Goal: Task Accomplishment & Management: Manage account settings

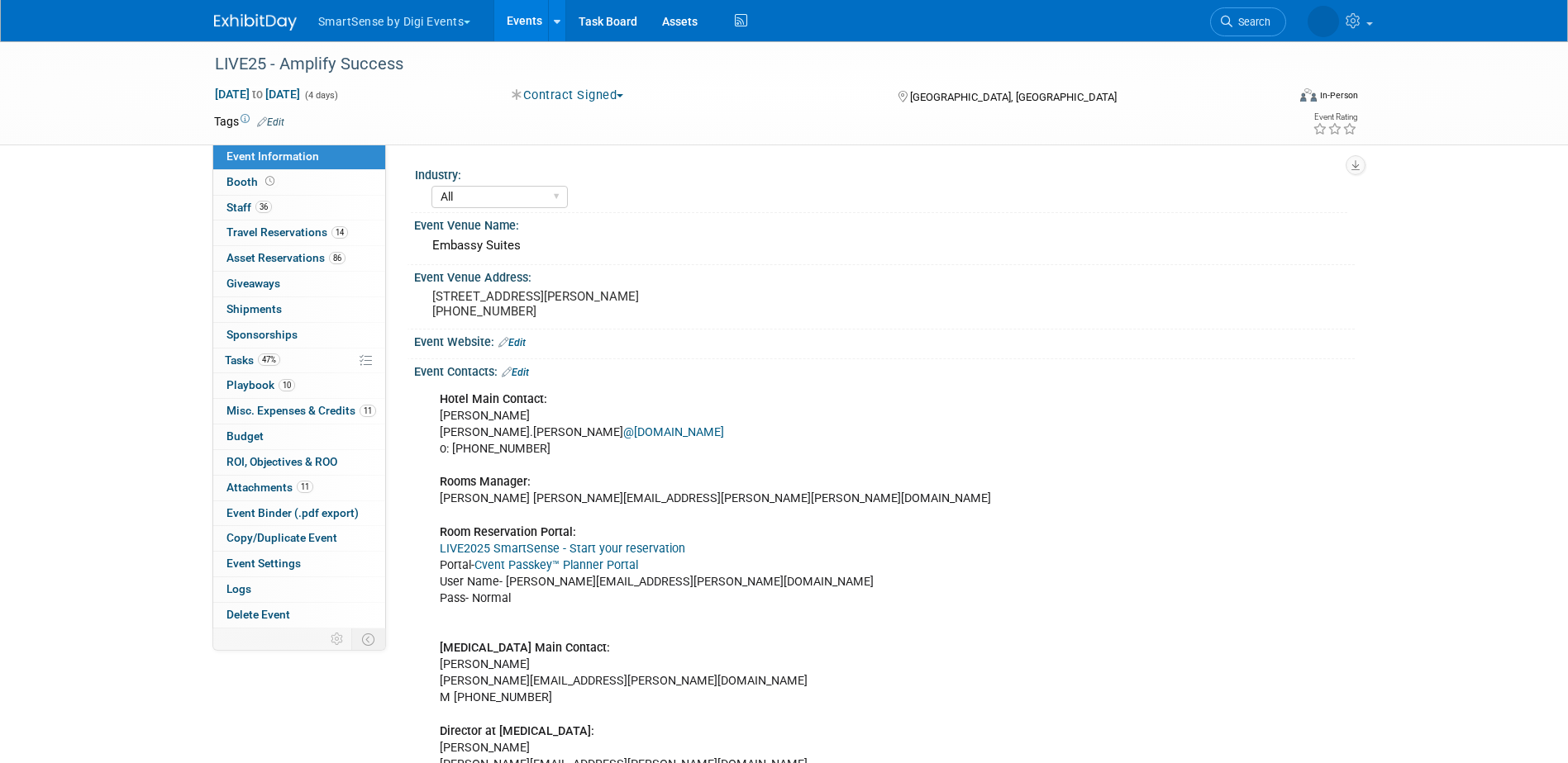
select select "All"
click at [1222, 19] on span "Search" at bounding box center [1203, 22] width 38 height 12
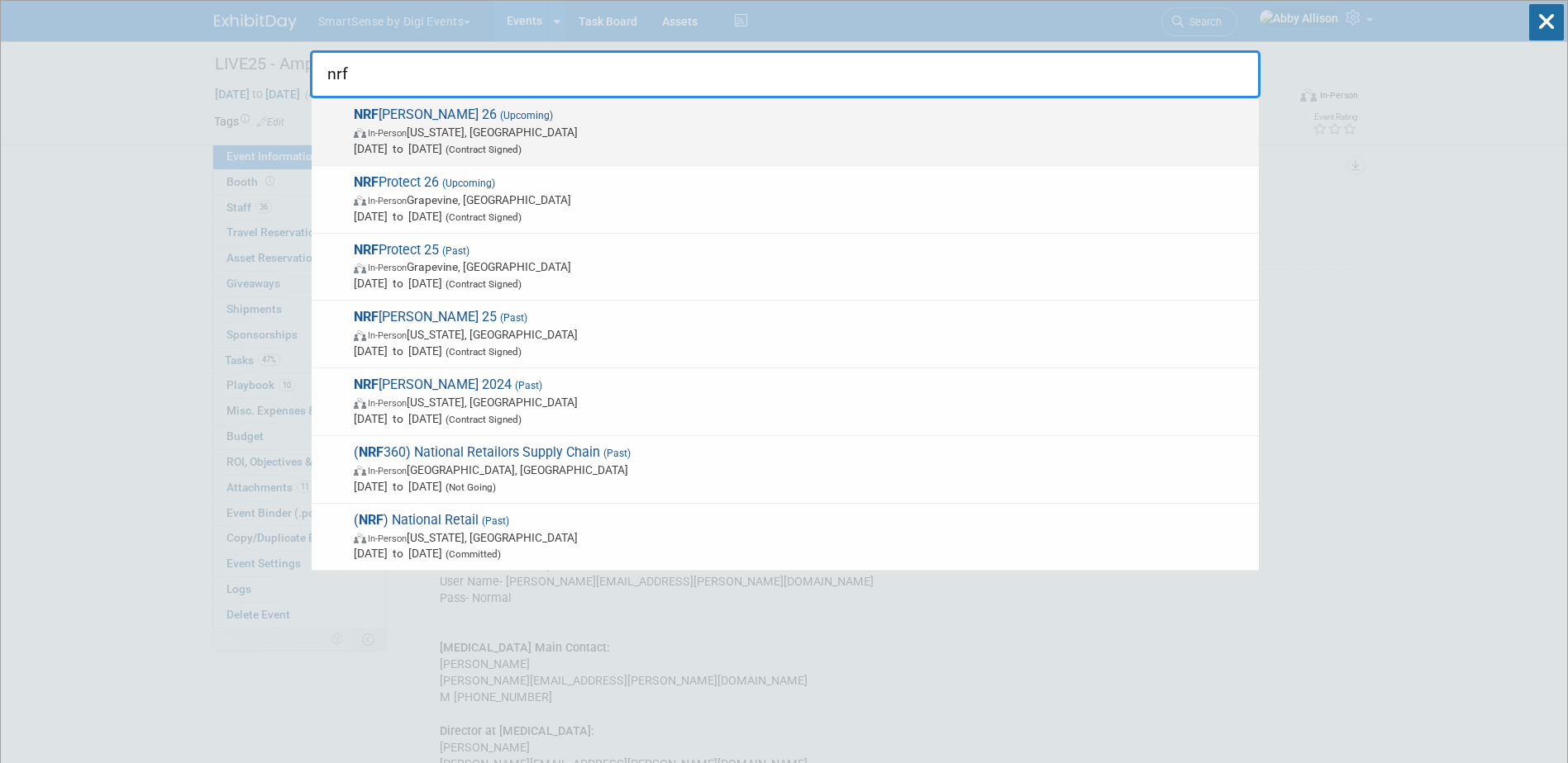
type input "nrf"
click at [452, 142] on span "Jan 11, 2026 to Jan 13, 2026 (Contract Signed)" at bounding box center [802, 148] width 897 height 16
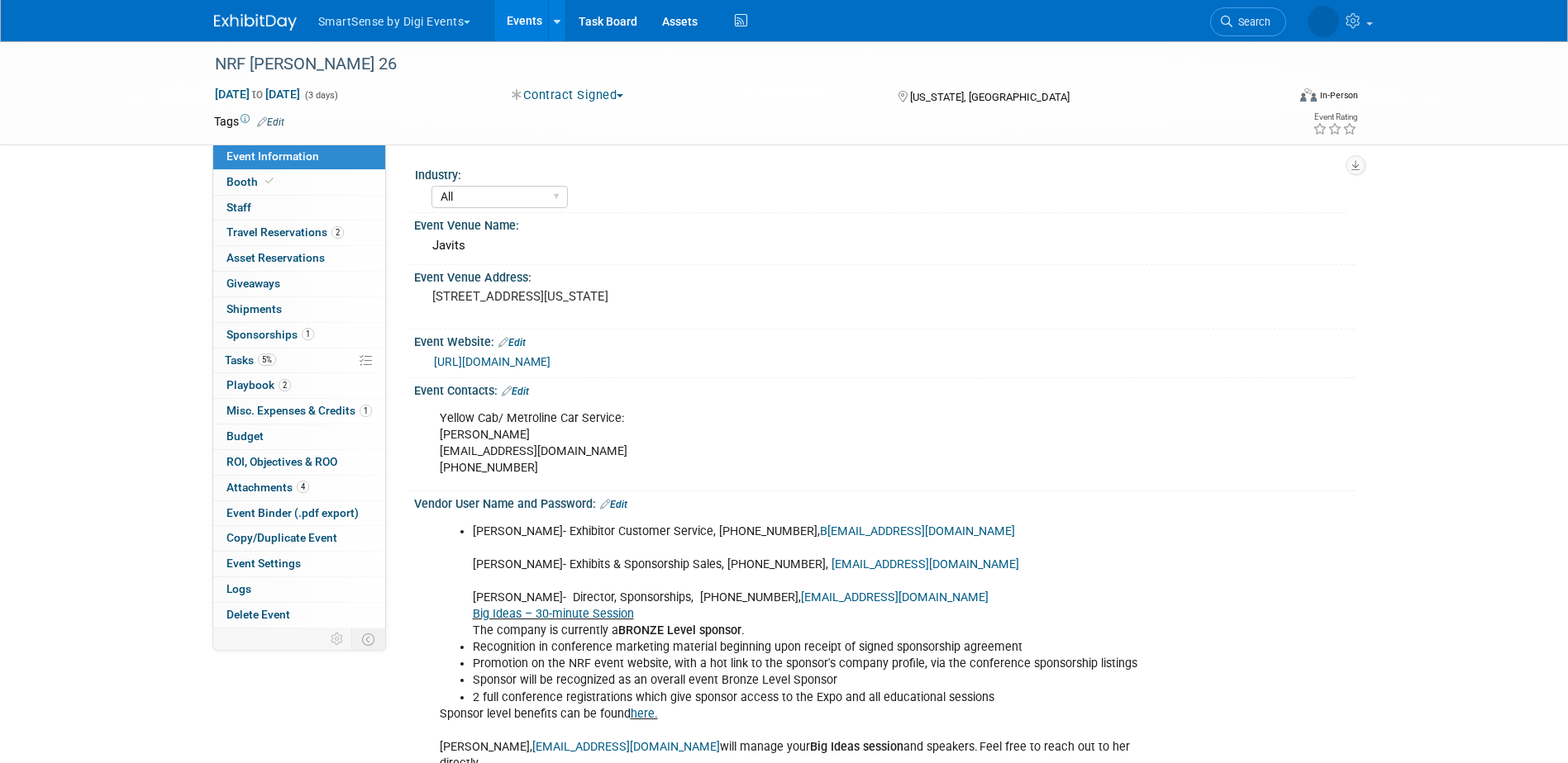
select select "All"
click at [252, 357] on span "Tasks 5%" at bounding box center [250, 360] width 51 height 13
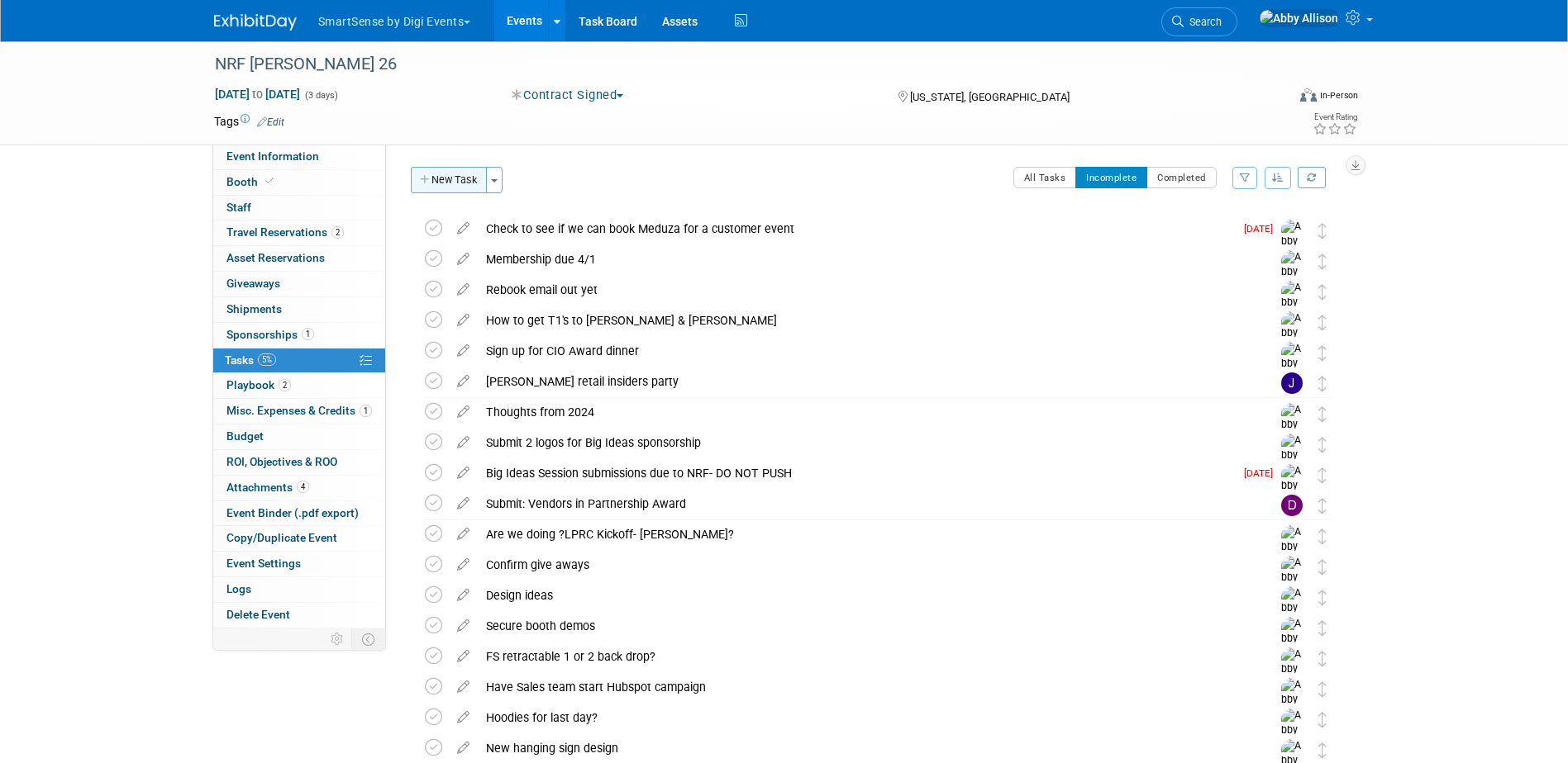
click at [445, 180] on button "New Task" at bounding box center [449, 180] width 76 height 27
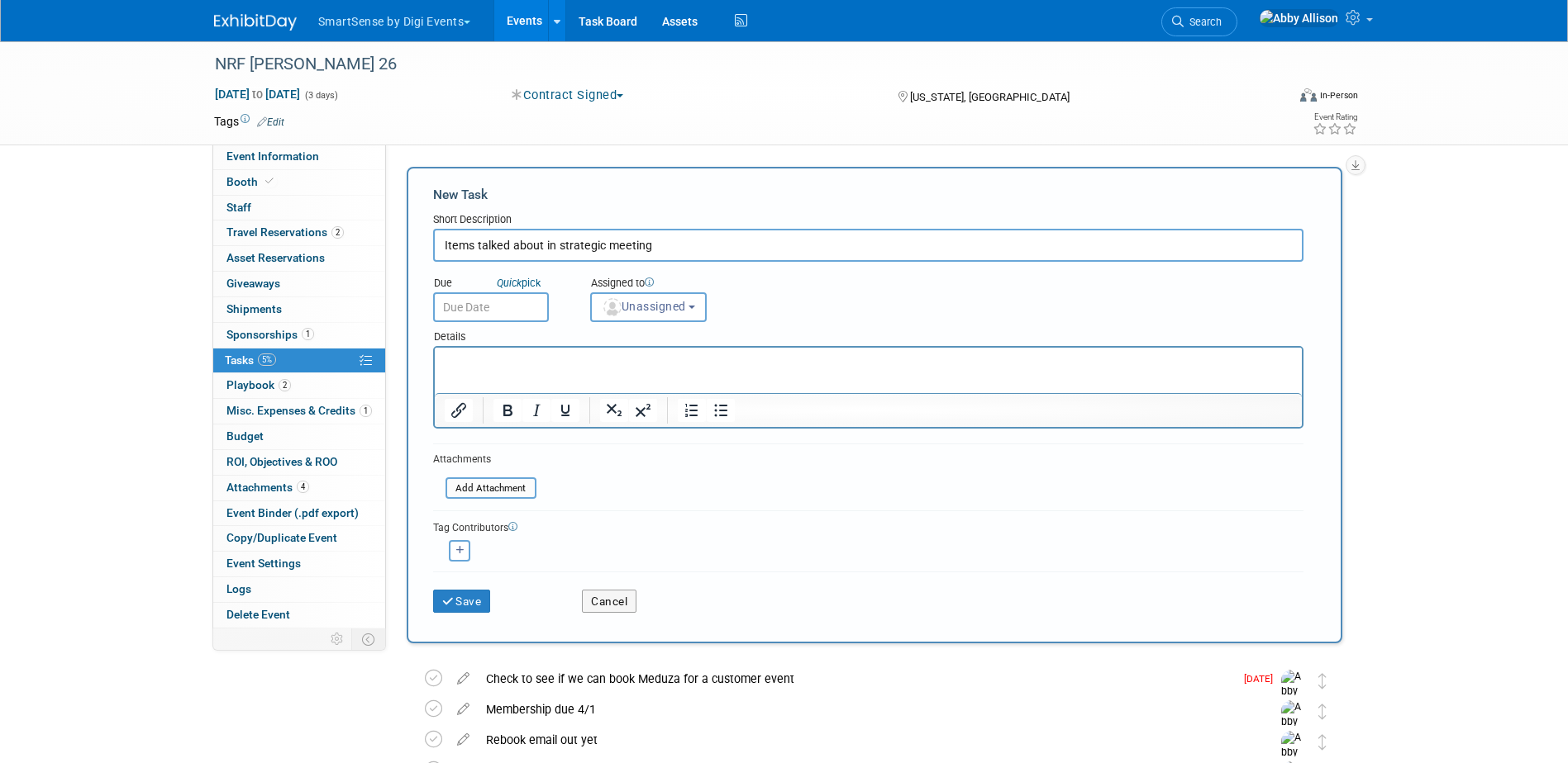
type input "Items talked about in strategic meeting"
click at [538, 355] on p "Rich Text Area. Press ALT-0 for help." at bounding box center [868, 363] width 848 height 16
click at [657, 303] on span "Unassigned" at bounding box center [644, 306] width 84 height 13
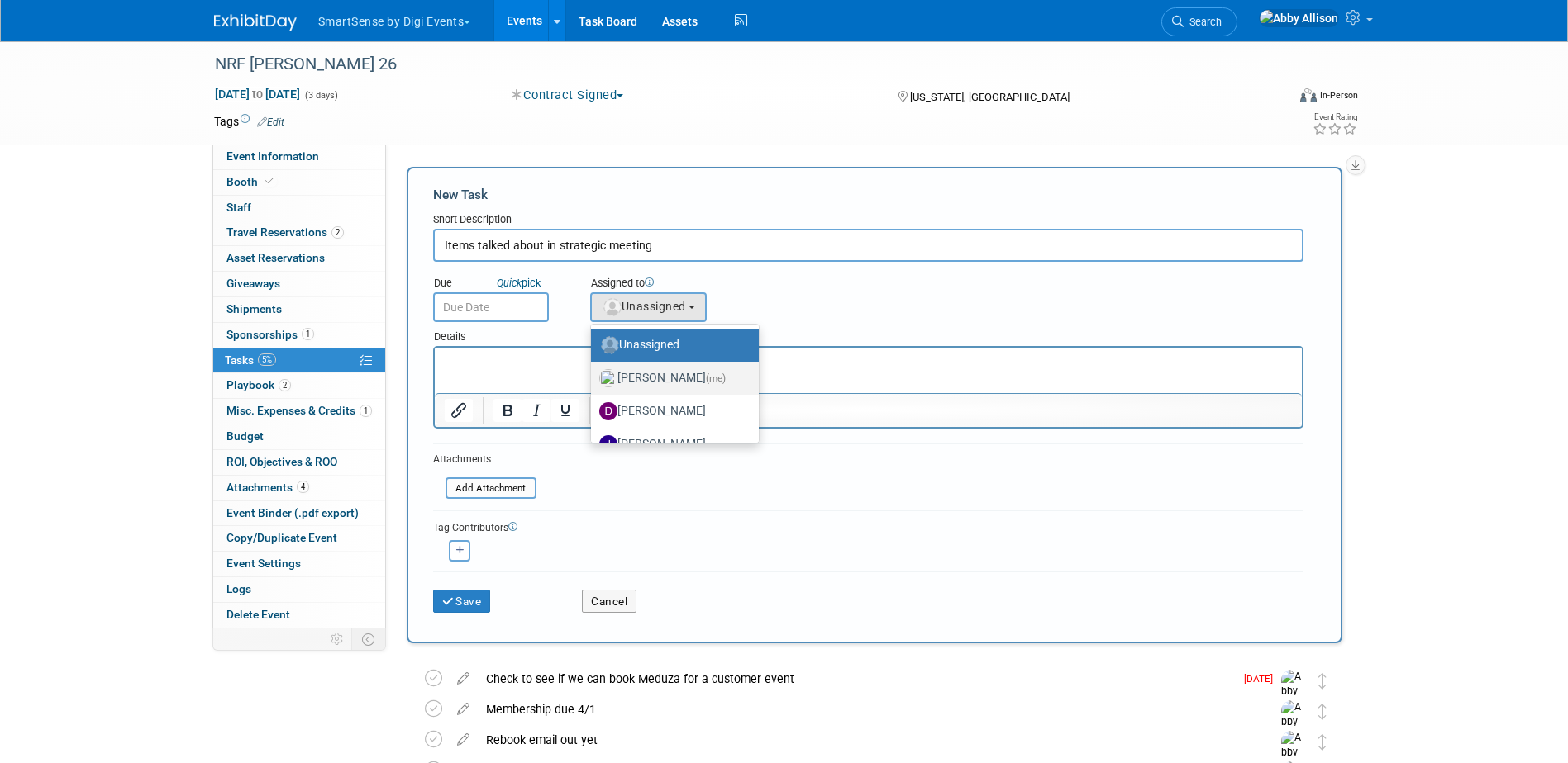
click at [646, 379] on label "Abby Allison (me)" at bounding box center [670, 378] width 143 height 27
click at [594, 379] on input "Abby Allison (me)" at bounding box center [588, 376] width 10 height 10
select select "1af21d80-b227-4fda-b725-1543146411fb"
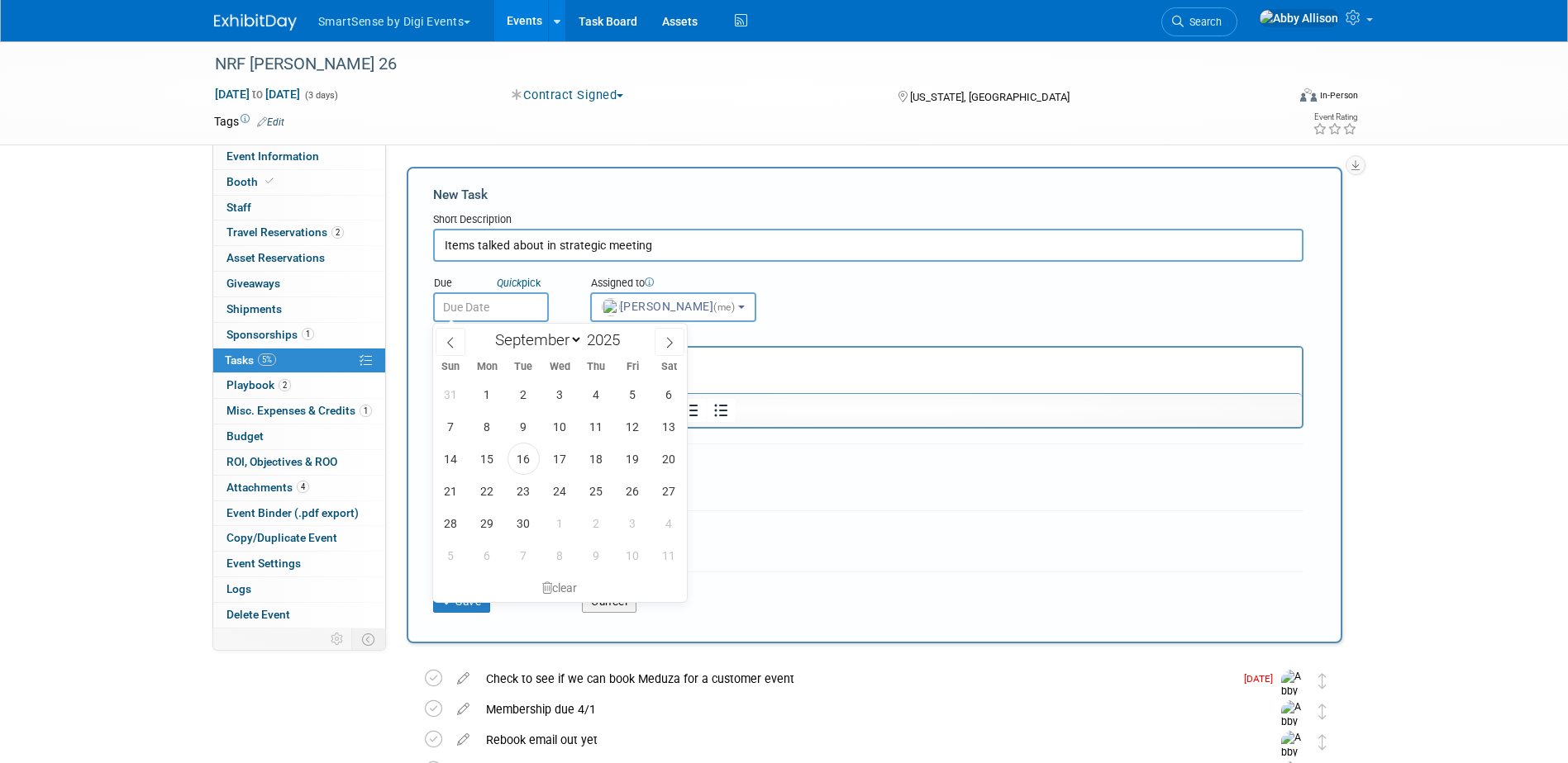
click at [463, 299] on input "text" at bounding box center [491, 307] width 115 height 30
click at [573, 338] on select "January February March April May June July August September October November De…" at bounding box center [535, 340] width 95 height 21
select select "9"
click at [488, 330] on select "January February March April May June July August September October November De…" at bounding box center [535, 340] width 95 height 21
click at [590, 555] on span "6" at bounding box center [595, 555] width 32 height 32
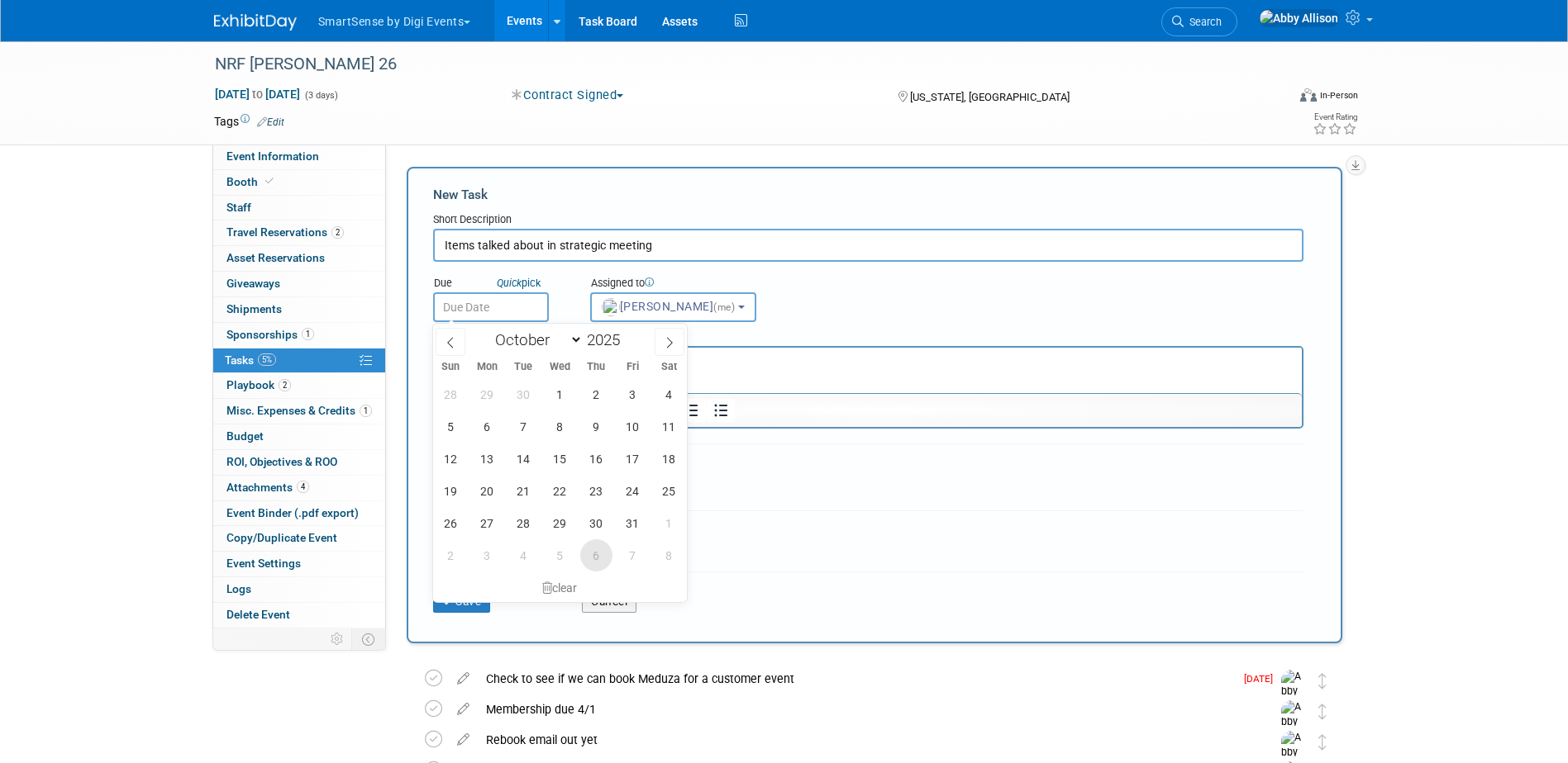
type input "Nov 6, 2025"
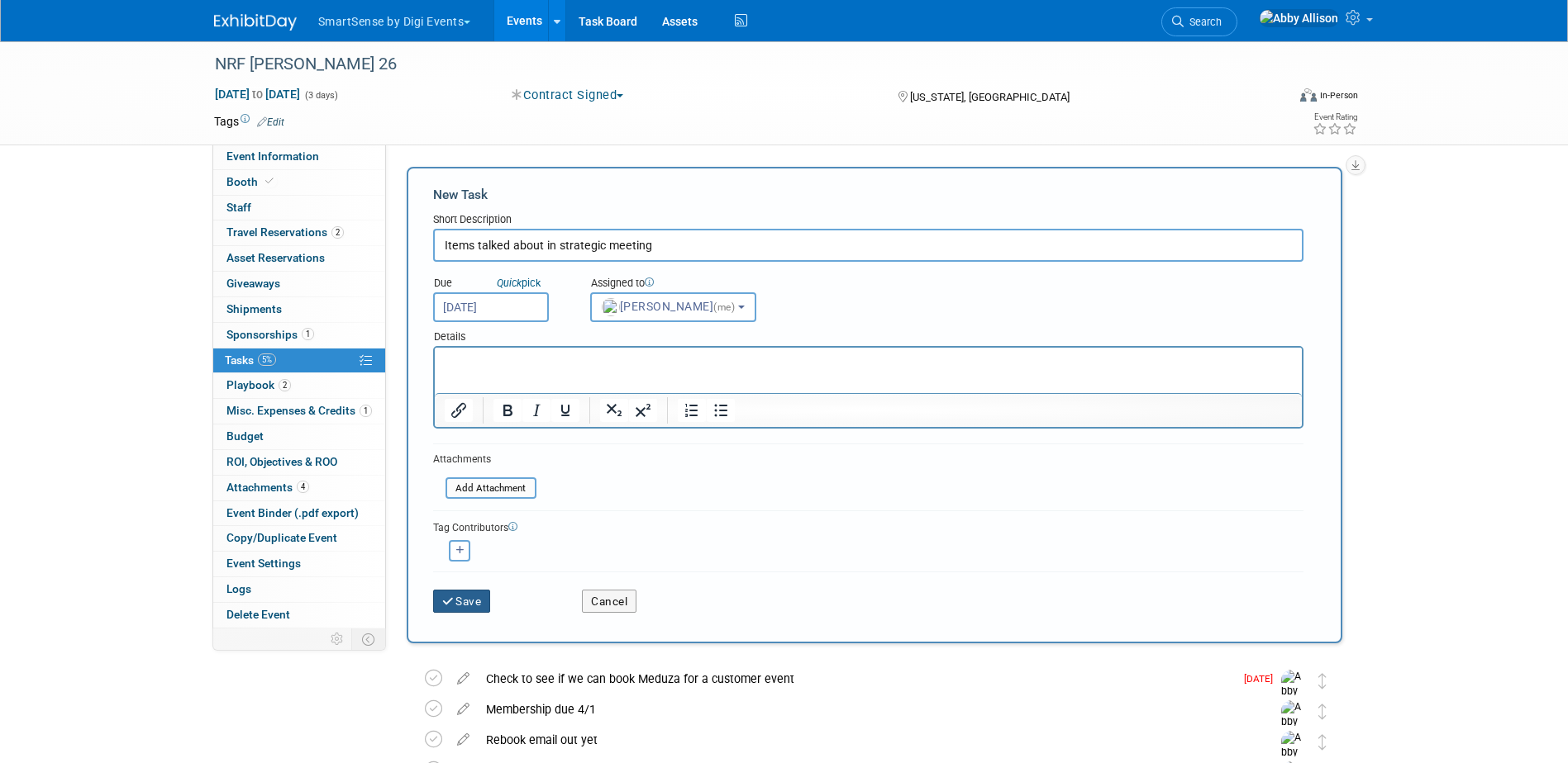
click at [458, 606] on button "Save" at bounding box center [462, 601] width 58 height 23
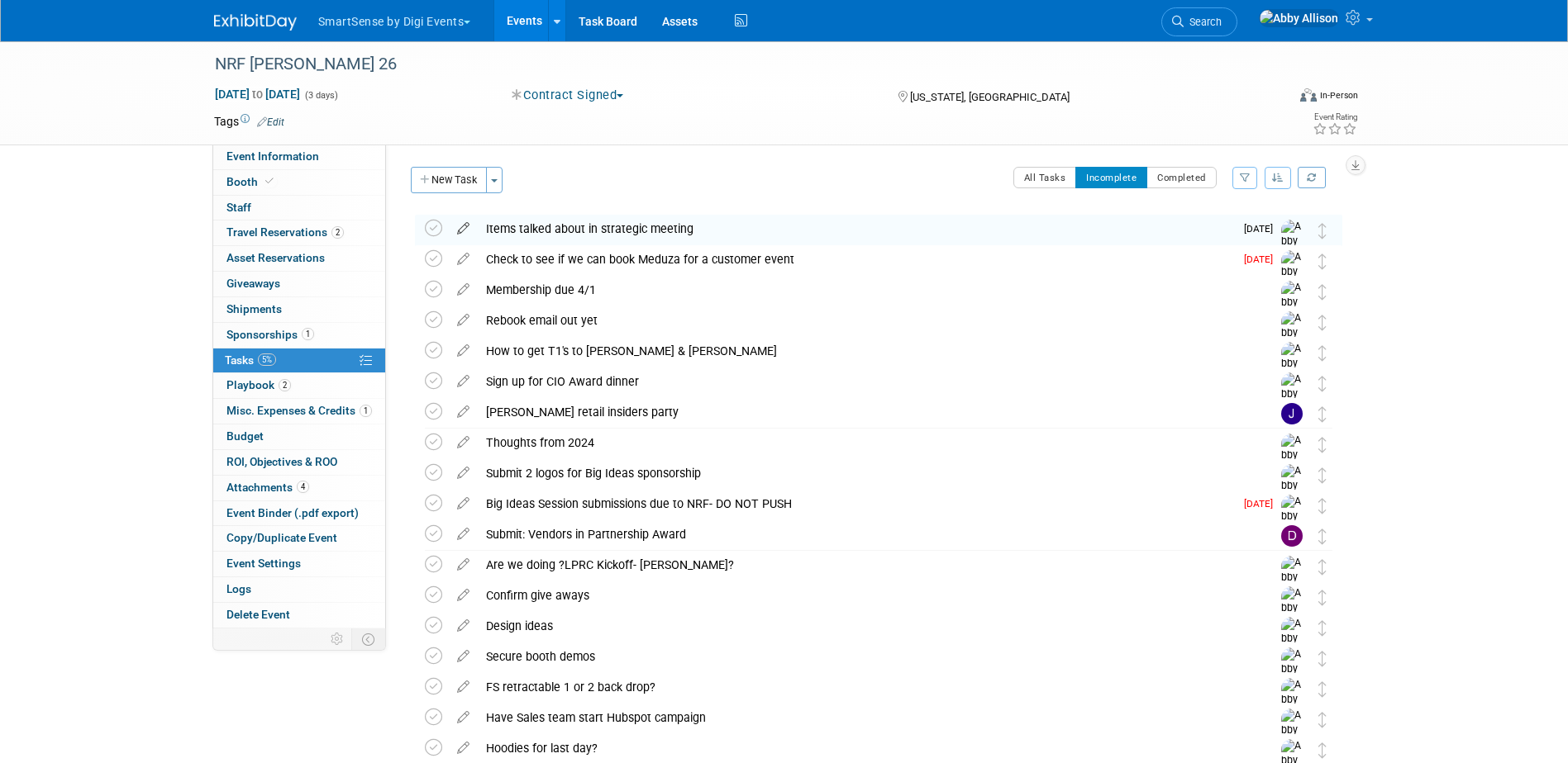
click at [465, 230] on icon at bounding box center [464, 225] width 29 height 21
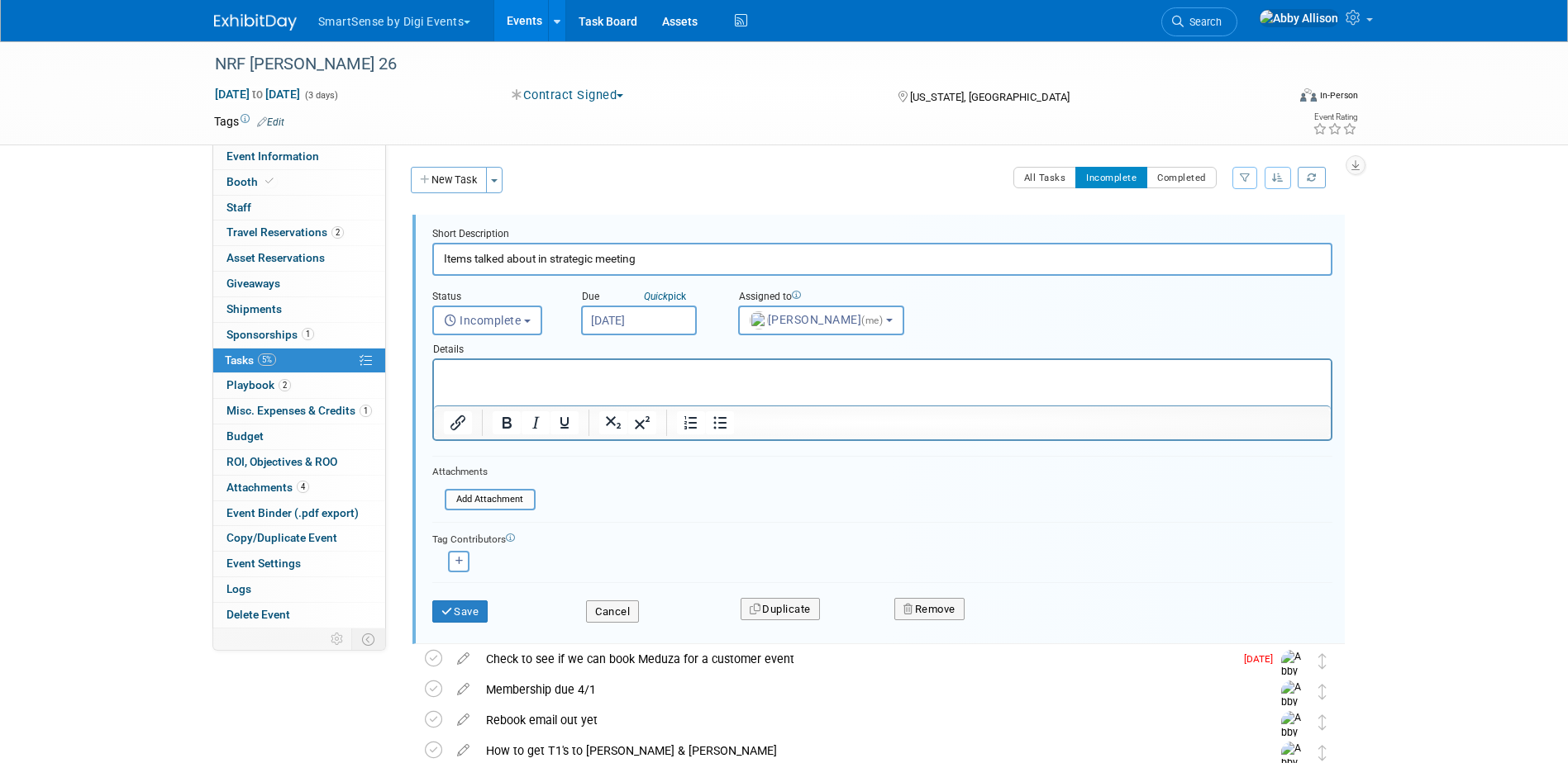
click at [503, 375] on p "Rich Text Area. Press ALT-0 for help." at bounding box center [881, 375] width 878 height 16
click at [719, 425] on icon "Bullet list" at bounding box center [719, 423] width 20 height 20
click at [458, 617] on button "Save" at bounding box center [460, 611] width 56 height 23
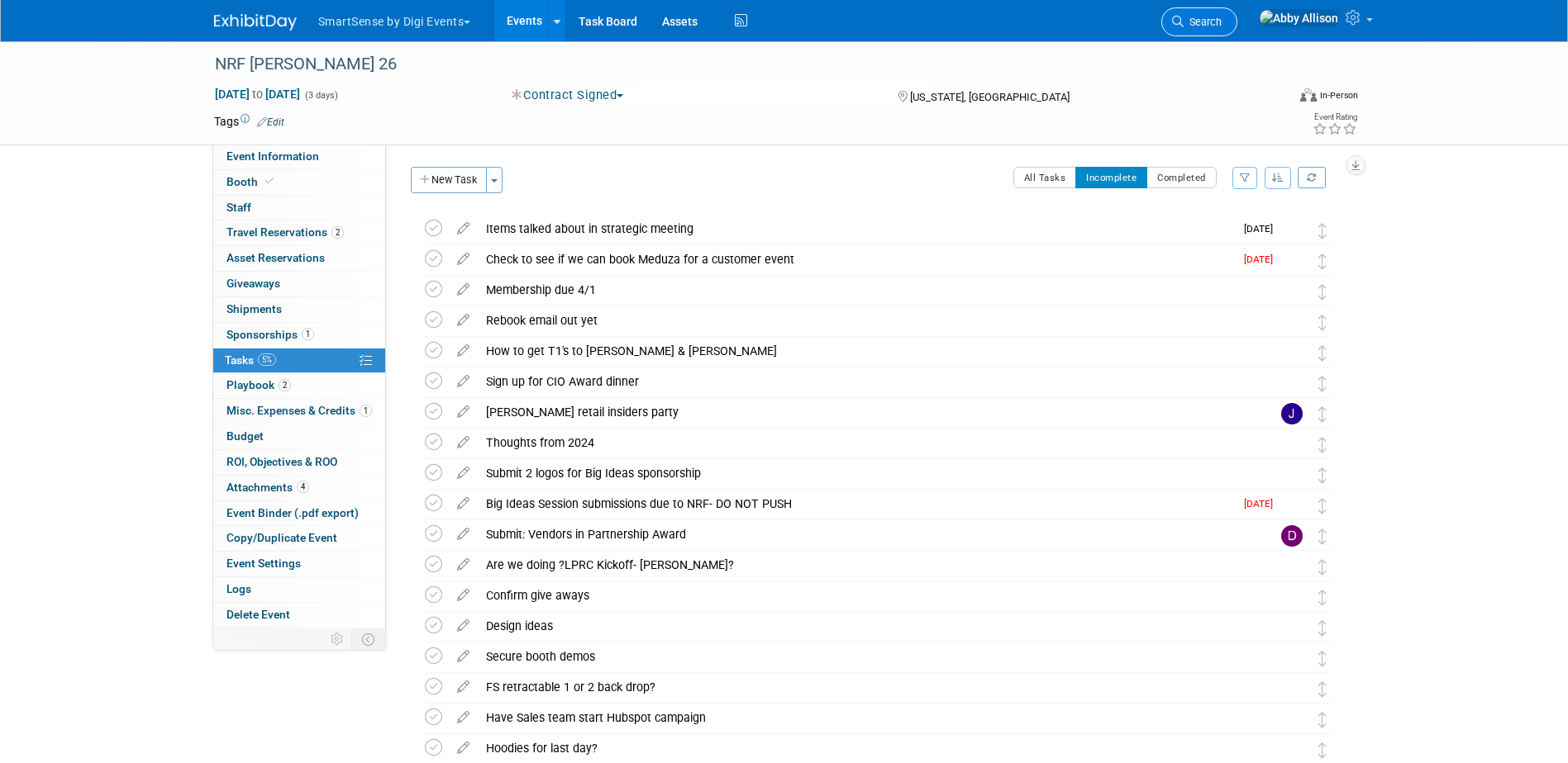
click at [1184, 22] on icon at bounding box center [1177, 21] width 11 height 11
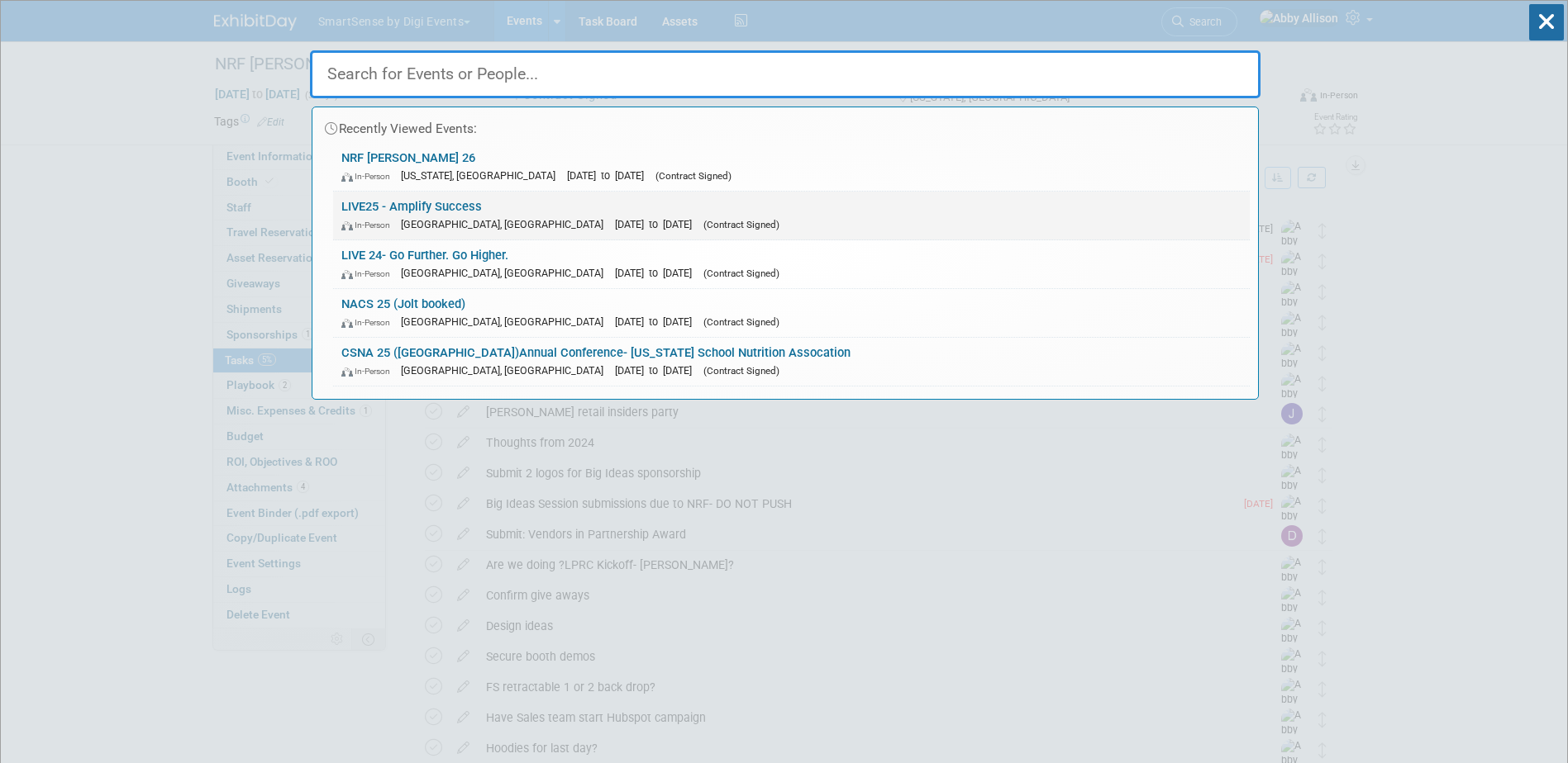
click at [397, 209] on link "LIVE25 - Amplify Success In-Person Nashville, TN Oct 21, 2025 to Oct 24, 2025 (…" at bounding box center [792, 216] width 917 height 48
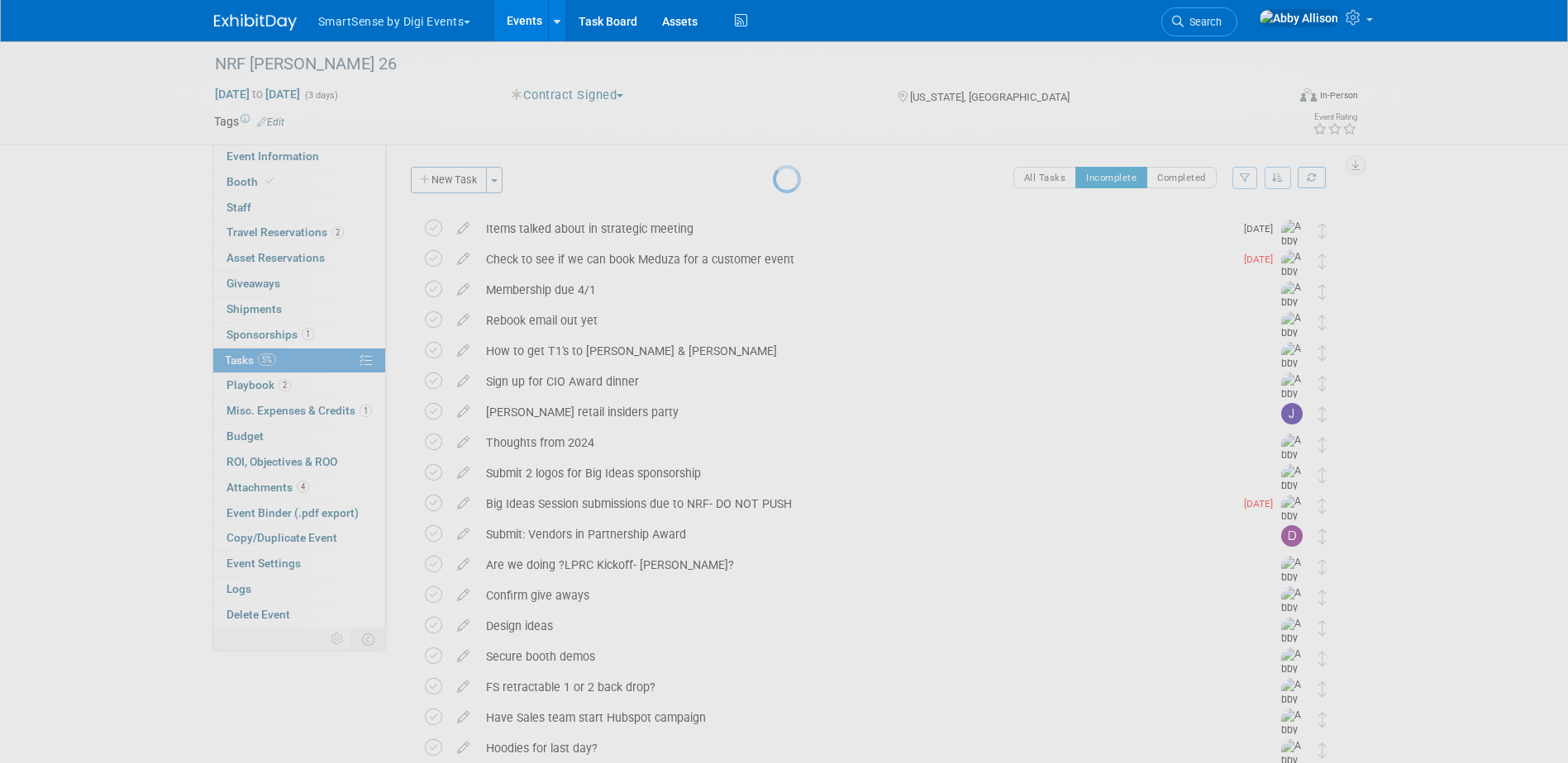
click at [773, 209] on div at bounding box center [784, 382] width 23 height 763
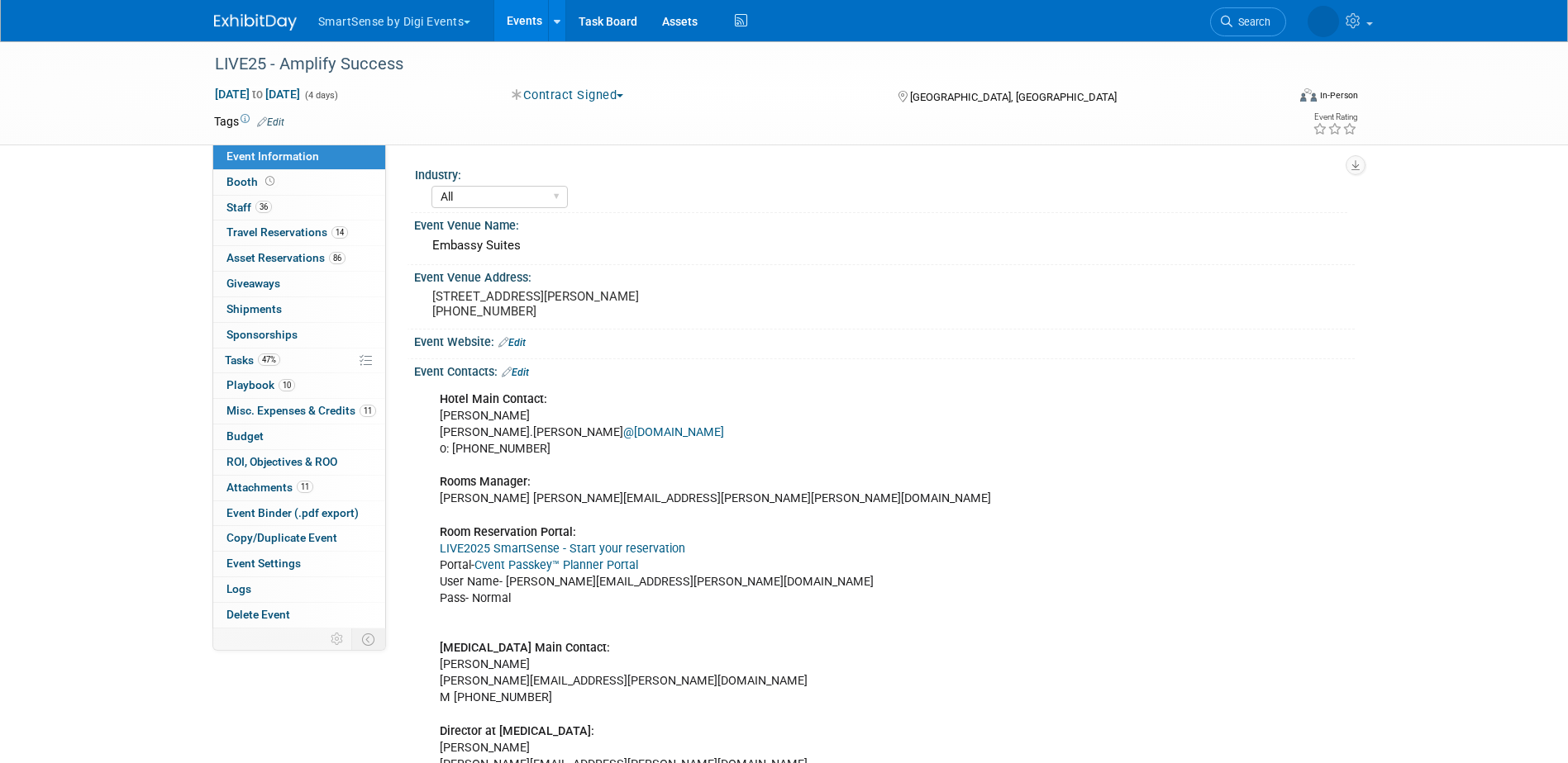
select select "All"
click at [503, 565] on link "Cvent Passkey™ Planner Portal" at bounding box center [557, 565] width 164 height 14
click at [1222, 24] on span "Search" at bounding box center [1203, 22] width 38 height 12
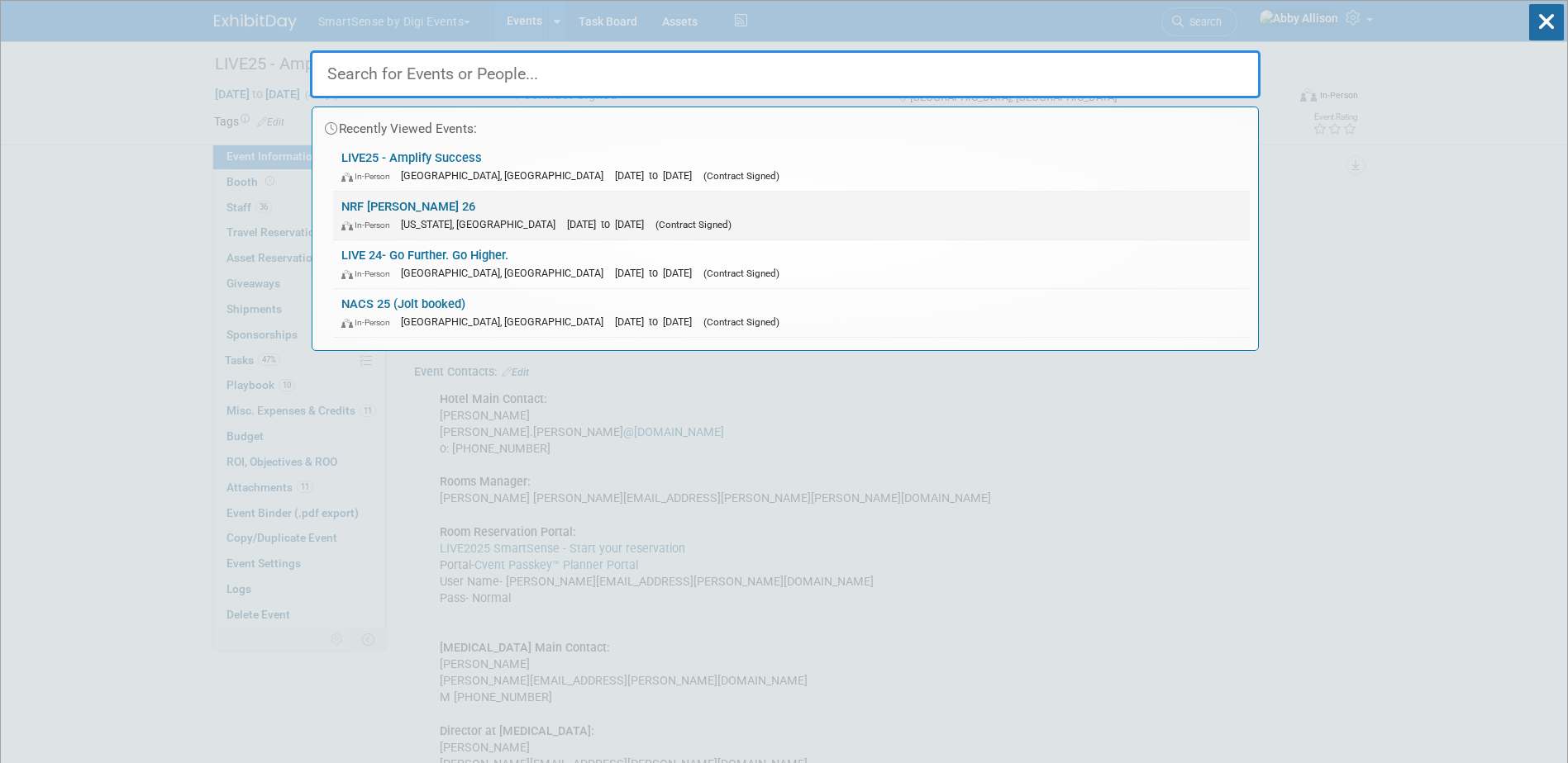
click at [395, 211] on link "NRF Big Show 26 In-Person New York, NY Jan 11, 2026 to Jan 13, 2026 (Contract S…" at bounding box center [792, 216] width 917 height 48
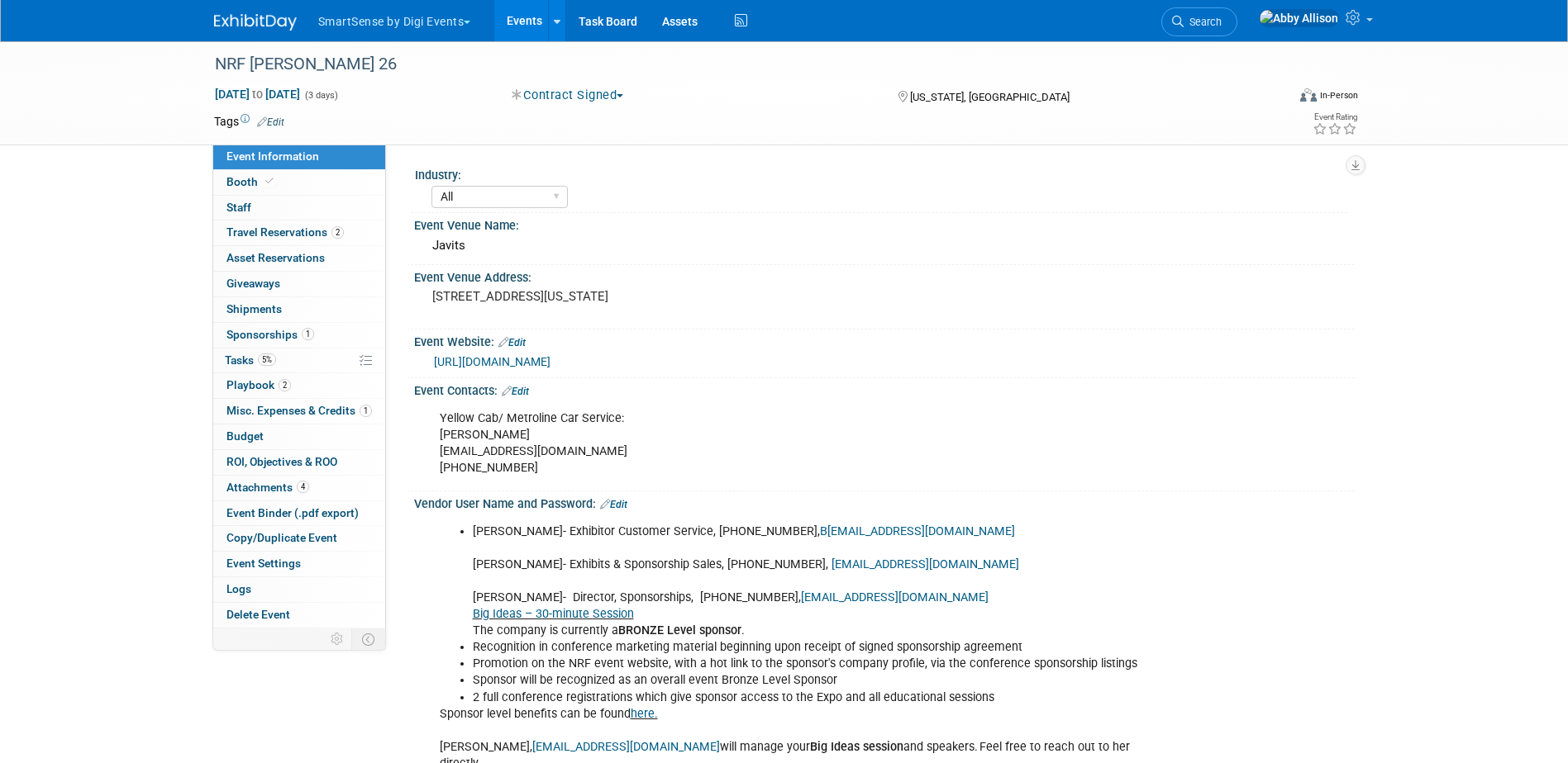
select select "All"
click at [246, 361] on span "Tasks 5%" at bounding box center [250, 360] width 51 height 13
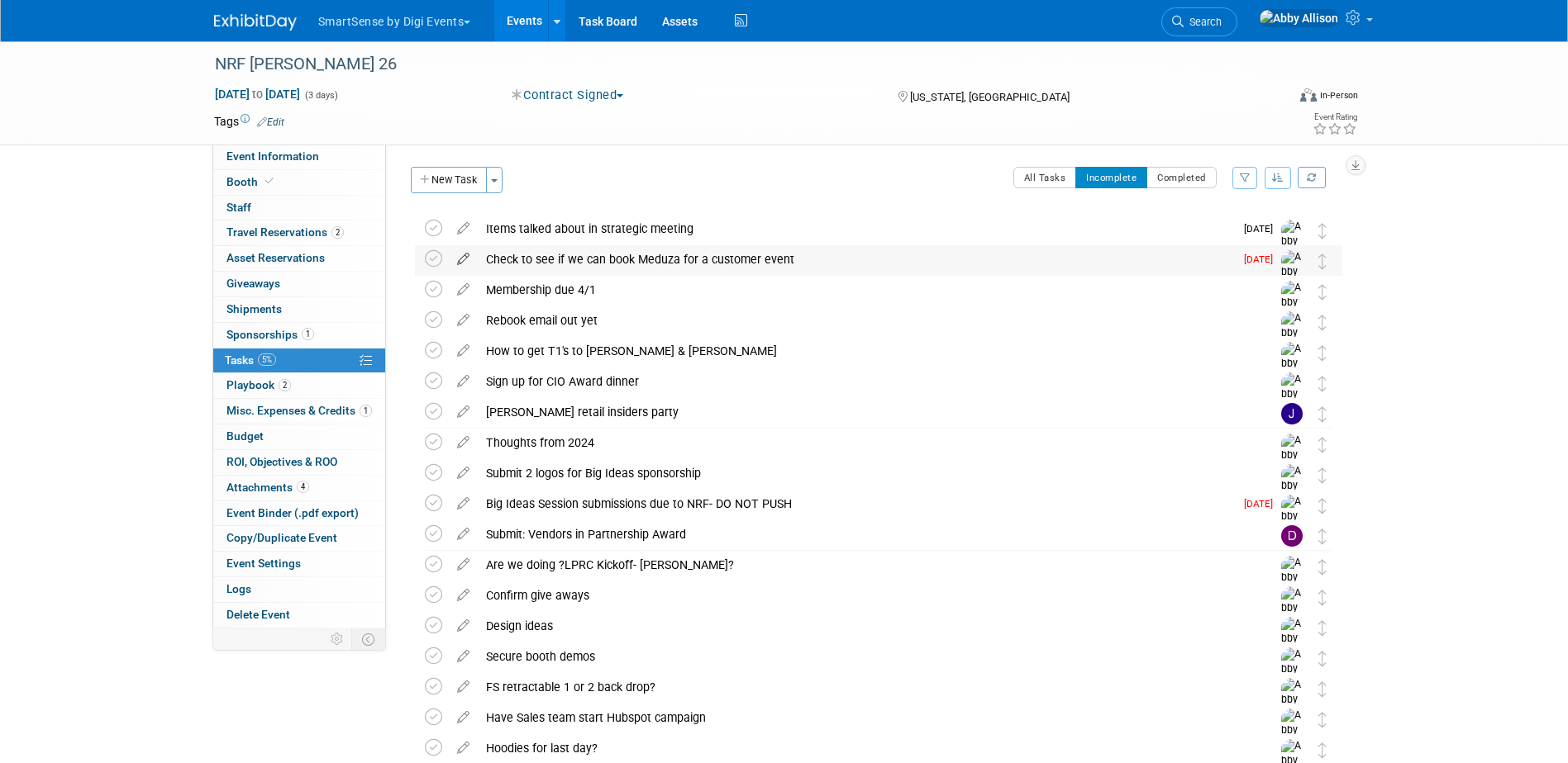
click at [462, 262] on icon at bounding box center [464, 256] width 29 height 21
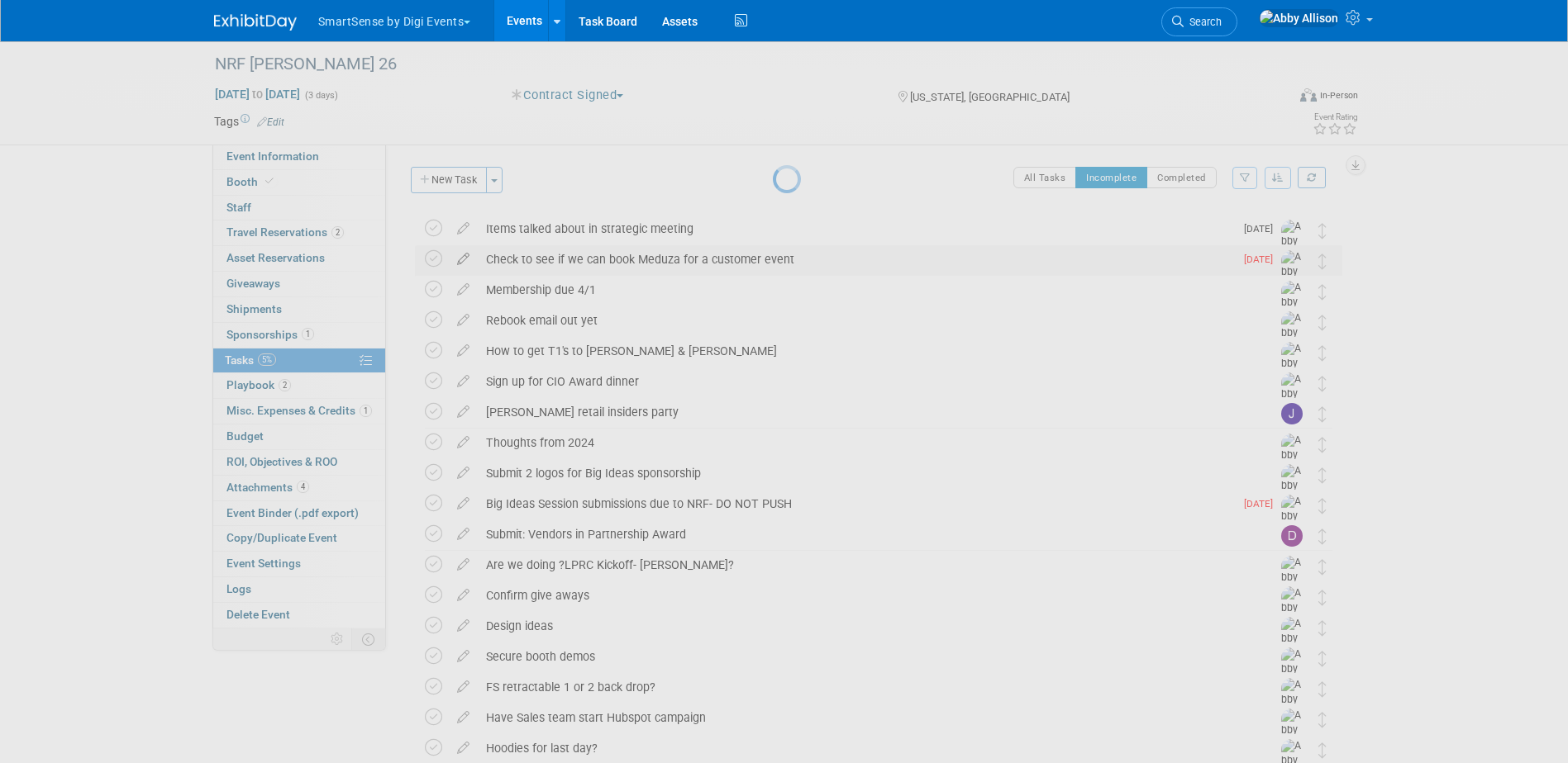
select select "8"
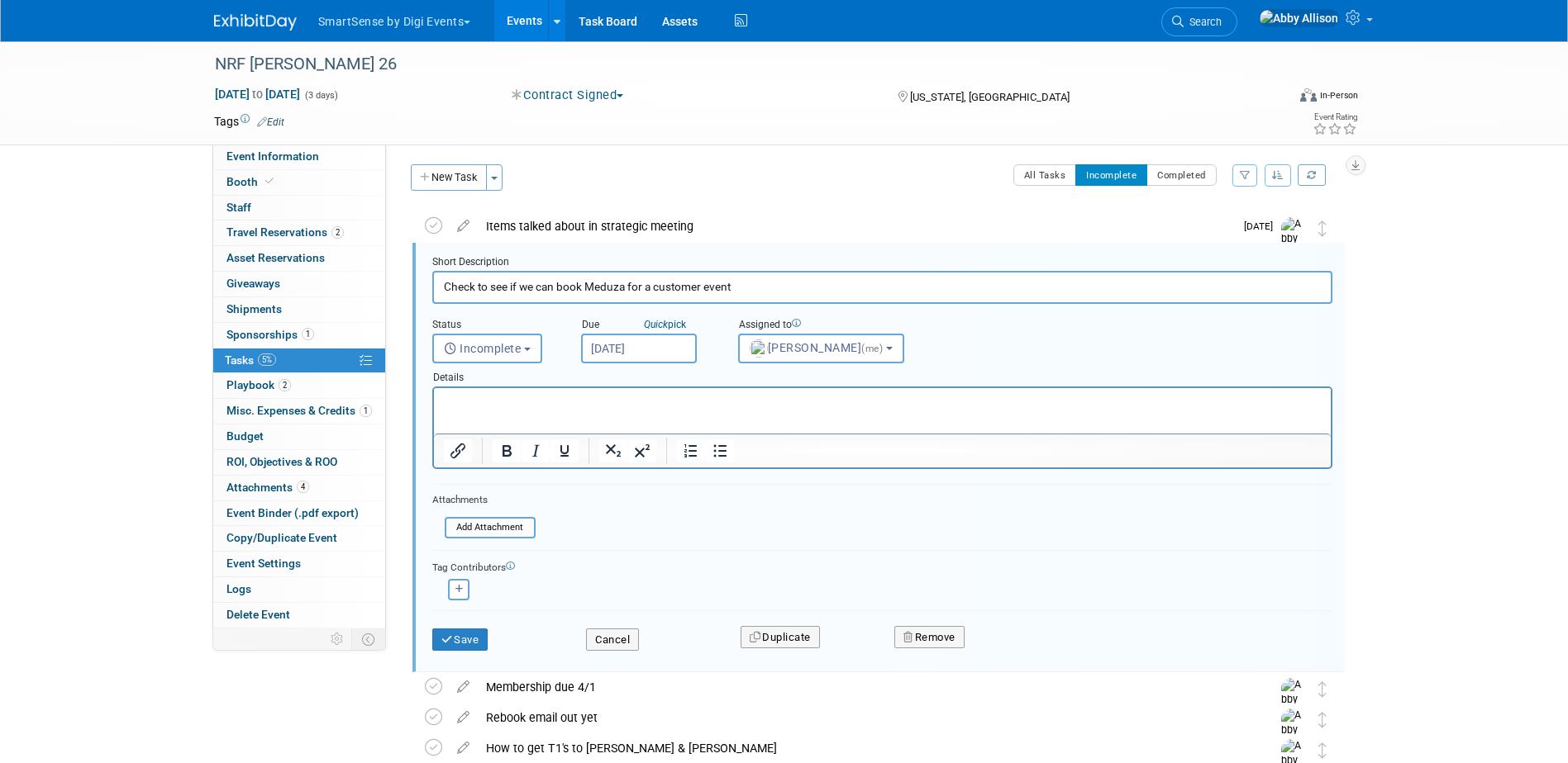
scroll to position [3, 0]
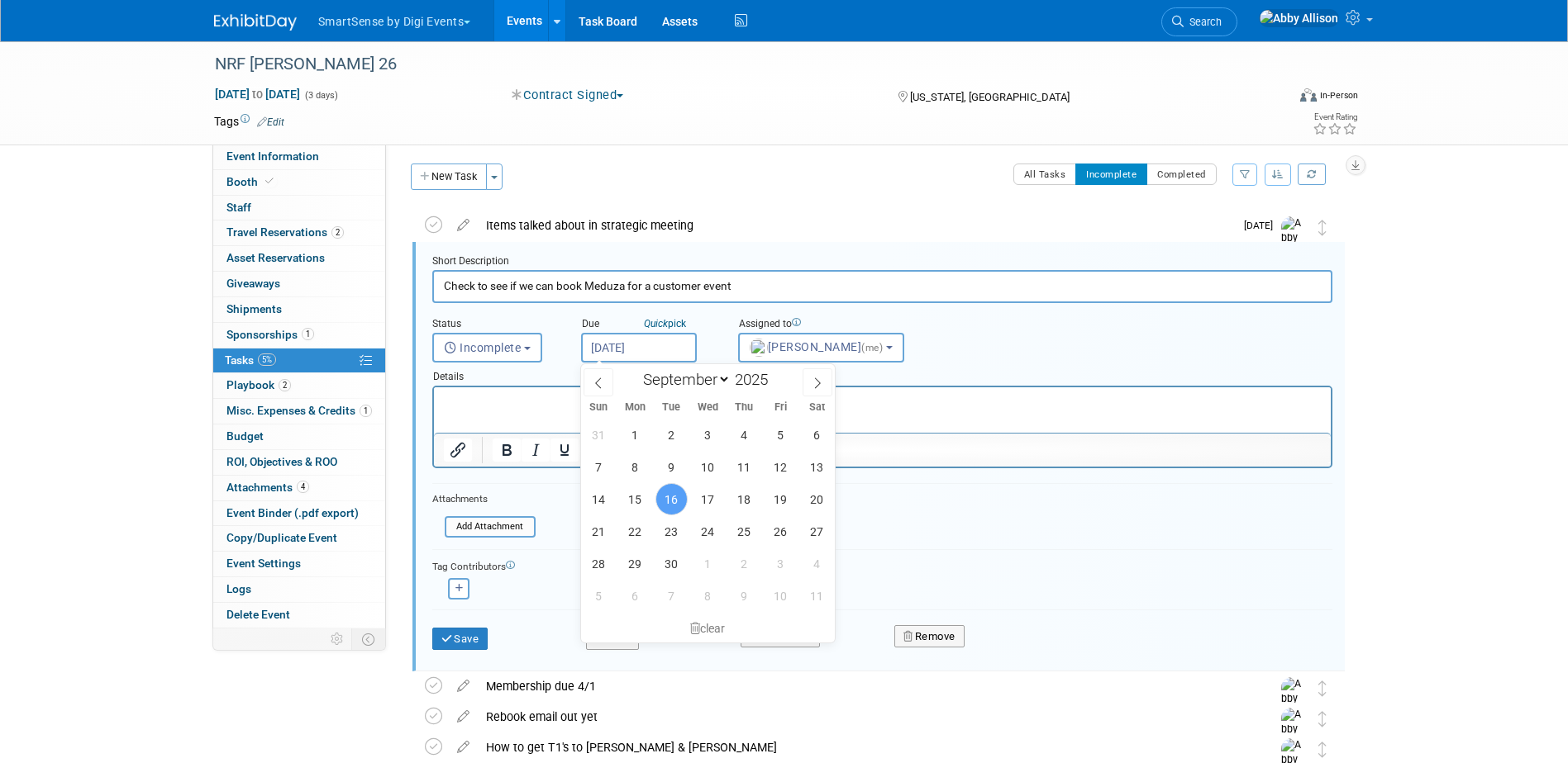
click at [662, 358] on input "Sep 16, 2025" at bounding box center [638, 348] width 115 height 30
click at [740, 511] on span "18" at bounding box center [744, 499] width 32 height 32
type input "Sep 18, 2025"
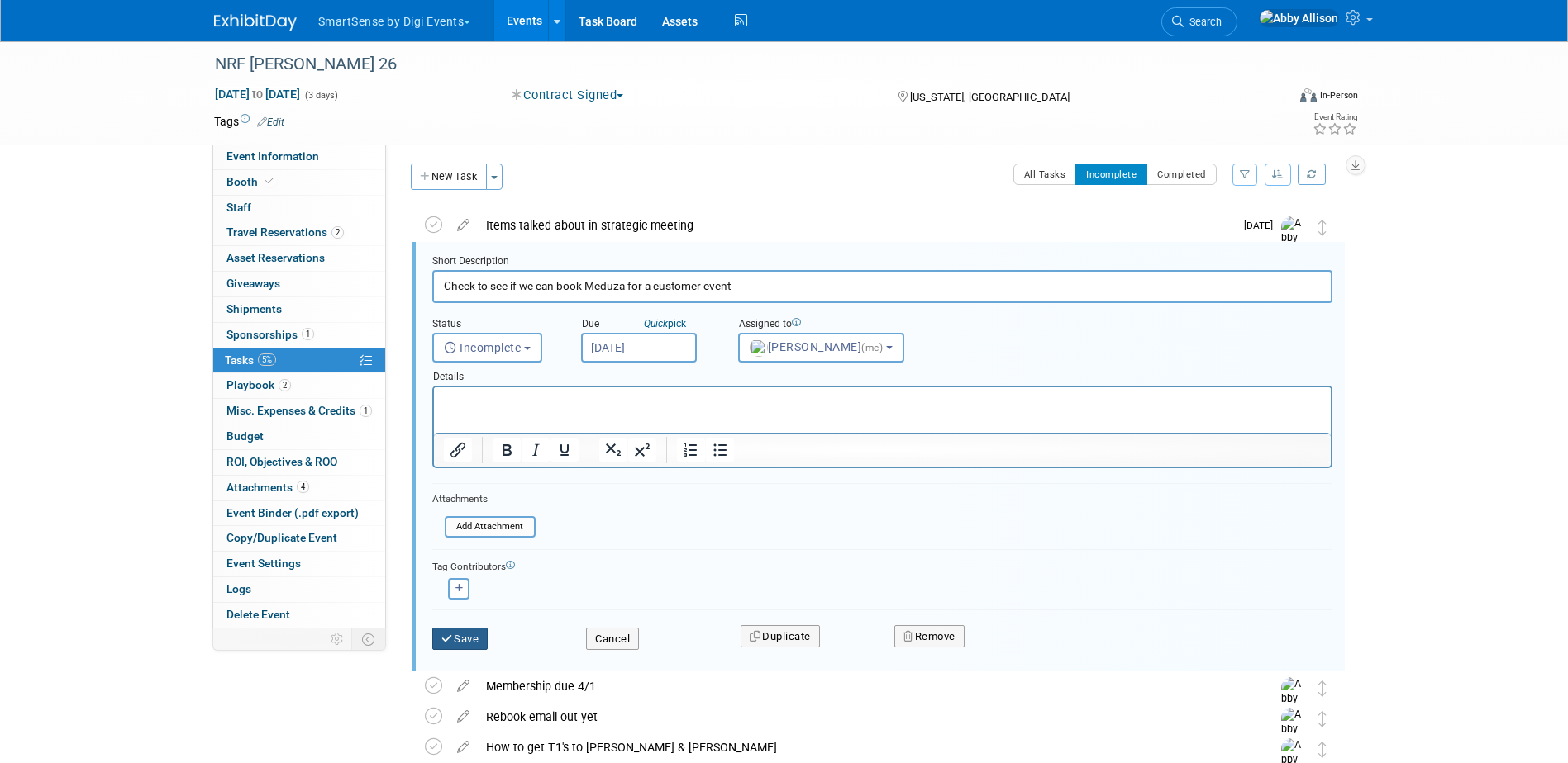
click at [452, 638] on icon "submit" at bounding box center [447, 639] width 13 height 10
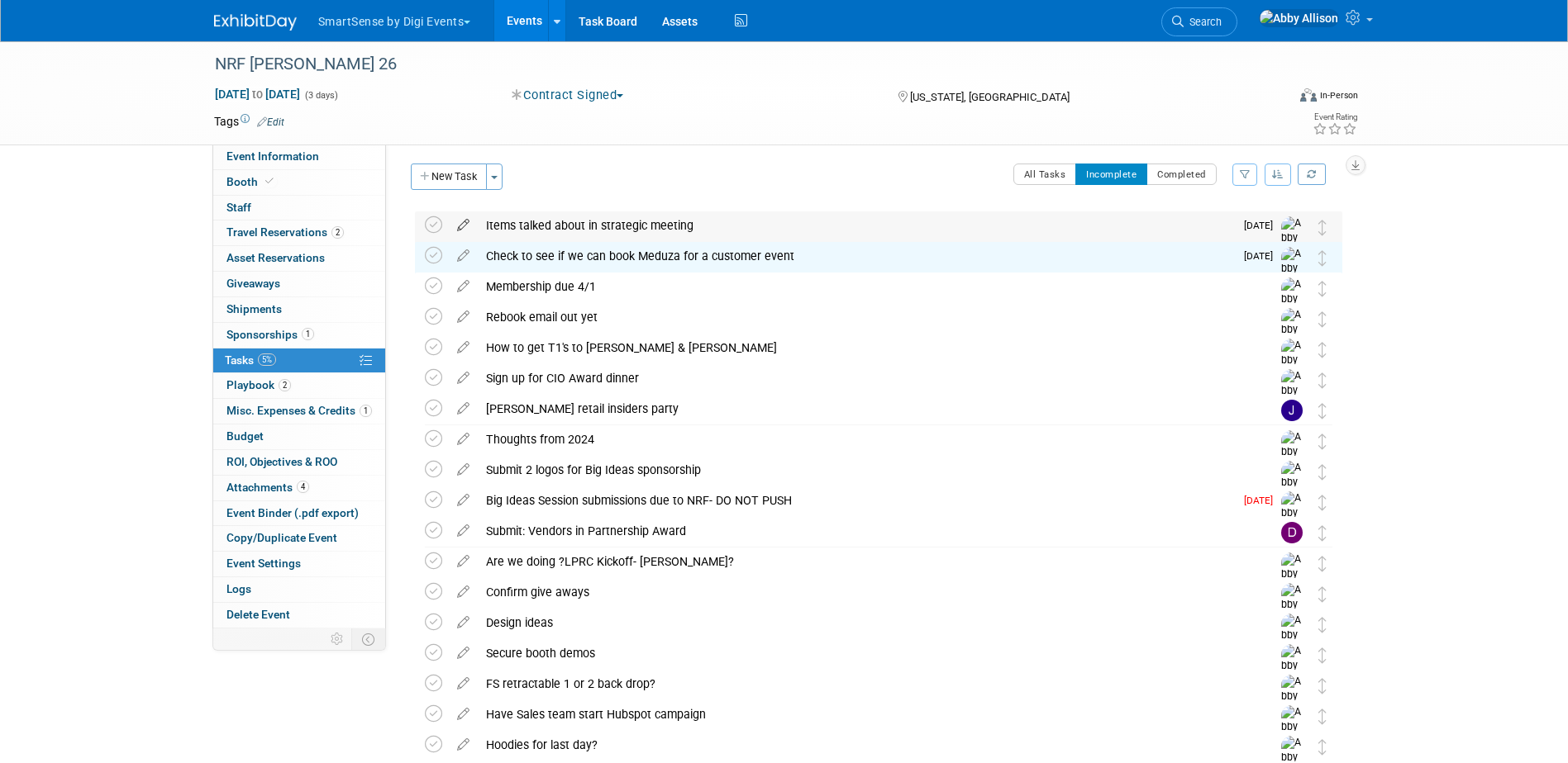
click at [466, 221] on icon at bounding box center [464, 222] width 29 height 21
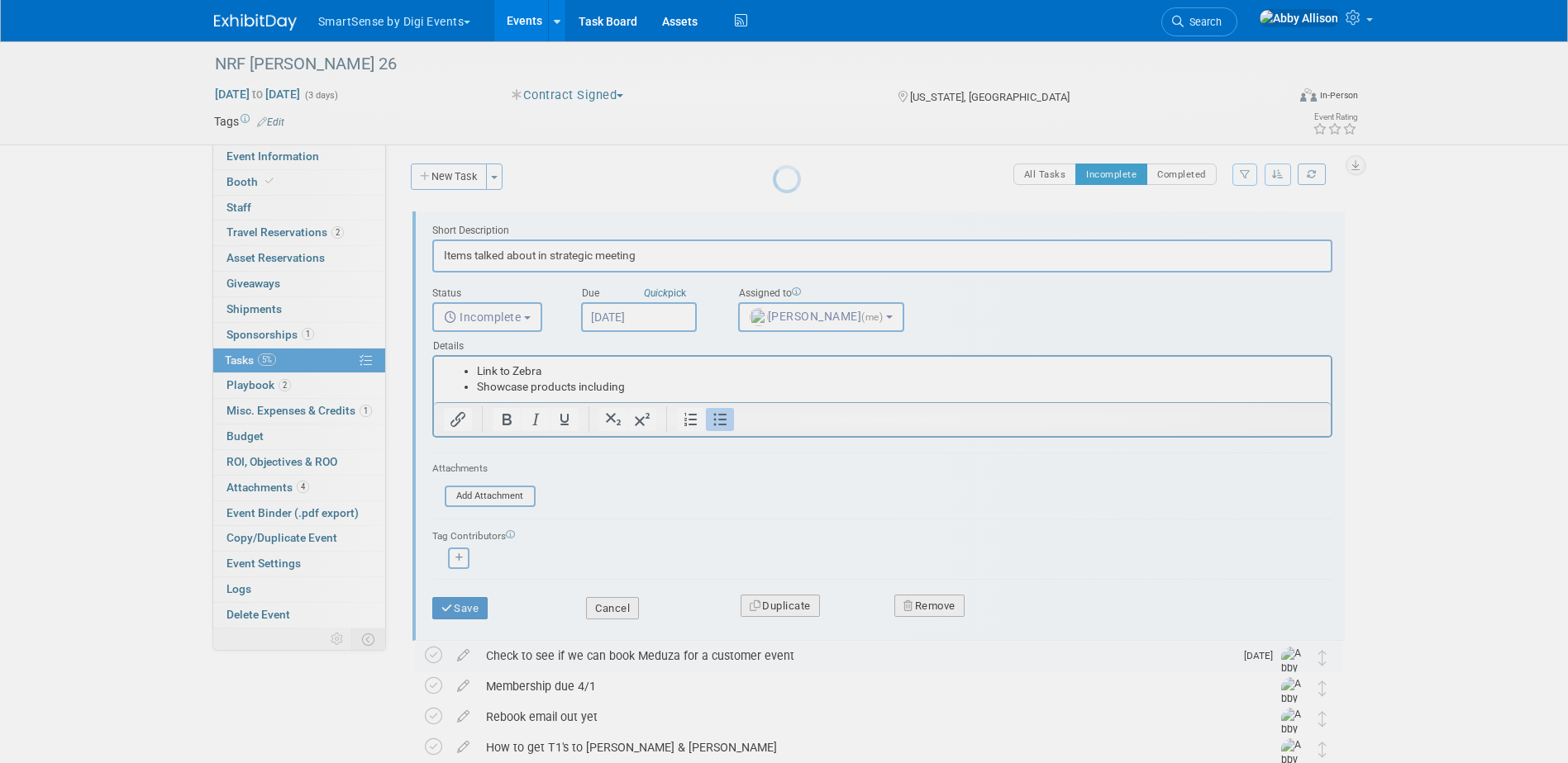
scroll to position [0, 0]
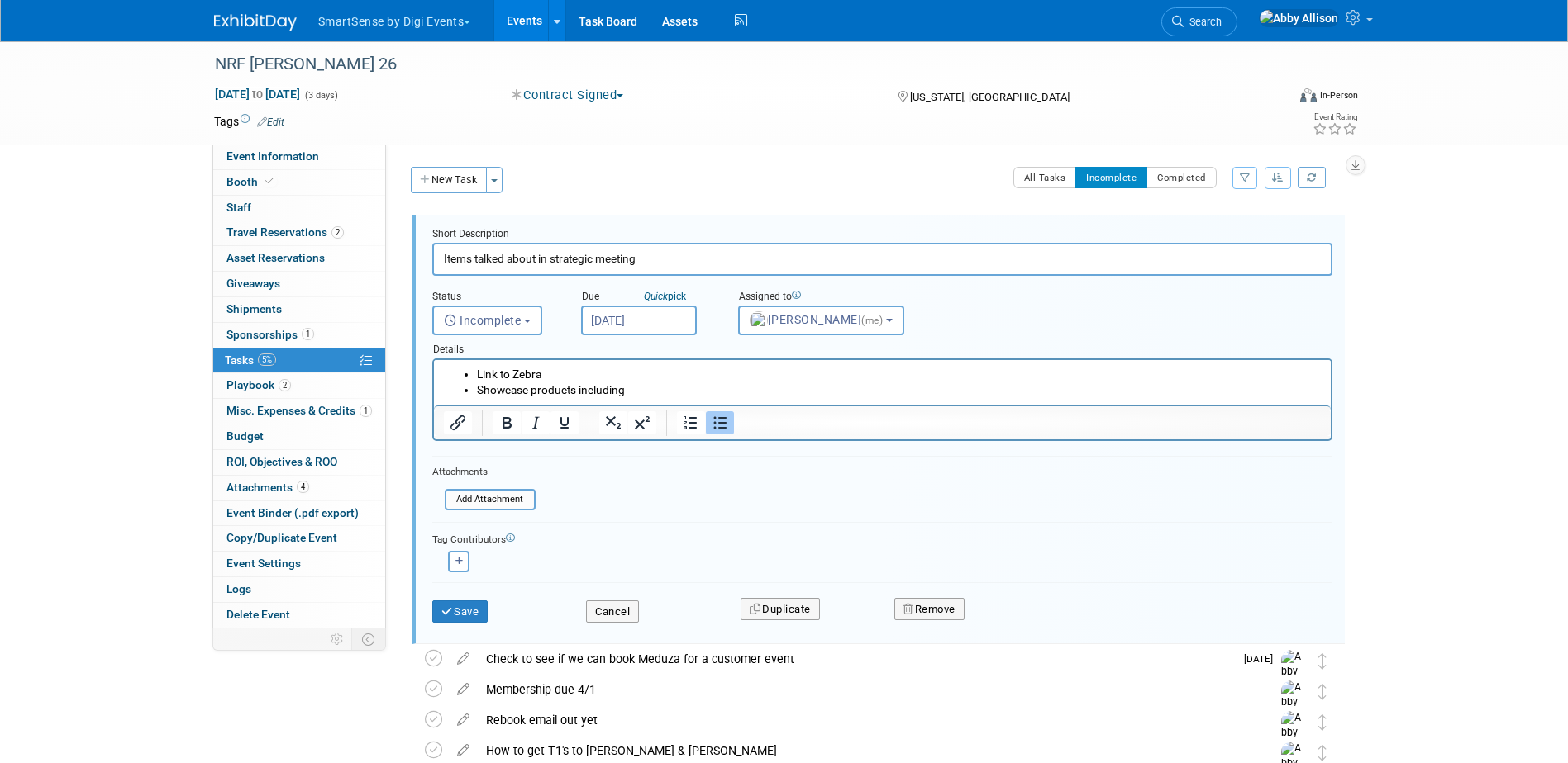
click at [636, 395] on li "Showcase products including" at bounding box center [899, 390] width 844 height 16
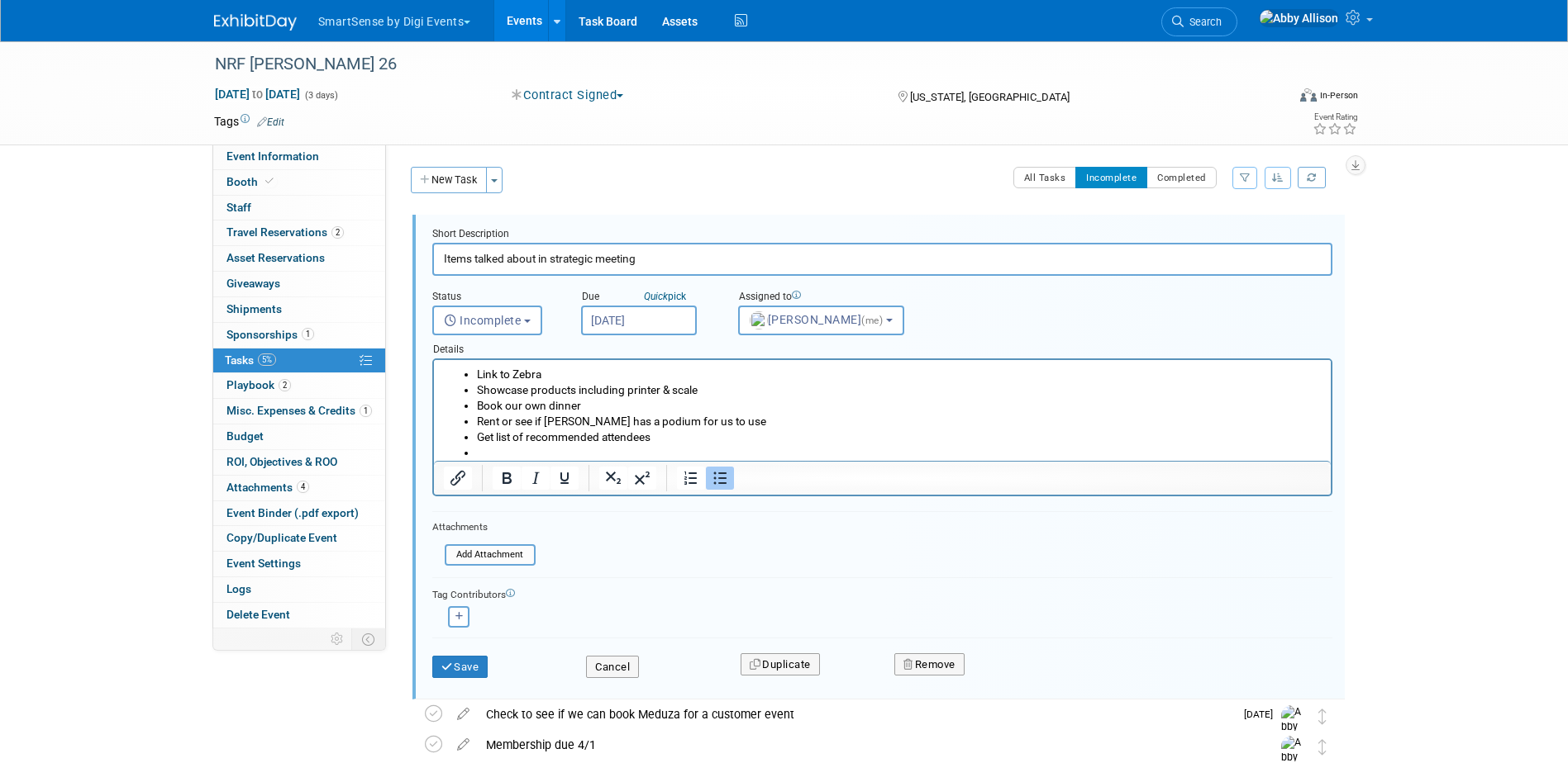
click at [674, 432] on li "Get list of recommended attendees" at bounding box center [899, 437] width 844 height 16
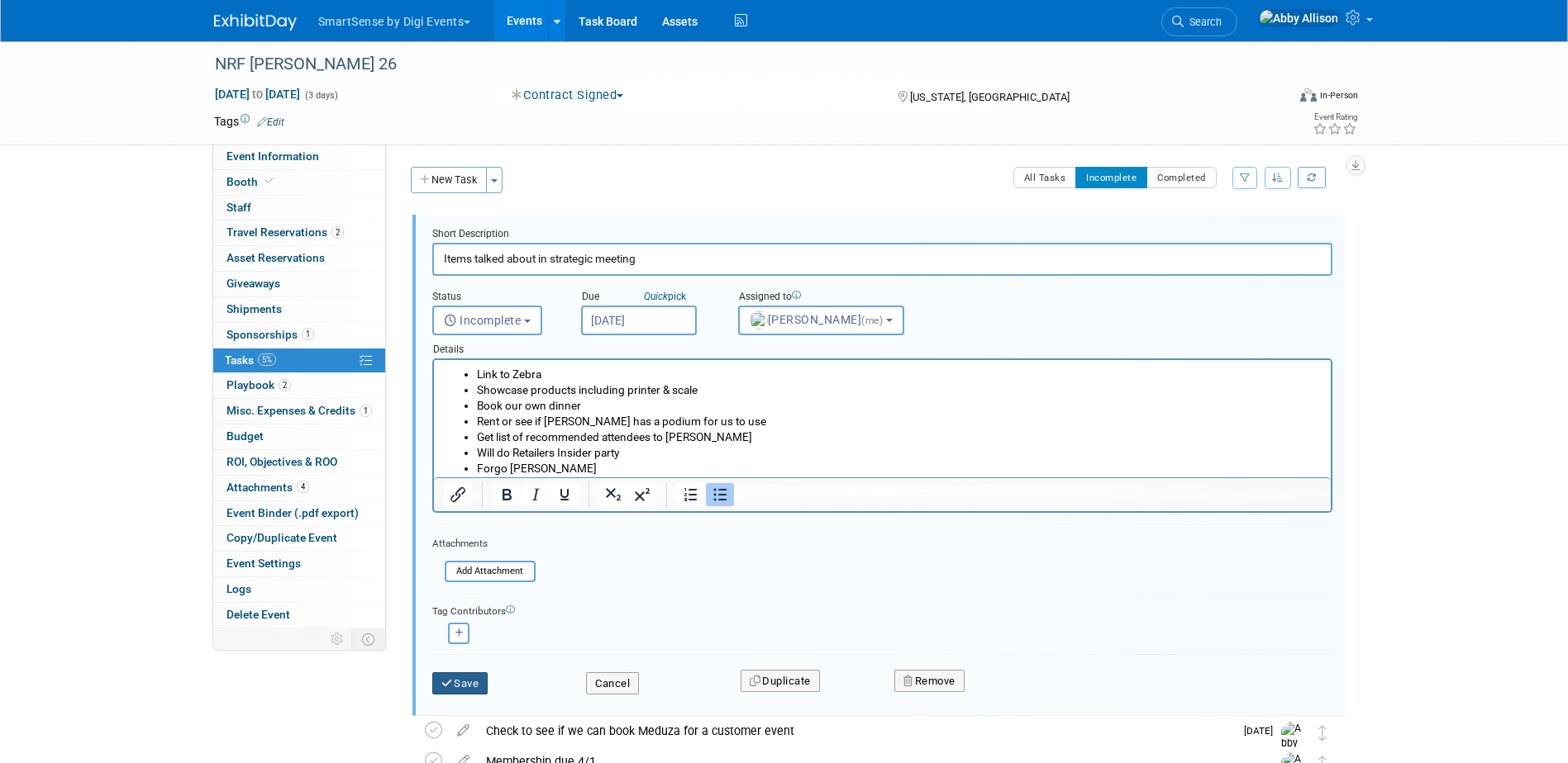
click at [457, 688] on button "Save" at bounding box center [460, 684] width 56 height 23
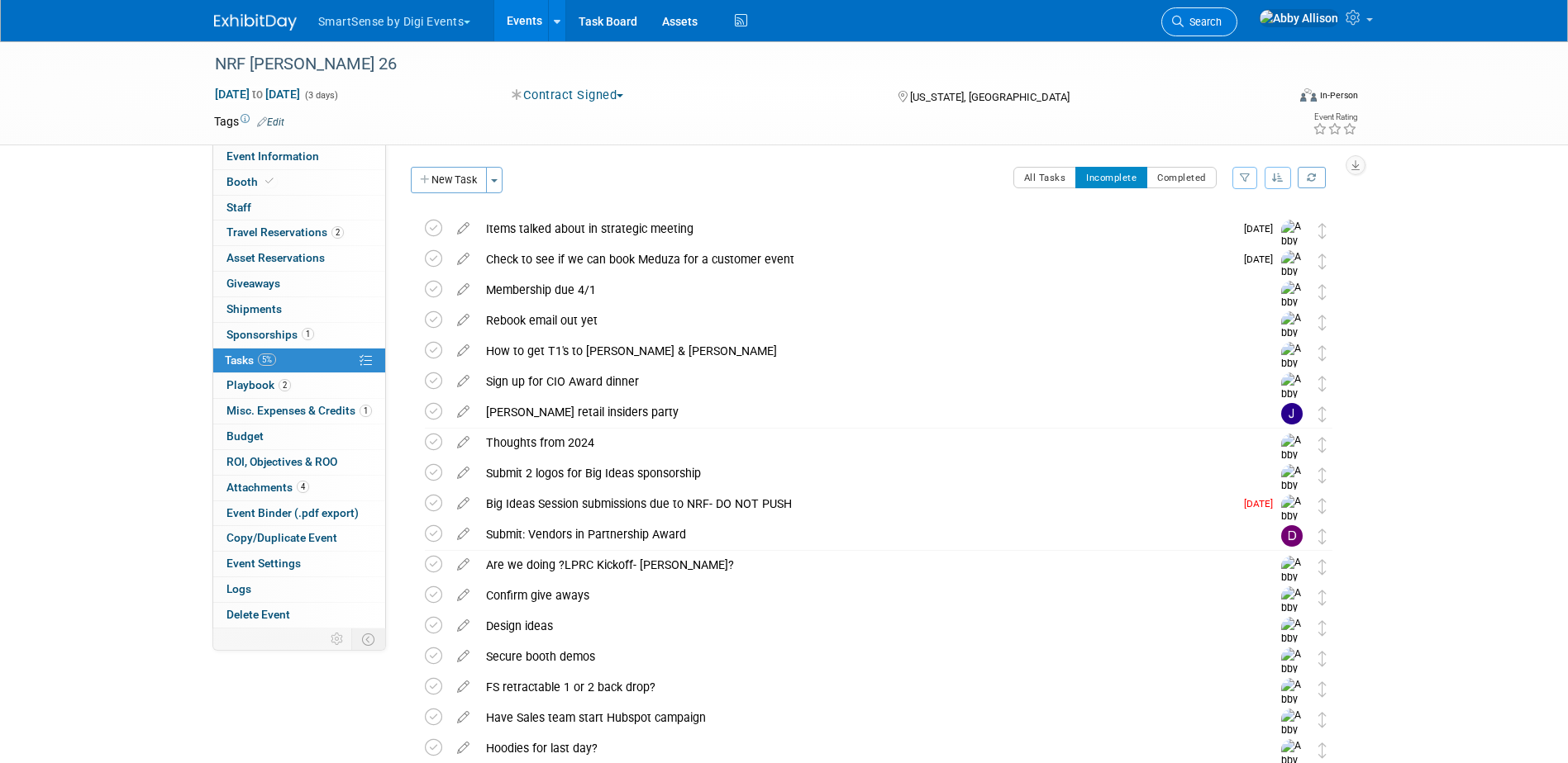
click at [1222, 18] on span "Search" at bounding box center [1203, 22] width 38 height 12
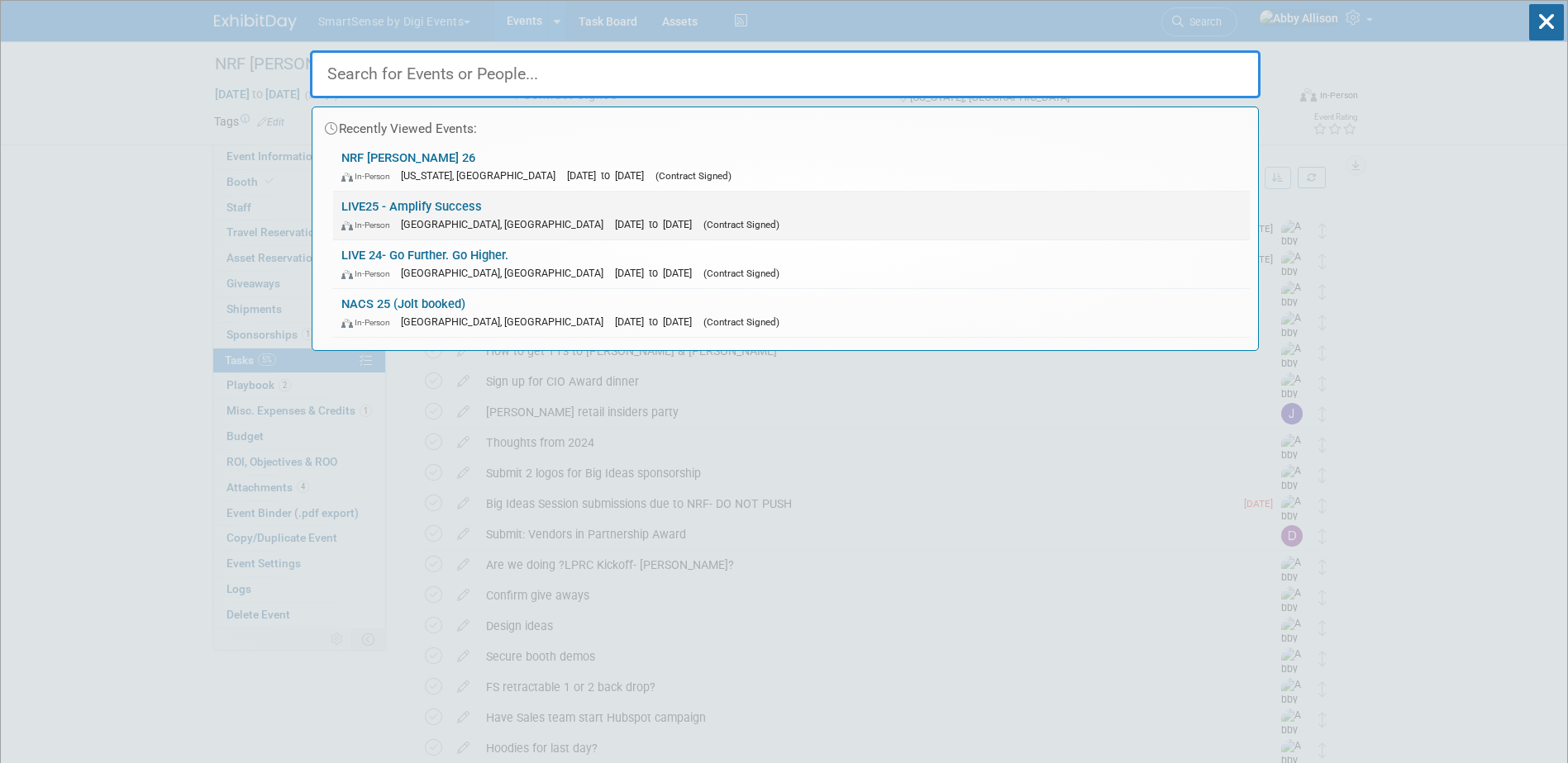
click at [426, 218] on span "[GEOGRAPHIC_DATA], [GEOGRAPHIC_DATA]" at bounding box center [506, 224] width 211 height 12
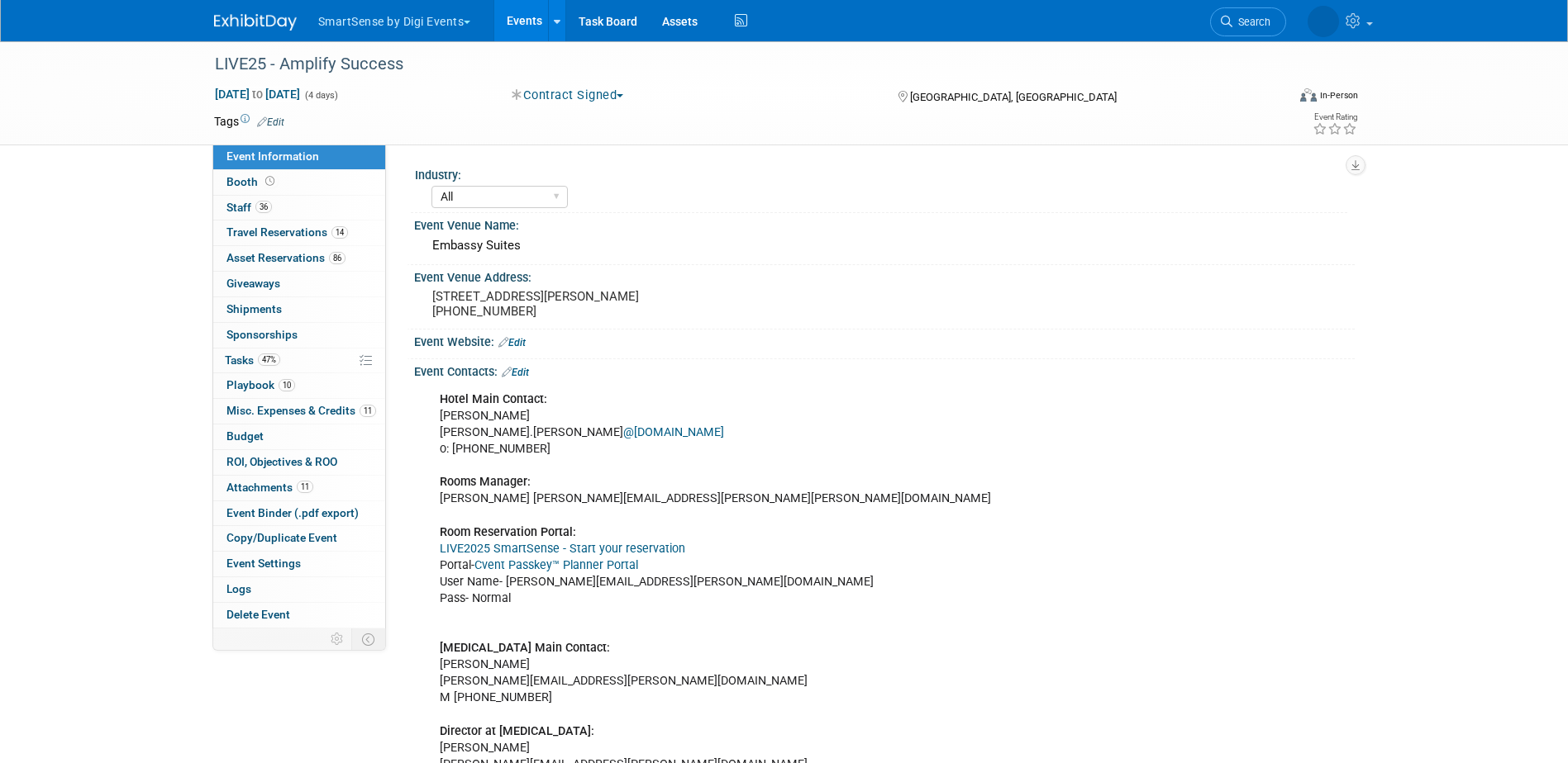
select select "All"
click at [282, 233] on span "Travel Reservations 14" at bounding box center [287, 232] width 121 height 13
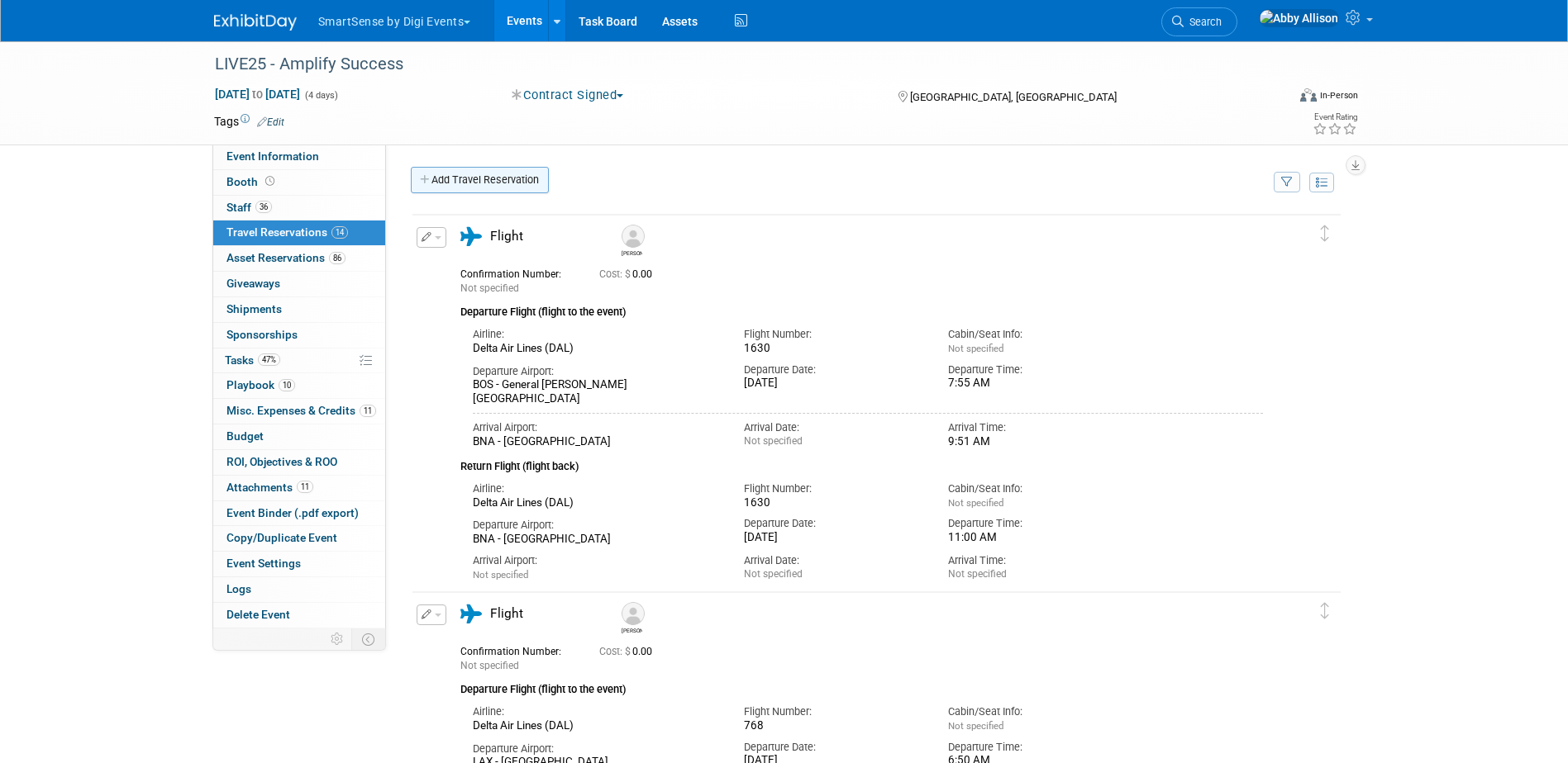
click at [465, 179] on link "Add Travel Reservation" at bounding box center [480, 180] width 138 height 27
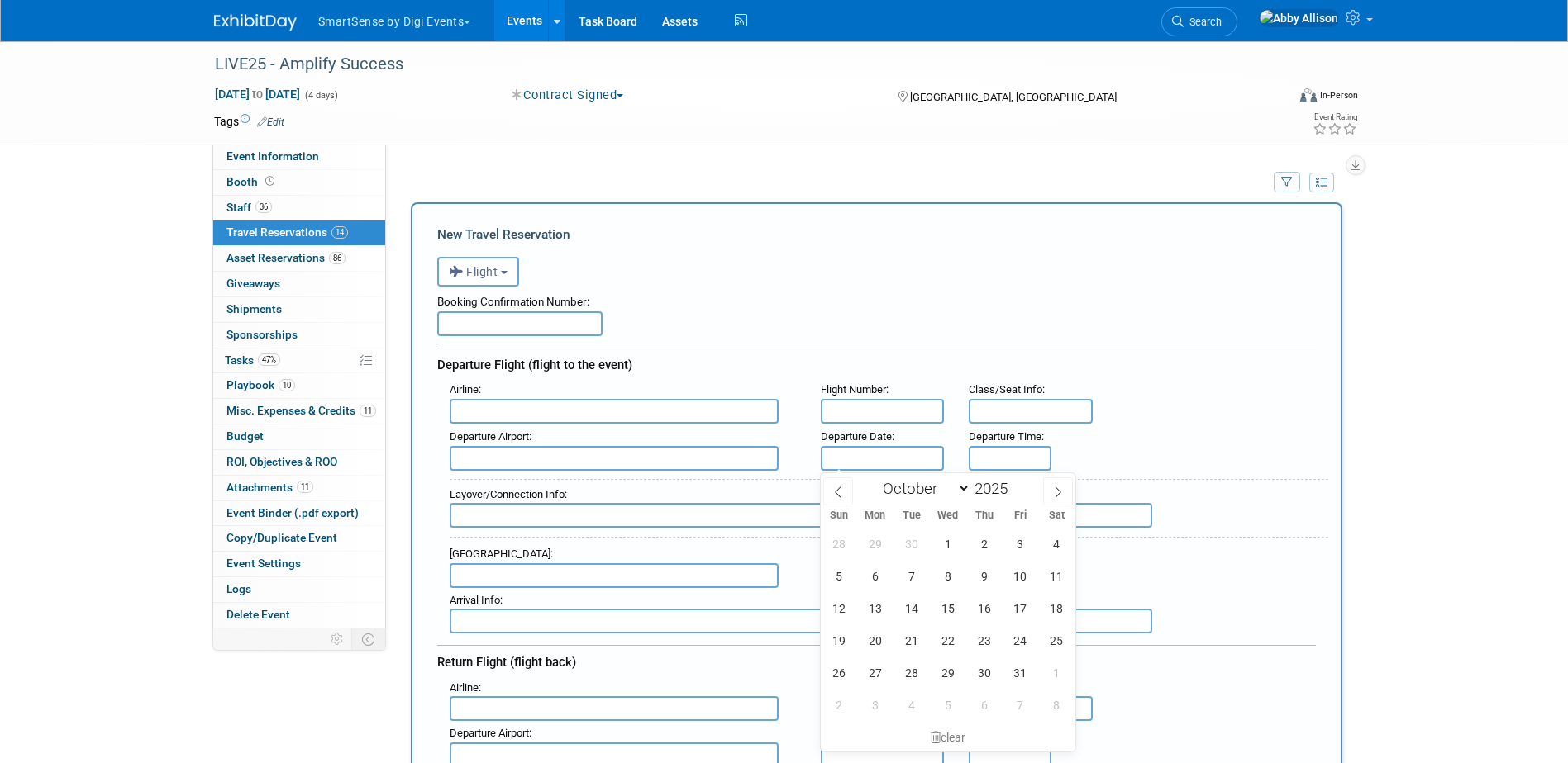
click at [837, 461] on input "text" at bounding box center [883, 458] width 124 height 25
click at [945, 643] on span "22" at bounding box center [947, 640] width 32 height 32
type input "Oct 22, 2025"
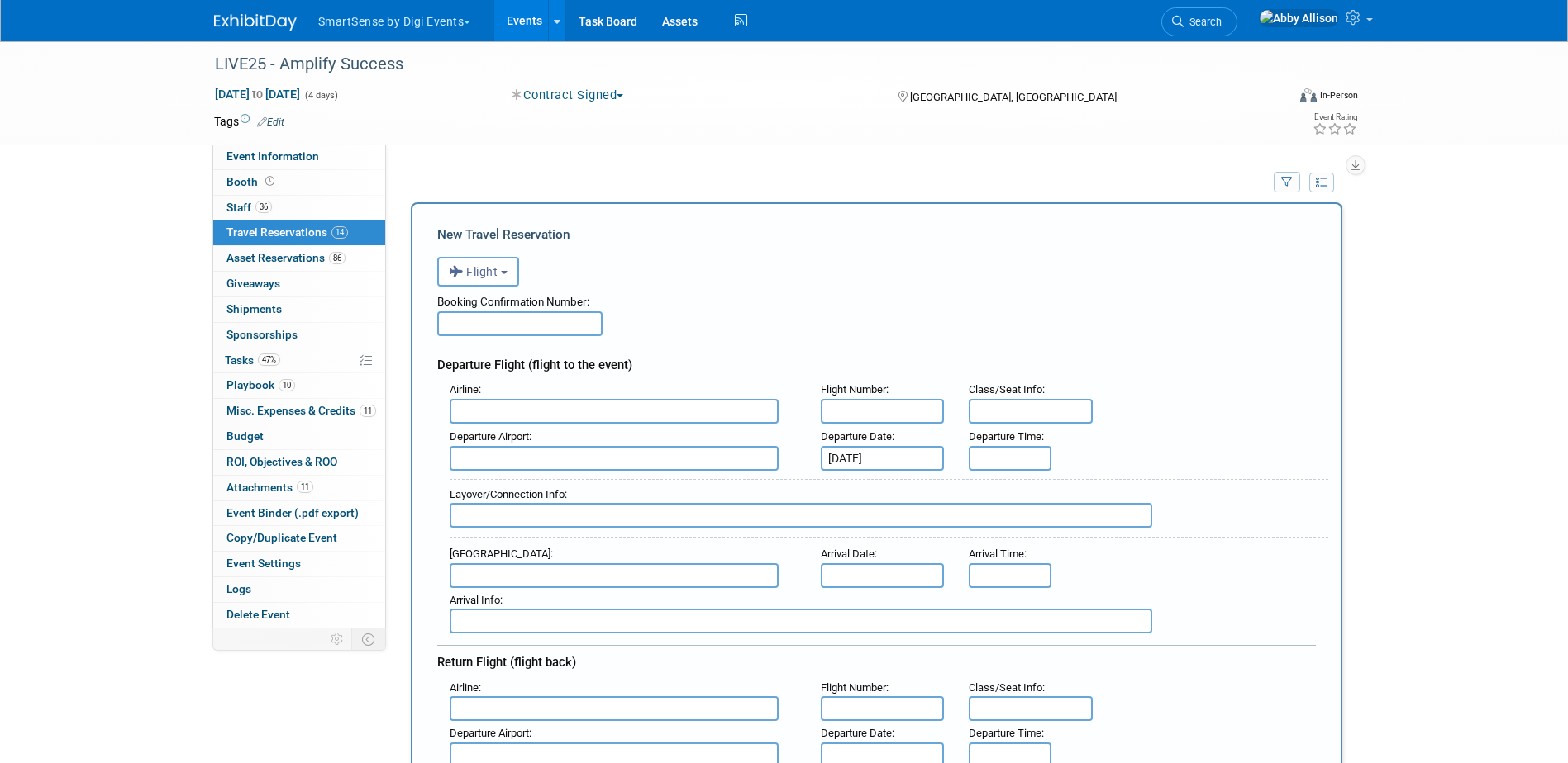
click at [517, 417] on input "text" at bounding box center [614, 411] width 329 height 25
click at [551, 466] on span "Delt a Air Lines (DAL)" at bounding box center [622, 466] width 344 height 27
type input "Delta Air Lines (DAL)"
click at [928, 407] on input "text" at bounding box center [883, 411] width 124 height 25
type input "2704"
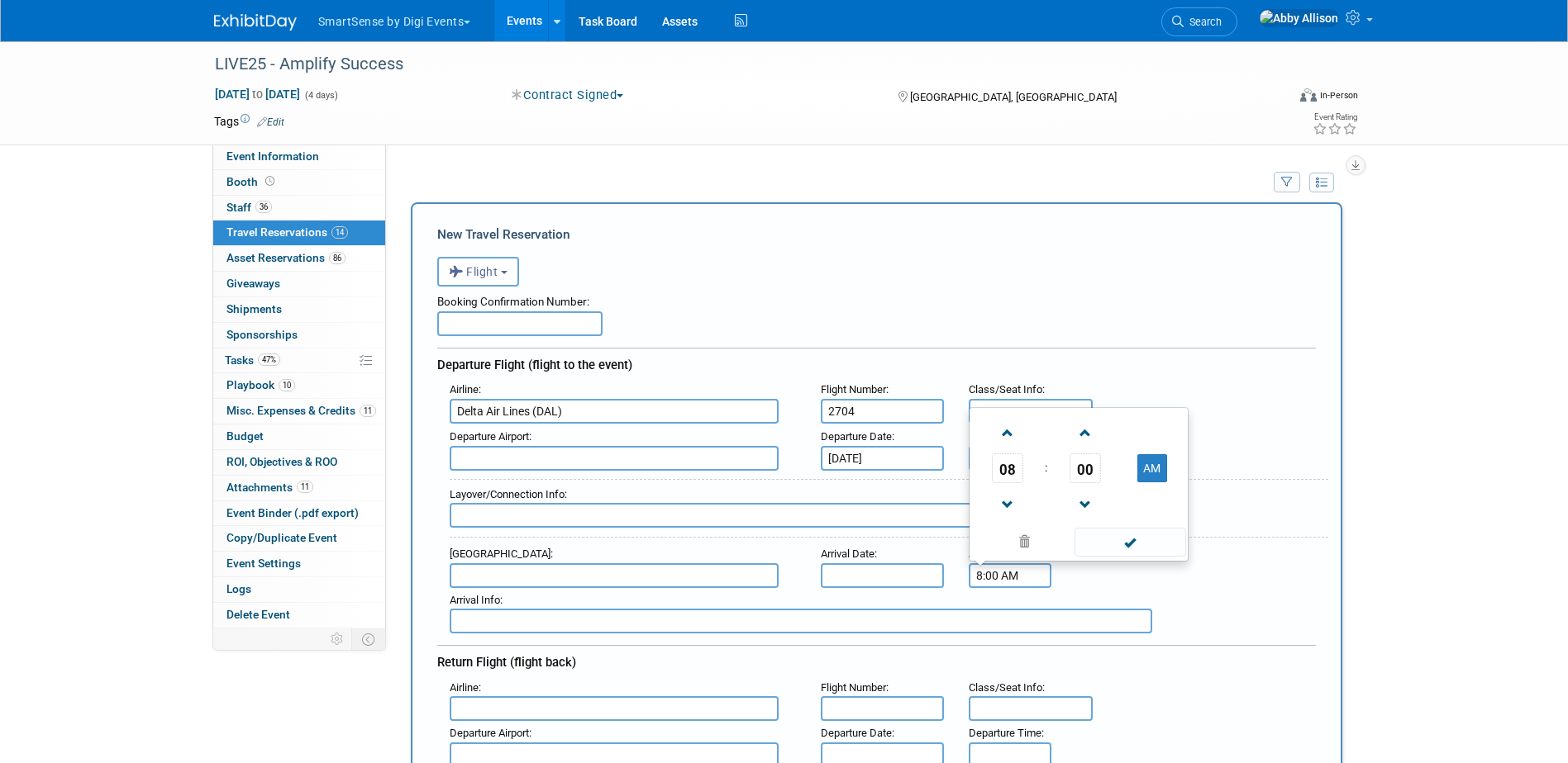
click at [996, 572] on input "8:00 AM" at bounding box center [1010, 575] width 83 height 25
click at [1000, 516] on span at bounding box center [1007, 506] width 29 height 29
click at [1003, 516] on span at bounding box center [1007, 506] width 29 height 29
click at [1089, 475] on span "00" at bounding box center [1085, 468] width 31 height 30
click at [1004, 457] on td "20" at bounding box center [999, 458] width 53 height 45
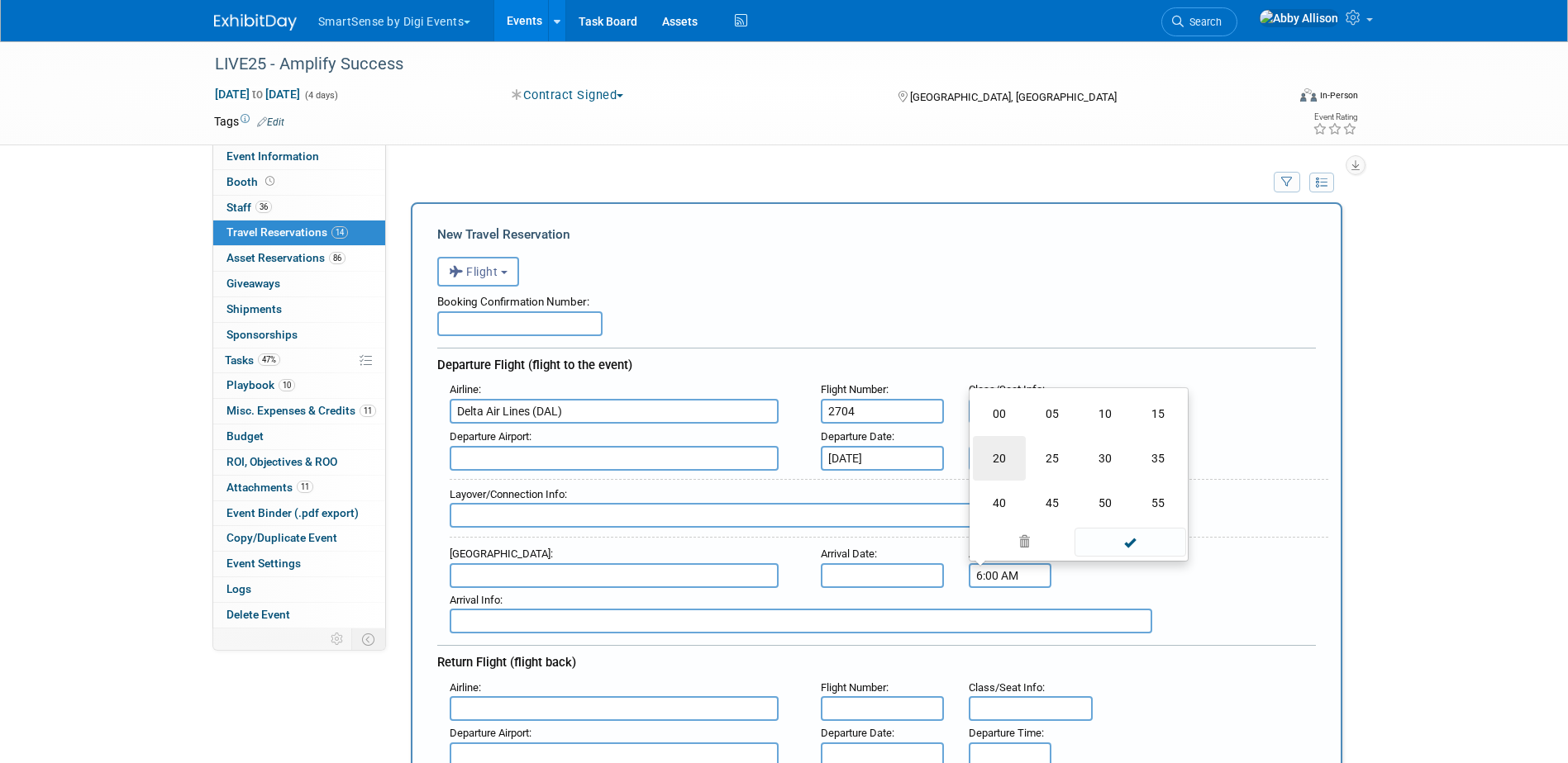
type input "6:20 AM"
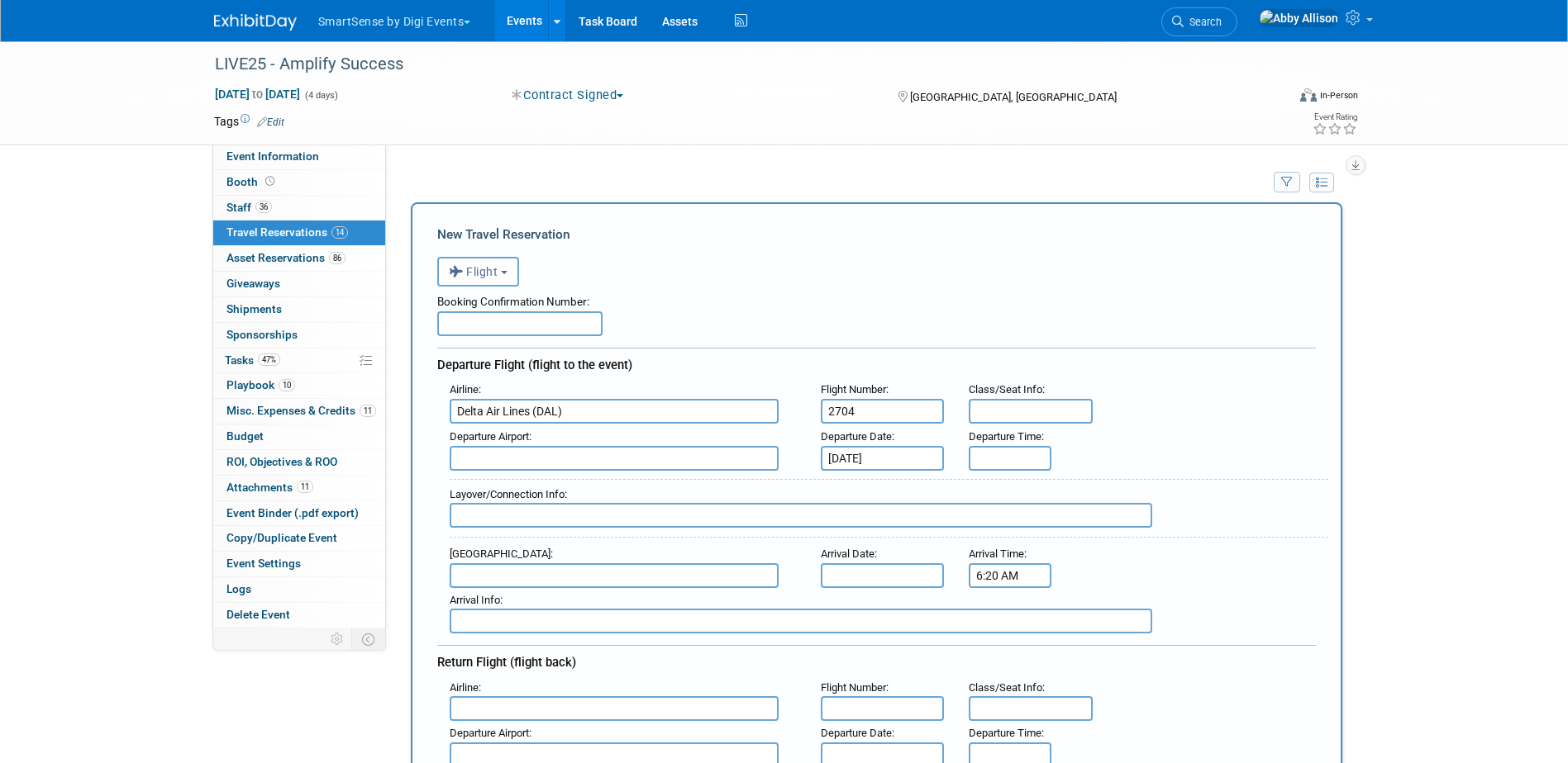
click at [487, 576] on input "text" at bounding box center [614, 575] width 329 height 25
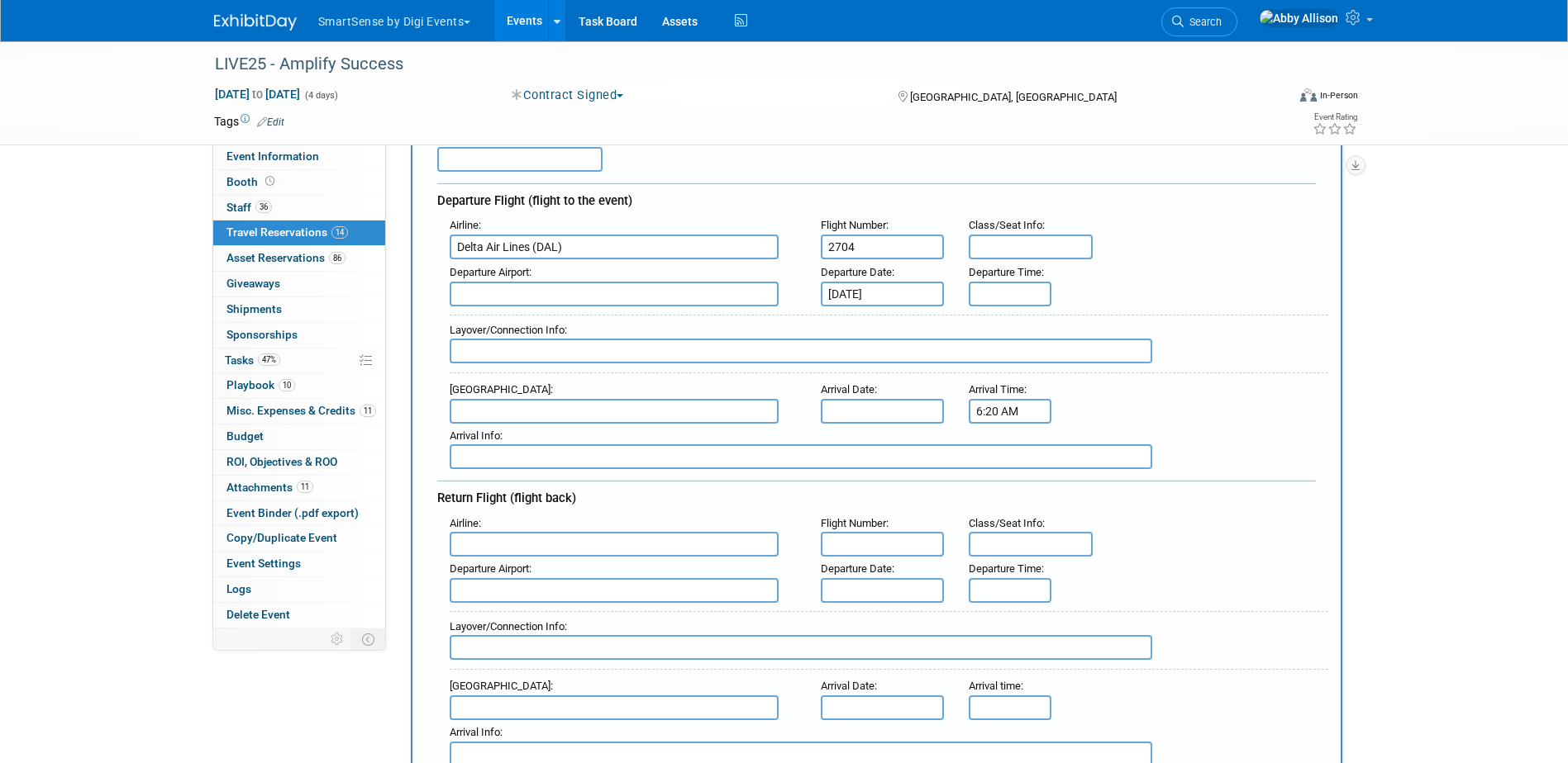
scroll to position [165, 0]
click at [488, 290] on input "text" at bounding box center [614, 293] width 329 height 25
type input "k"
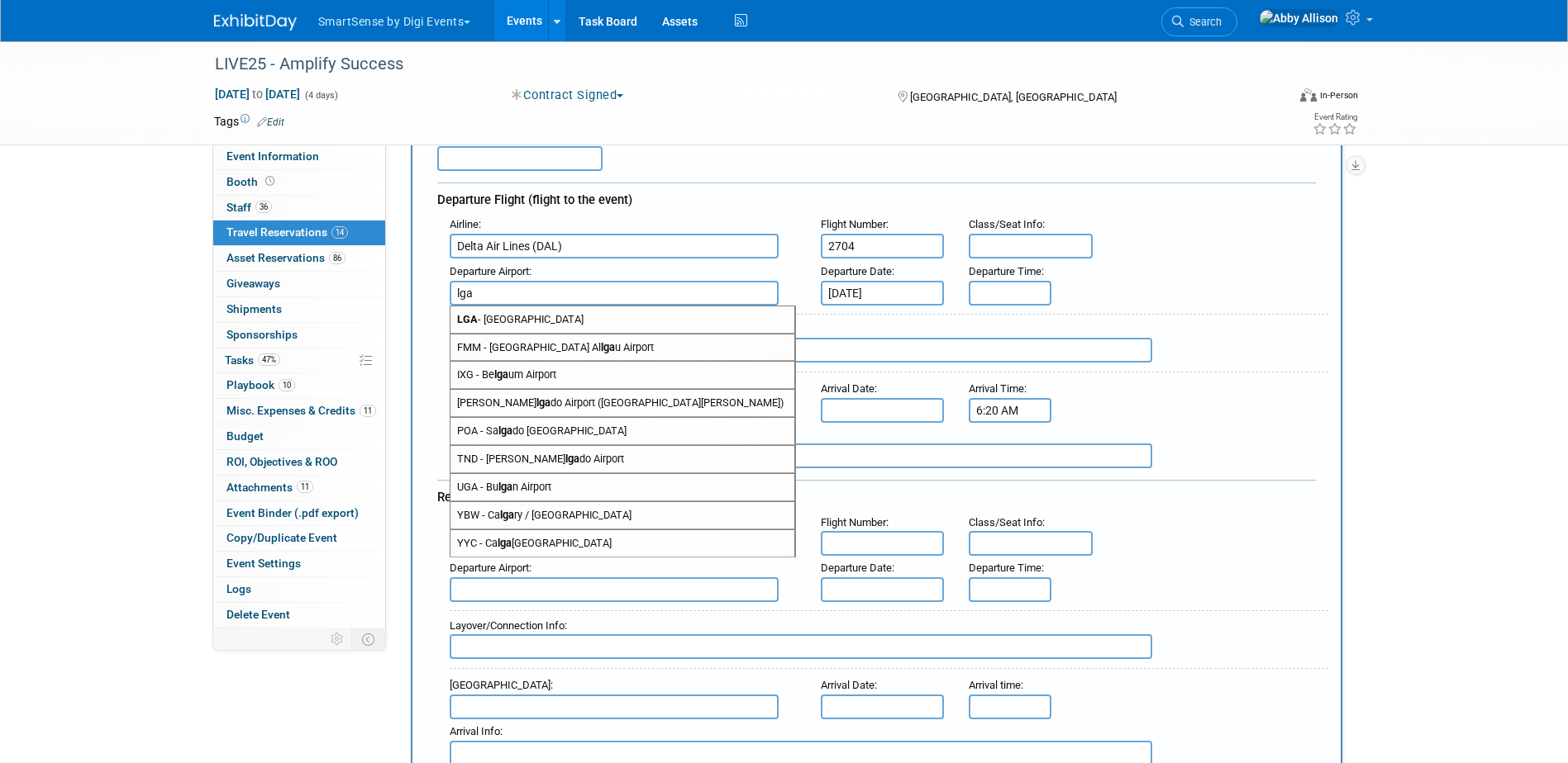
click at [491, 326] on span "LGA - La Guardia Airport" at bounding box center [622, 319] width 344 height 27
type input "LGA - La Guardia Airport"
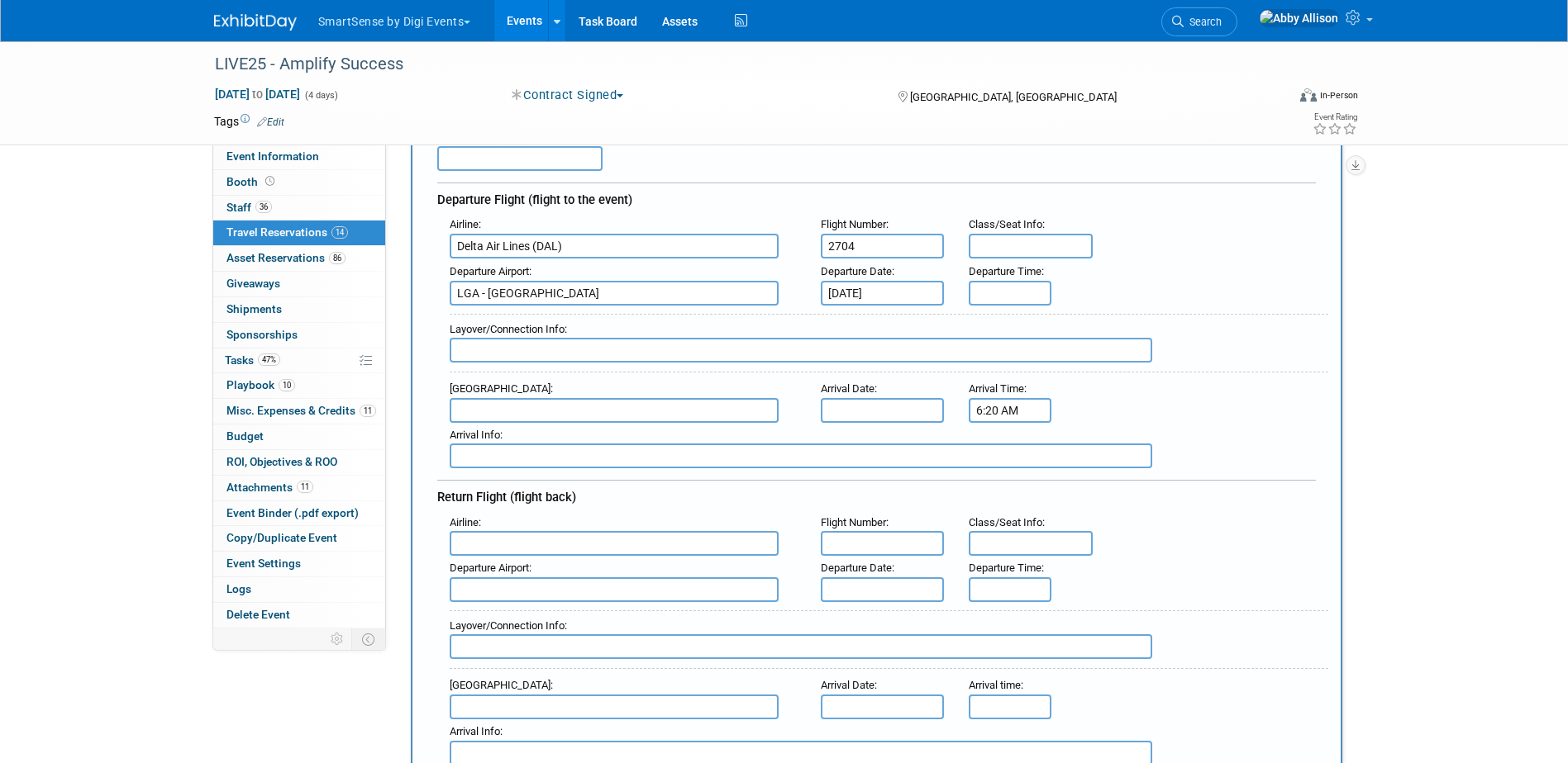
click at [481, 408] on input "text" at bounding box center [614, 410] width 329 height 25
click at [513, 432] on span "BNA - Nashville International Airport" at bounding box center [622, 437] width 344 height 27
type input "BNA - Nashville International Airport"
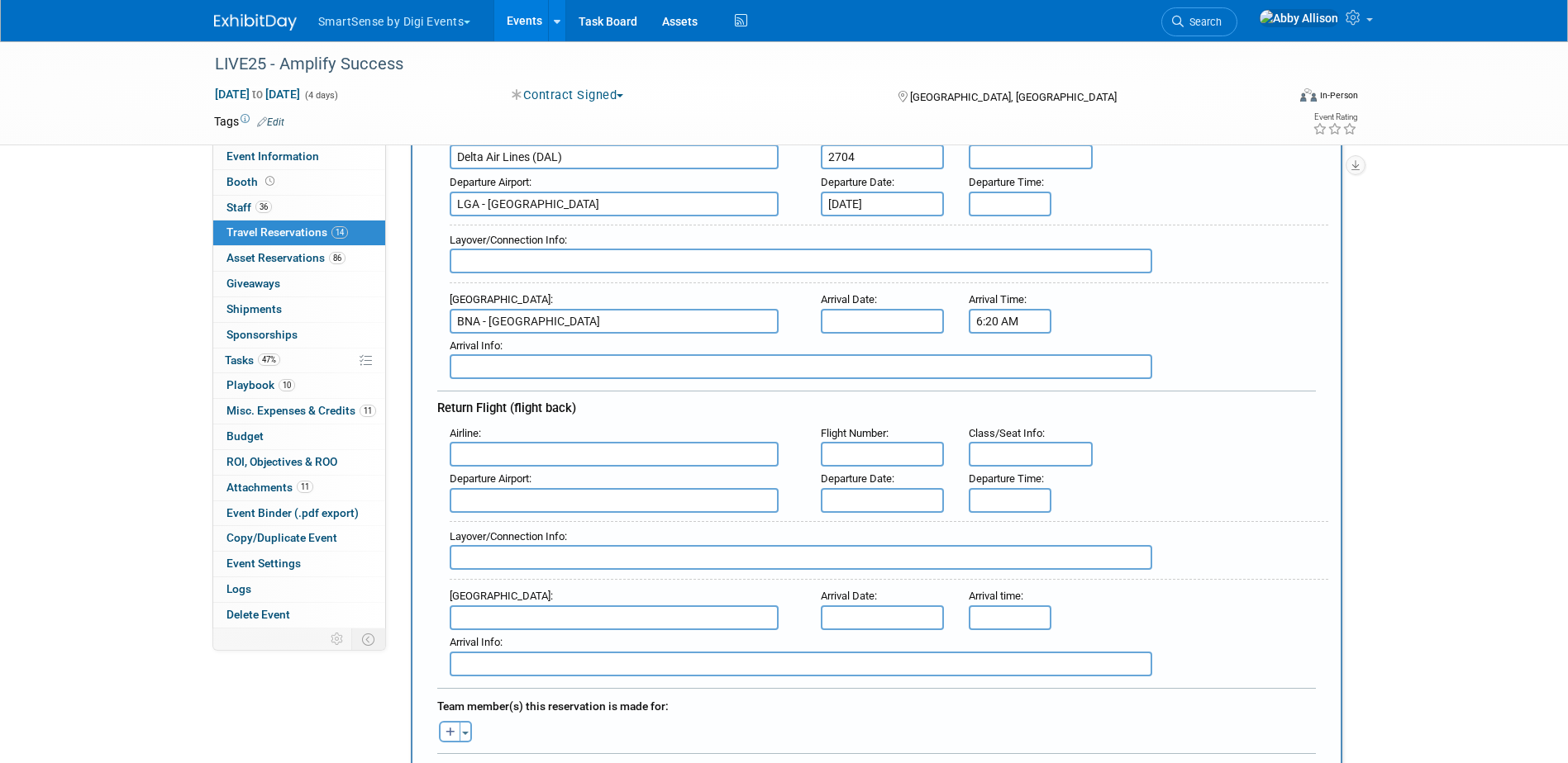
scroll to position [331, 0]
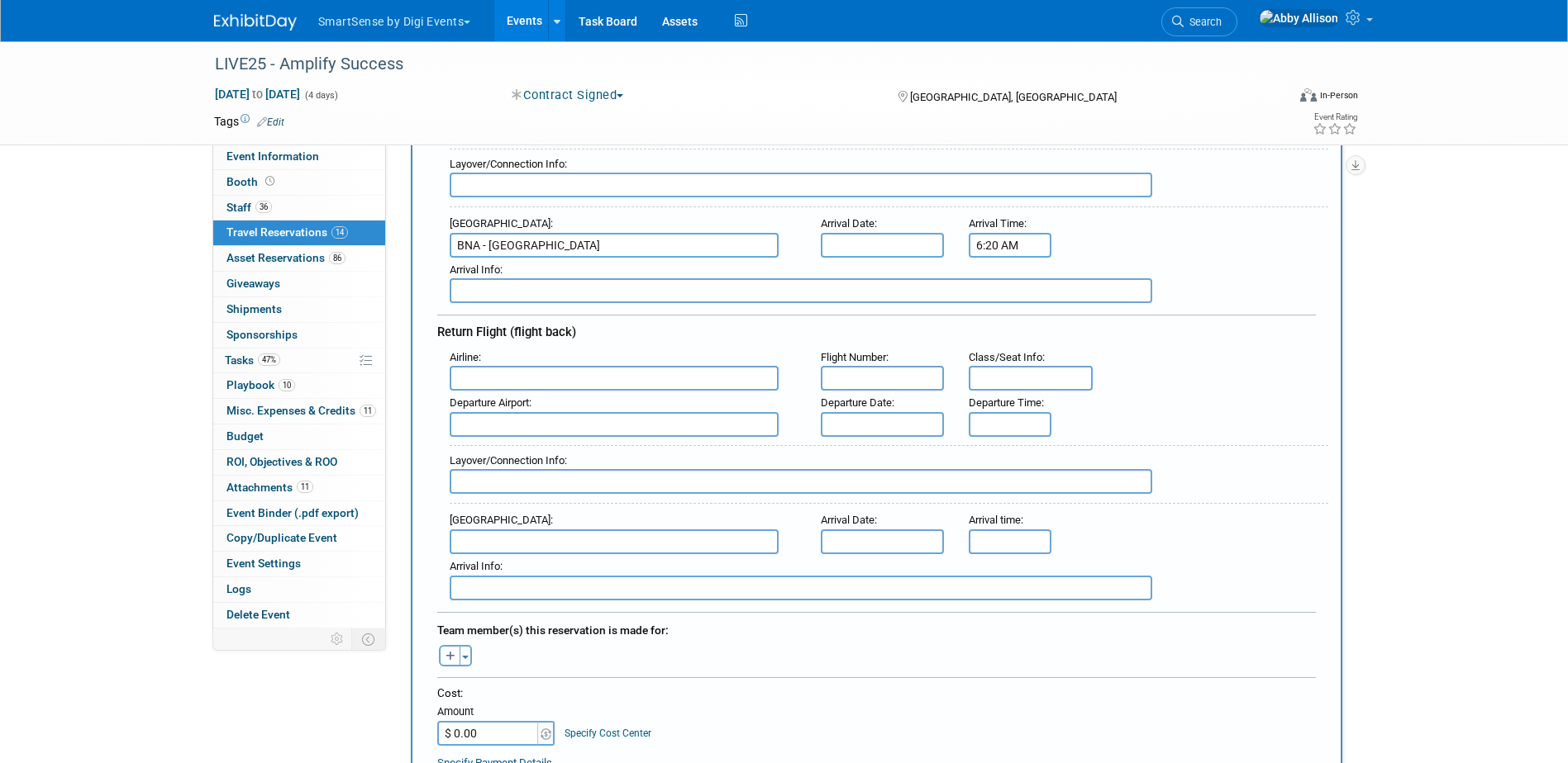
click at [677, 385] on input "text" at bounding box center [614, 378] width 329 height 25
click at [531, 413] on span "Southw est Airlines (SWA)" at bounding box center [622, 405] width 344 height 27
type input "Southwest Airlines (SWA)"
click at [884, 384] on input "text" at bounding box center [883, 378] width 124 height 25
type input "4852"
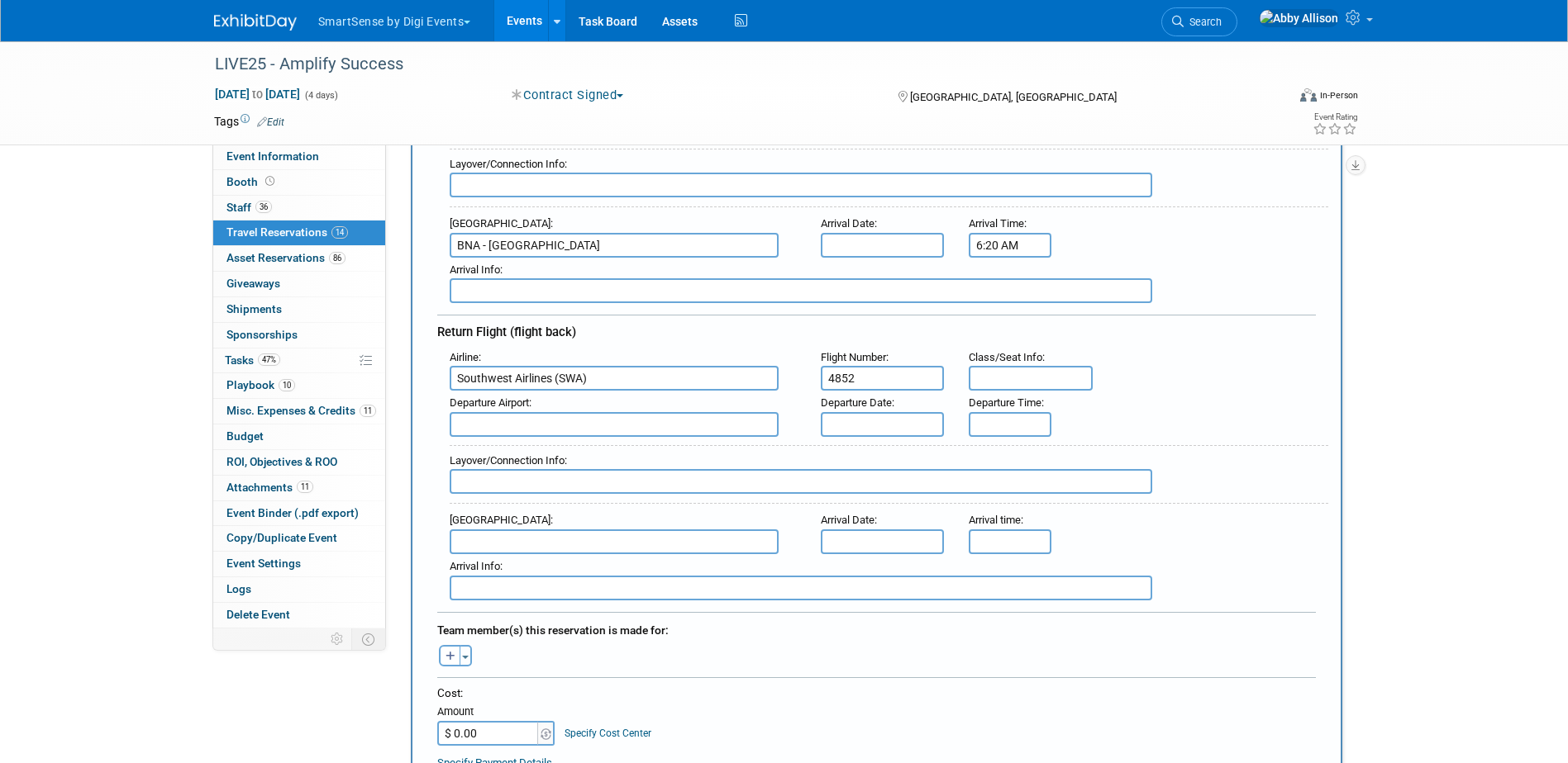
click at [649, 421] on input "text" at bounding box center [614, 425] width 329 height 25
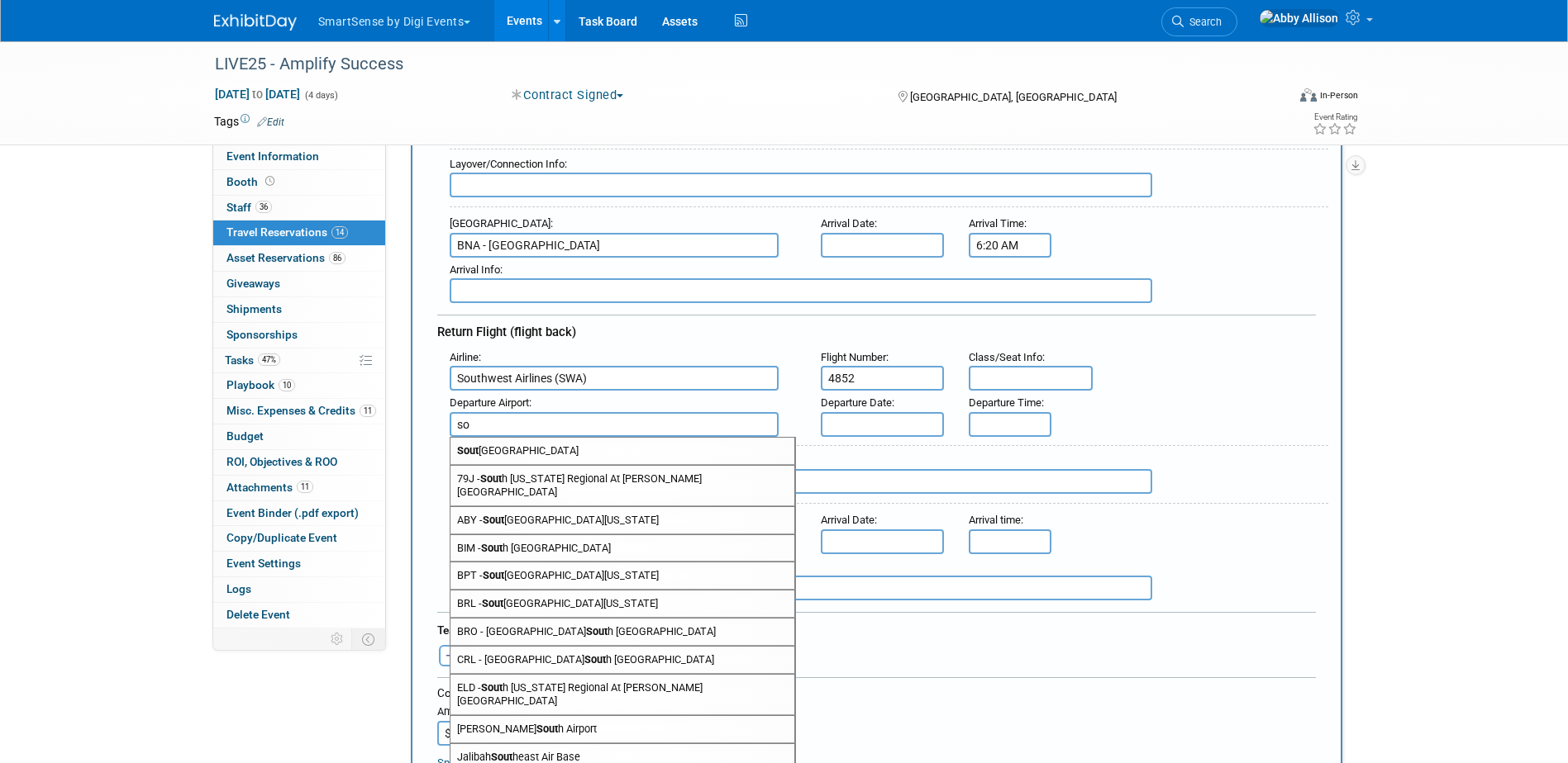
type input "s"
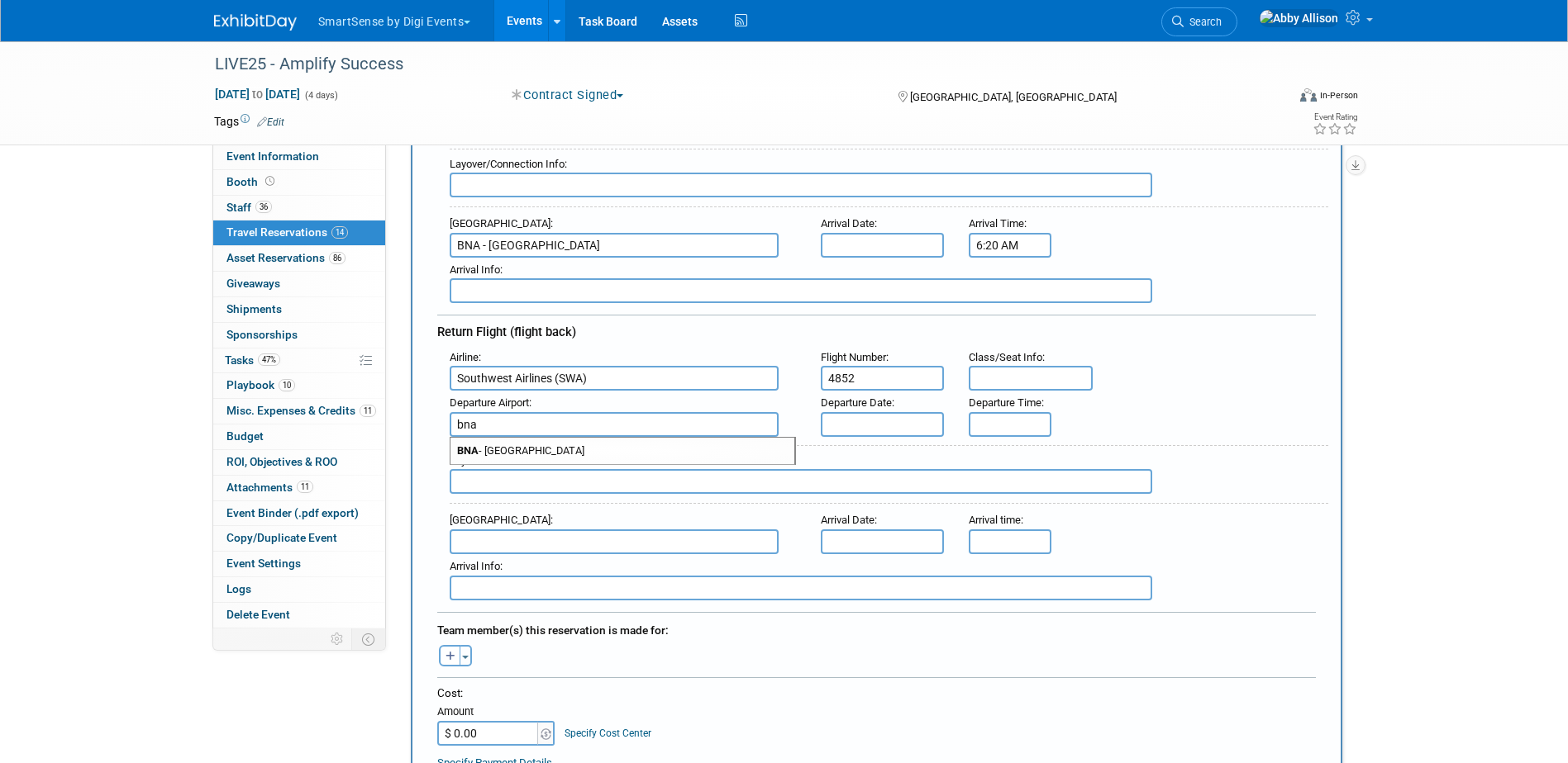
click at [593, 453] on span "BNA - Nashville International Airport" at bounding box center [622, 450] width 344 height 27
type input "BNA - Nashville International Airport"
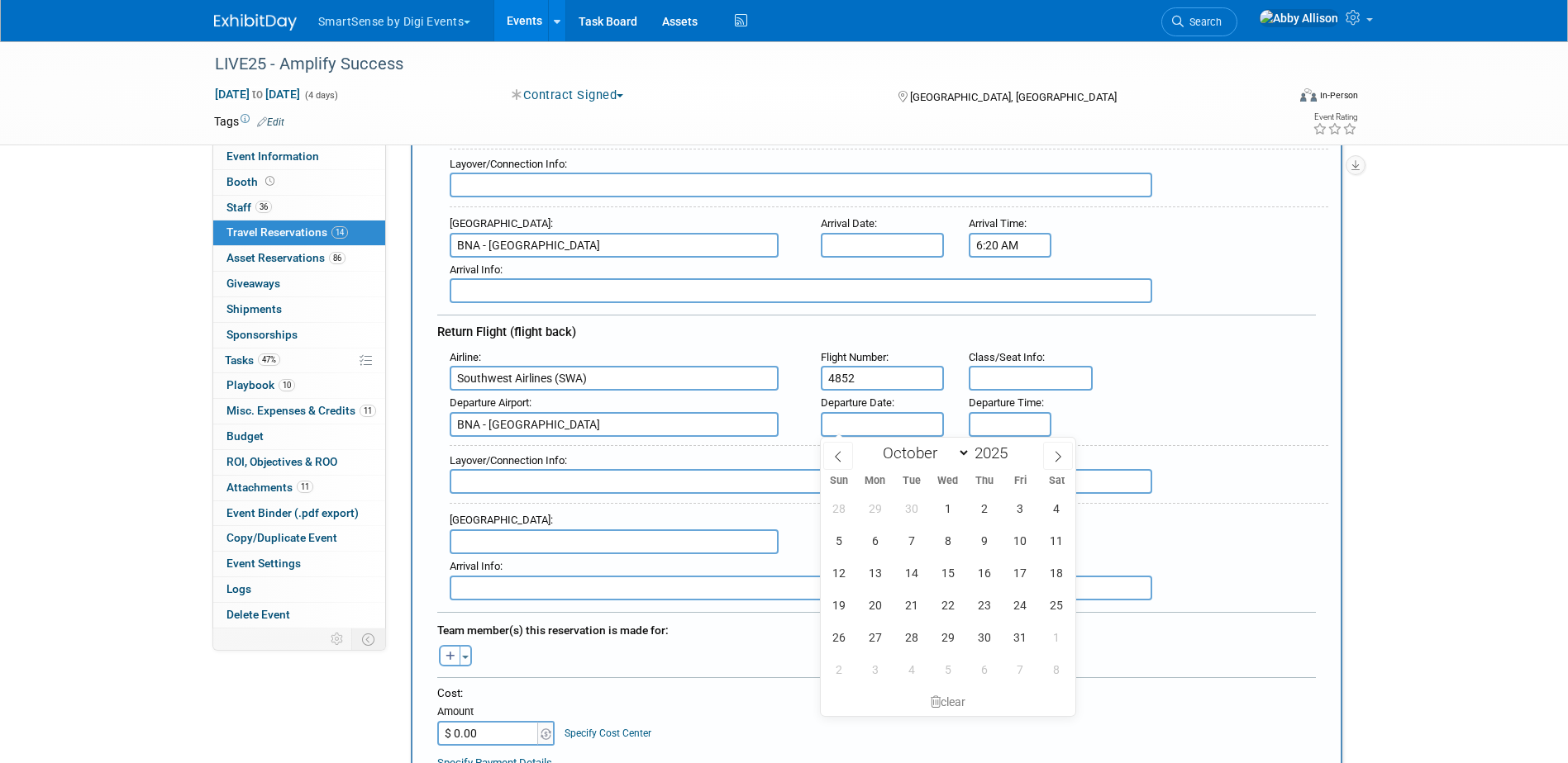
click at [898, 424] on input "text" at bounding box center [883, 425] width 124 height 25
click at [1021, 609] on span "24" at bounding box center [1019, 605] width 32 height 32
type input "Oct 24, 2025"
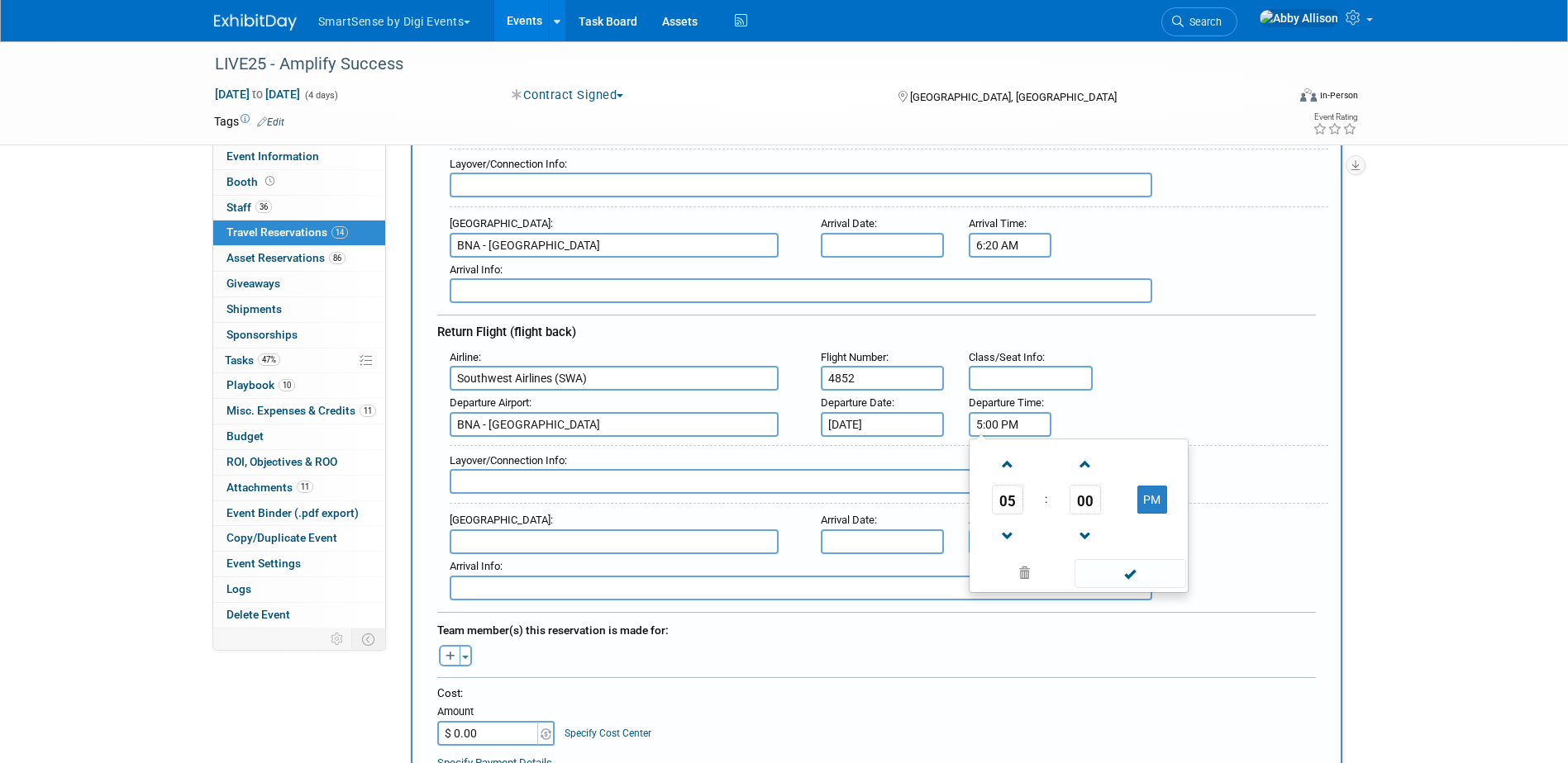
click at [984, 426] on input "5:00 PM" at bounding box center [1010, 425] width 83 height 25
click at [1009, 528] on span at bounding box center [1007, 537] width 29 height 29
click at [1088, 498] on span "00" at bounding box center [1085, 499] width 31 height 30
click at [1154, 557] on td "55" at bounding box center [1157, 555] width 53 height 45
type input "4:55 PM"
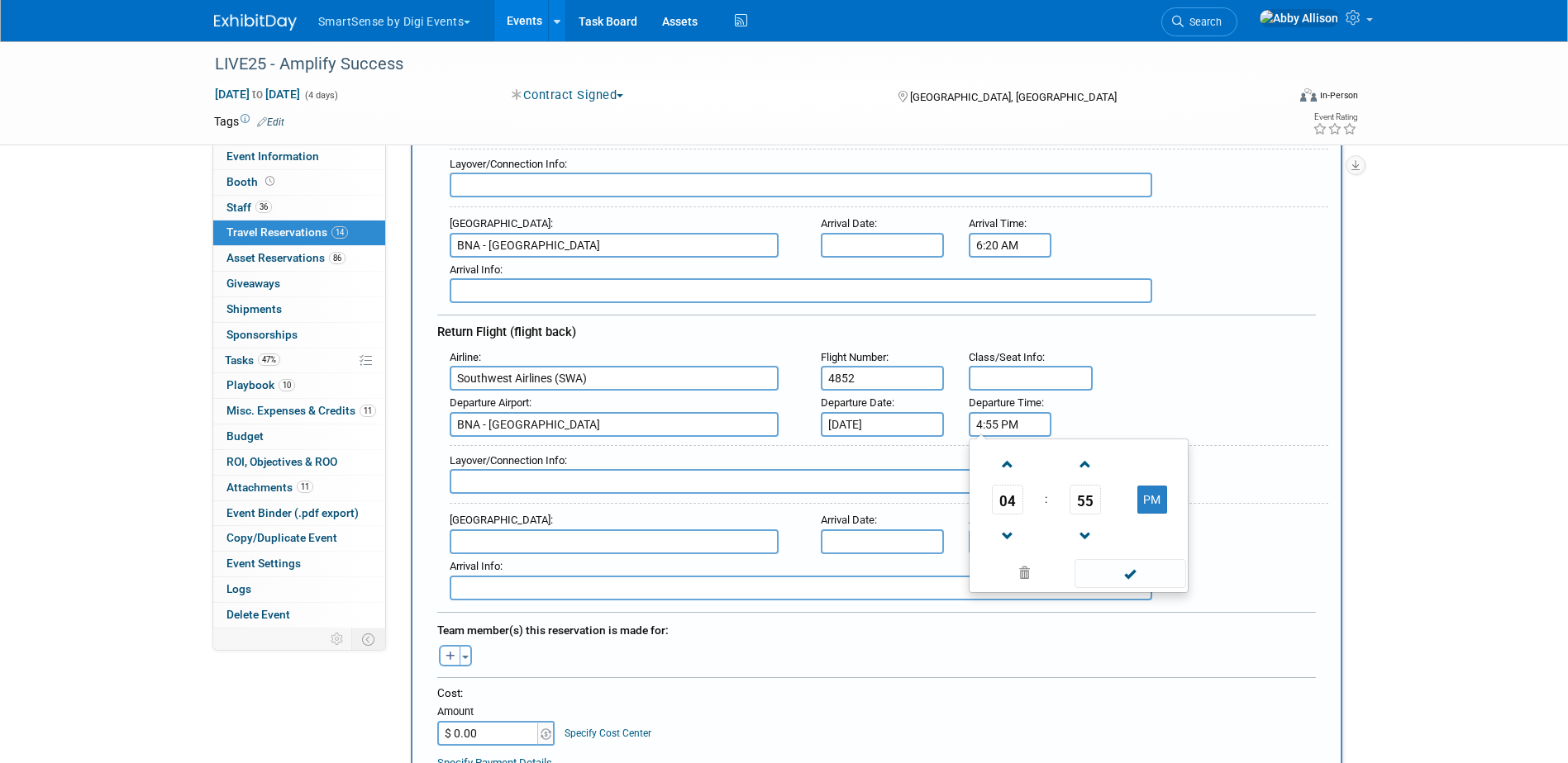
click at [1296, 404] on div "Departure Airport : BNA - Nashville International Airport Departure Date : Oct …" at bounding box center [882, 414] width 891 height 47
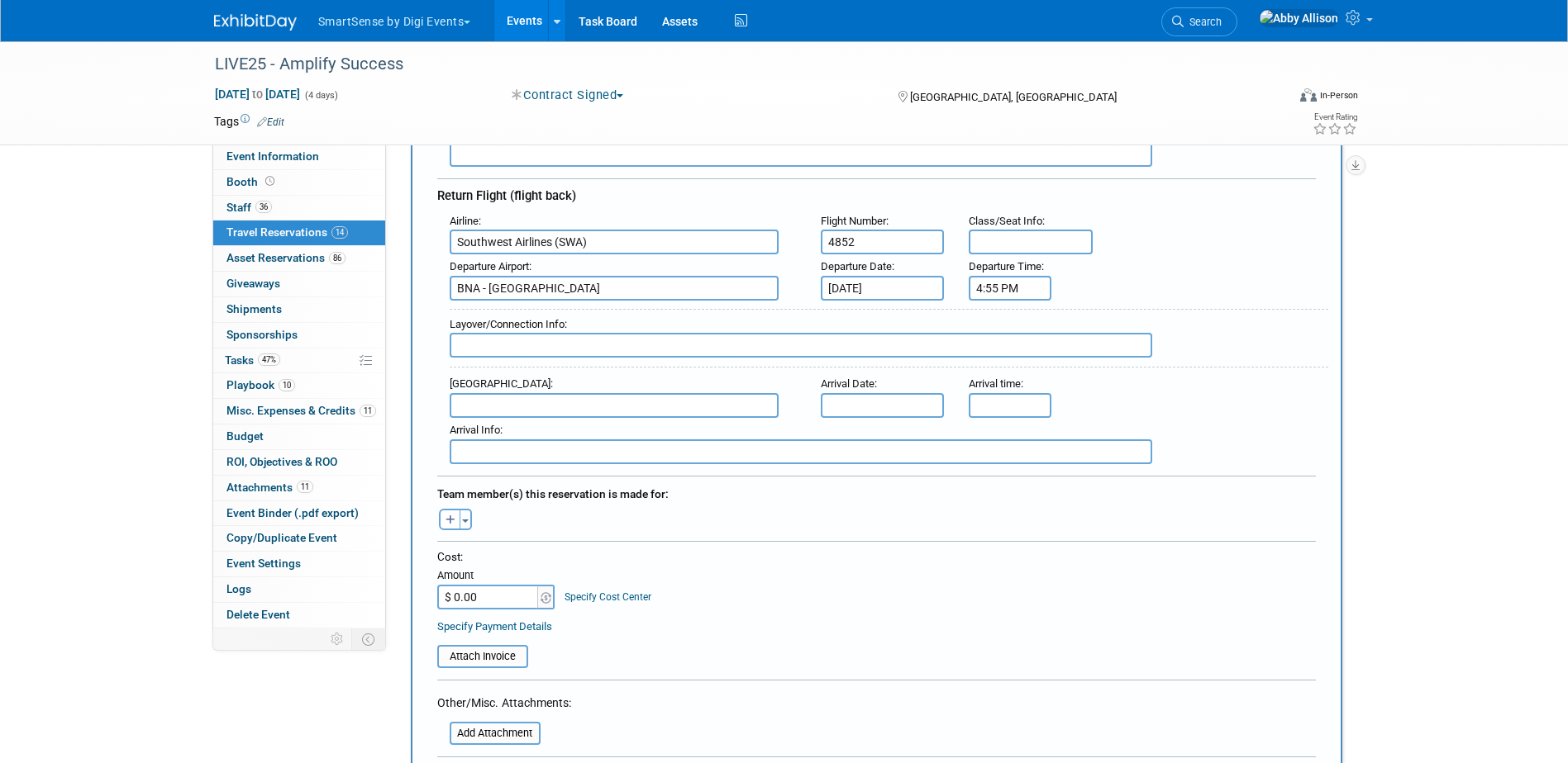
scroll to position [496, 0]
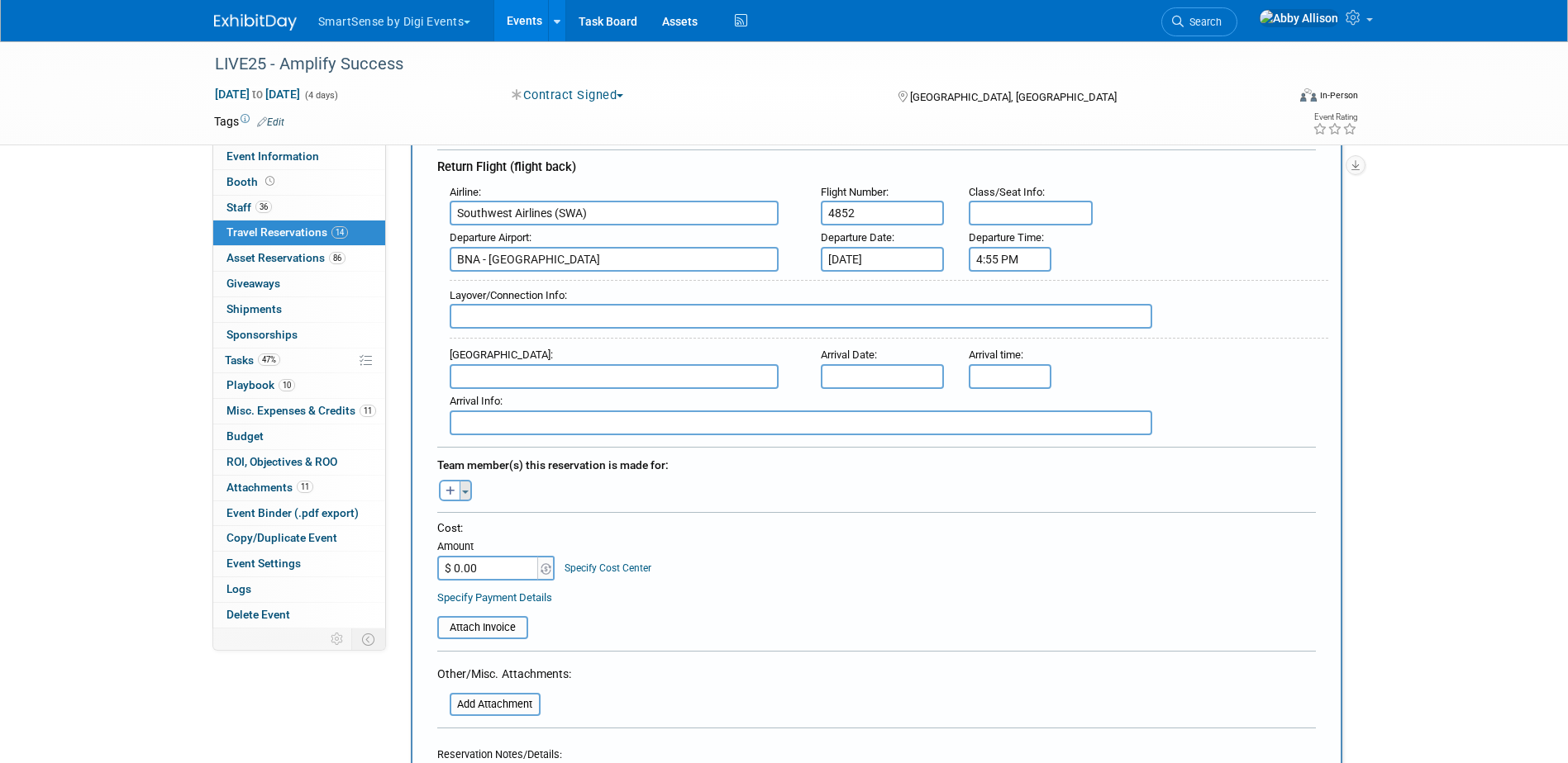
click at [464, 486] on button "Toggle Dropdown" at bounding box center [465, 490] width 12 height 22
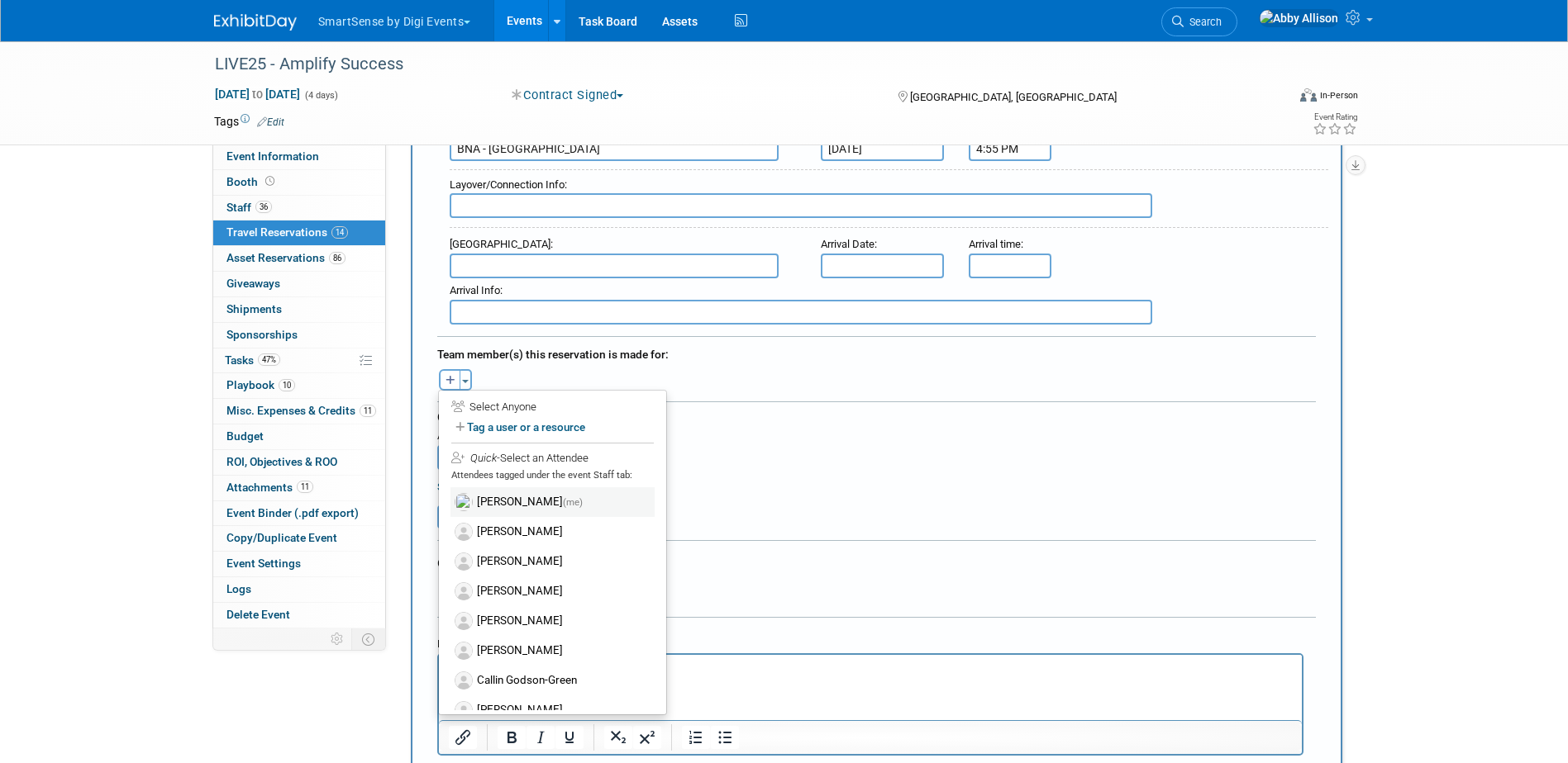
scroll to position [661, 0]
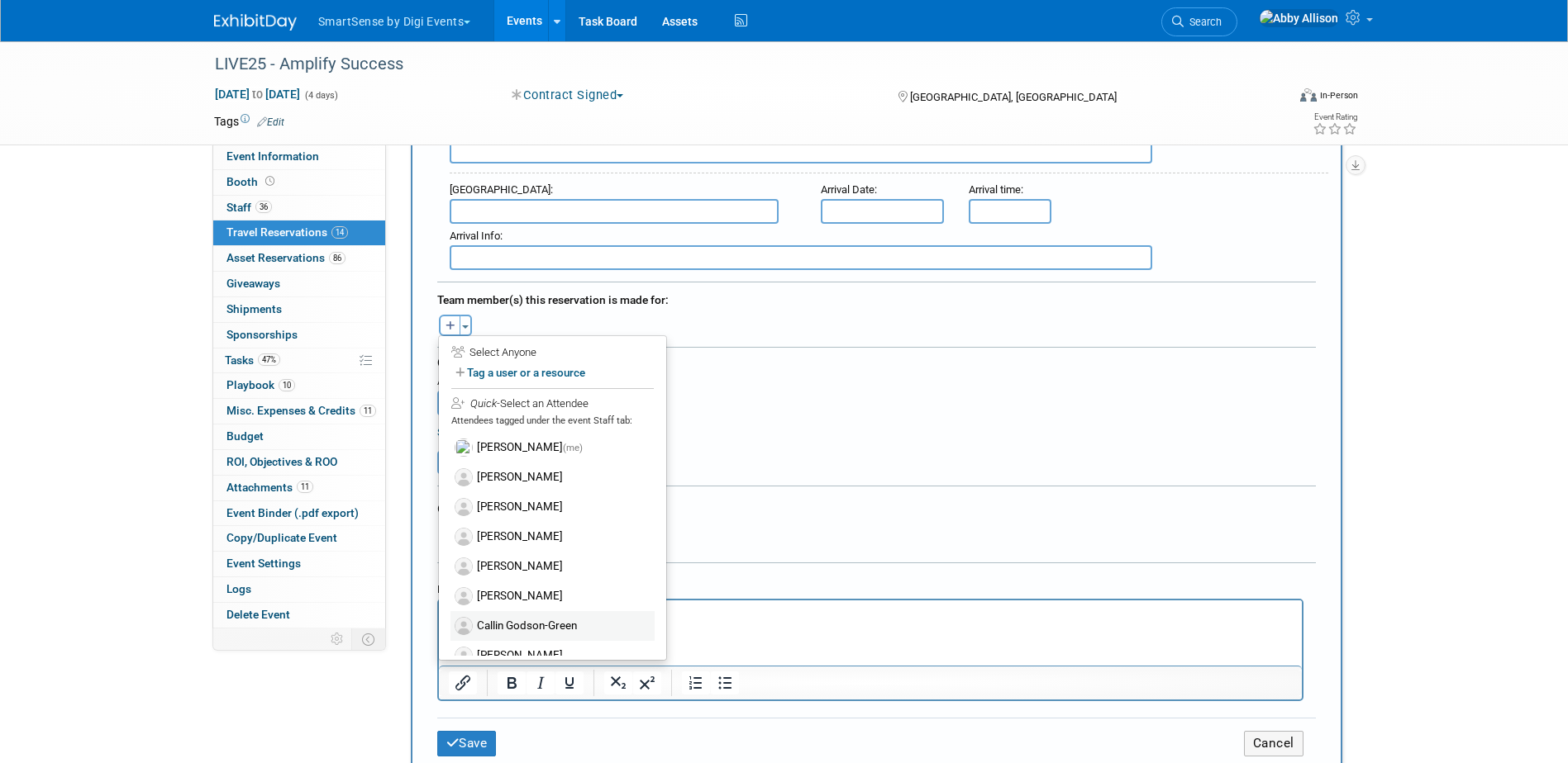
click at [524, 628] on label "Callin Godson-Green" at bounding box center [552, 626] width 204 height 30
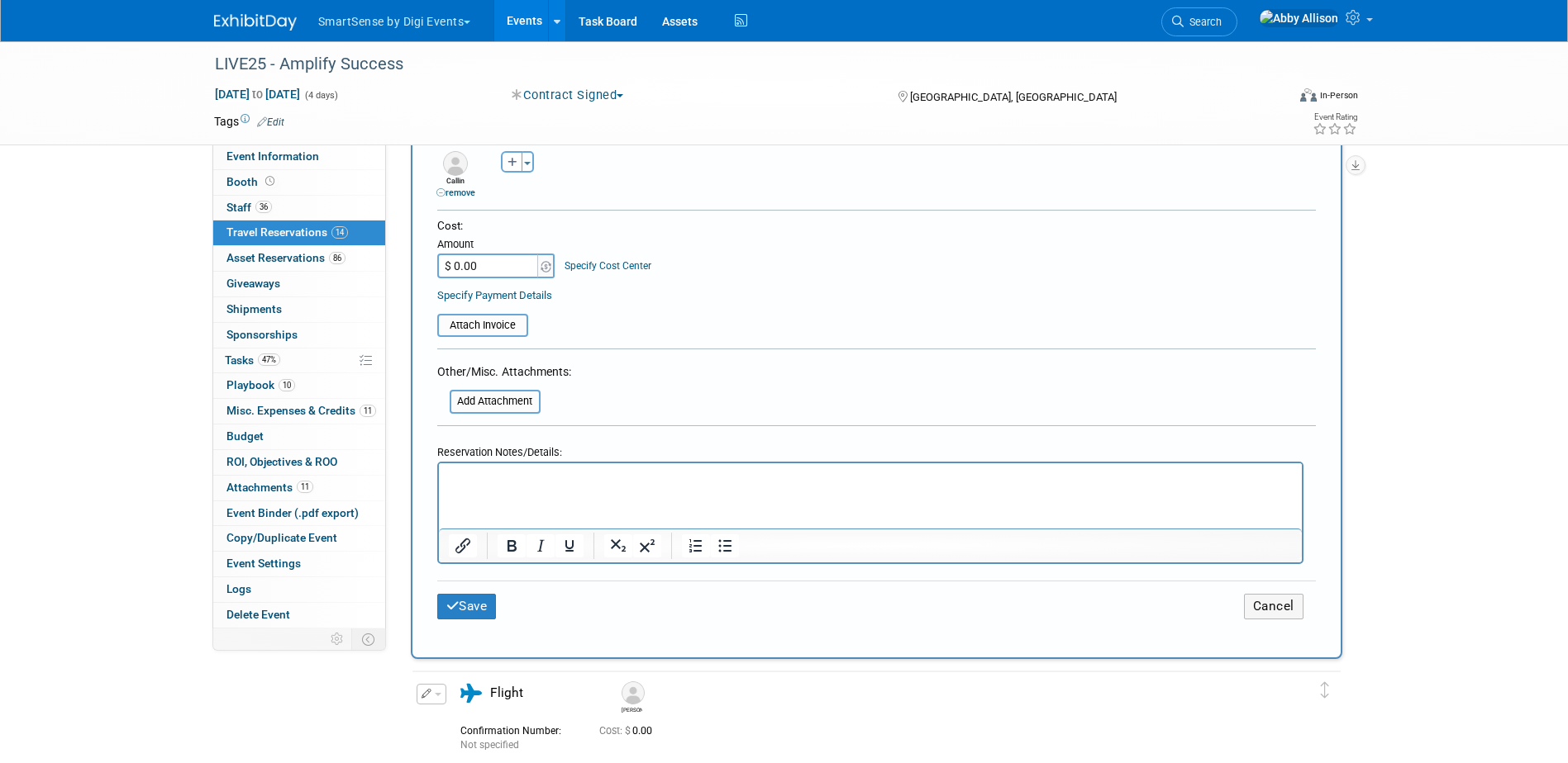
scroll to position [826, 0]
click at [463, 608] on button "Save" at bounding box center [466, 605] width 59 height 26
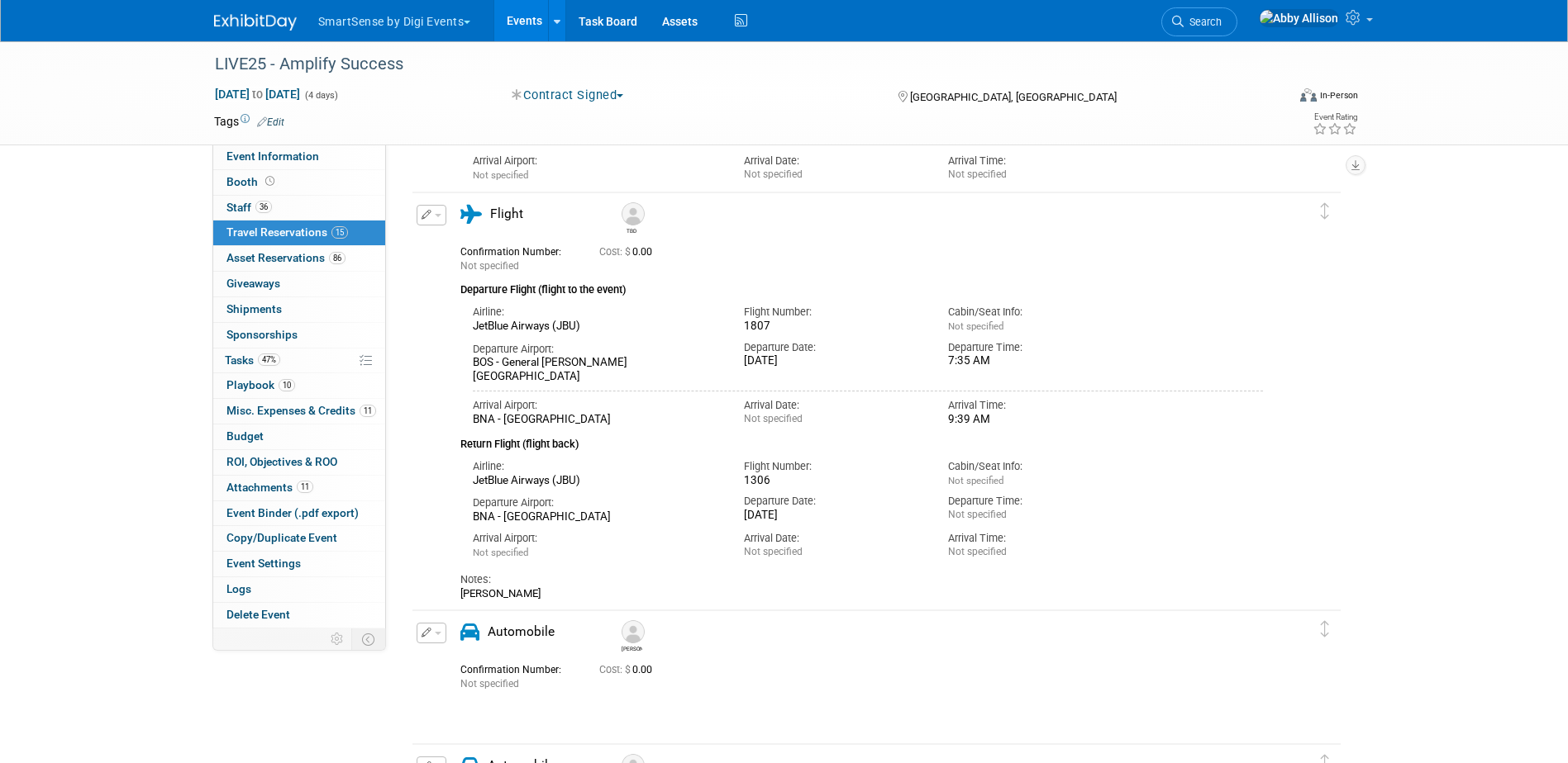
scroll to position [3361, 0]
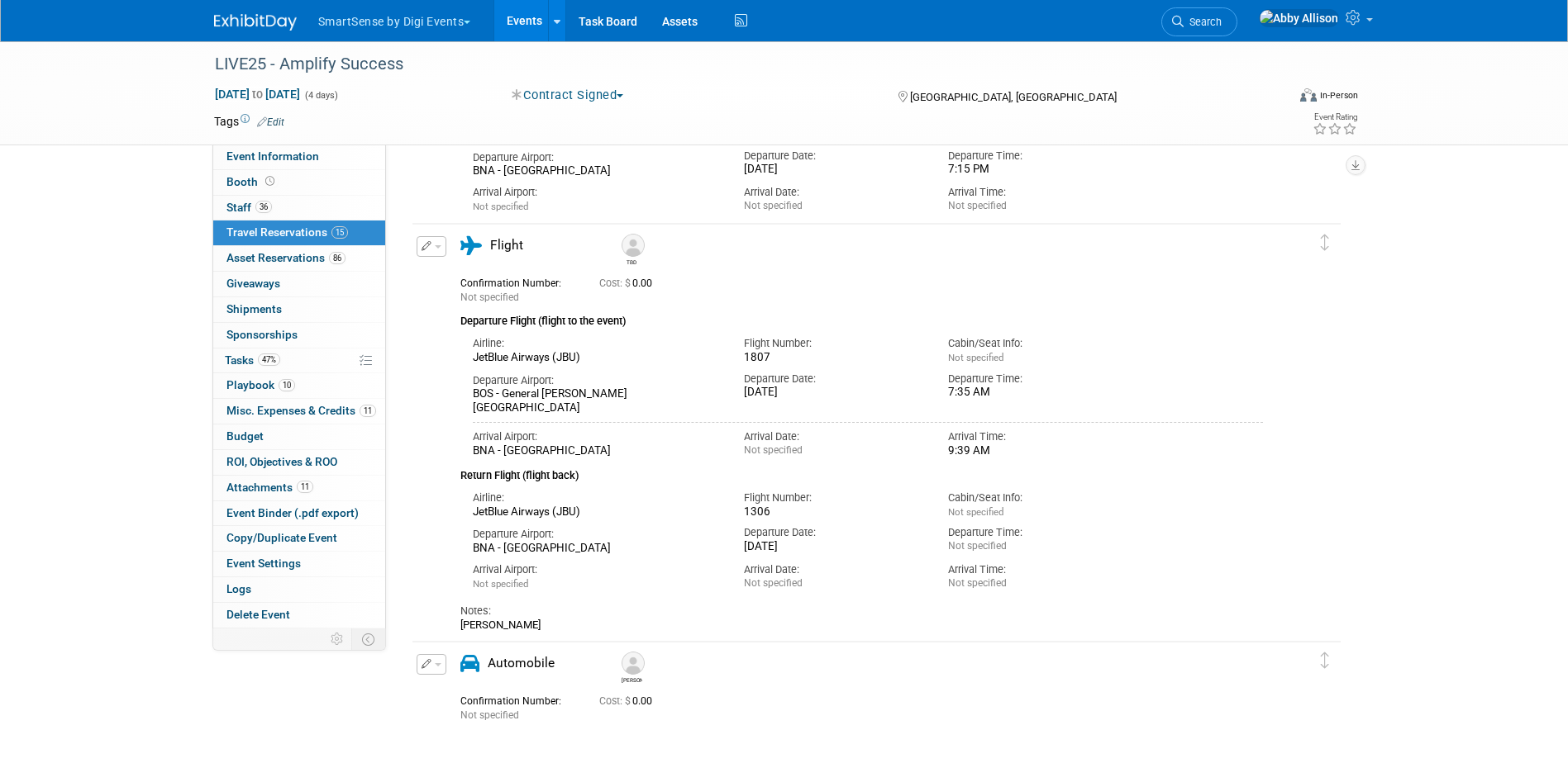
drag, startPoint x: 641, startPoint y: 687, endPoint x: 668, endPoint y: 692, distance: 27.5
click at [648, 688] on div "Carissa" at bounding box center [924, 667] width 620 height 40
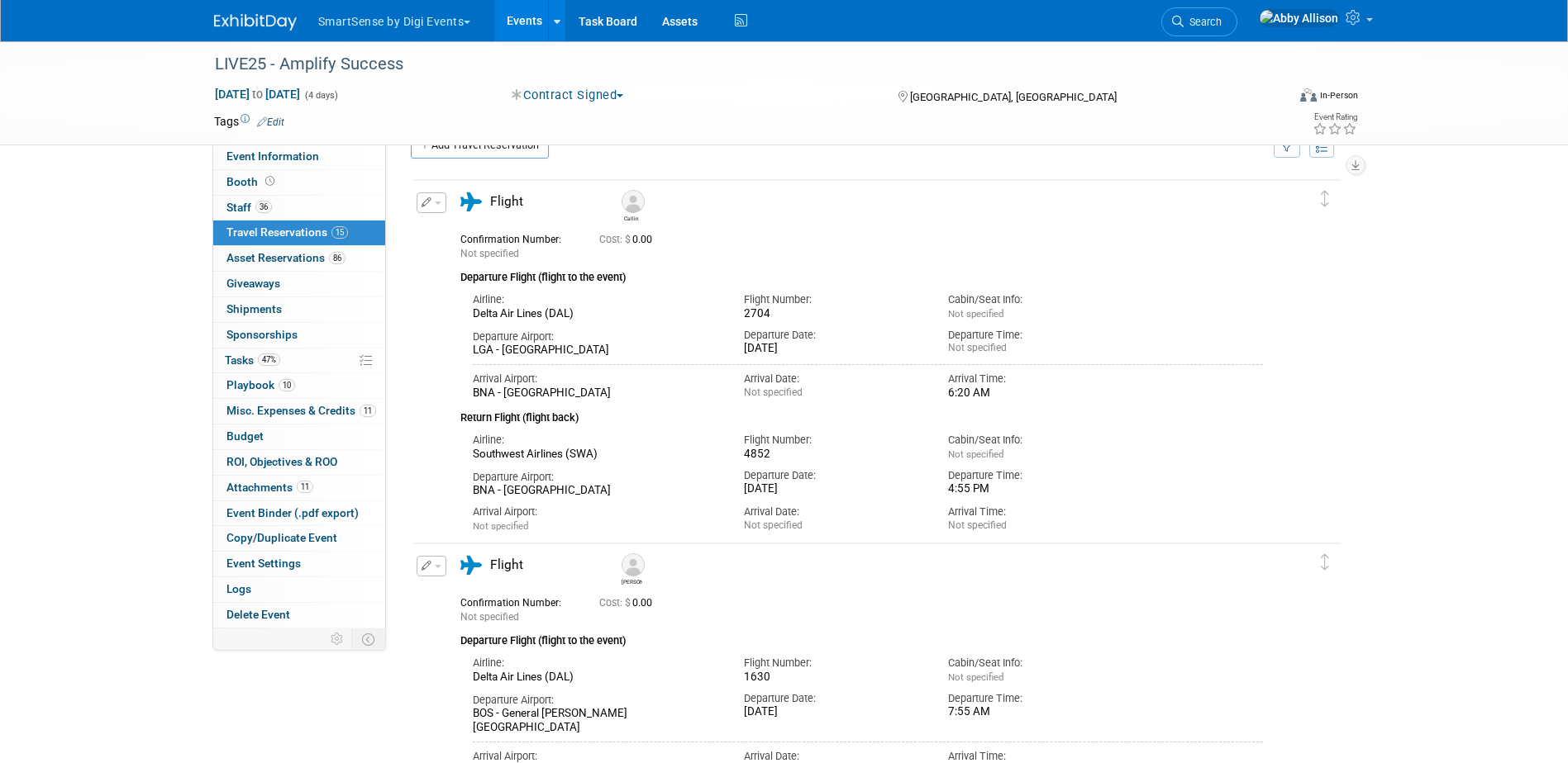
scroll to position [0, 0]
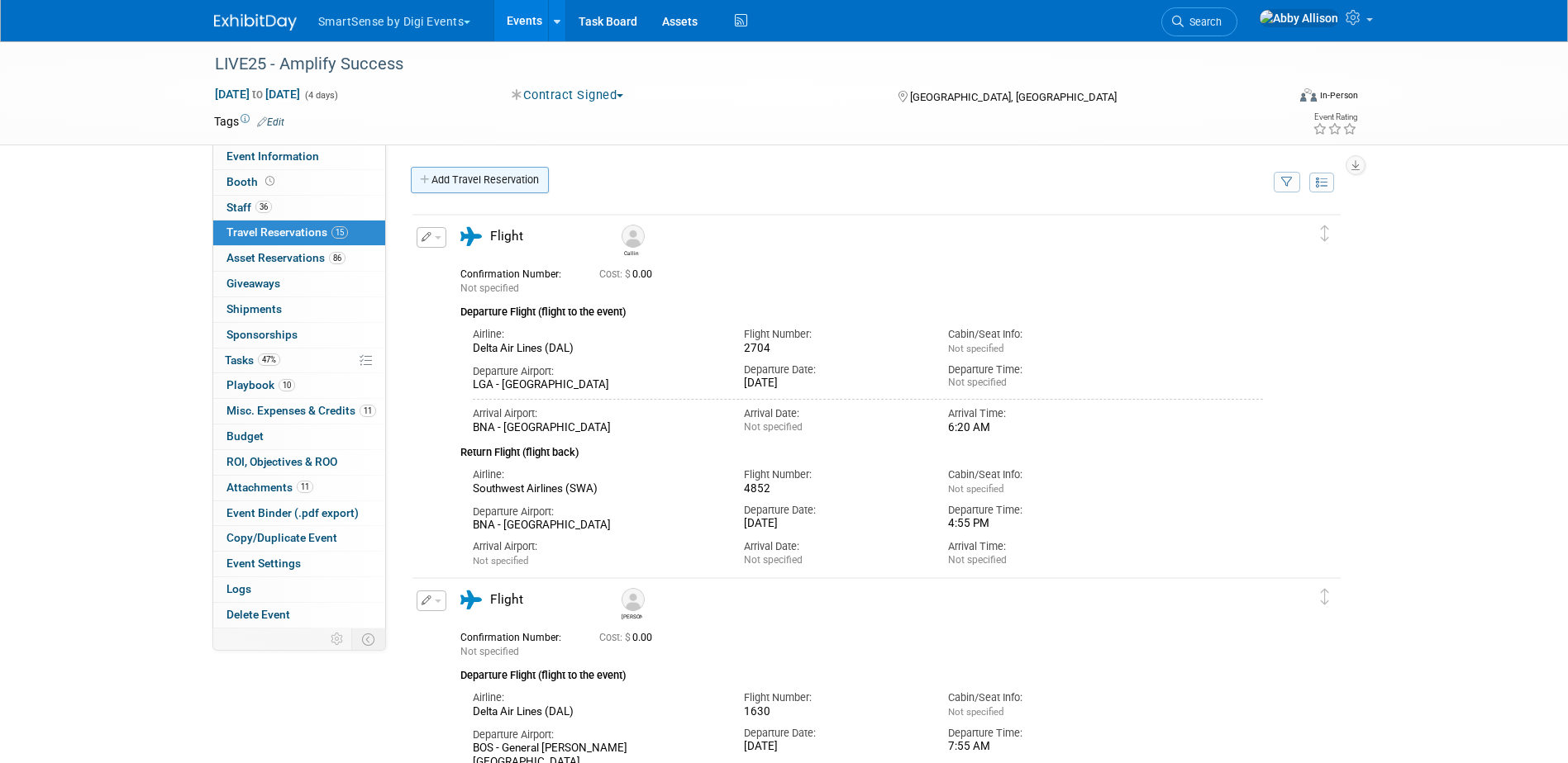
click at [434, 177] on link "Add Travel Reservation" at bounding box center [480, 180] width 138 height 27
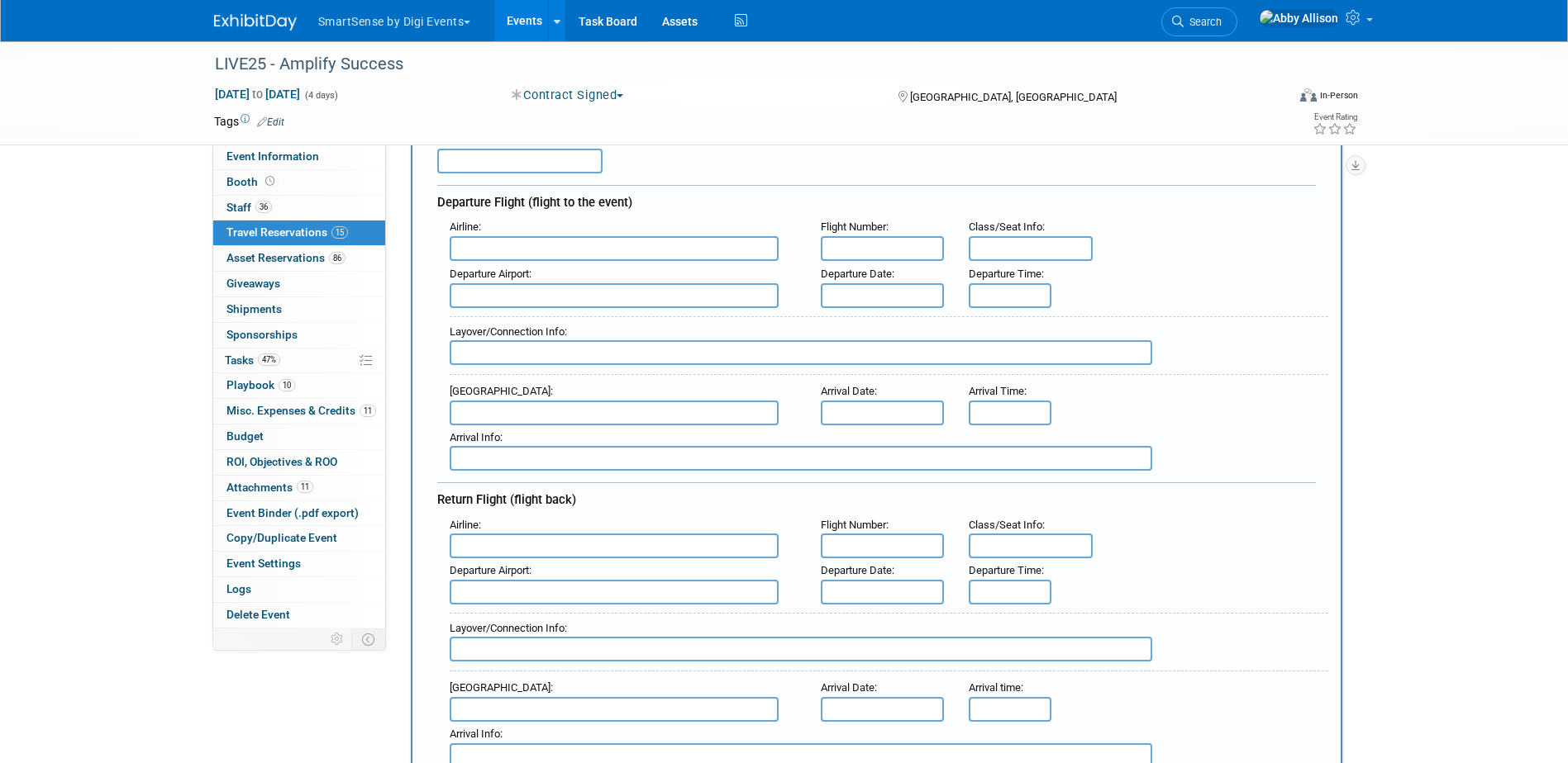
scroll to position [165, 0]
click at [526, 247] on input "text" at bounding box center [614, 245] width 329 height 25
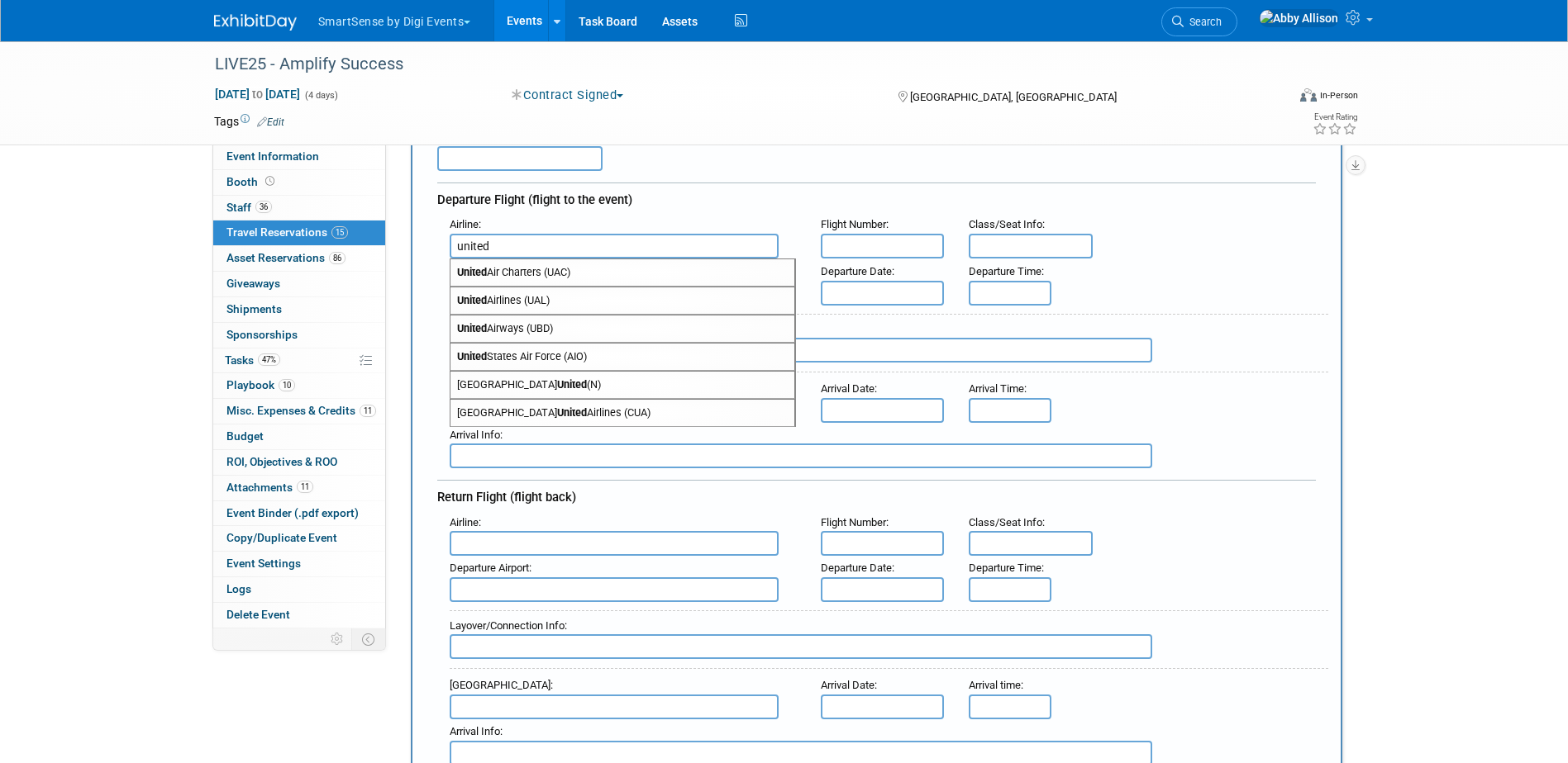
click at [540, 296] on span "United Airlines (UAL)" at bounding box center [622, 301] width 344 height 27
type input "United Airlines (UAL)"
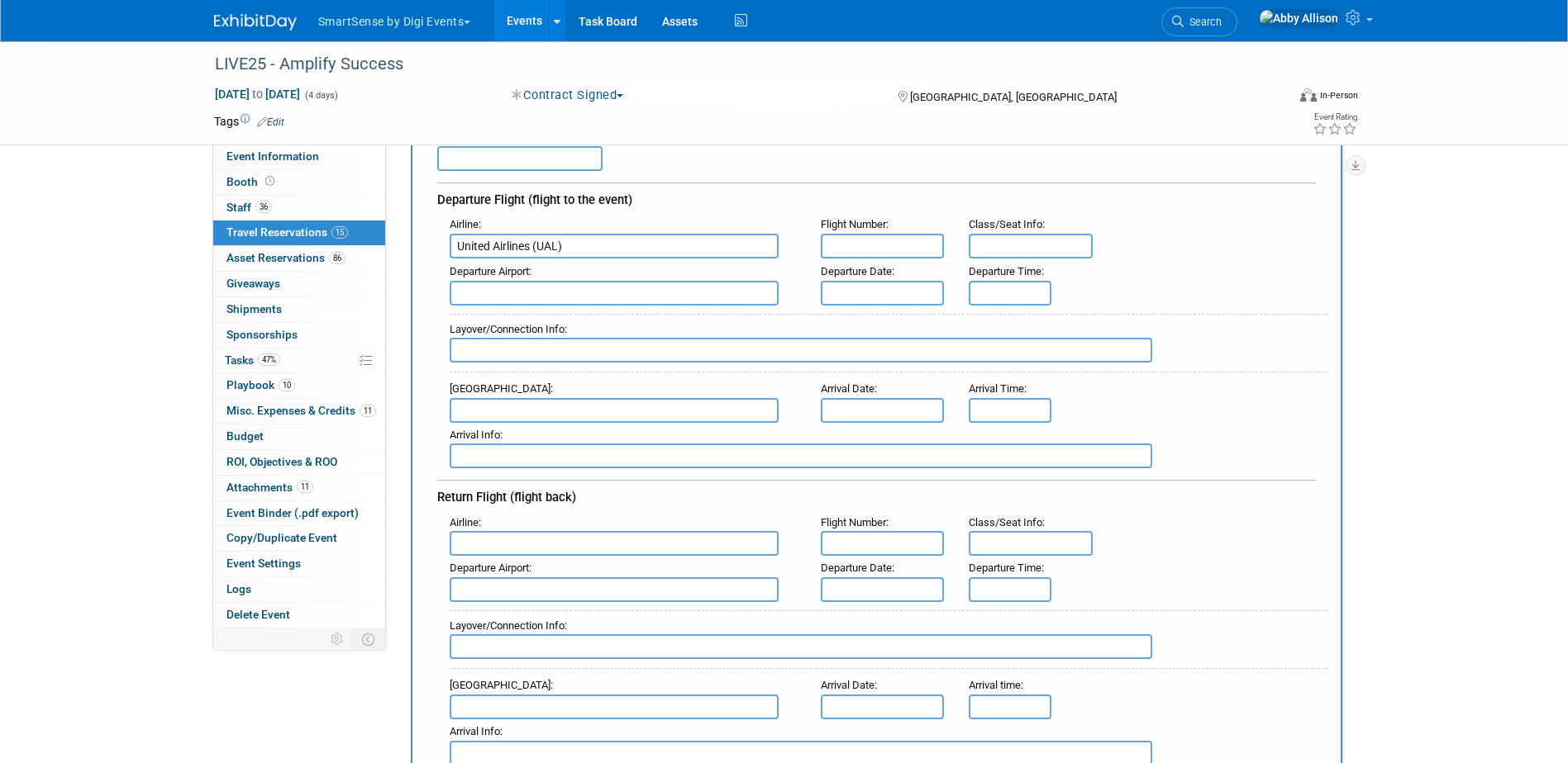
click at [878, 245] on input "text" at bounding box center [883, 245] width 124 height 25
type input "5723"
click at [557, 297] on input "text" at bounding box center [614, 293] width 329 height 25
click at [526, 319] on span "SBN - South Bend Regional Airport" at bounding box center [622, 319] width 344 height 27
type input "SBN - South Bend Regional Airport"
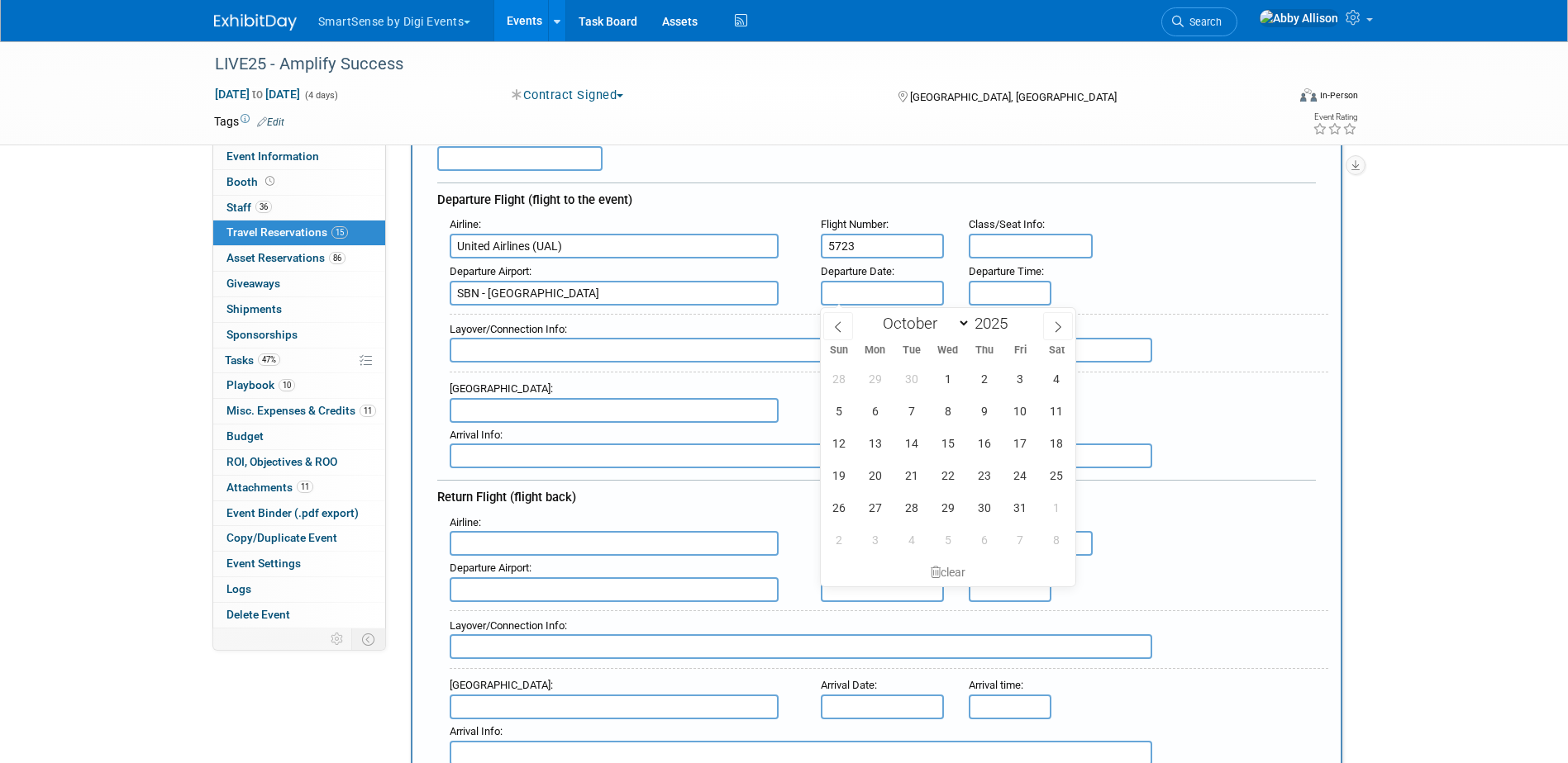
click at [889, 294] on input "text" at bounding box center [883, 293] width 124 height 25
click at [890, 477] on span "20" at bounding box center [874, 475] width 32 height 32
type input "Oct 20, 2025"
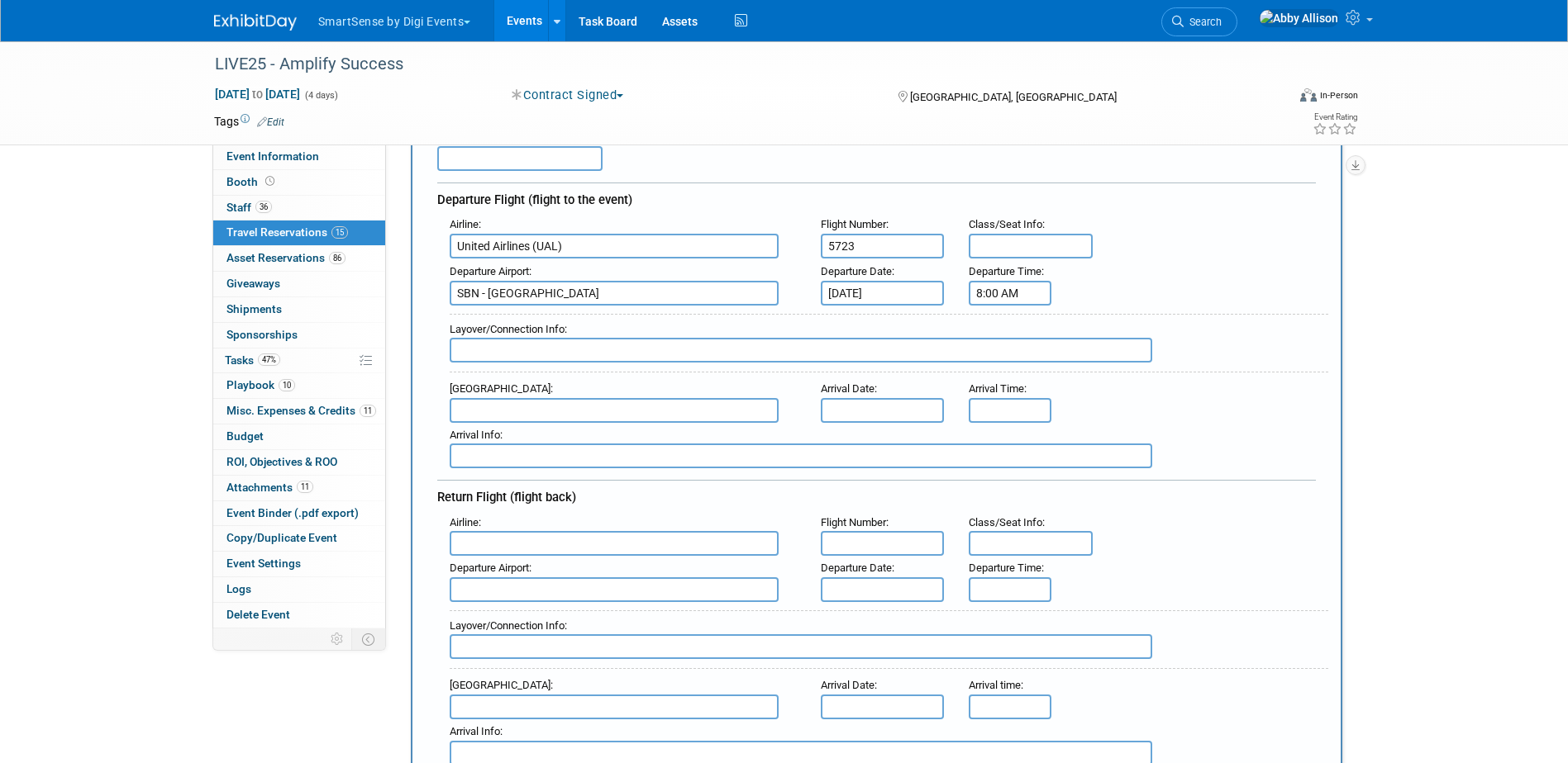
click at [1030, 296] on input "8:00 AM" at bounding box center [1010, 293] width 83 height 25
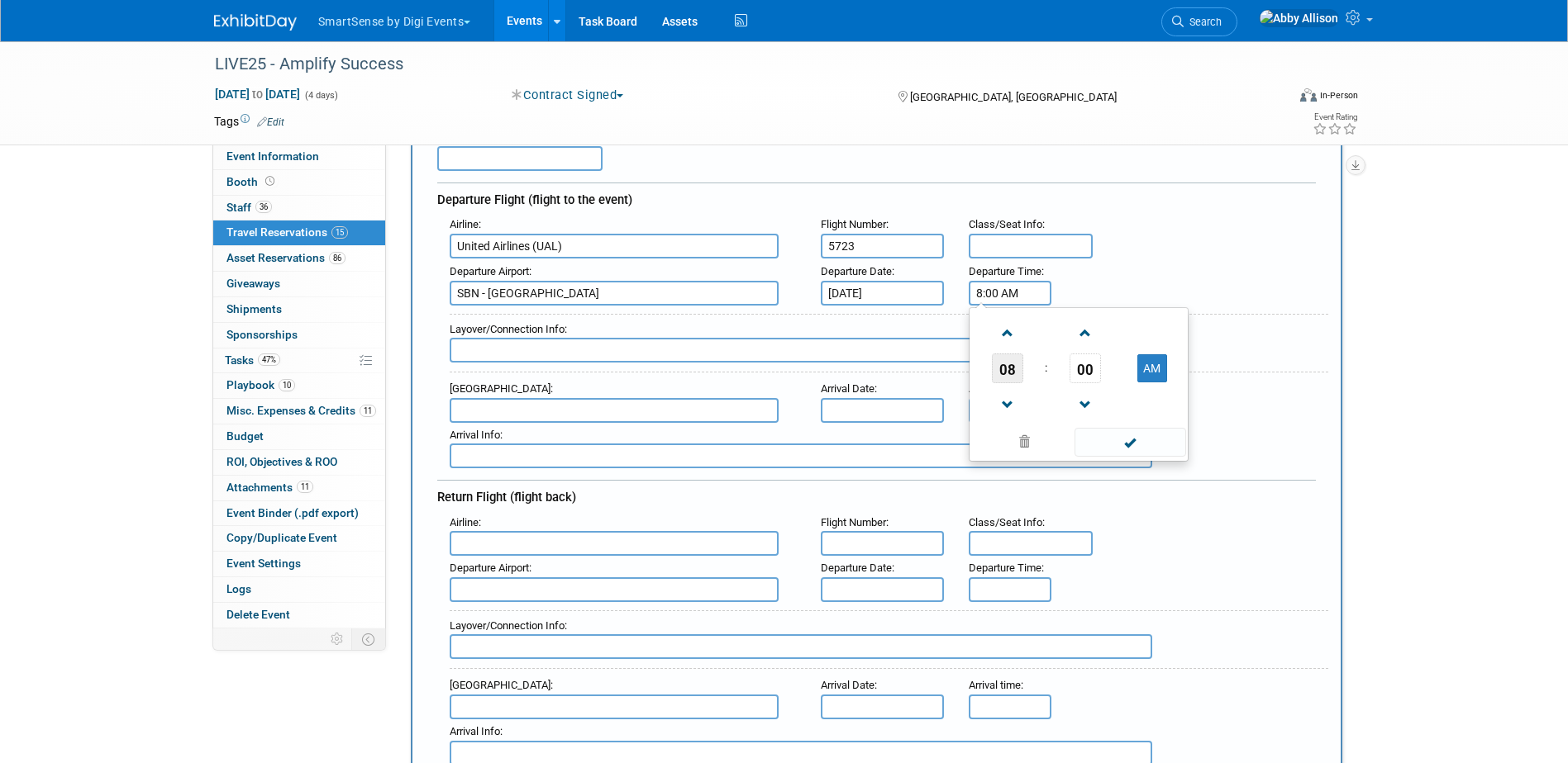
click at [1010, 373] on span "08" at bounding box center [1007, 369] width 31 height 30
click at [1105, 385] on td "06" at bounding box center [1104, 378] width 53 height 45
click at [1087, 375] on span "00" at bounding box center [1085, 369] width 31 height 30
click at [1062, 349] on td "05" at bounding box center [1051, 334] width 53 height 45
type input "6:05 AM"
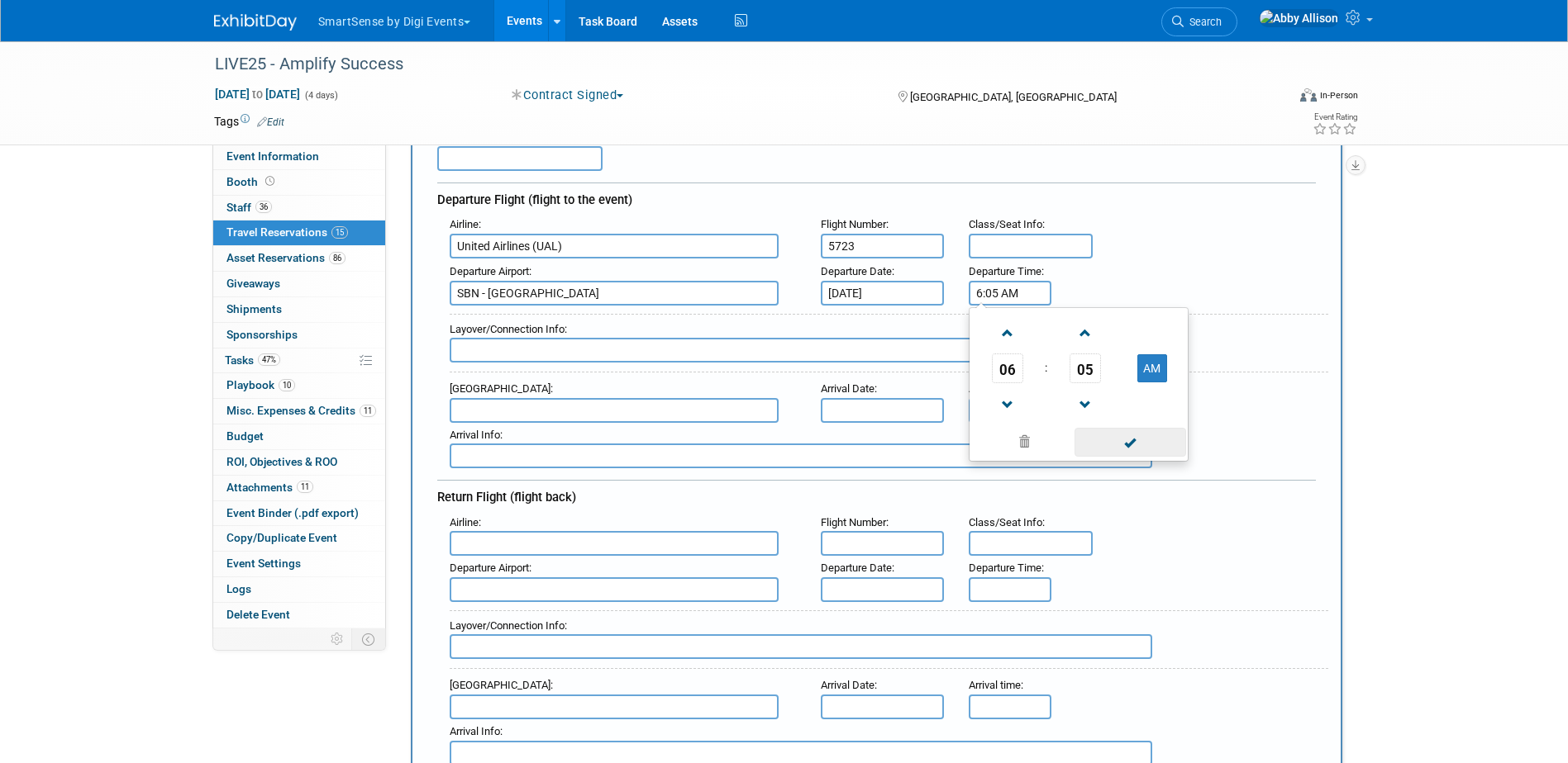
click at [1150, 444] on span at bounding box center [1129, 443] width 111 height 29
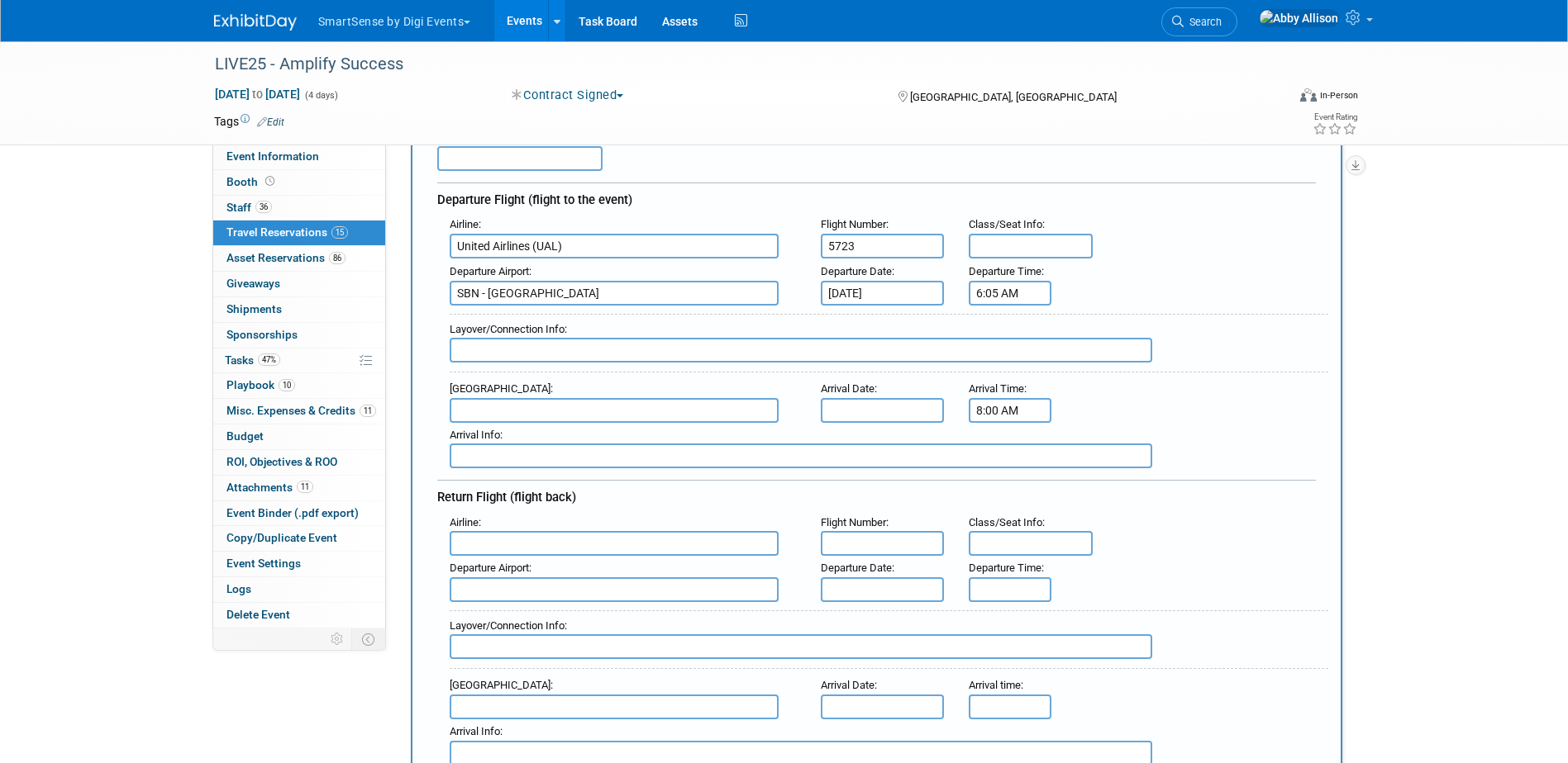
click at [1012, 411] on input "8:00 AM" at bounding box center [1010, 410] width 83 height 25
click at [1015, 490] on span "08" at bounding box center [1007, 486] width 31 height 30
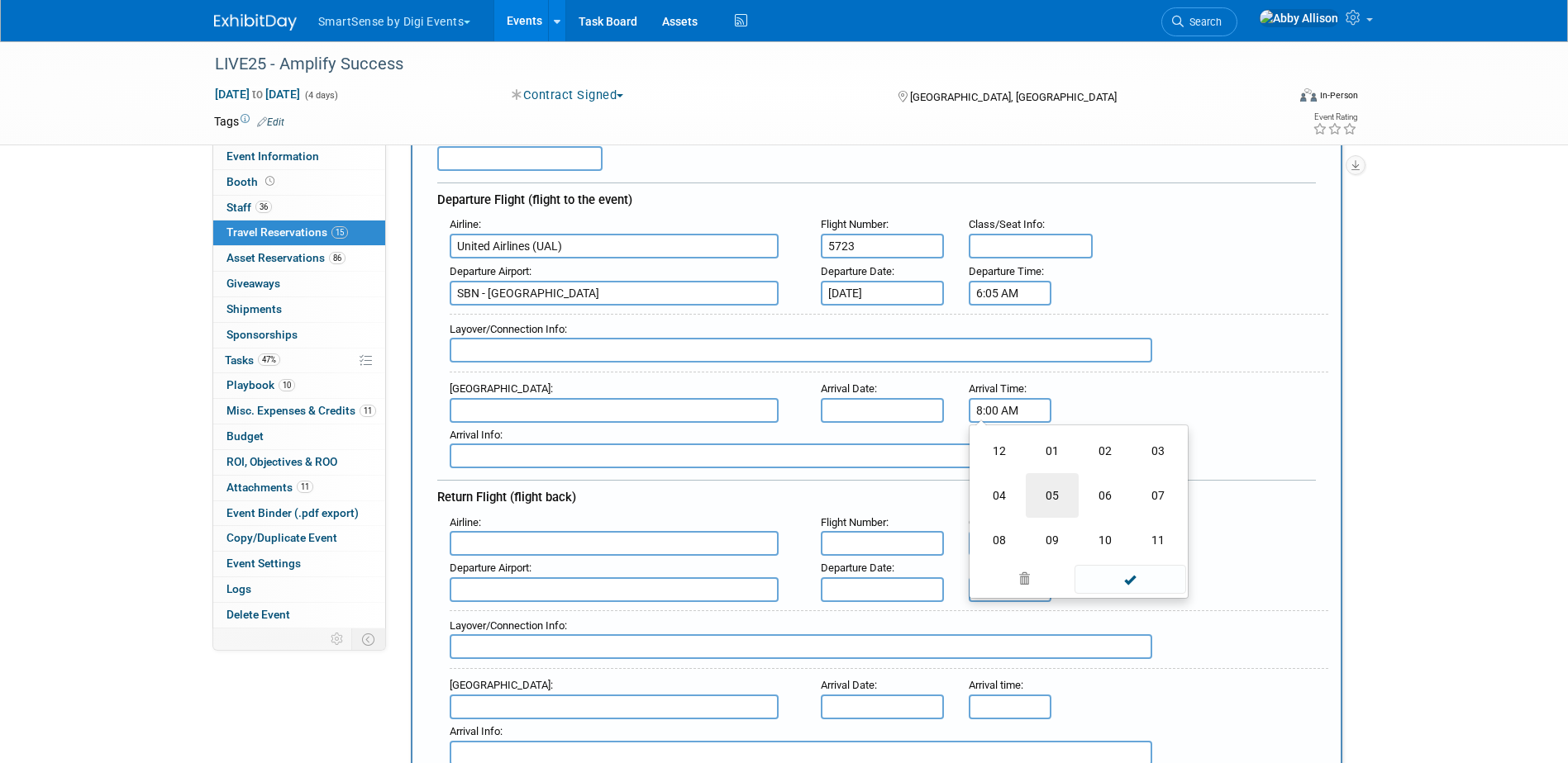
click at [1057, 505] on td "05" at bounding box center [1051, 496] width 53 height 45
click at [1009, 459] on span at bounding box center [1007, 450] width 29 height 29
click at [1092, 524] on span at bounding box center [1085, 523] width 29 height 29
type input "5:59 AM"
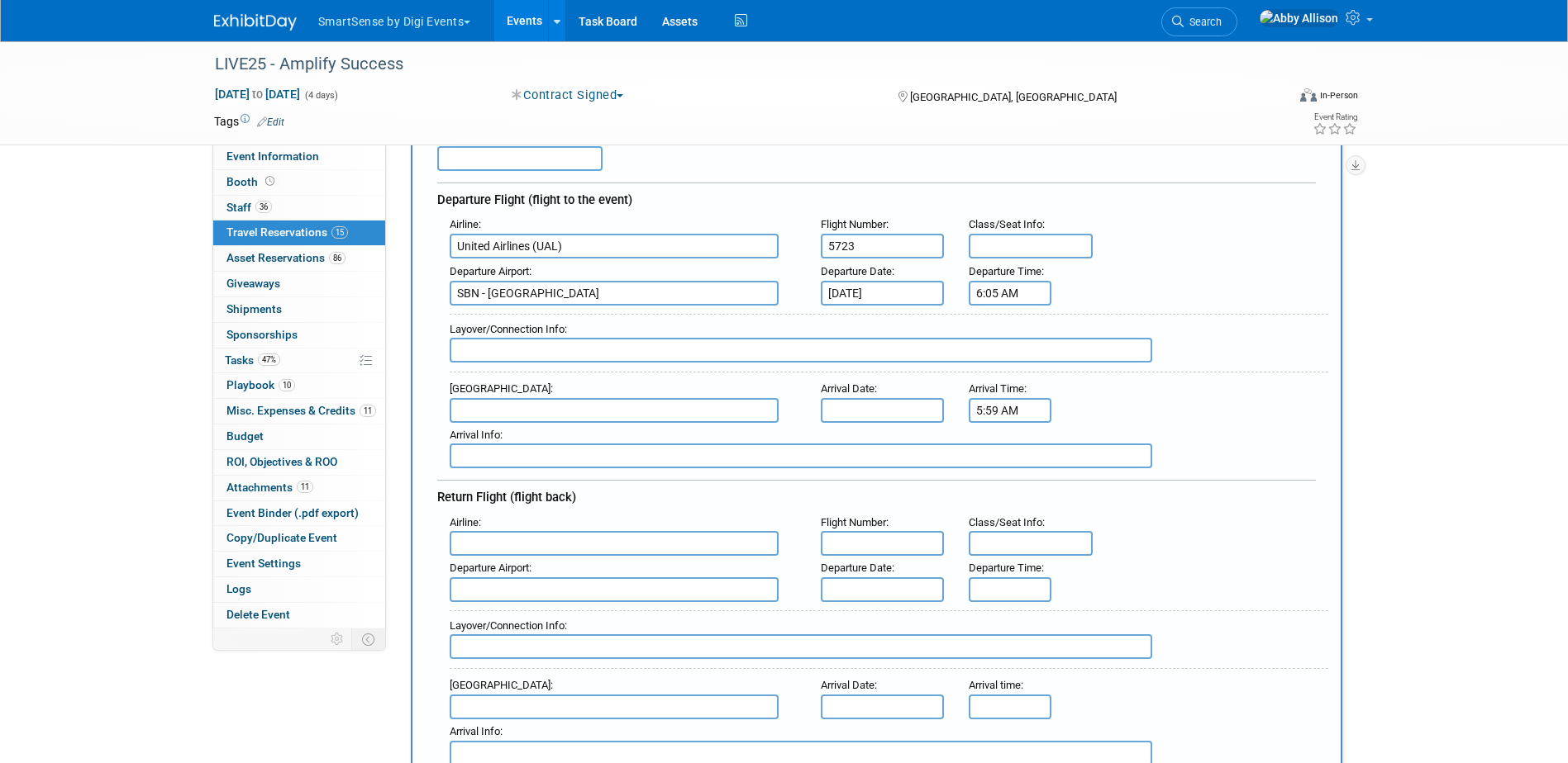
click at [636, 423] on input "text" at bounding box center [614, 410] width 329 height 25
click at [573, 344] on input "text" at bounding box center [800, 350] width 702 height 25
type input "ORD"
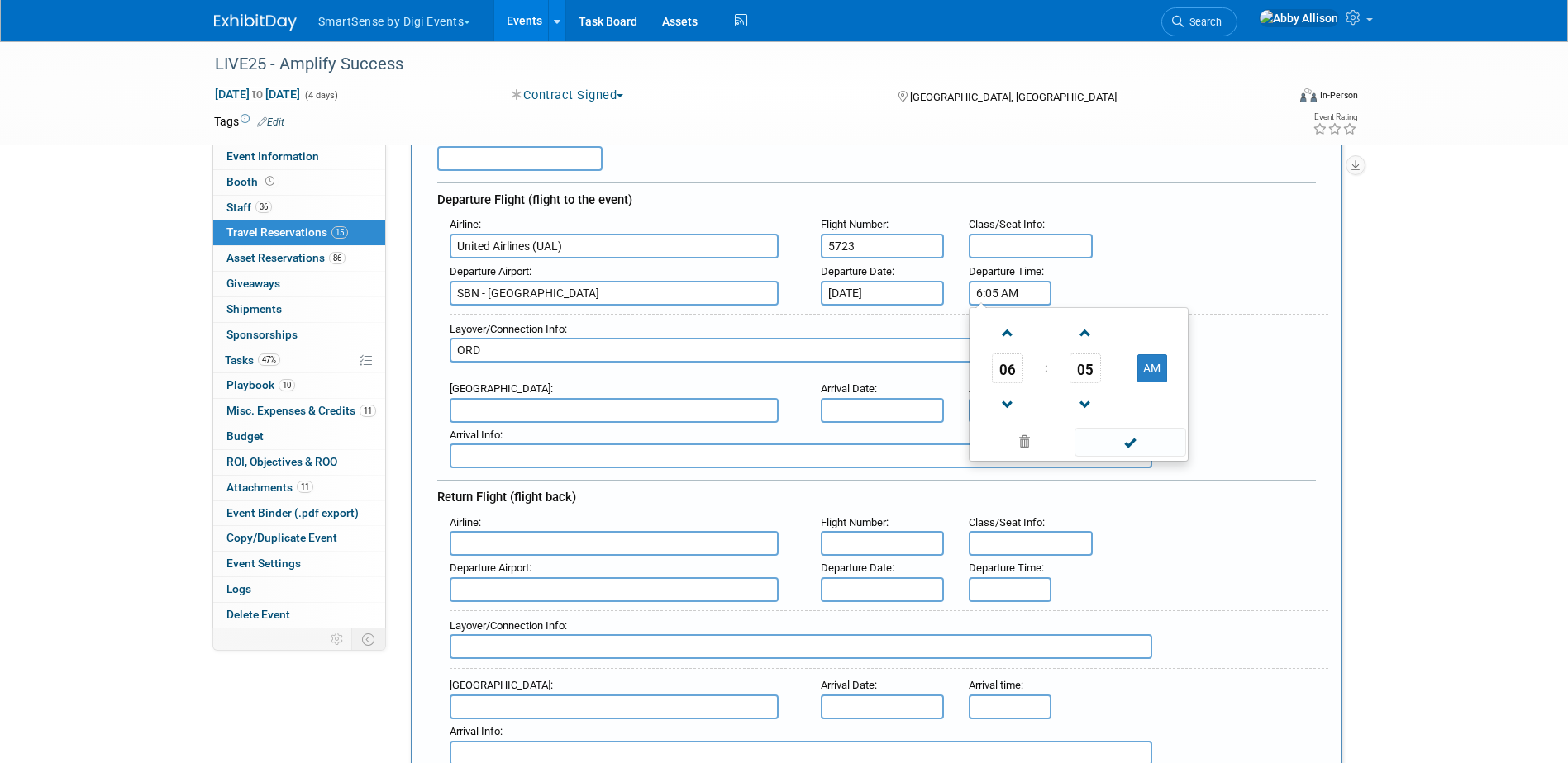
click at [1024, 294] on input "6:05 AM" at bounding box center [1010, 293] width 83 height 25
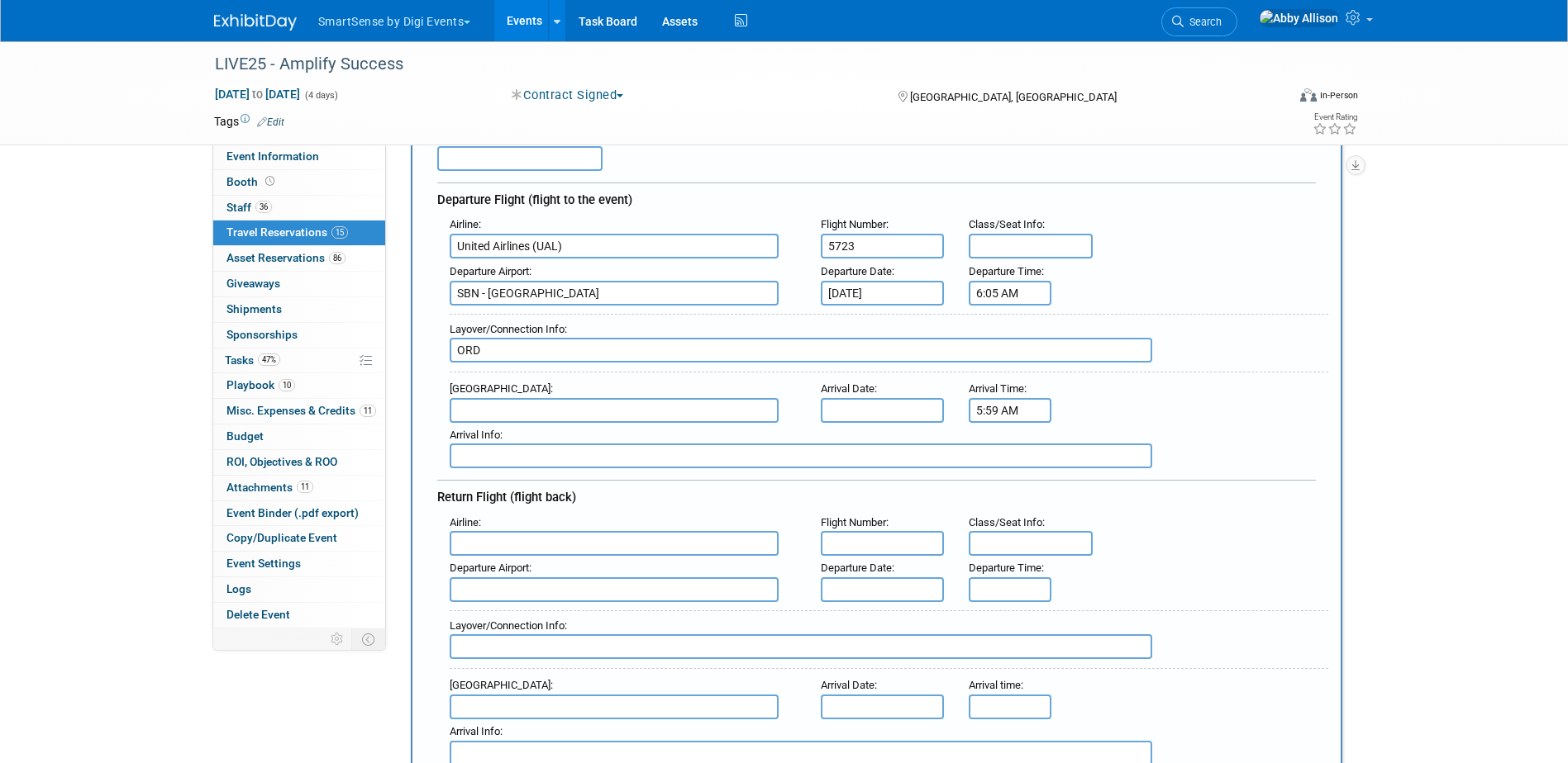
click at [999, 400] on input "5:59 AM" at bounding box center [1010, 410] width 83 height 25
click at [1003, 481] on span "05" at bounding box center [1007, 486] width 31 height 30
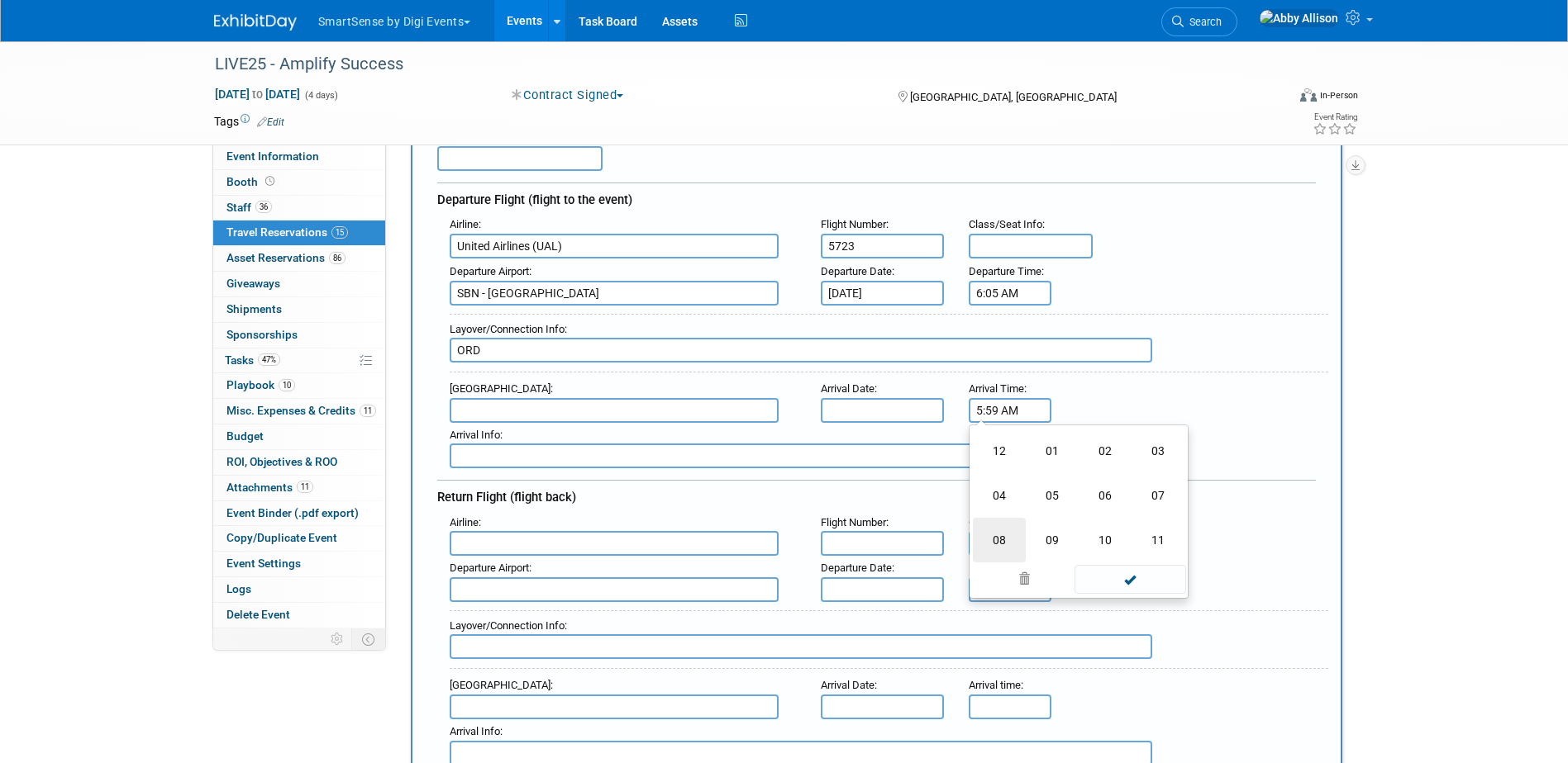
click at [1011, 558] on td "08" at bounding box center [999, 540] width 53 height 45
click at [1091, 497] on span "59" at bounding box center [1085, 486] width 31 height 30
click at [1153, 541] on td "55" at bounding box center [1157, 540] width 53 height 45
type input "8:55 AM"
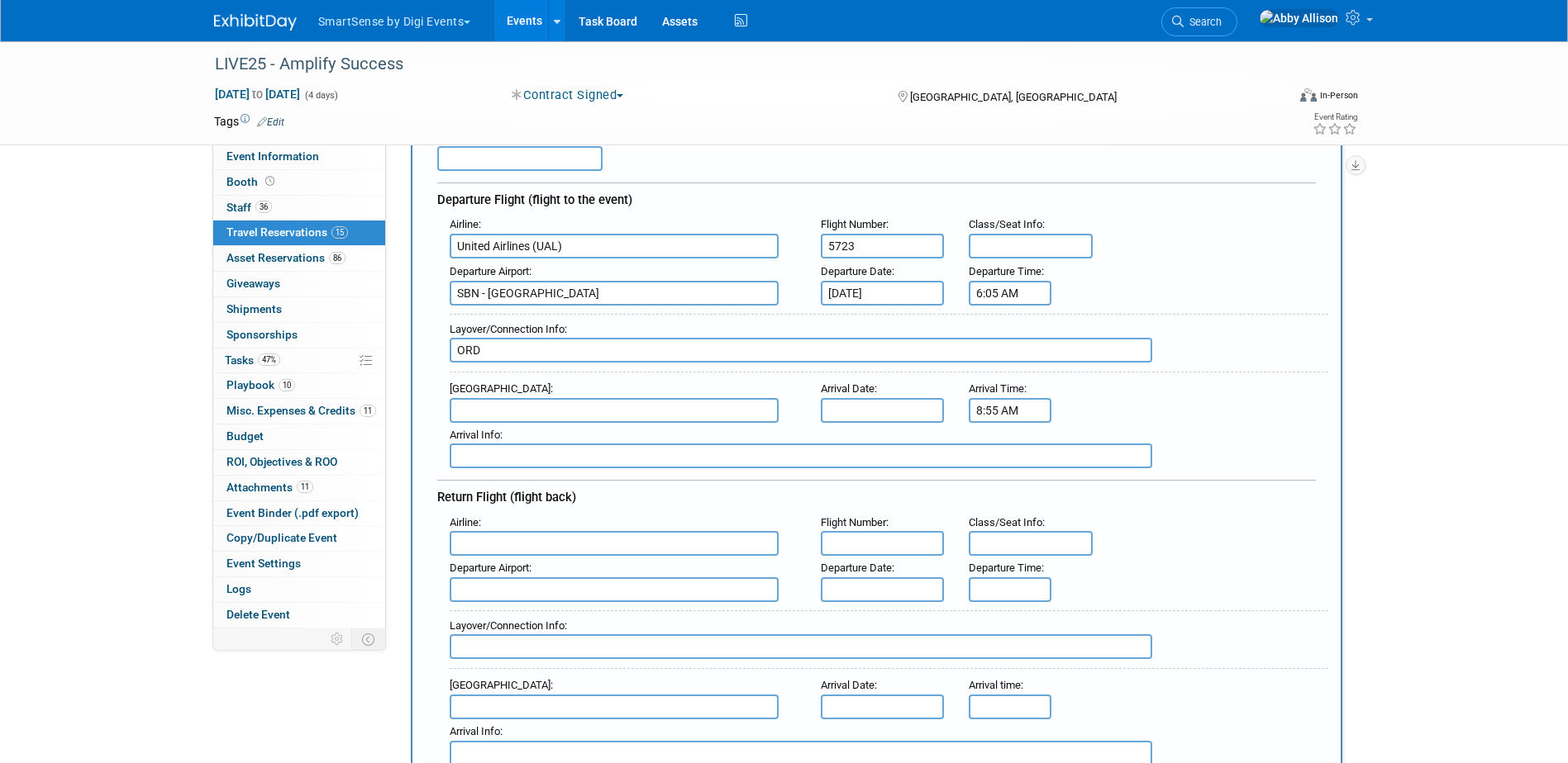
click at [1229, 479] on div "Booking Confirmation Number: Departure Flight (flight to the event) Airline : U…" at bounding box center [876, 444] width 879 height 644
click at [893, 252] on input "5723" at bounding box center [883, 245] width 124 height 25
type input "5723/ 408"
click at [479, 413] on input "text" at bounding box center [614, 410] width 329 height 25
click at [501, 439] on span "BNA - Nashville International Airport" at bounding box center [622, 437] width 344 height 27
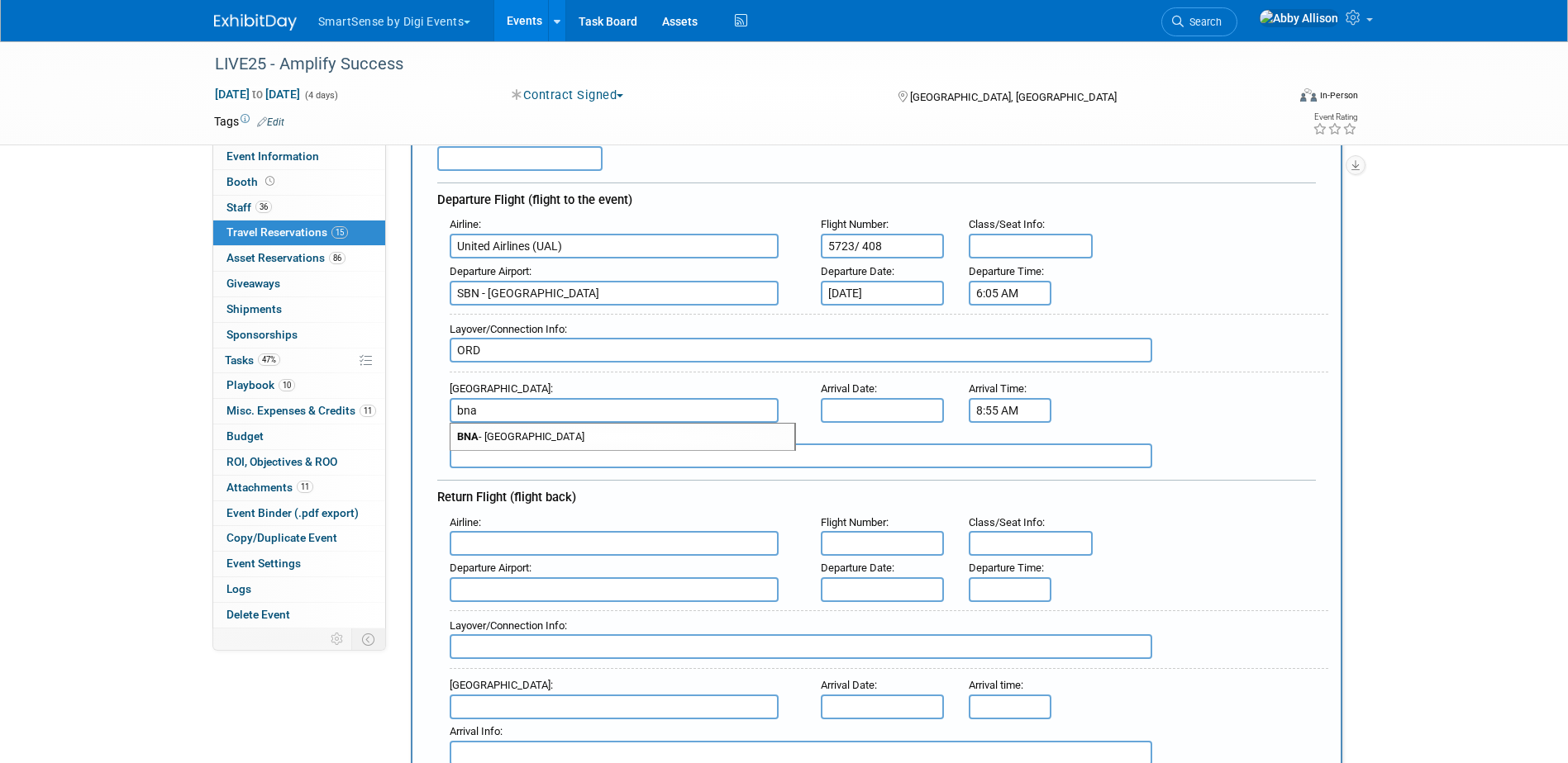
type input "BNA - Nashville International Airport"
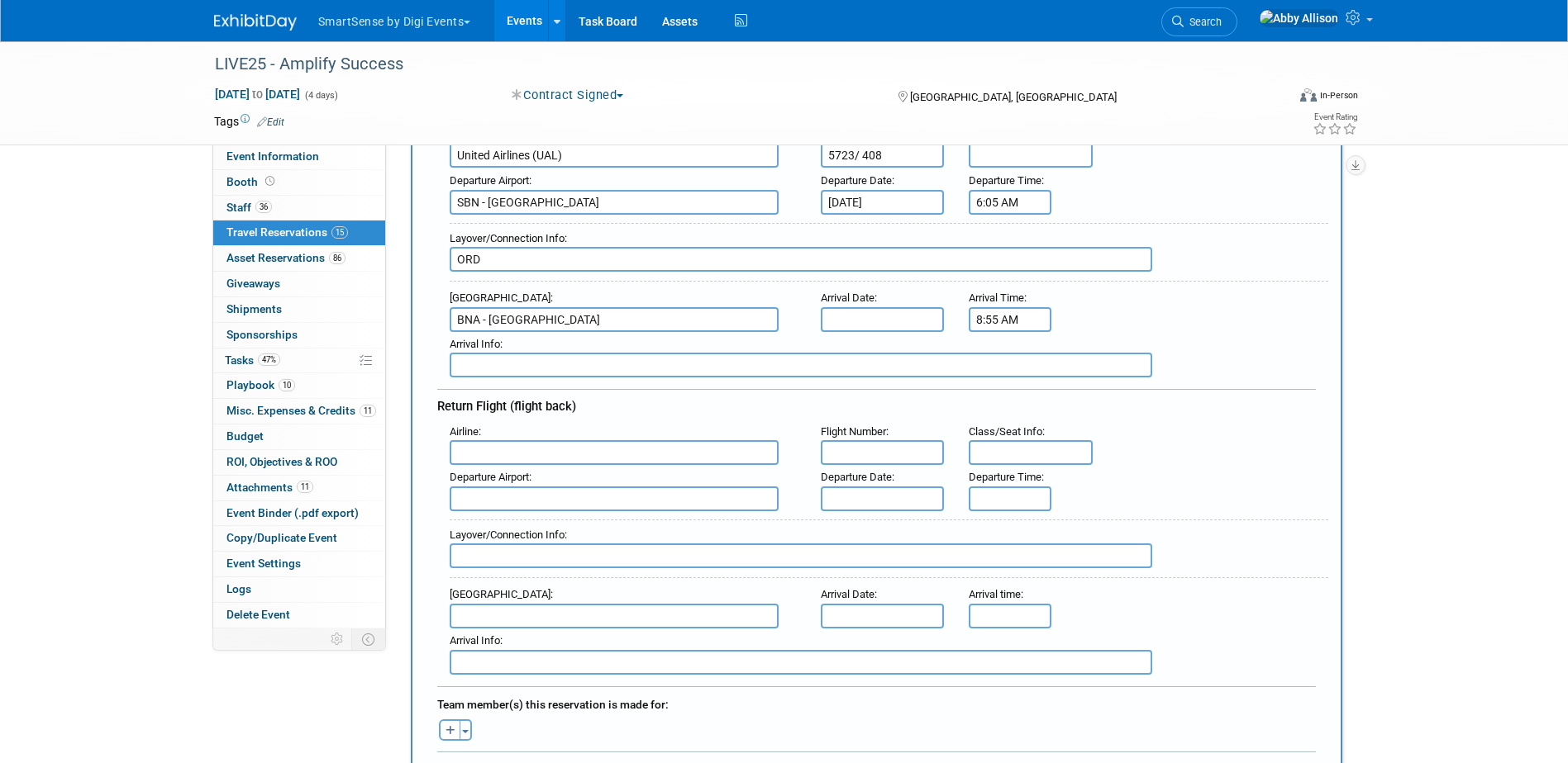
scroll to position [331, 0]
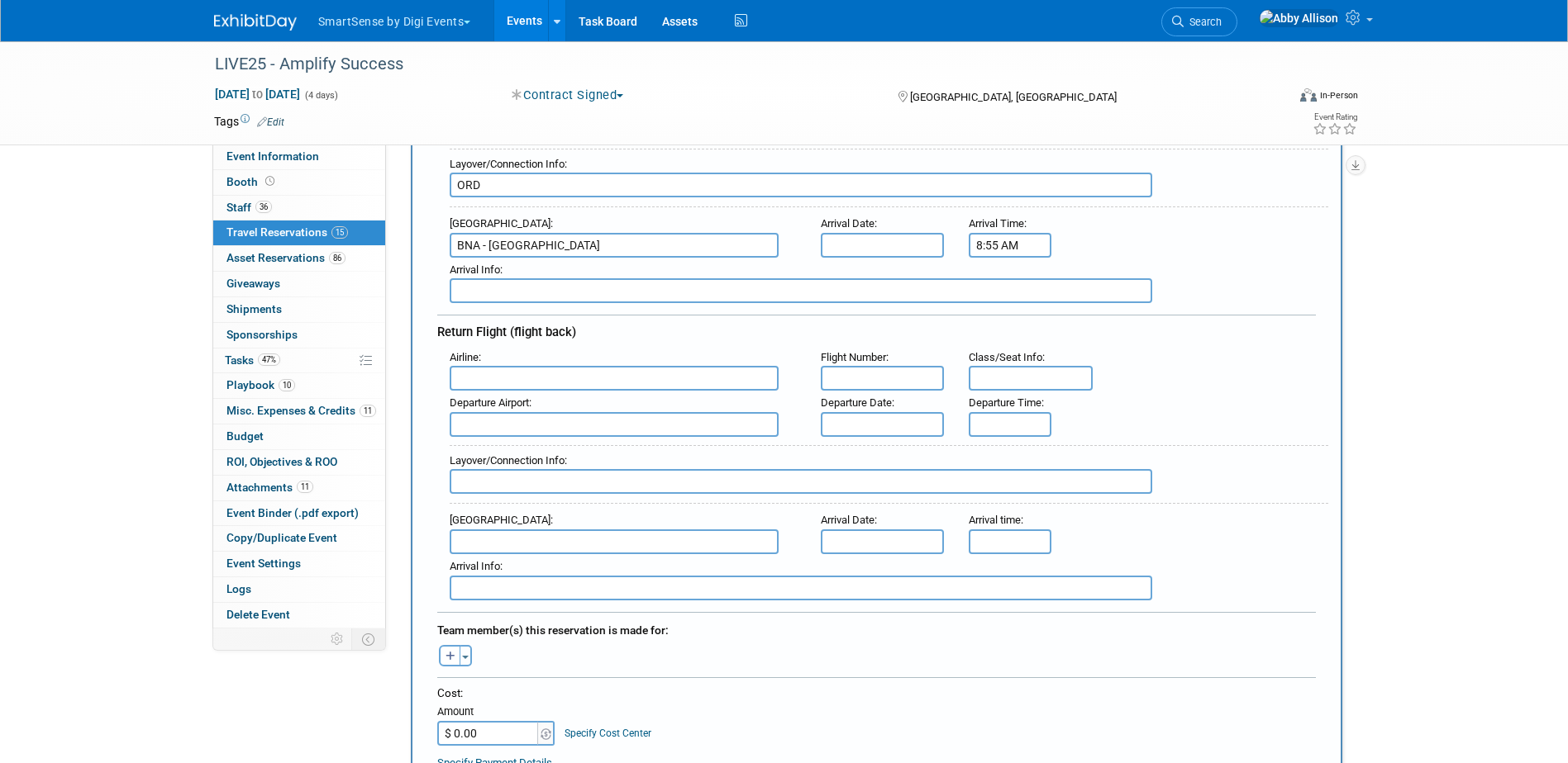
click at [482, 379] on input "text" at bounding box center [614, 378] width 329 height 25
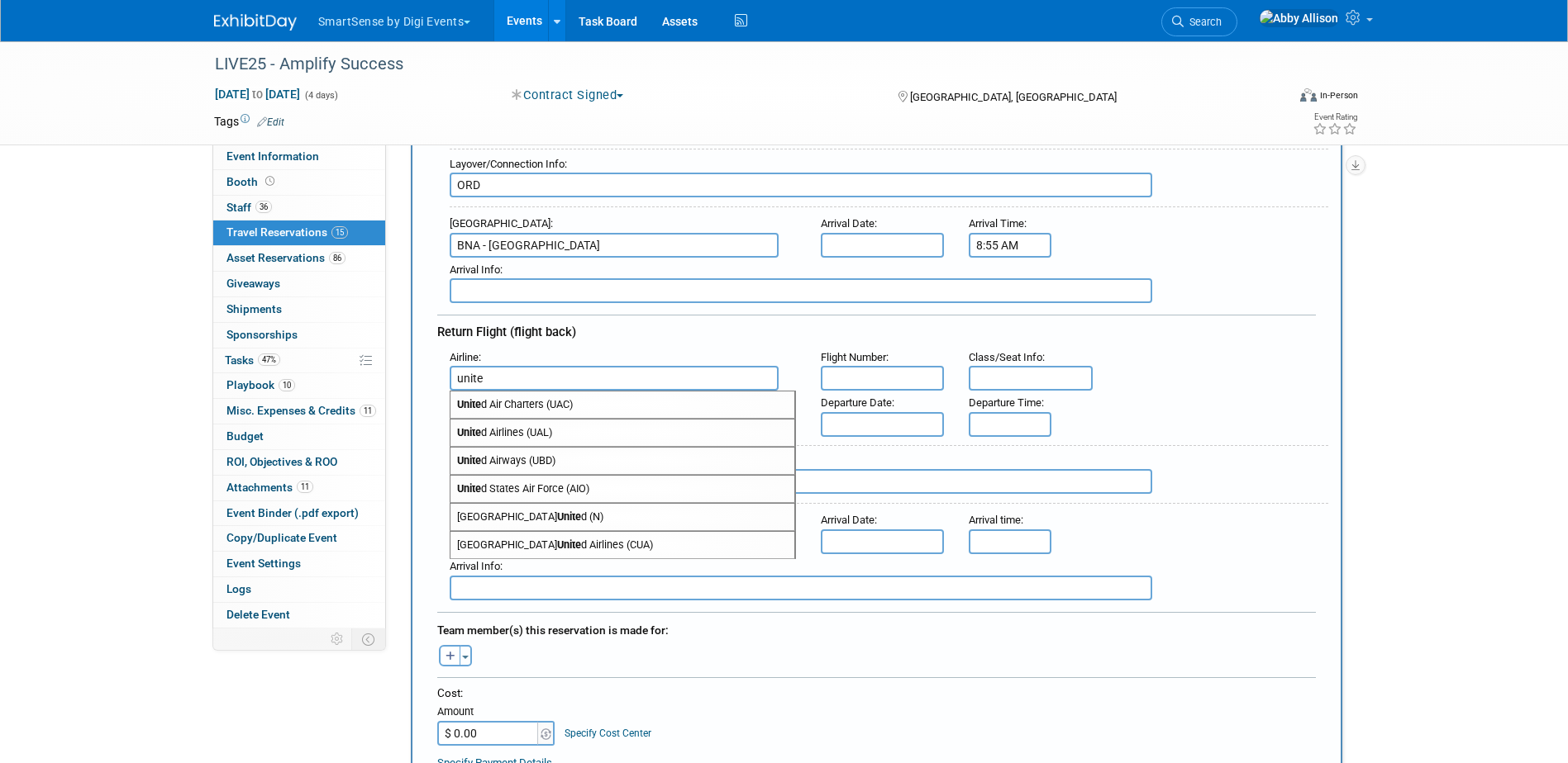
click at [478, 435] on strong "Unite" at bounding box center [469, 432] width 24 height 12
type input "United Airlines (UAL)"
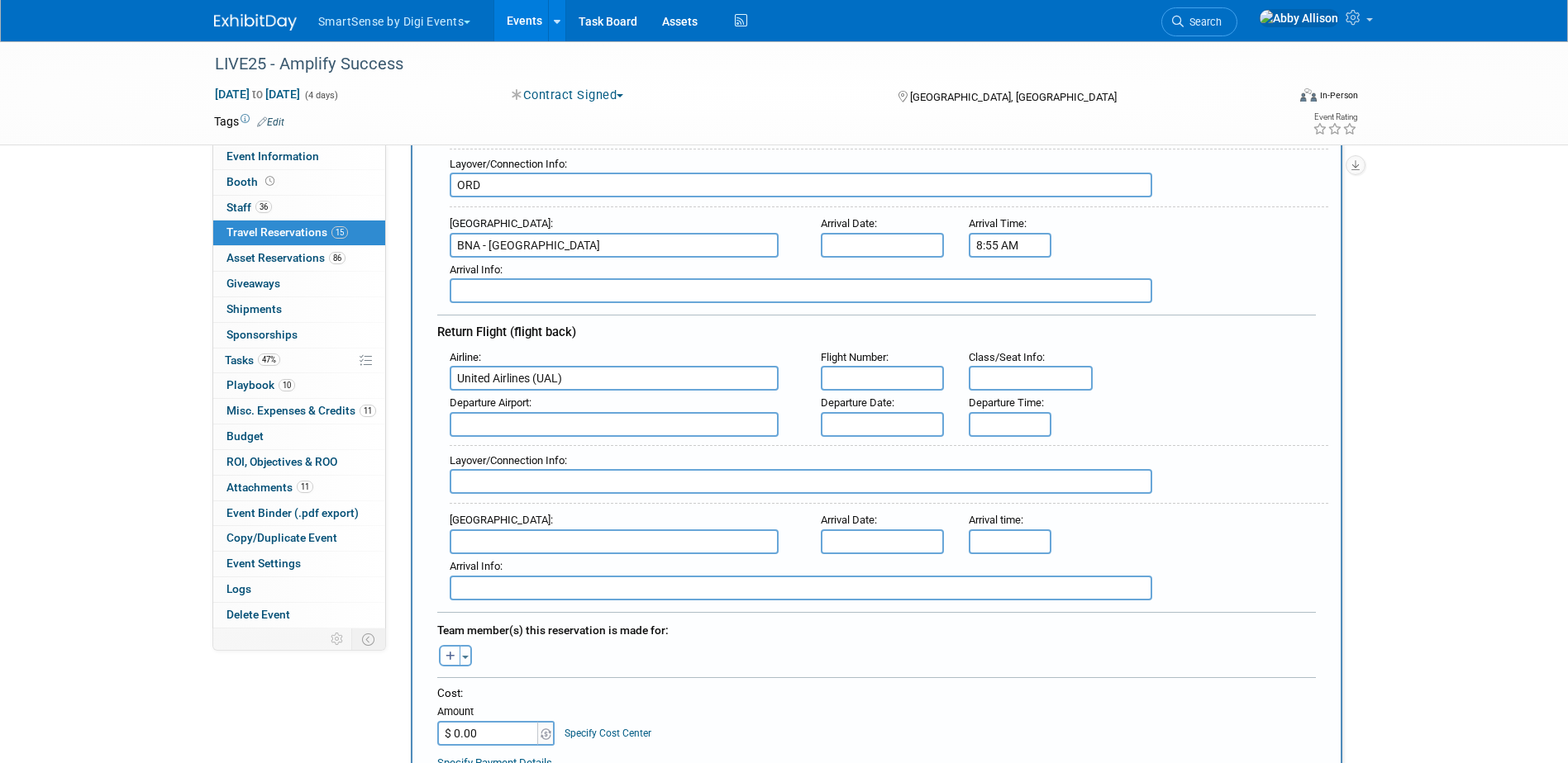
click at [877, 375] on input "text" at bounding box center [883, 378] width 124 height 25
type input "396/ 5499"
click at [474, 425] on input "text" at bounding box center [614, 425] width 329 height 25
click at [497, 442] on span "BNA - Nashville International Airport" at bounding box center [622, 450] width 344 height 27
type input "BNA - Nashville International Airport"
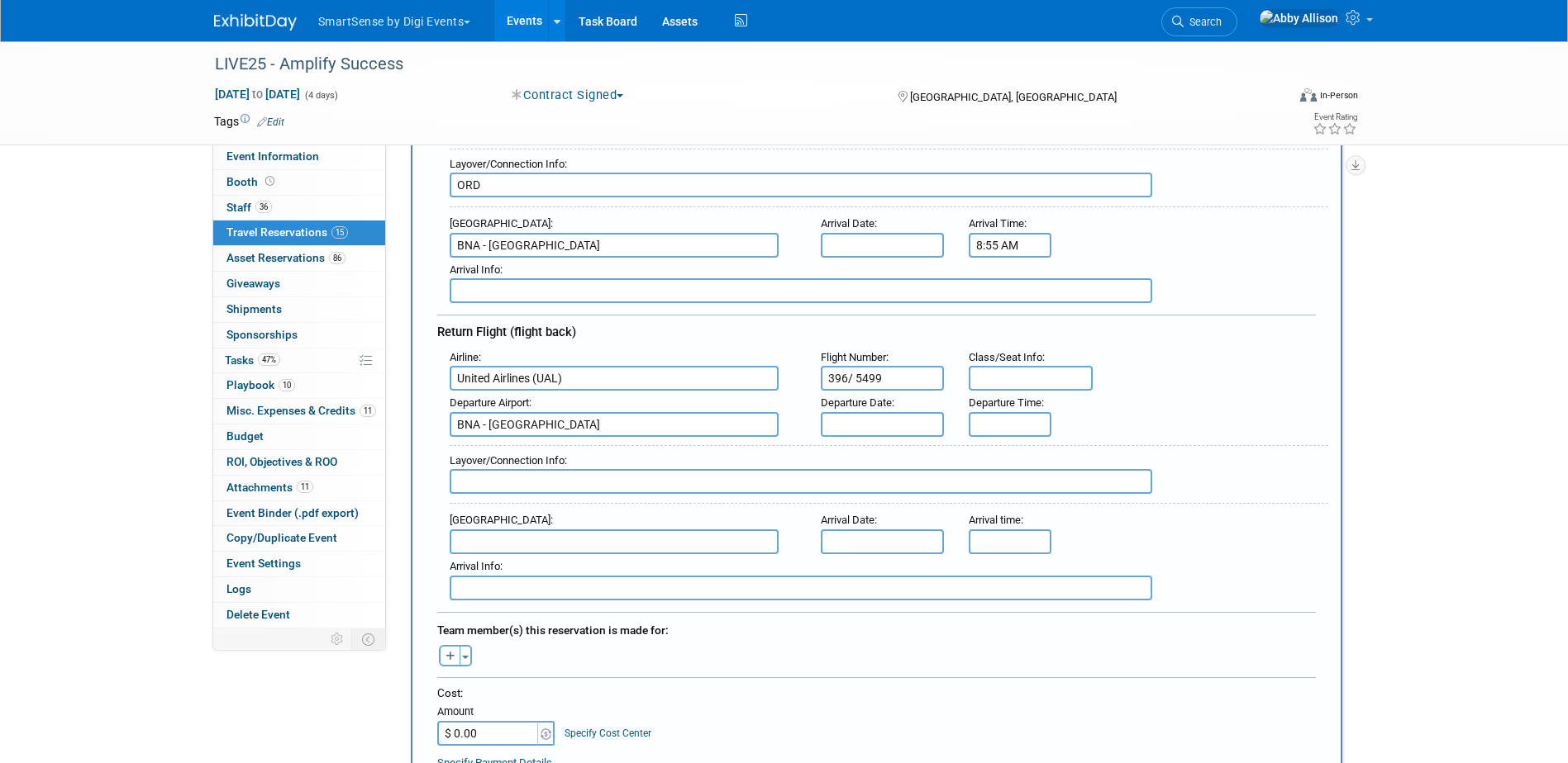
click at [858, 429] on input "text" at bounding box center [883, 425] width 124 height 25
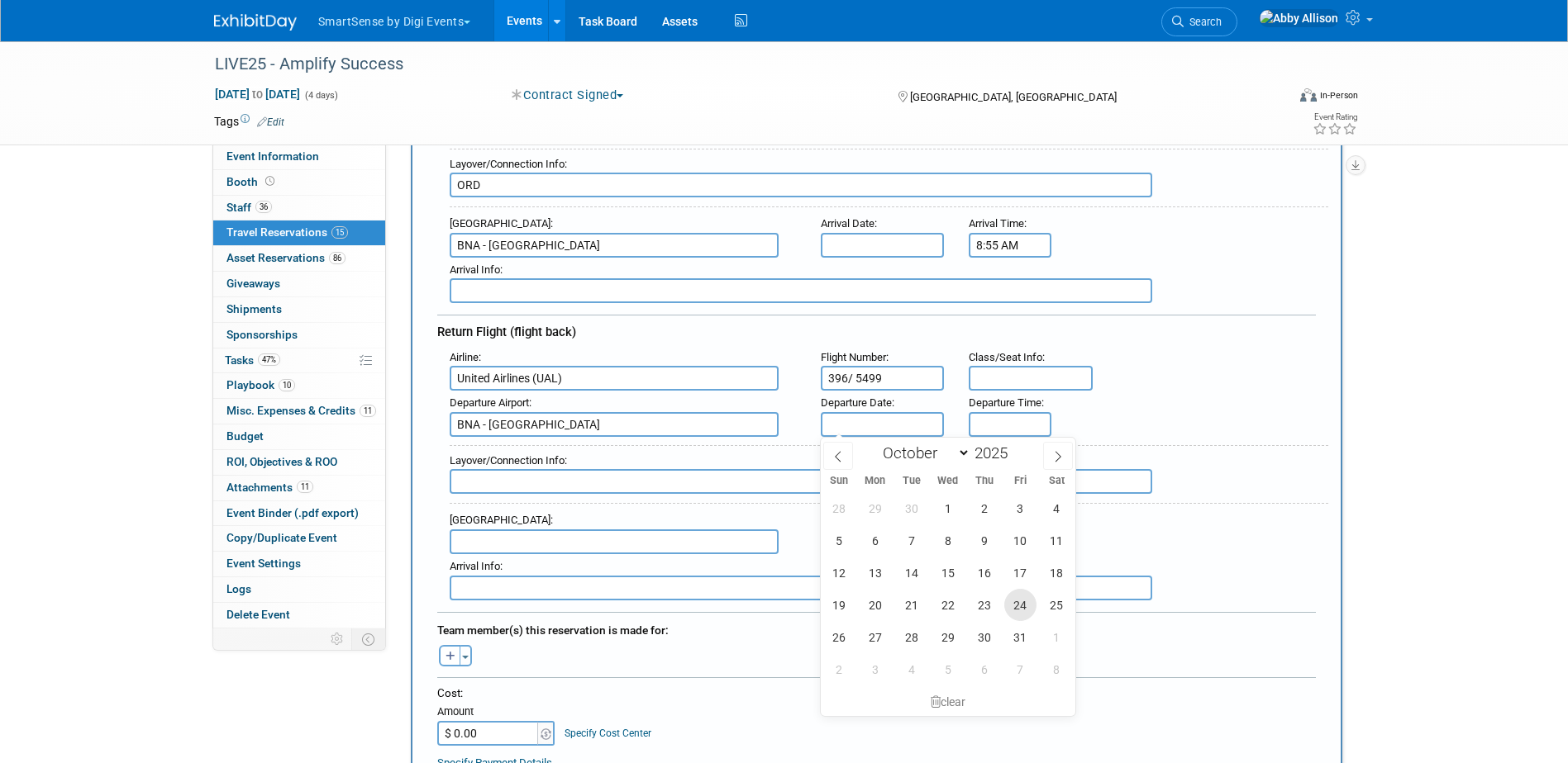
click at [1010, 602] on span "24" at bounding box center [1019, 605] width 32 height 32
type input "Oct 24, 2025"
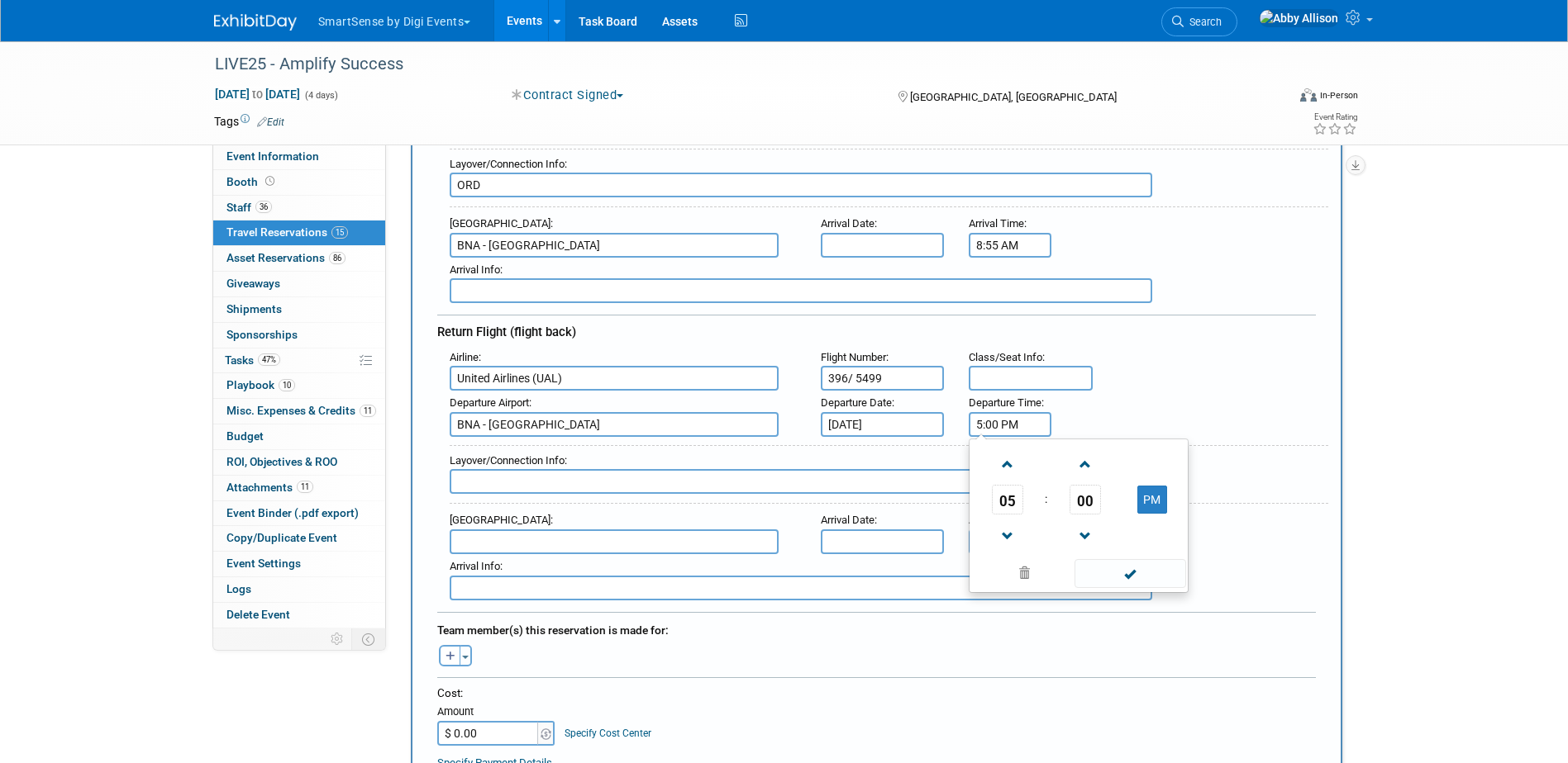
click at [997, 430] on input "5:00 PM" at bounding box center [1010, 425] width 83 height 25
click at [1014, 536] on span at bounding box center [1007, 537] width 29 height 29
click at [1075, 506] on span "00" at bounding box center [1085, 499] width 31 height 30
click at [1156, 549] on td "55" at bounding box center [1157, 555] width 53 height 45
click at [1090, 467] on span at bounding box center [1085, 465] width 29 height 29
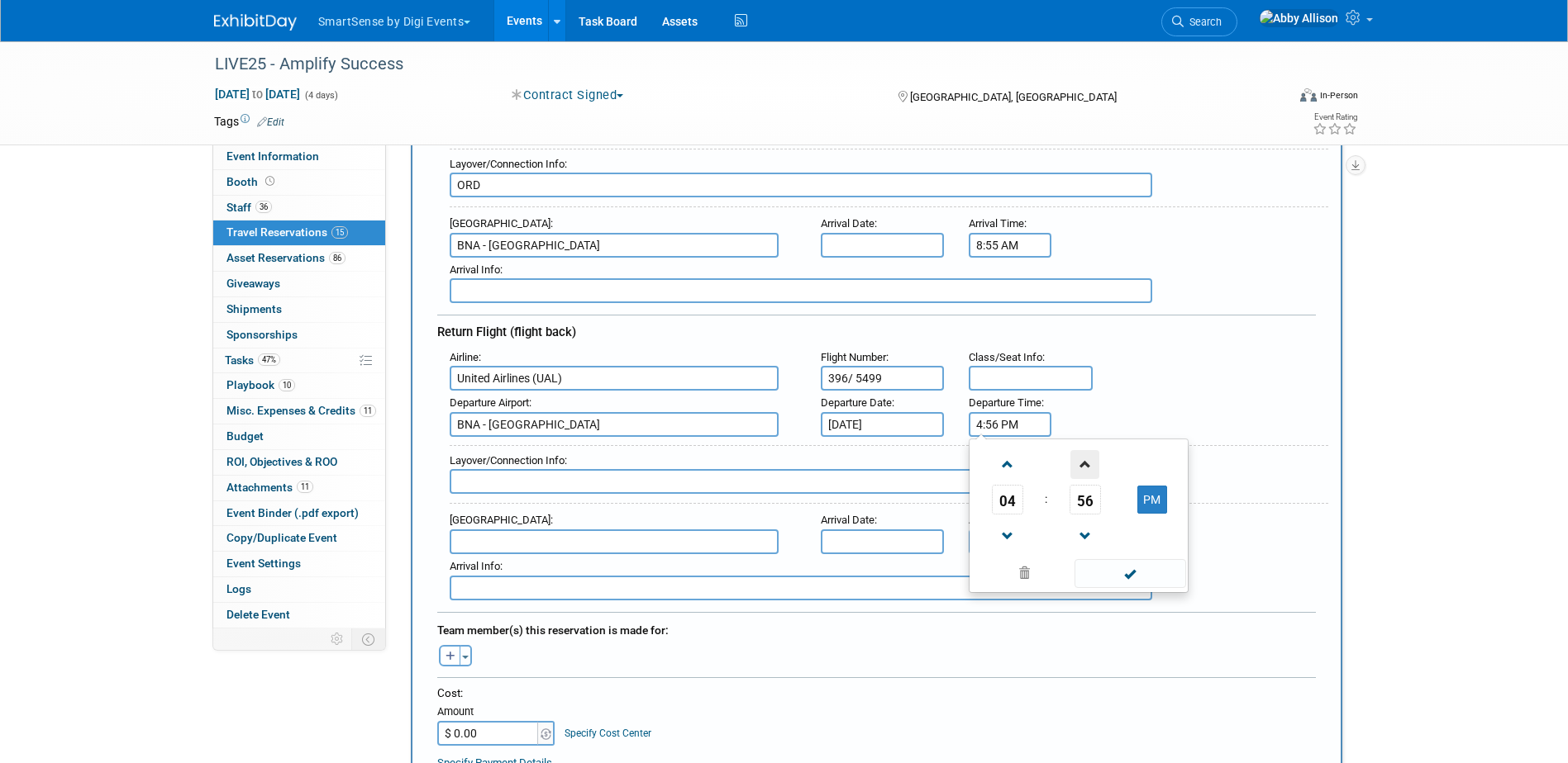
click at [1090, 467] on span at bounding box center [1085, 465] width 29 height 29
type input "4:57 PM"
click at [1160, 574] on span at bounding box center [1129, 574] width 111 height 29
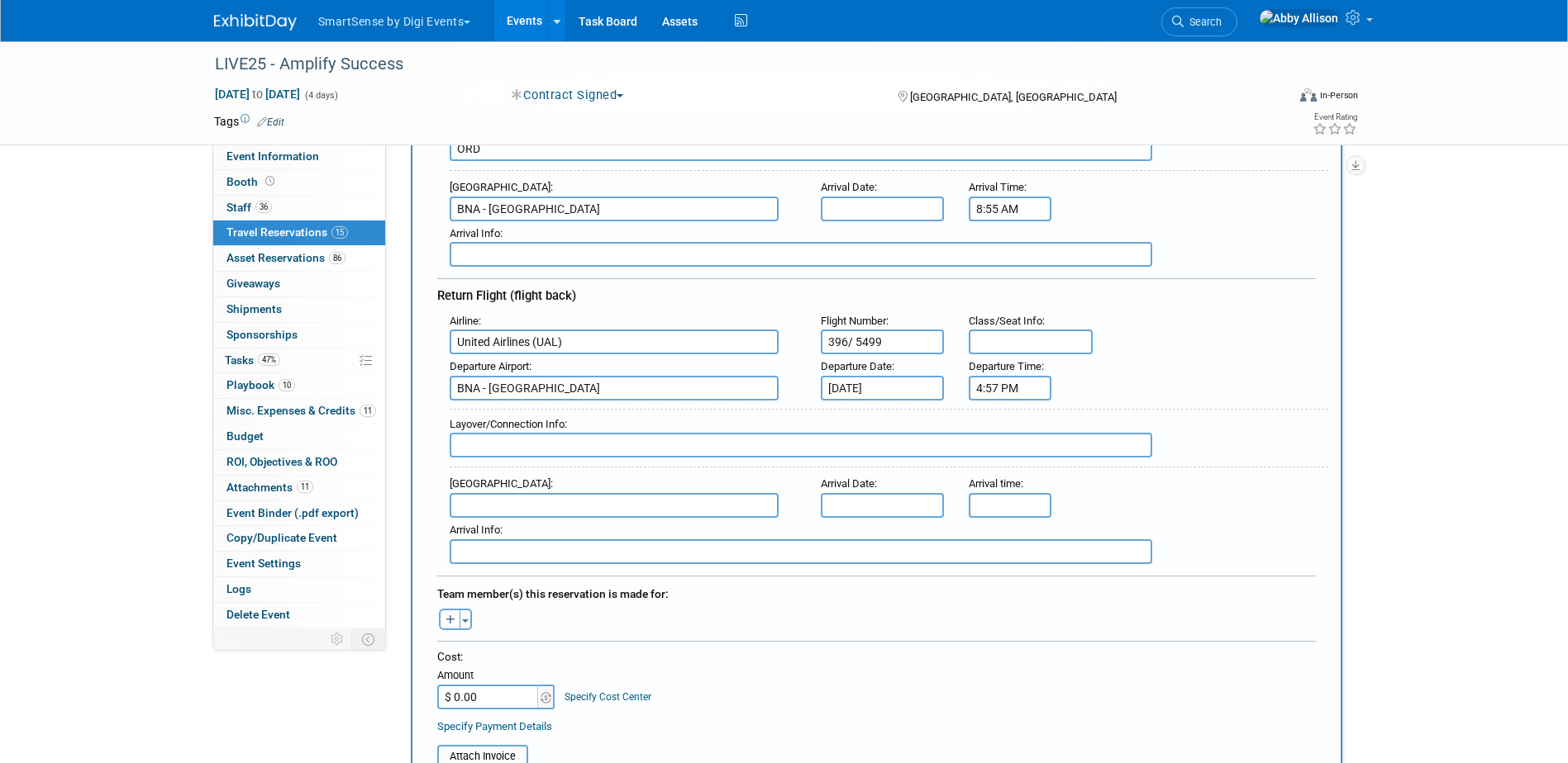
scroll to position [496, 0]
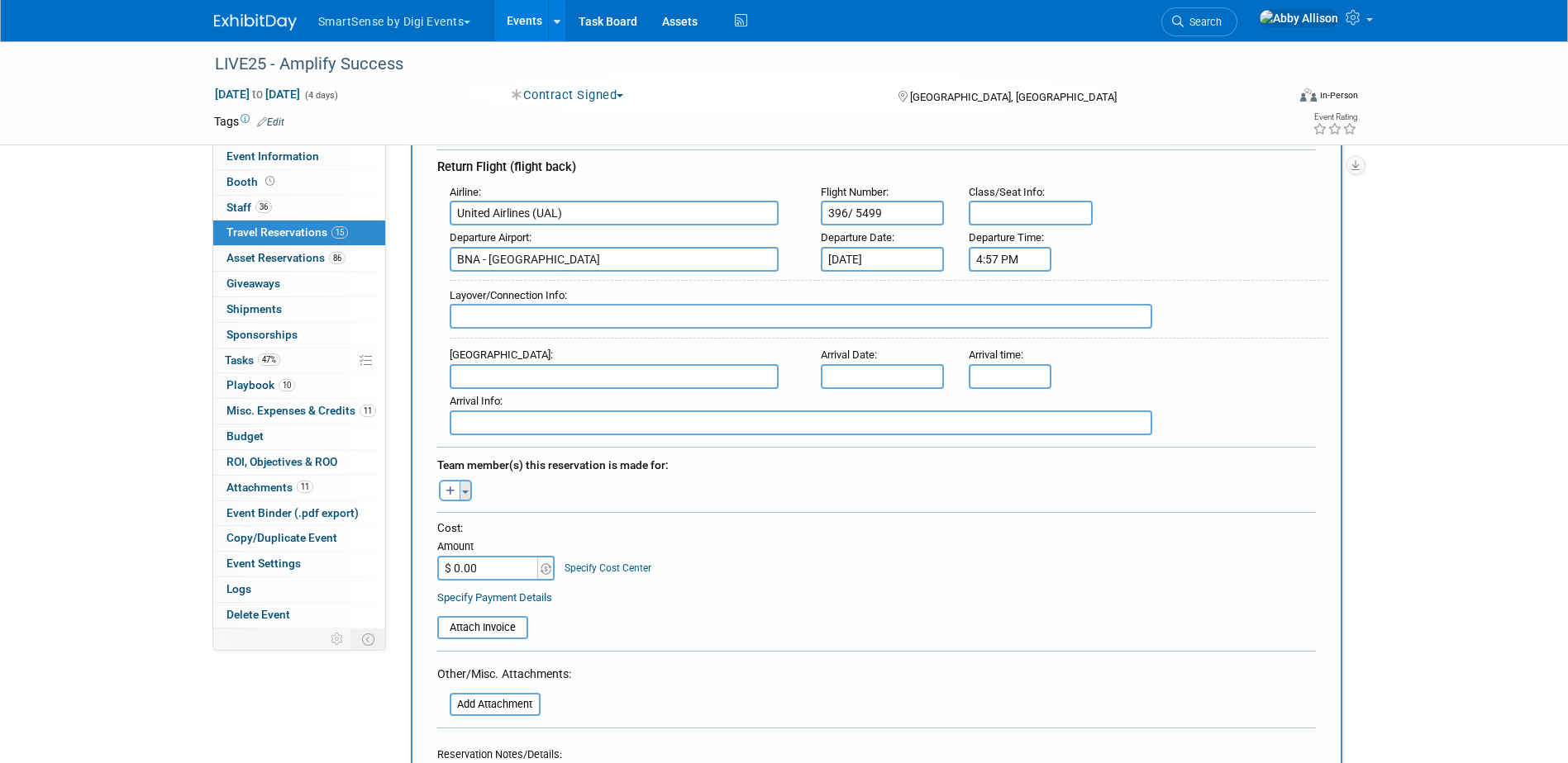
click at [469, 491] on button "Toggle Dropdown" at bounding box center [465, 490] width 12 height 22
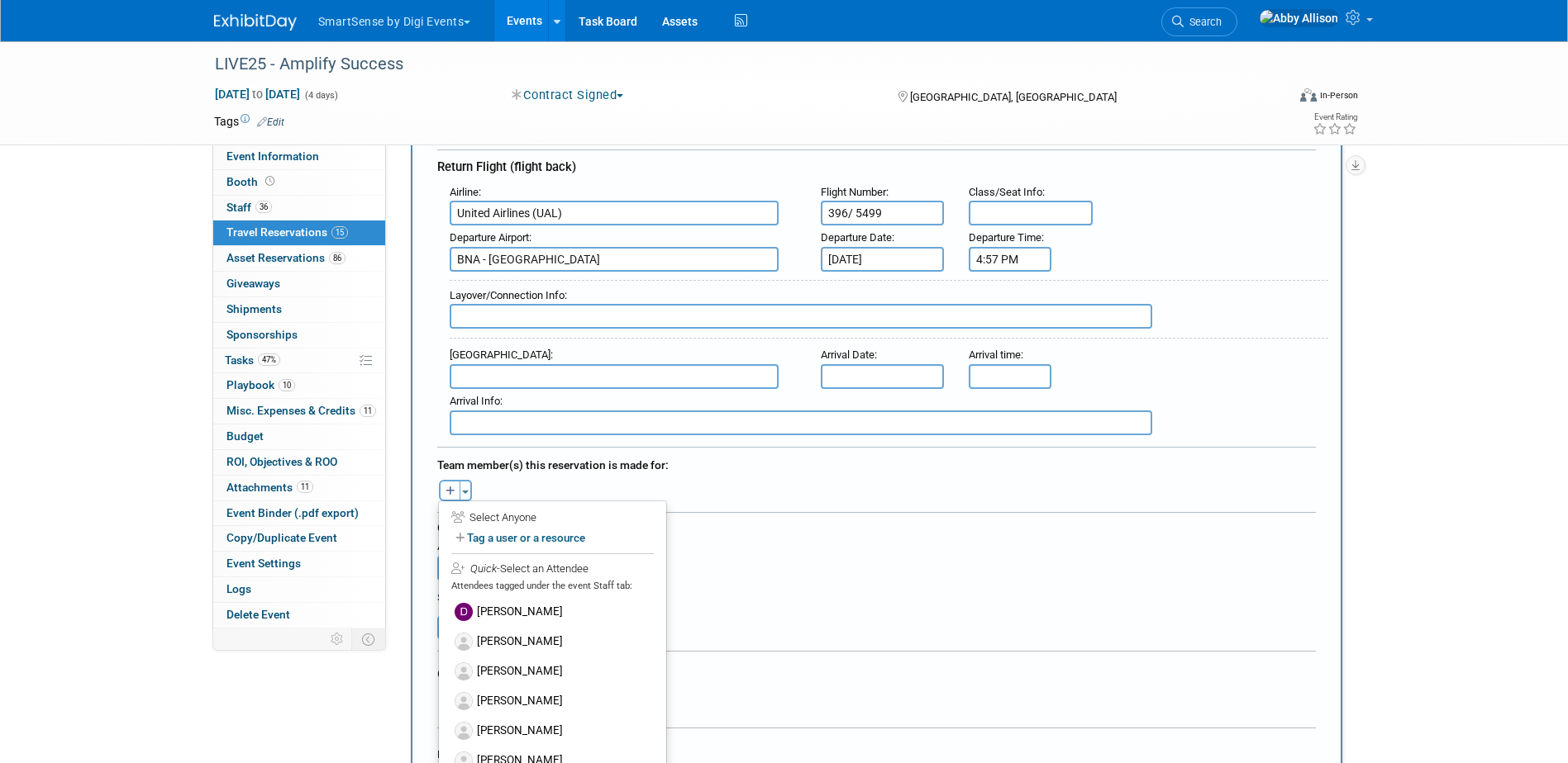
scroll to position [331, 0]
click at [527, 670] on label "[PERSON_NAME]" at bounding box center [552, 669] width 204 height 30
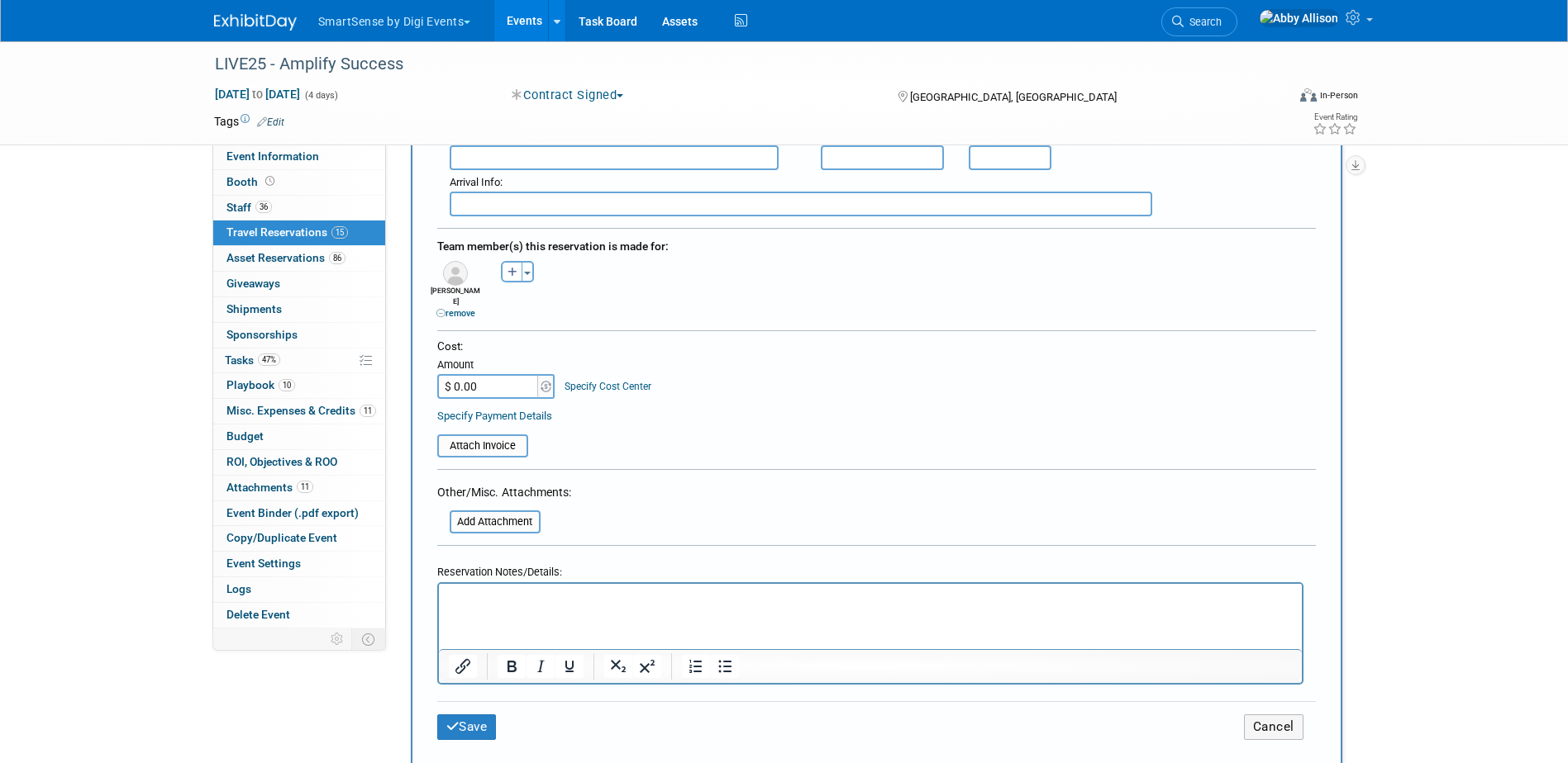
scroll to position [743, 0]
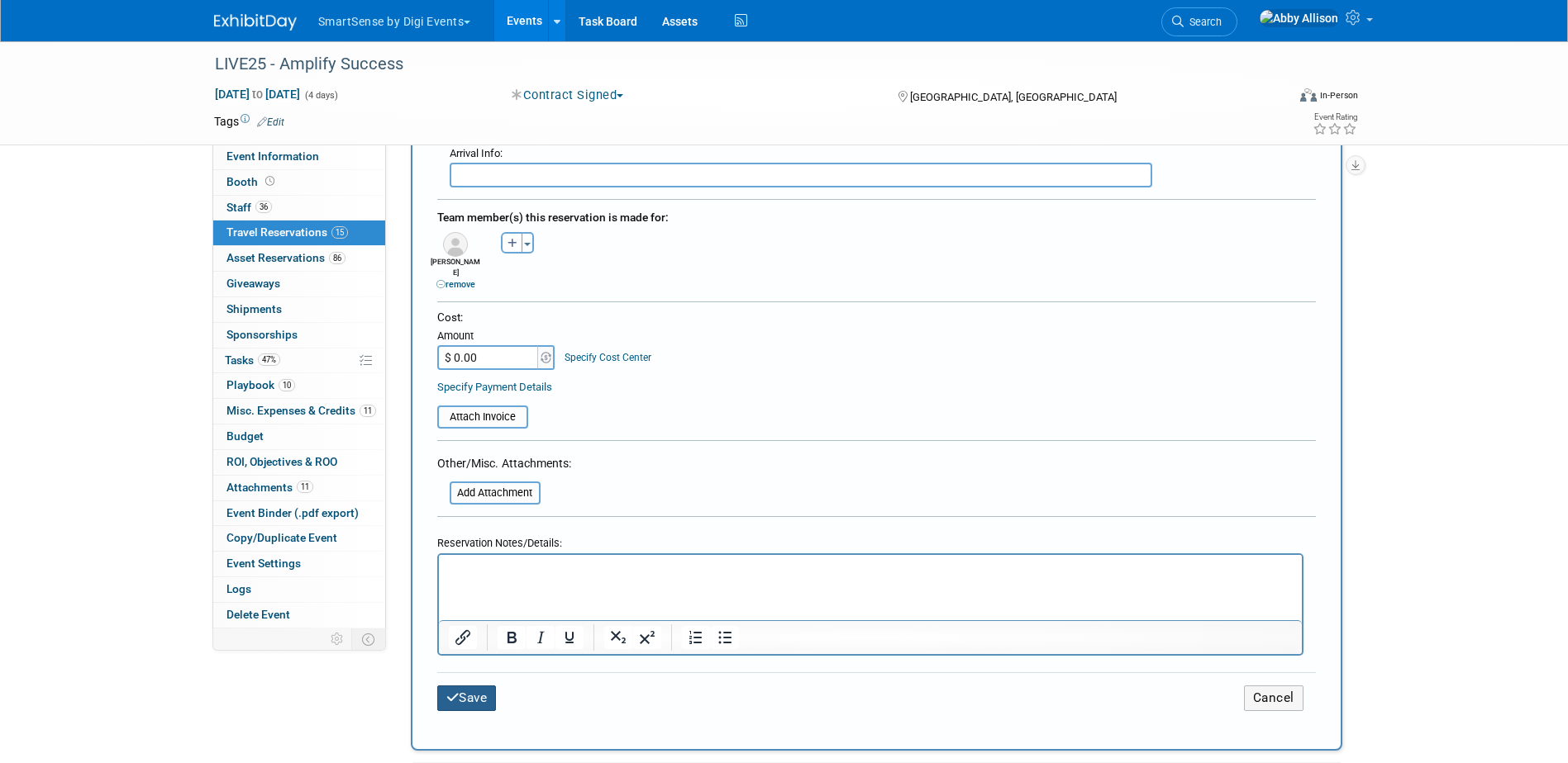
click at [470, 686] on button "Save" at bounding box center [466, 698] width 59 height 26
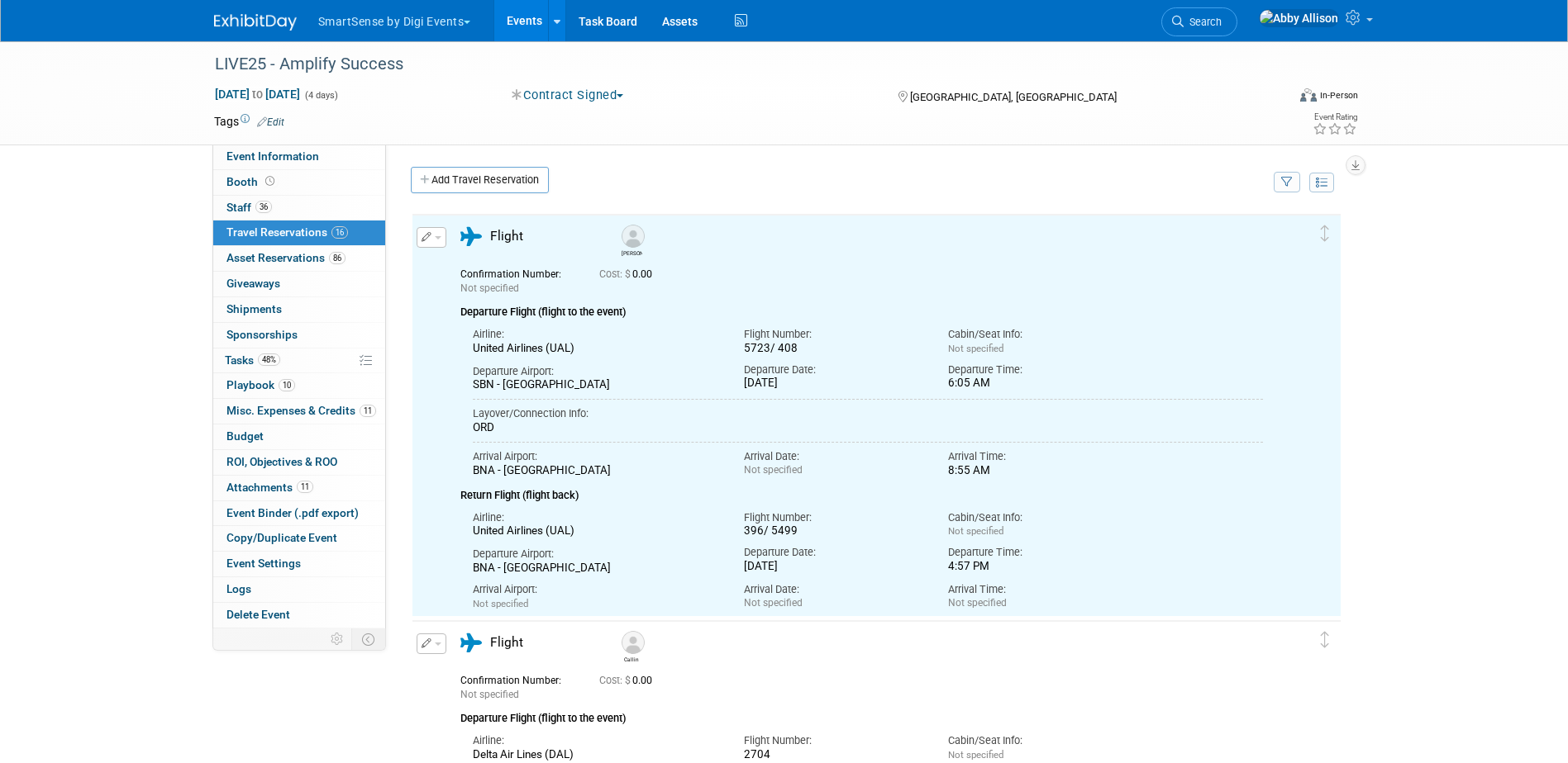
scroll to position [0, 0]
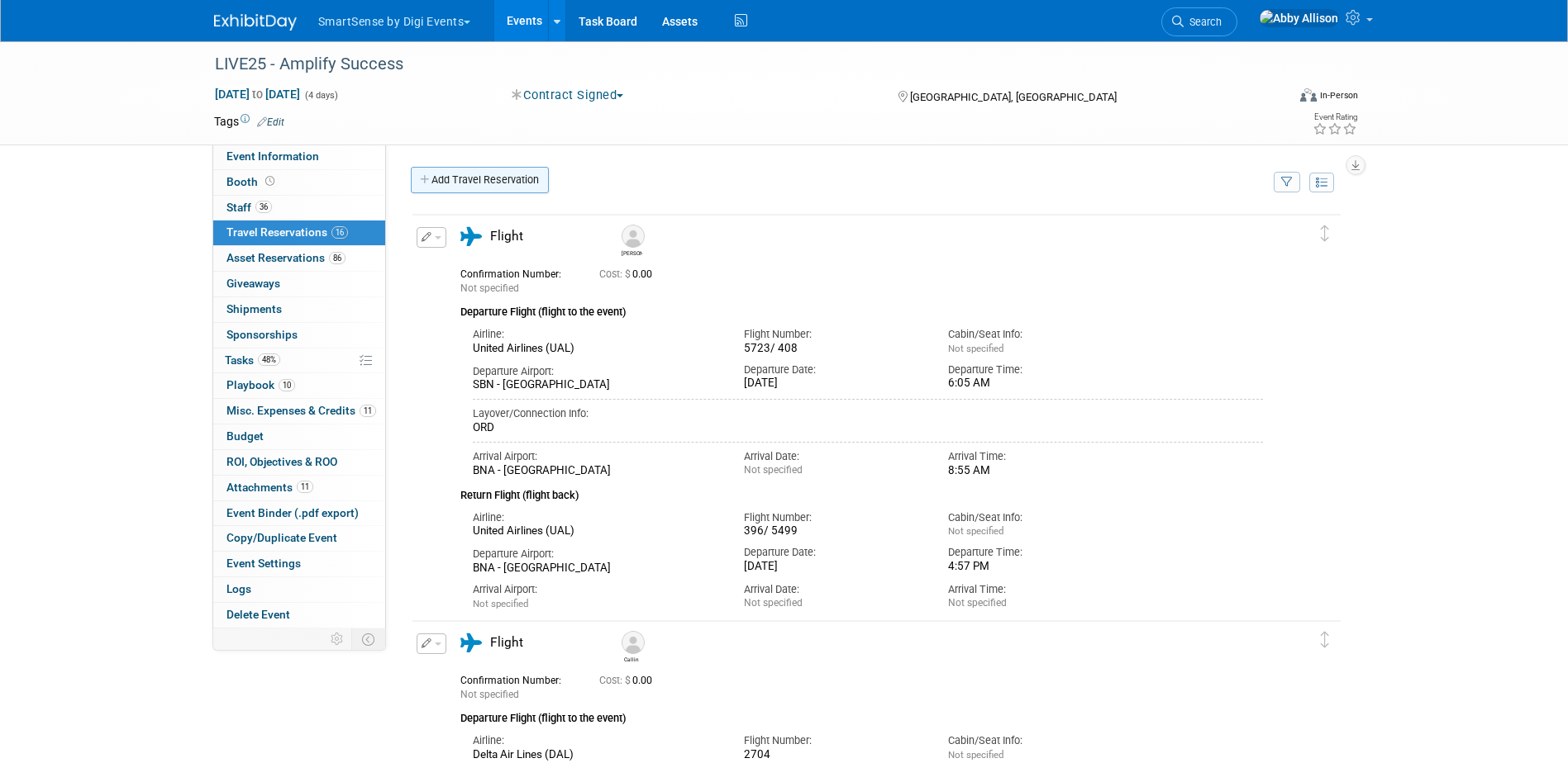
click at [462, 177] on link "Add Travel Reservation" at bounding box center [480, 180] width 138 height 27
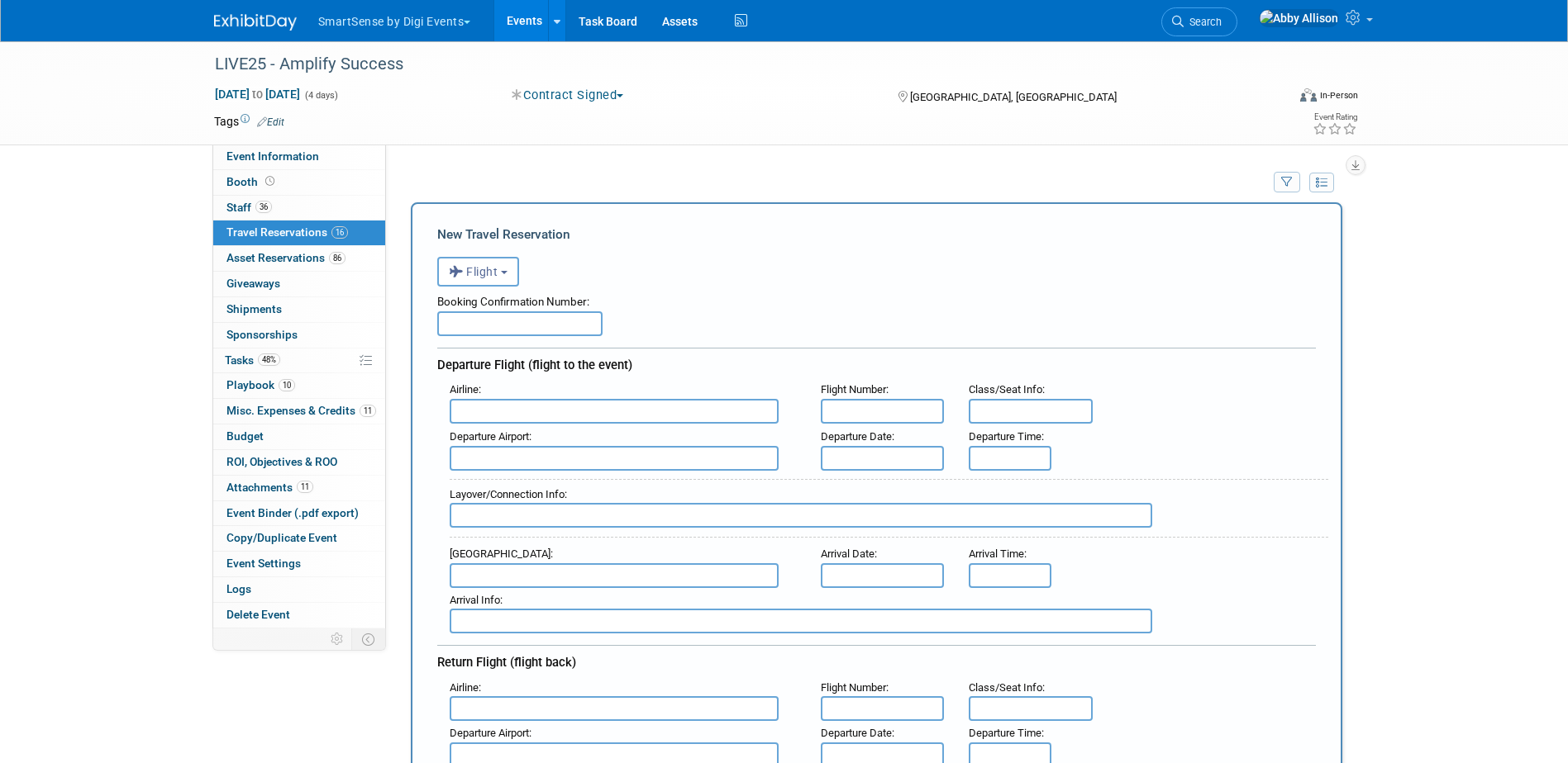
click at [490, 418] on input "text" at bounding box center [614, 411] width 329 height 25
click at [493, 447] on span "JetBlu e Airways (JBU)" at bounding box center [622, 437] width 344 height 27
type input "JetBlue Airways (JBU)"
click at [896, 418] on input "text" at bounding box center [883, 411] width 124 height 25
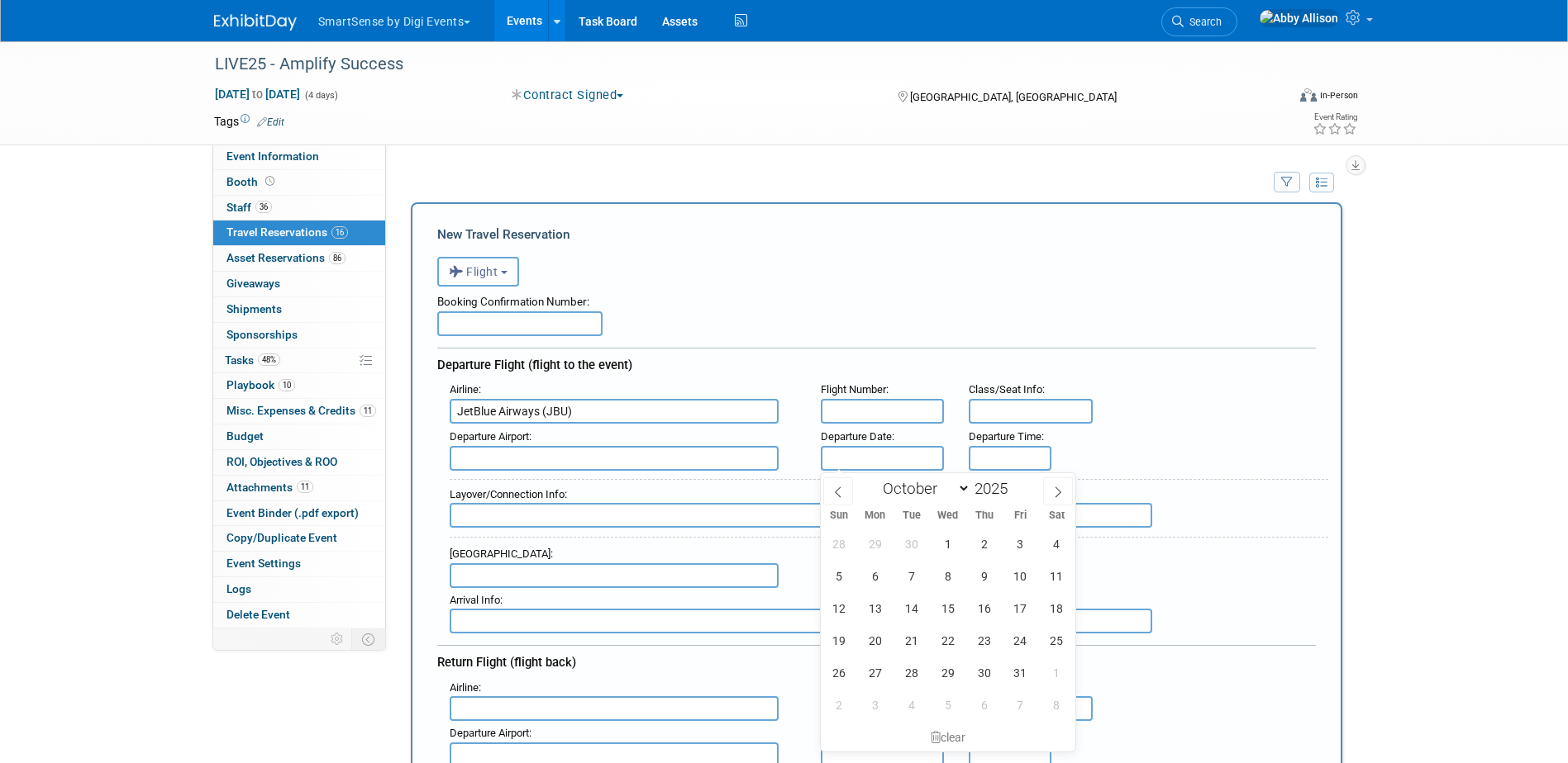
click at [842, 453] on input "text" at bounding box center [883, 458] width 124 height 25
click at [877, 641] on span "20" at bounding box center [874, 640] width 32 height 32
type input "Oct 20, 2025"
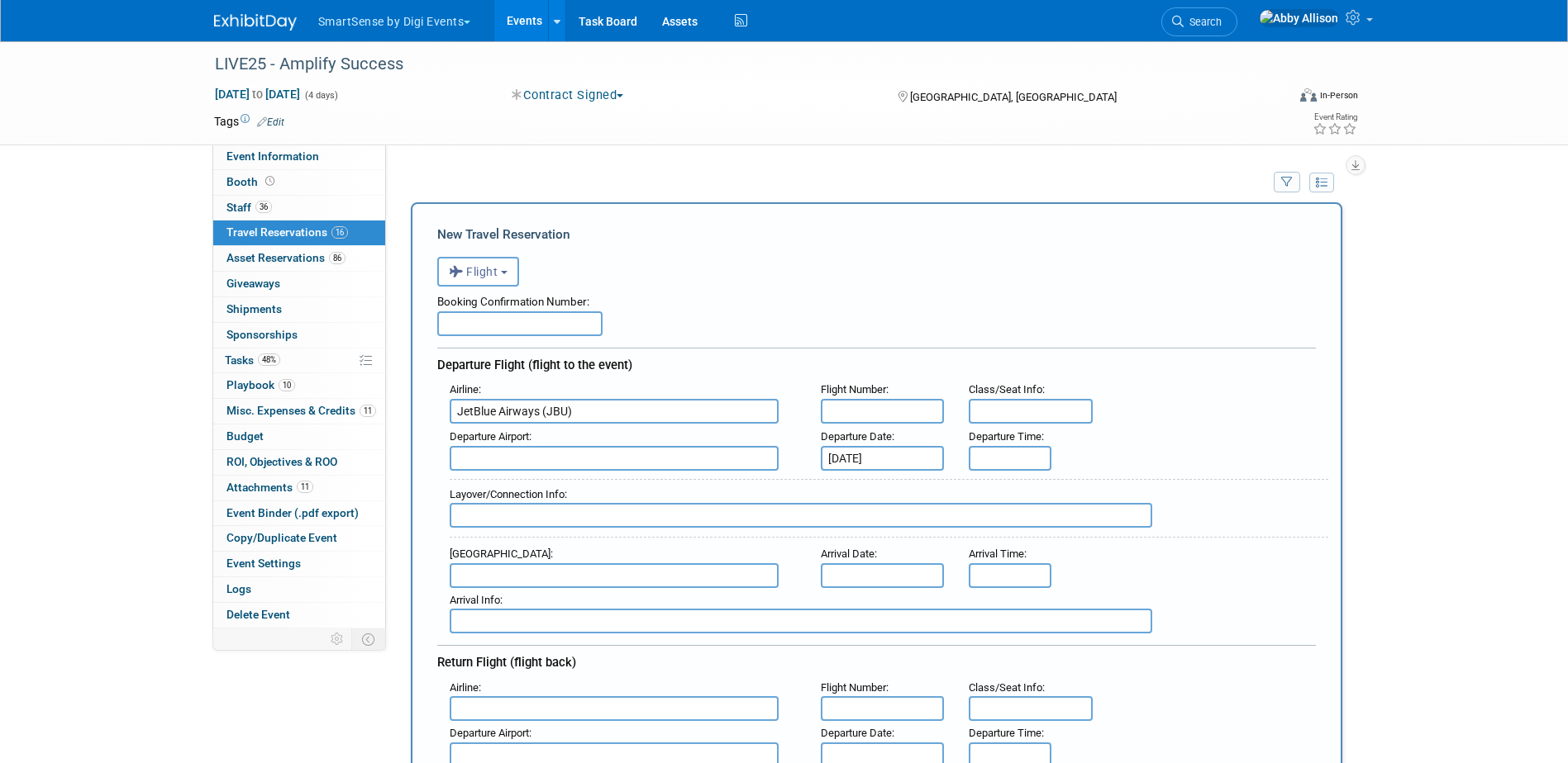
click at [666, 466] on input "text" at bounding box center [614, 458] width 329 height 25
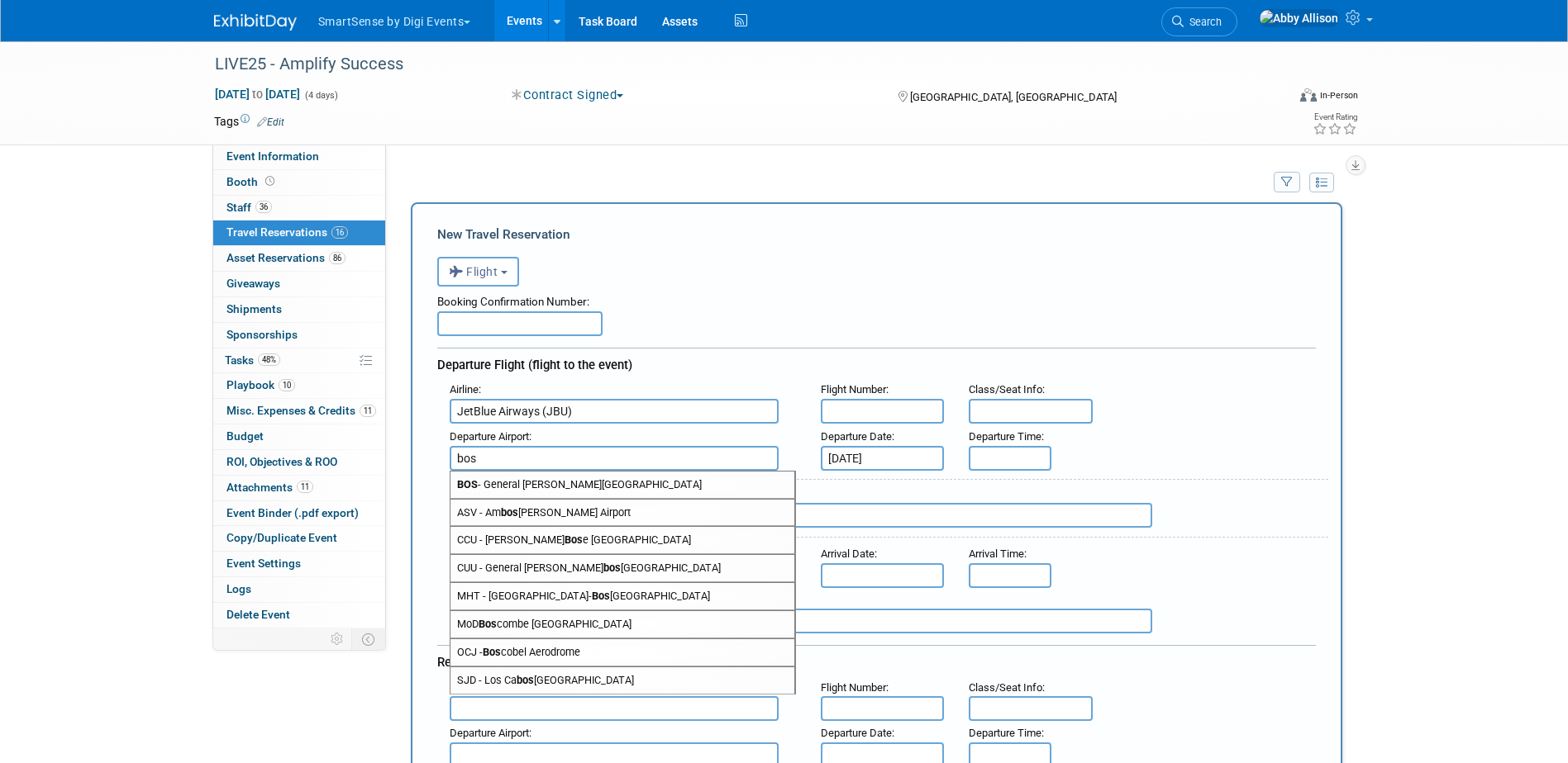
click at [606, 487] on span "BOS - General Edward Lawrence Logan International Airport" at bounding box center [622, 485] width 344 height 27
type input "BOS - General Edward Lawrence Logan International Airport"
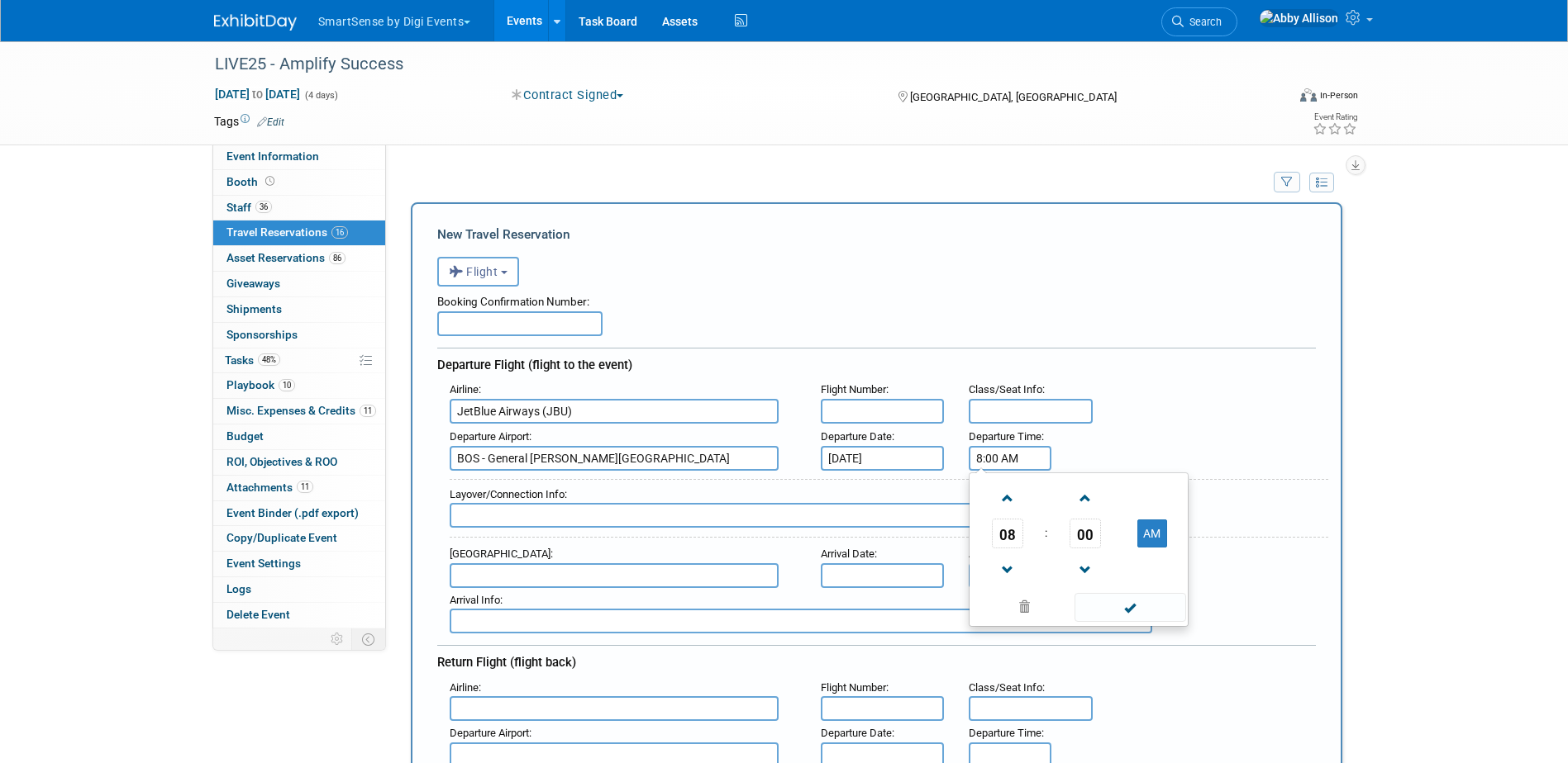
click at [1008, 453] on input "8:00 AM" at bounding box center [1010, 458] width 83 height 25
click at [1020, 499] on span at bounding box center [1007, 499] width 29 height 29
click at [1004, 583] on span at bounding box center [1007, 571] width 29 height 29
drag, startPoint x: 1057, startPoint y: 540, endPoint x: 1065, endPoint y: 538, distance: 8.2
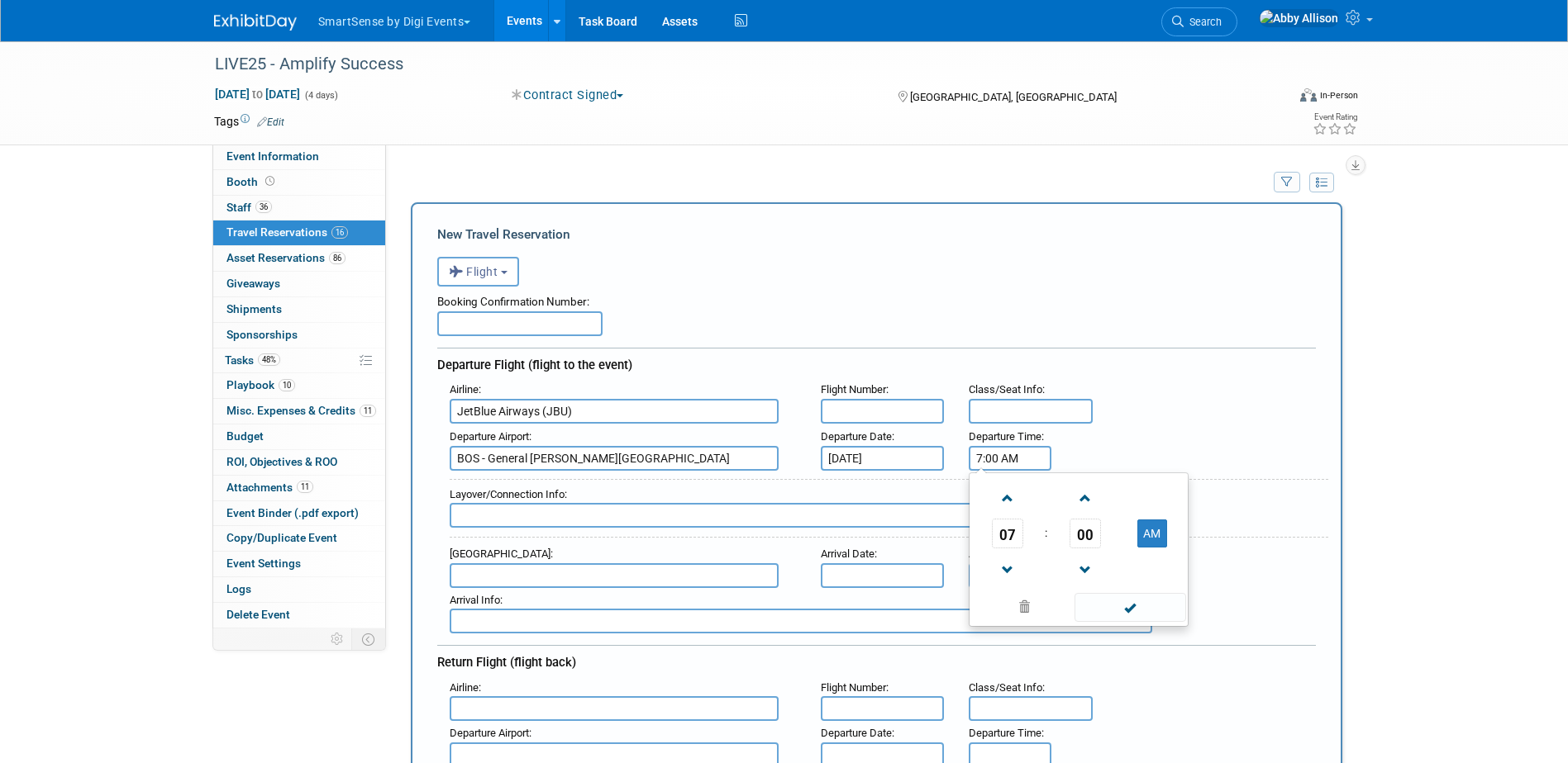
click at [1058, 540] on td "00" at bounding box center [1085, 533] width 69 height 30
click at [1074, 536] on span "00" at bounding box center [1085, 533] width 31 height 30
click at [1160, 554] on td "35" at bounding box center [1157, 543] width 53 height 45
type input "7:35 AM"
click at [1302, 586] on div "Arrival Airport : Arrival Date : Arrival Time :" at bounding box center [882, 565] width 891 height 47
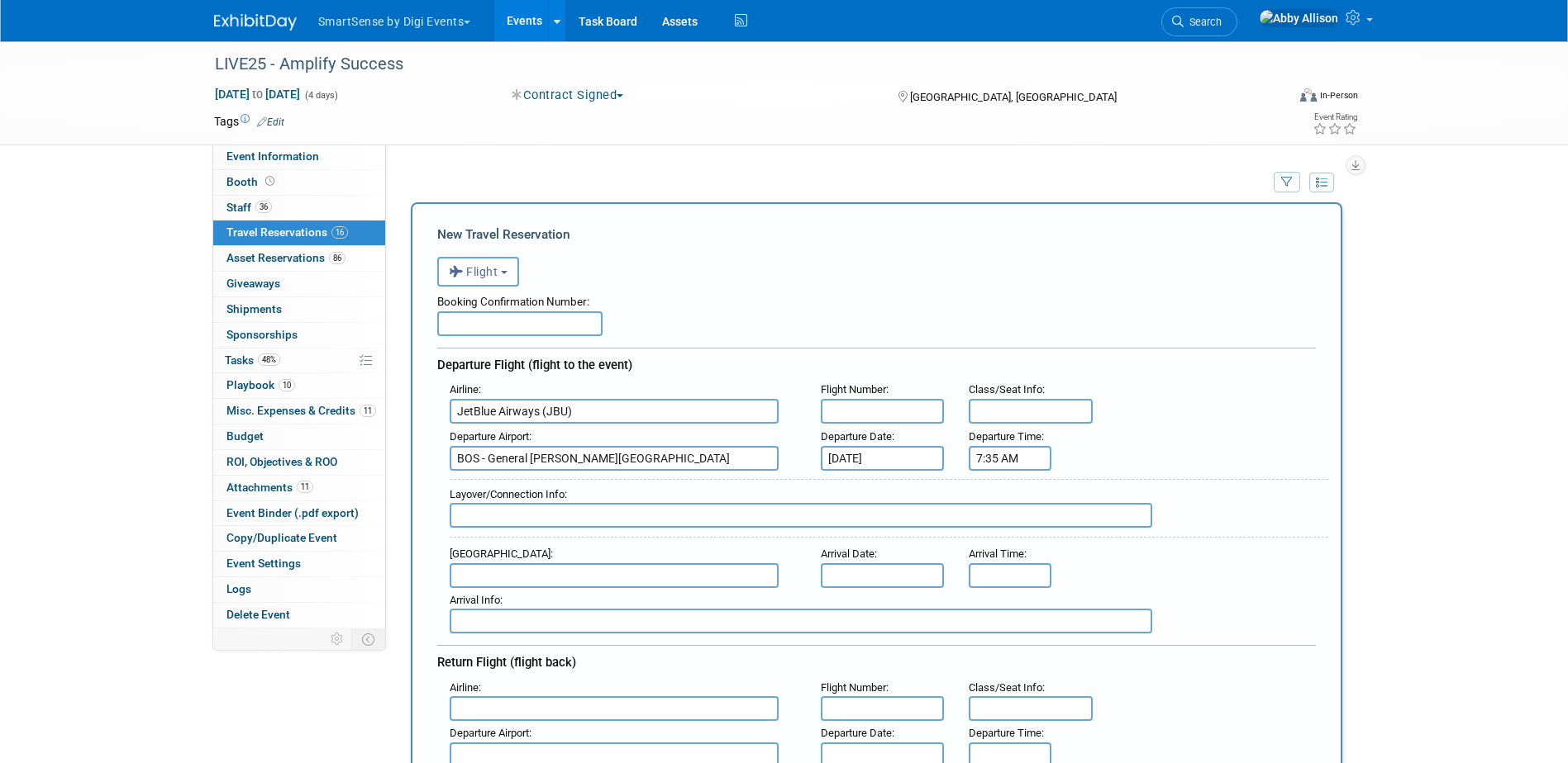
click at [468, 577] on input "text" at bounding box center [614, 575] width 329 height 25
click at [532, 607] on span "BNA - Nashville International Airport" at bounding box center [622, 602] width 344 height 27
type input "BNA - Nashville International Airport"
click at [860, 583] on input "text" at bounding box center [883, 575] width 124 height 25
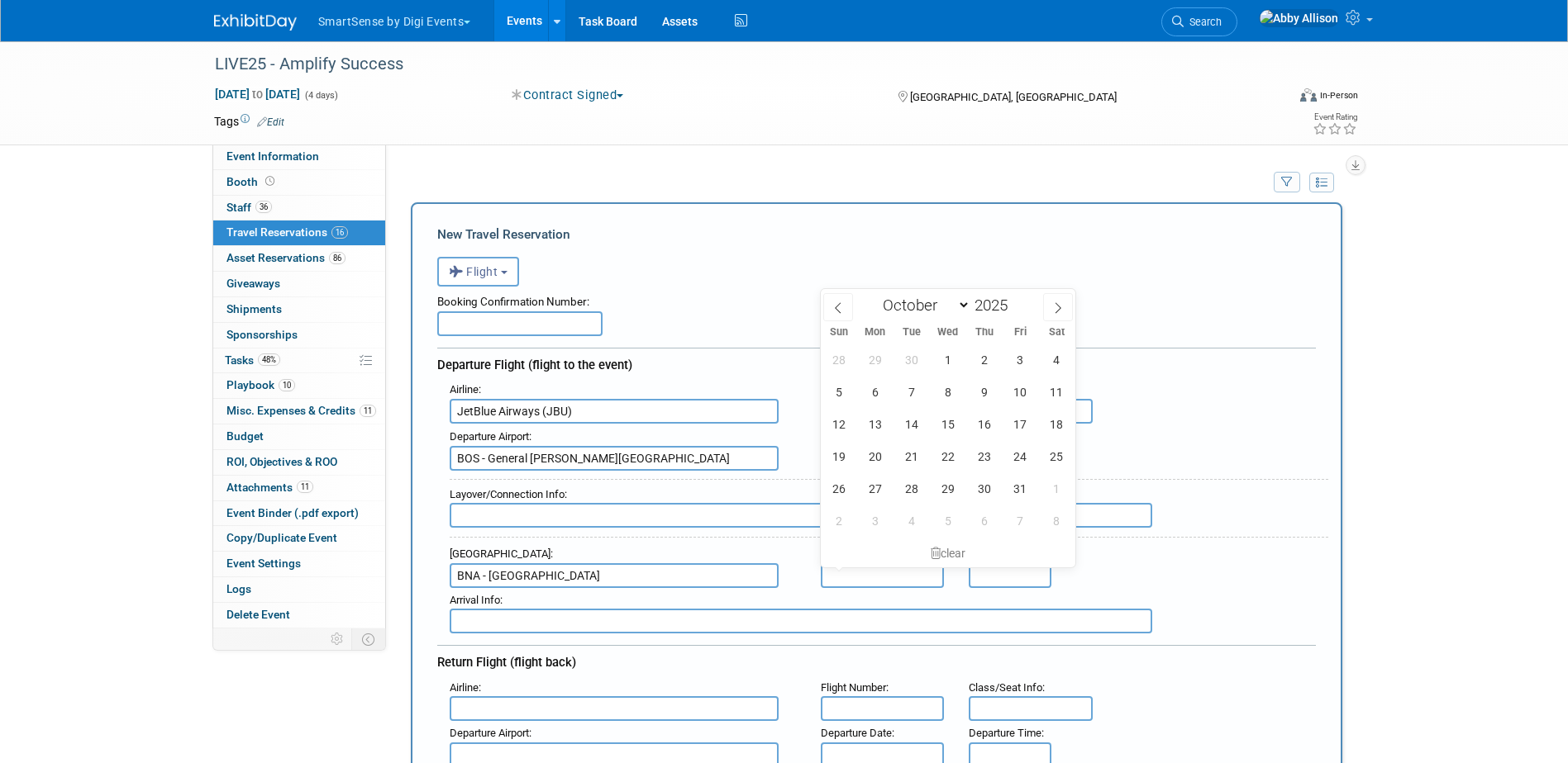
click at [1015, 591] on div "Arrival Info :" at bounding box center [882, 611] width 891 height 47
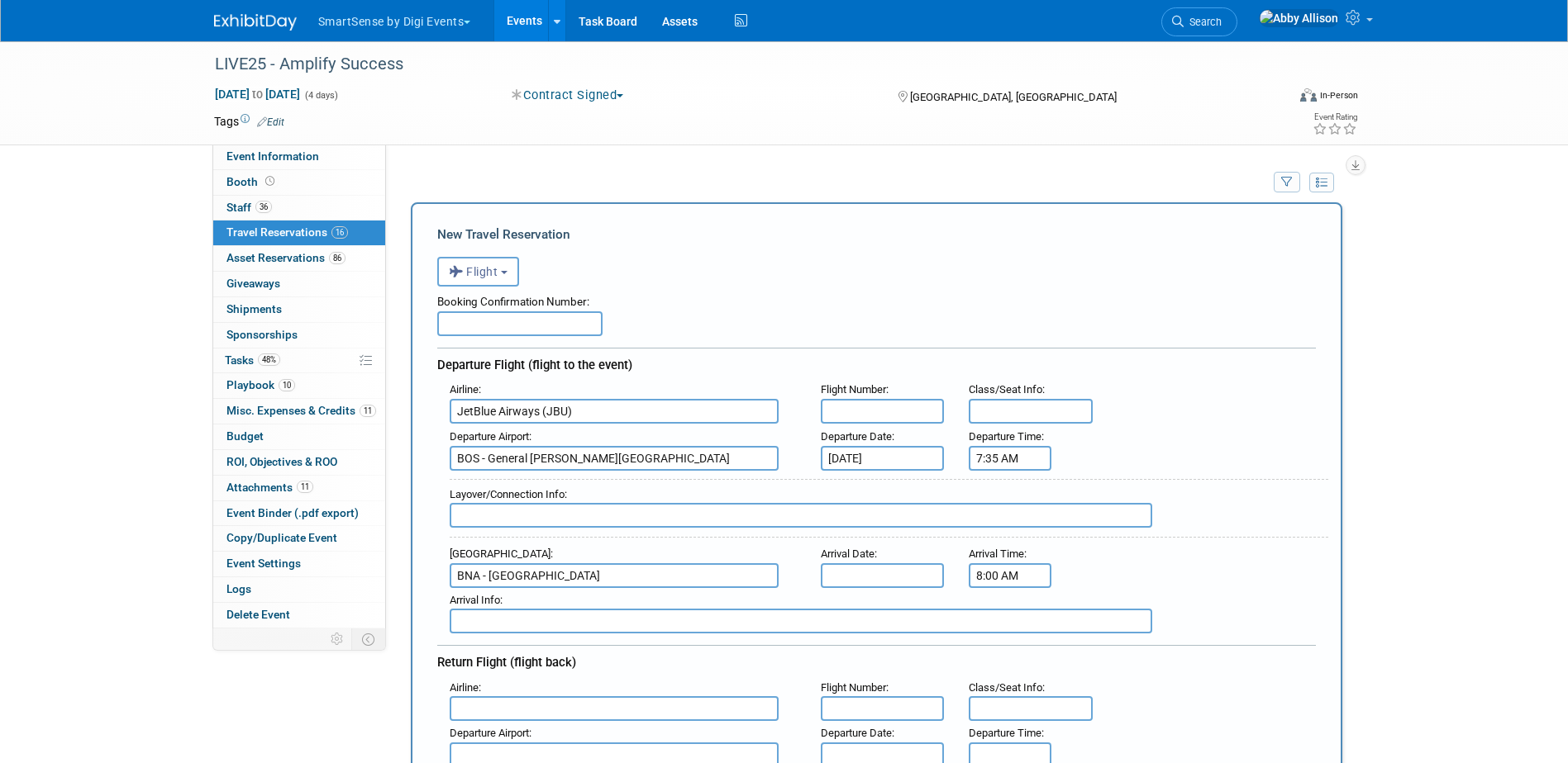
click at [1030, 579] on input "8:00 AM" at bounding box center [1010, 575] width 83 height 25
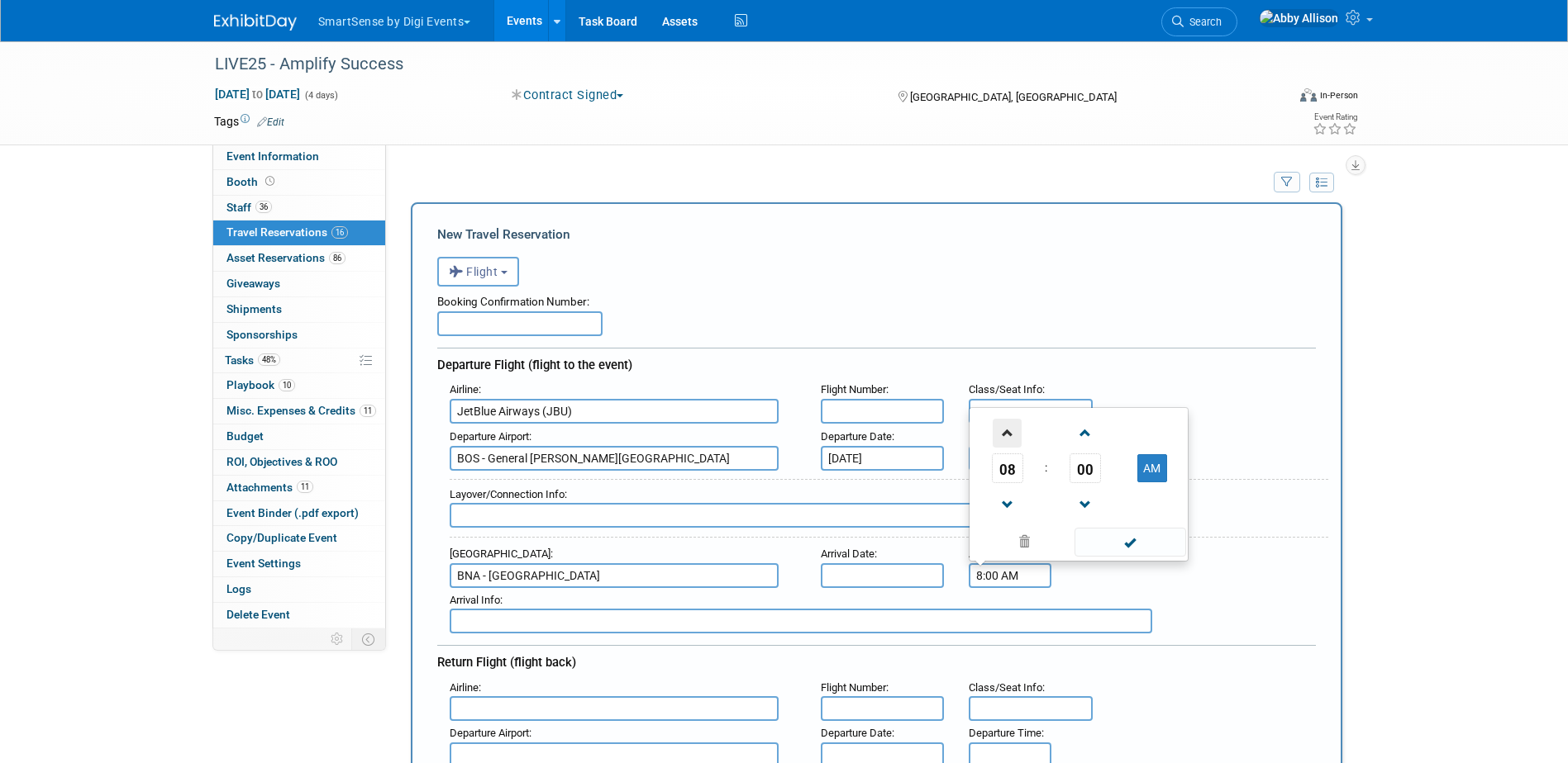
click at [1011, 437] on span at bounding box center [1007, 433] width 29 height 29
click at [1076, 473] on span "00" at bounding box center [1085, 468] width 31 height 30
click at [1005, 504] on td "40" at bounding box center [999, 503] width 53 height 45
click at [1079, 504] on span at bounding box center [1085, 506] width 29 height 29
type input "9:39 AM"
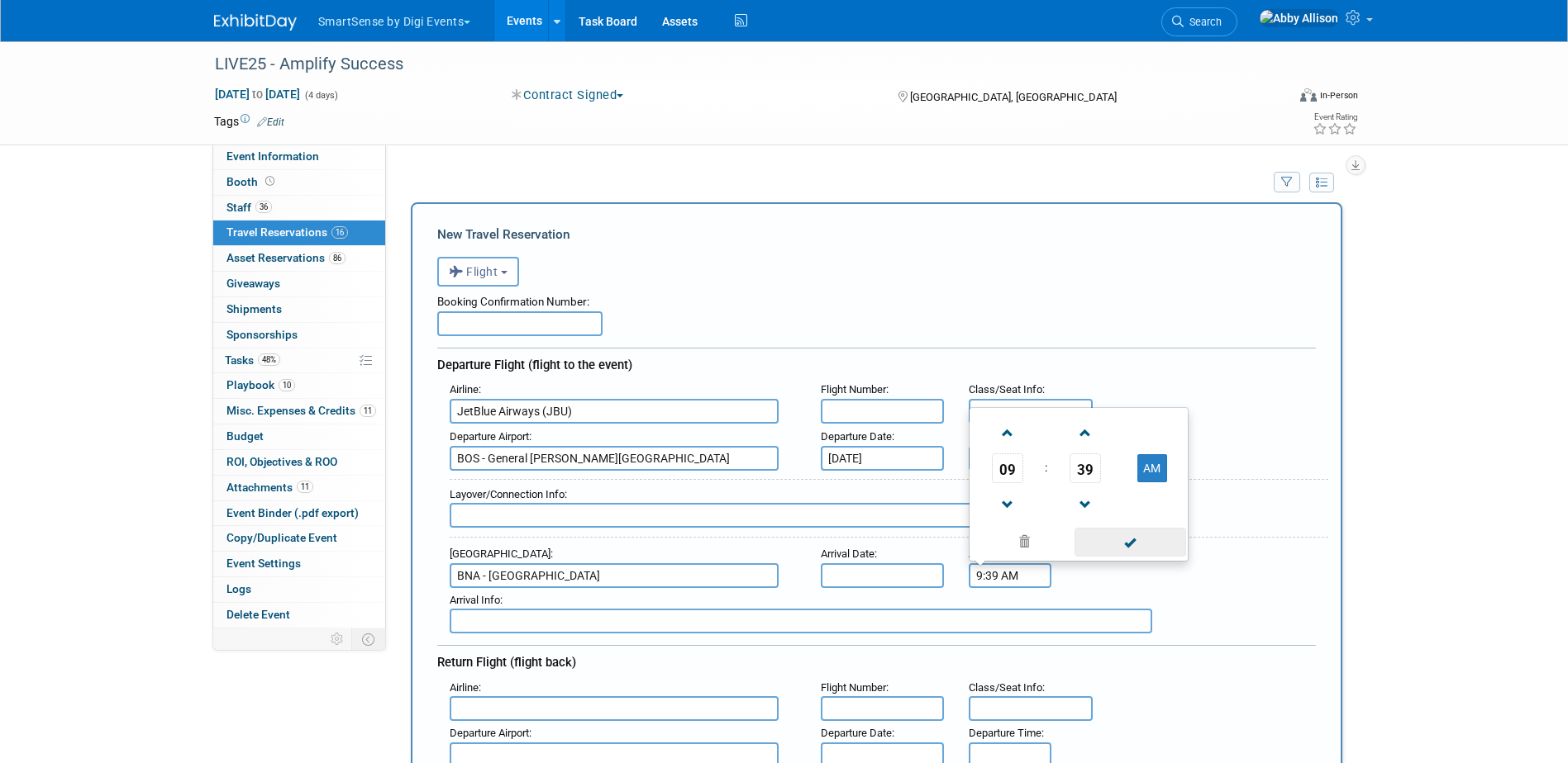
click at [1123, 539] on span at bounding box center [1129, 543] width 111 height 29
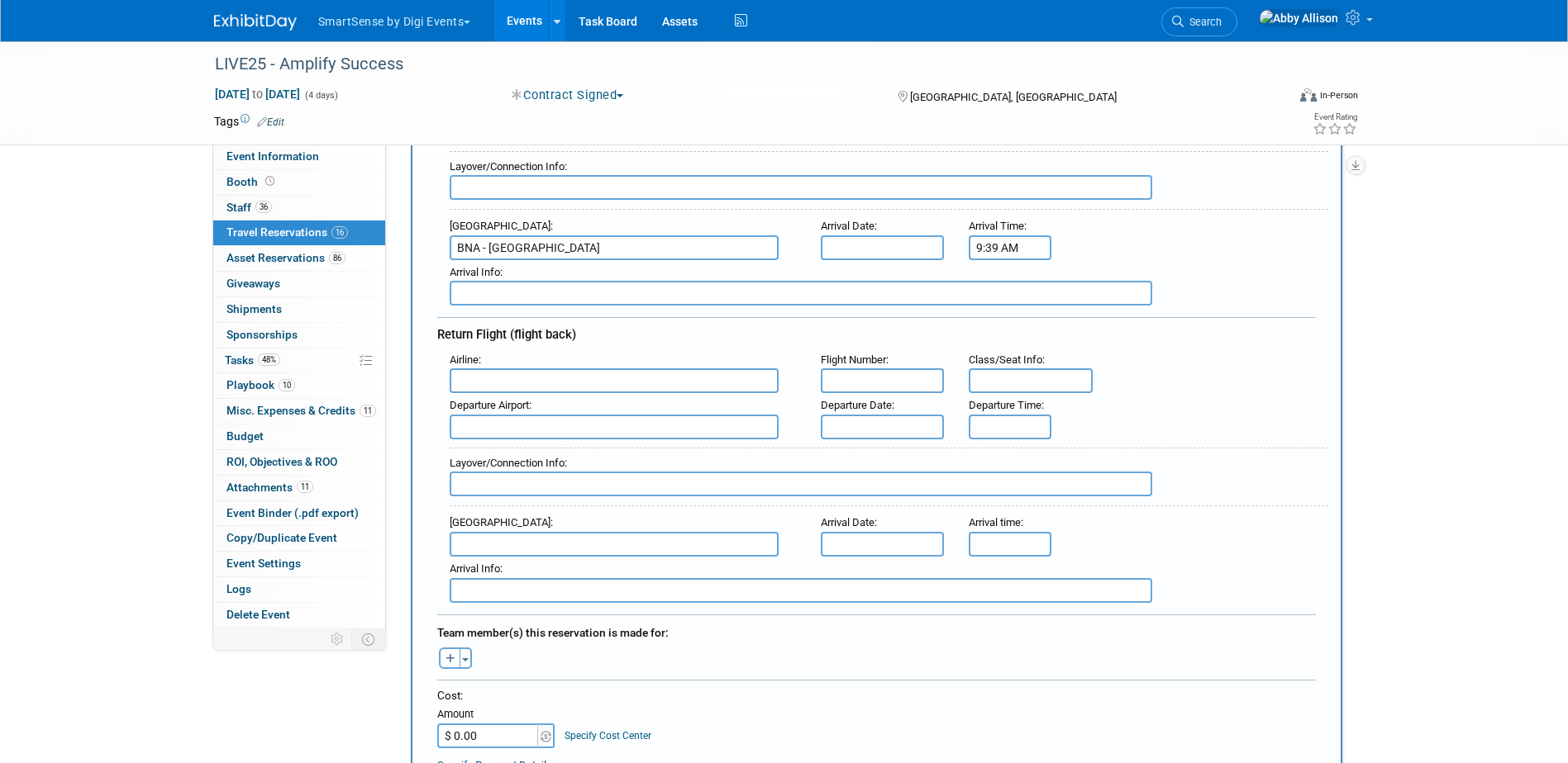
scroll to position [331, 0]
click at [540, 379] on input "text" at bounding box center [614, 378] width 329 height 25
click at [518, 404] on span "JetB lue Airways (JBU)" at bounding box center [622, 405] width 344 height 27
type input "JetBlue Airways (JBU)"
click at [862, 379] on input "text" at bounding box center [883, 378] width 124 height 25
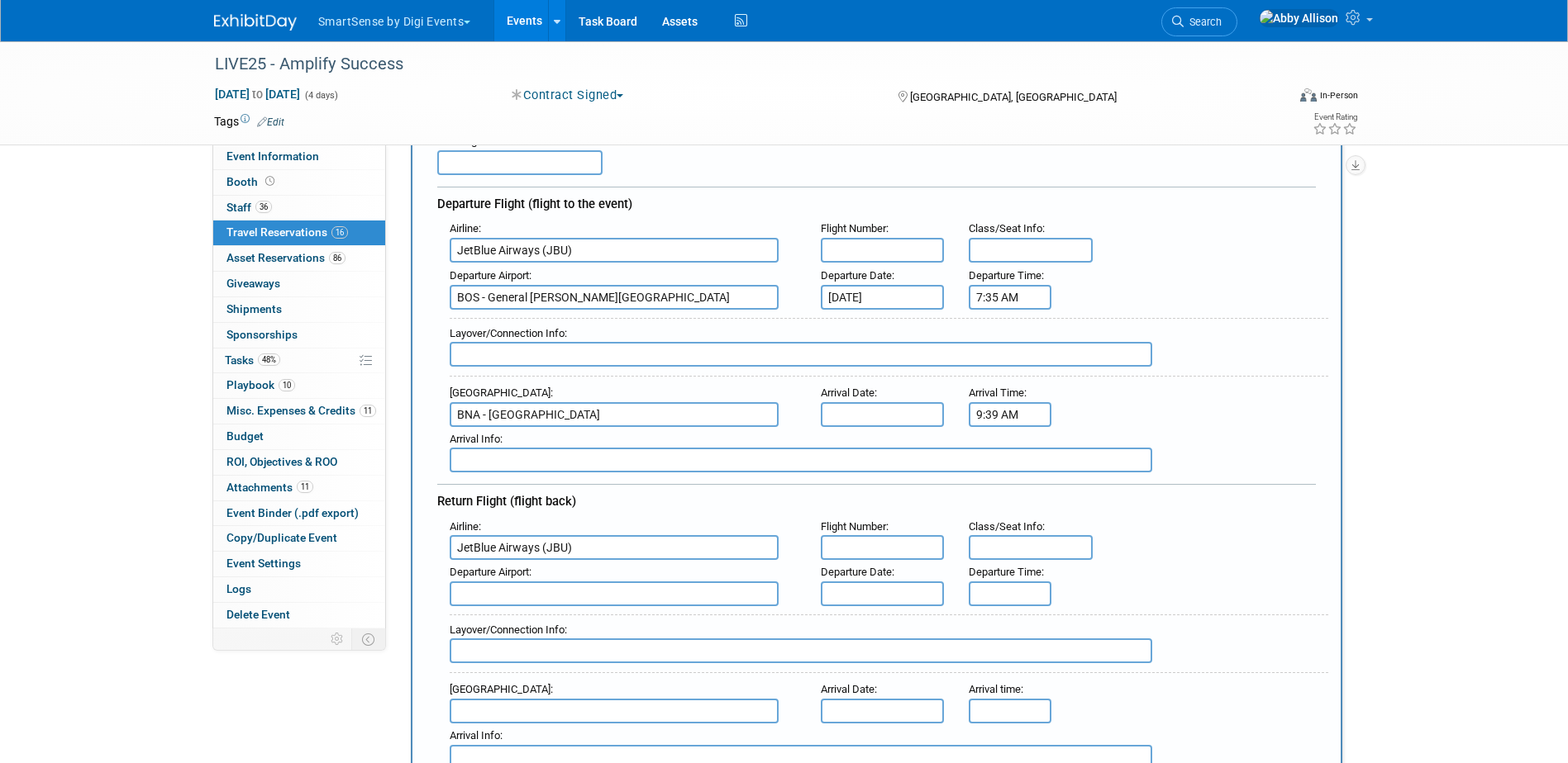
scroll to position [165, 0]
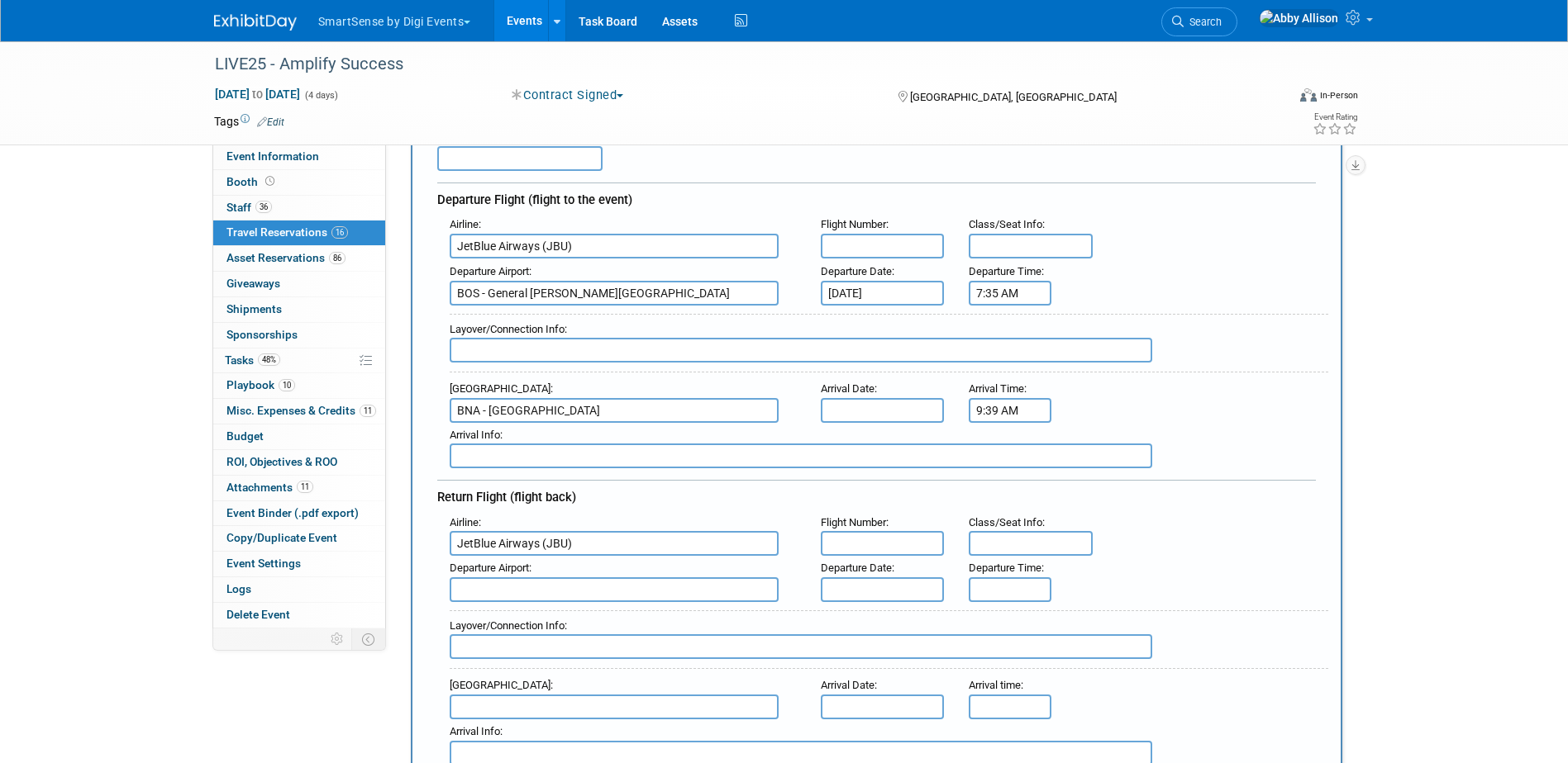
click at [905, 254] on input "text" at bounding box center [883, 245] width 124 height 25
type input "320"
click at [862, 543] on input "text" at bounding box center [883, 543] width 124 height 25
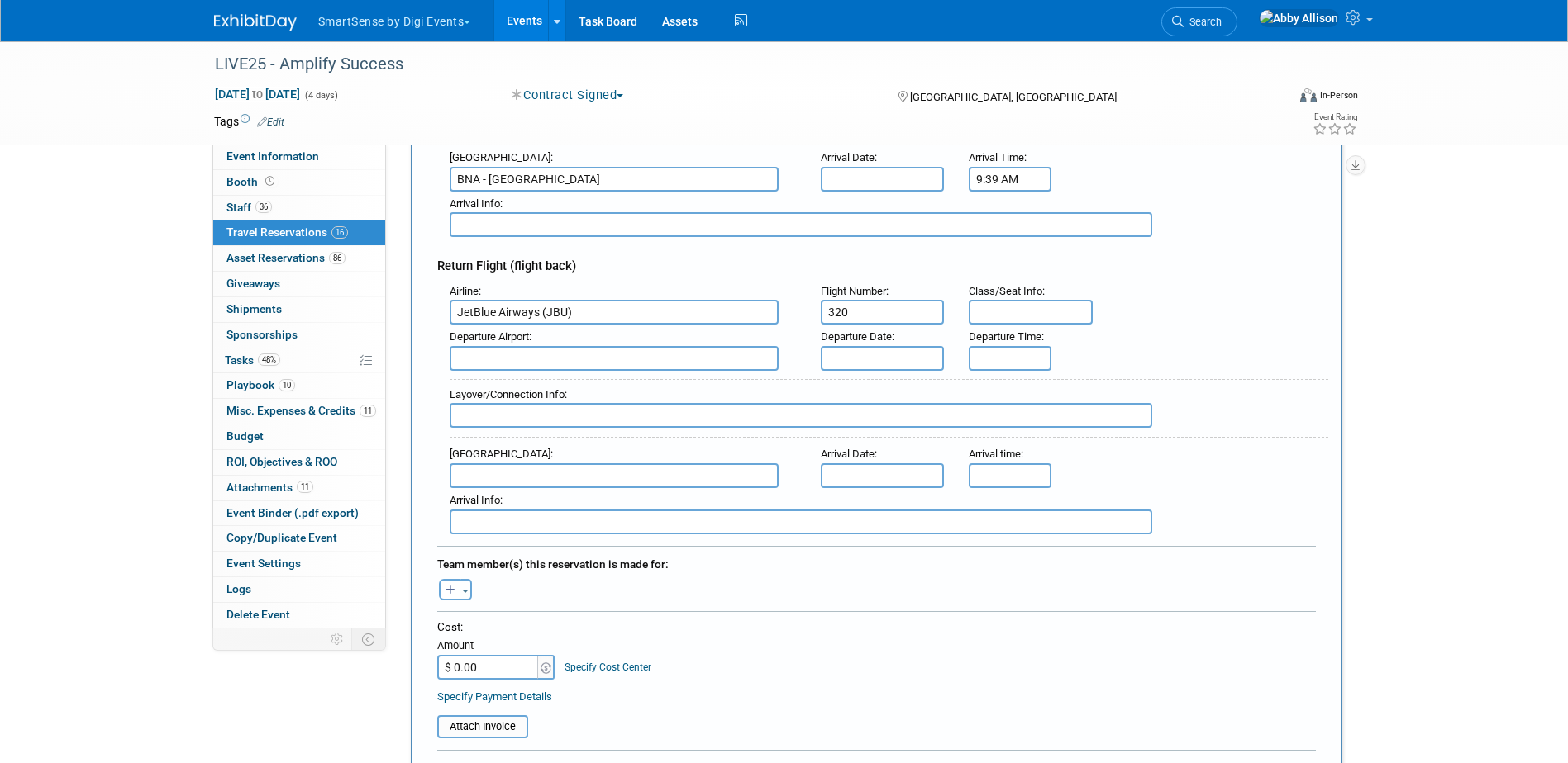
scroll to position [413, 0]
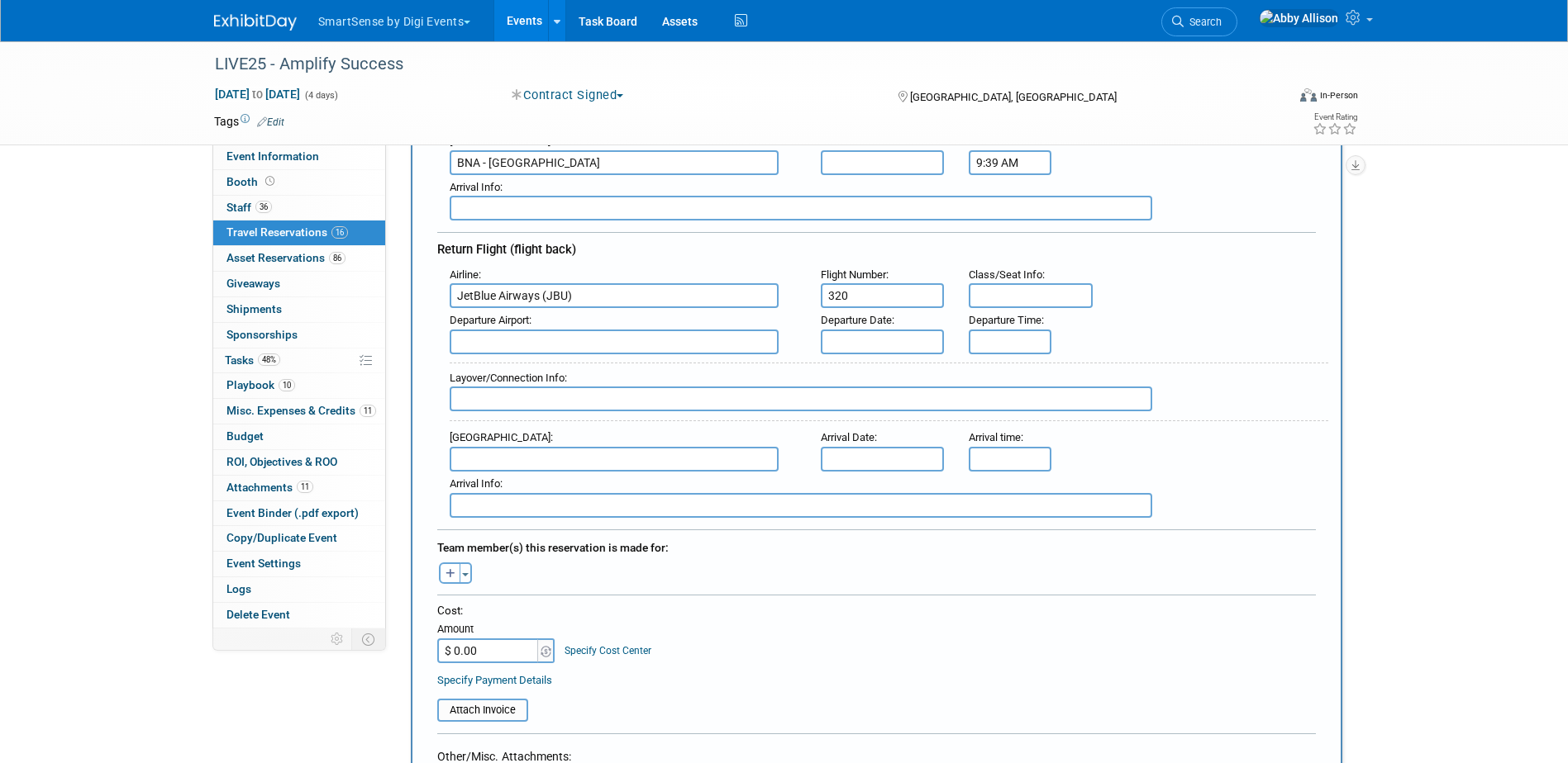
type input "320"
click at [506, 334] on input "text" at bounding box center [614, 342] width 329 height 25
click at [519, 363] on span "BNA - Nashville International Airport" at bounding box center [622, 368] width 344 height 27
type input "BNA - Nashville International Airport"
click at [892, 337] on input "text" at bounding box center [883, 342] width 124 height 25
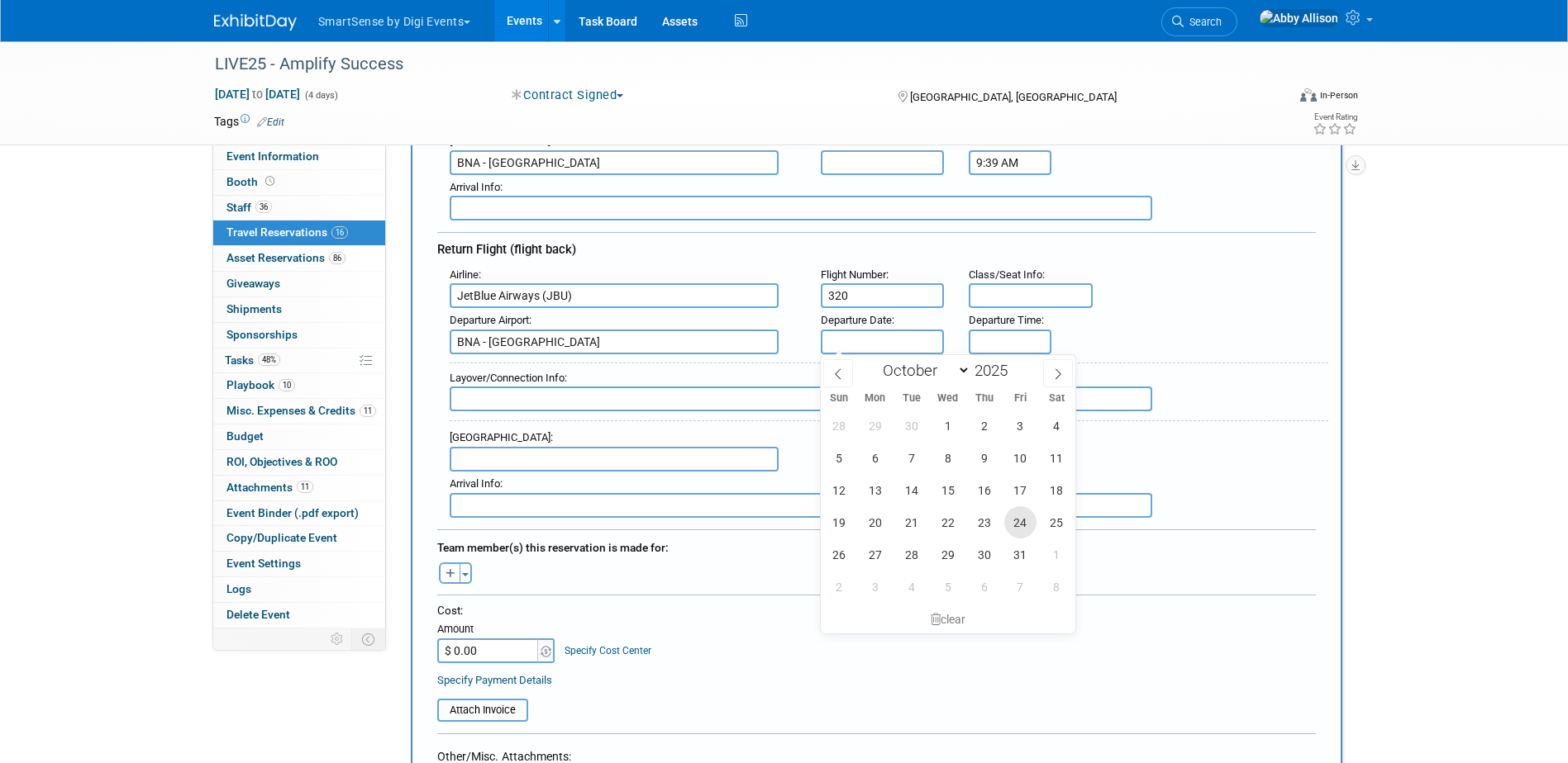
click at [1027, 521] on span "24" at bounding box center [1019, 522] width 32 height 32
type input "Oct 24, 2025"
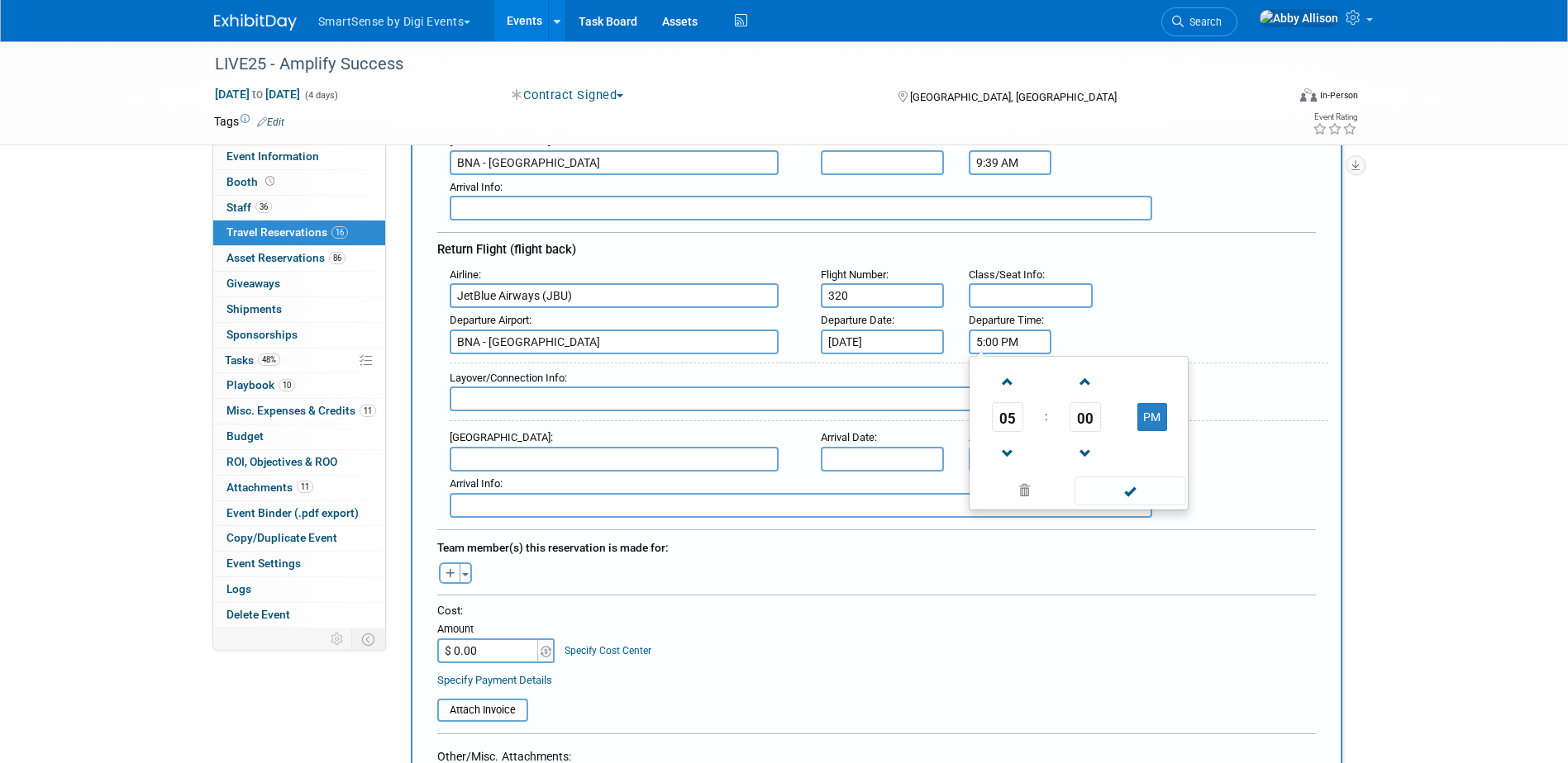
click at [1015, 341] on input "5:00 PM" at bounding box center [1010, 342] width 83 height 25
click at [1006, 453] on span at bounding box center [1007, 454] width 29 height 29
click at [1005, 369] on span at bounding box center [1007, 382] width 29 height 29
click at [1005, 370] on span at bounding box center [1007, 382] width 29 height 29
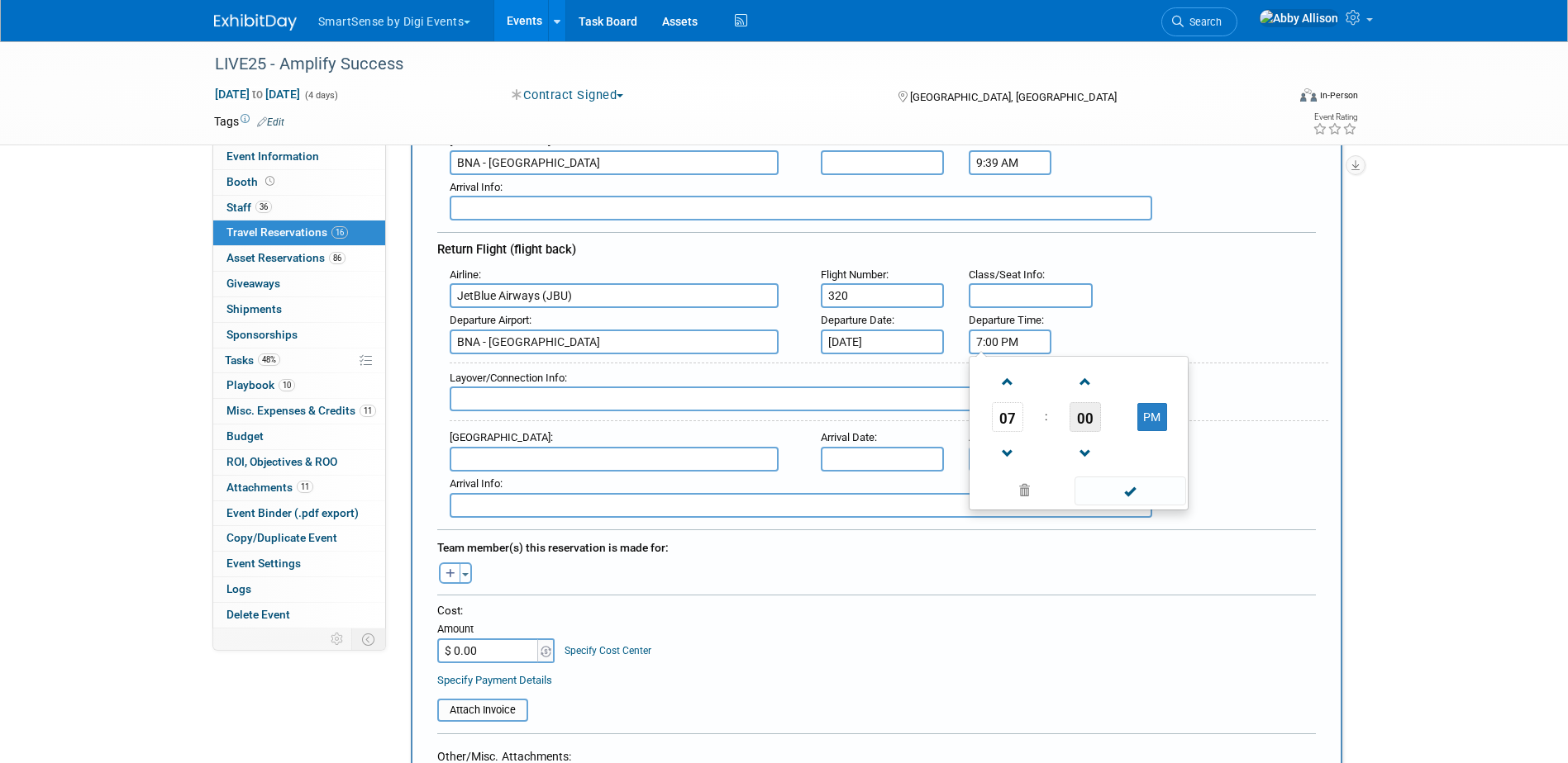
click at [1077, 421] on span "00" at bounding box center [1085, 417] width 31 height 30
click at [1105, 436] on td "30" at bounding box center [1104, 427] width 53 height 45
click at [1086, 455] on span at bounding box center [1085, 454] width 29 height 29
type input "7:29 PM"
click at [1143, 491] on span at bounding box center [1129, 491] width 111 height 29
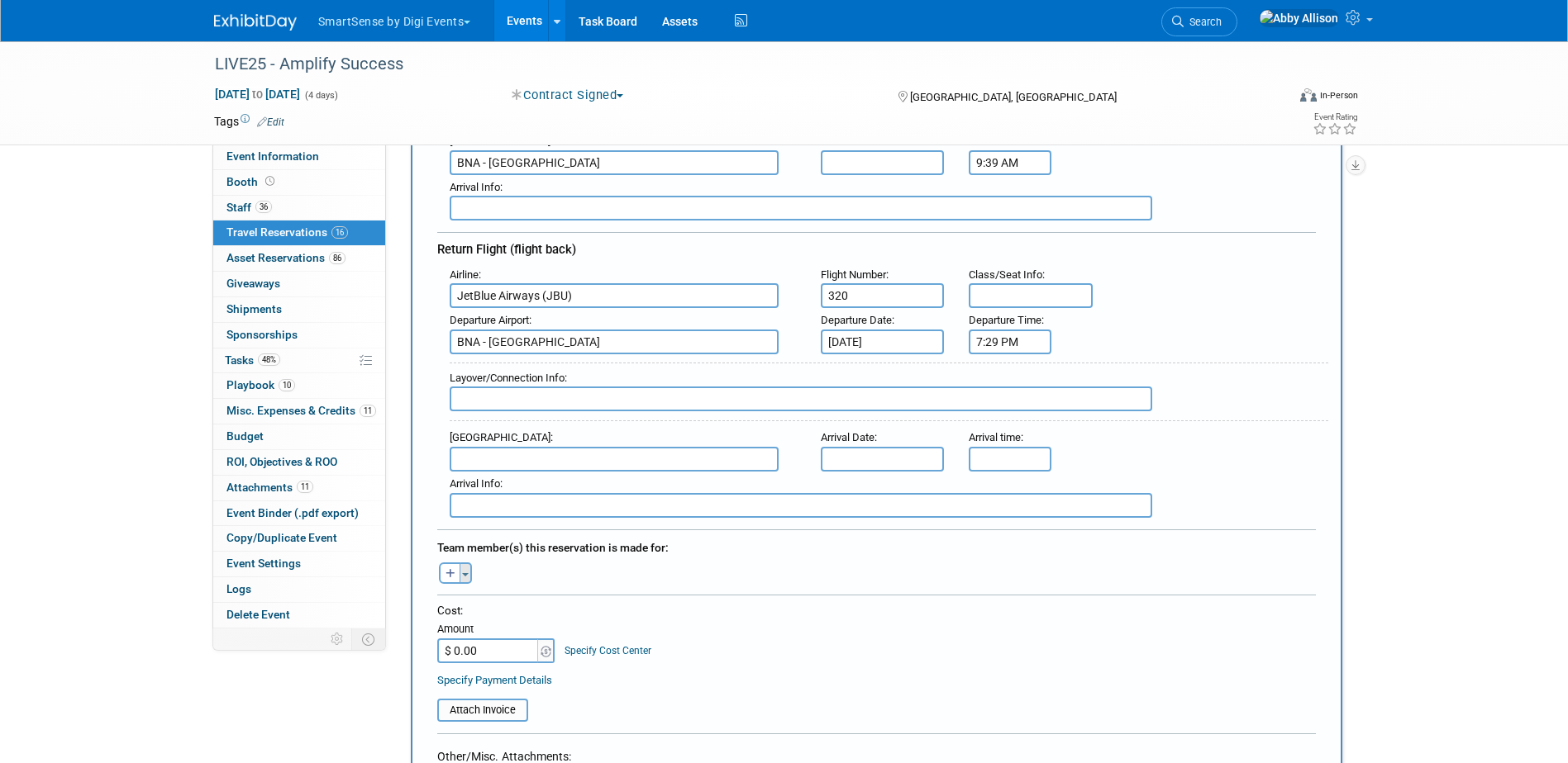
click at [469, 572] on button "Toggle Dropdown" at bounding box center [465, 573] width 12 height 22
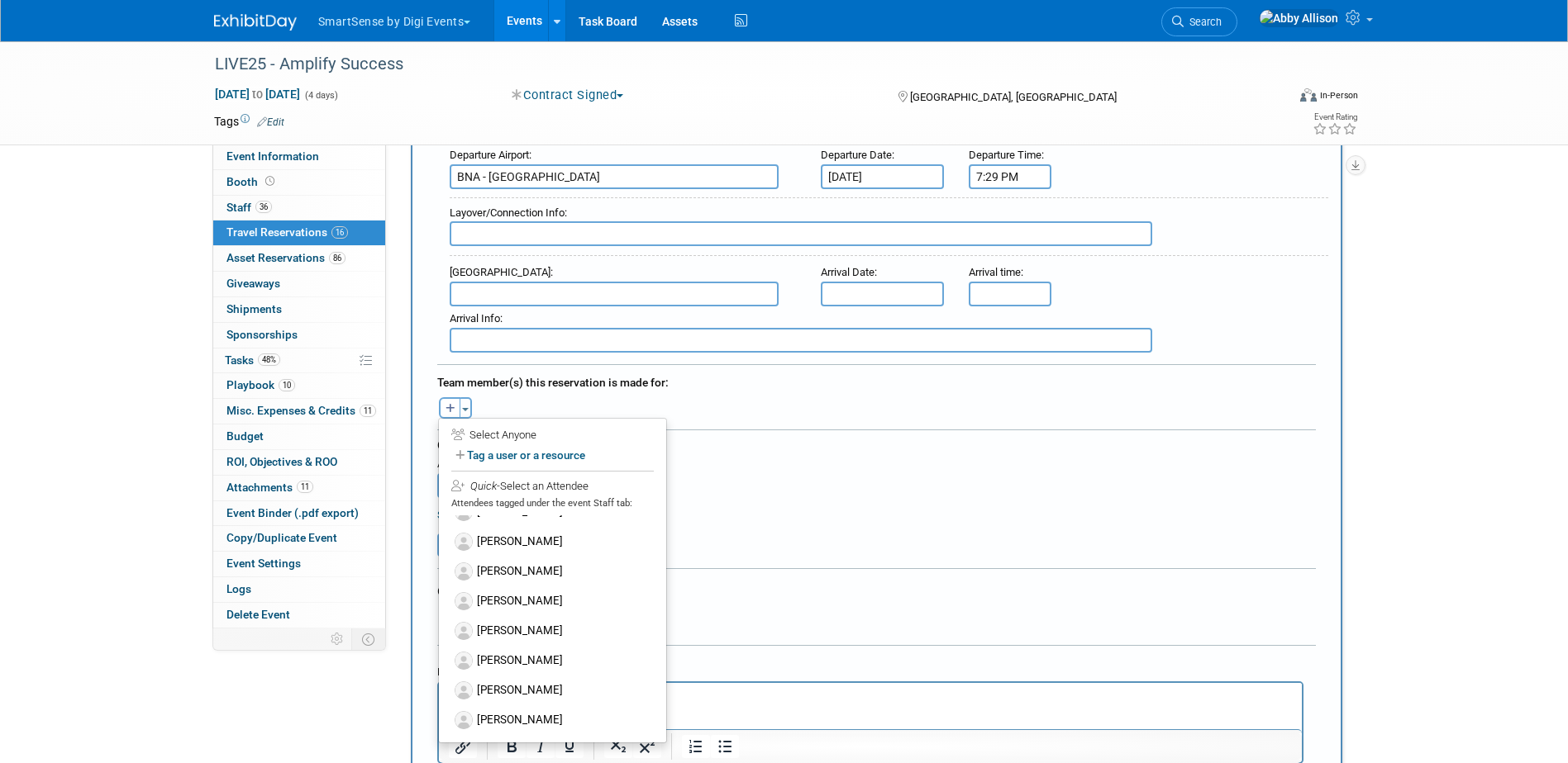
scroll to position [496, 0]
click at [523, 599] on label "[PERSON_NAME]" at bounding box center [552, 599] width 204 height 30
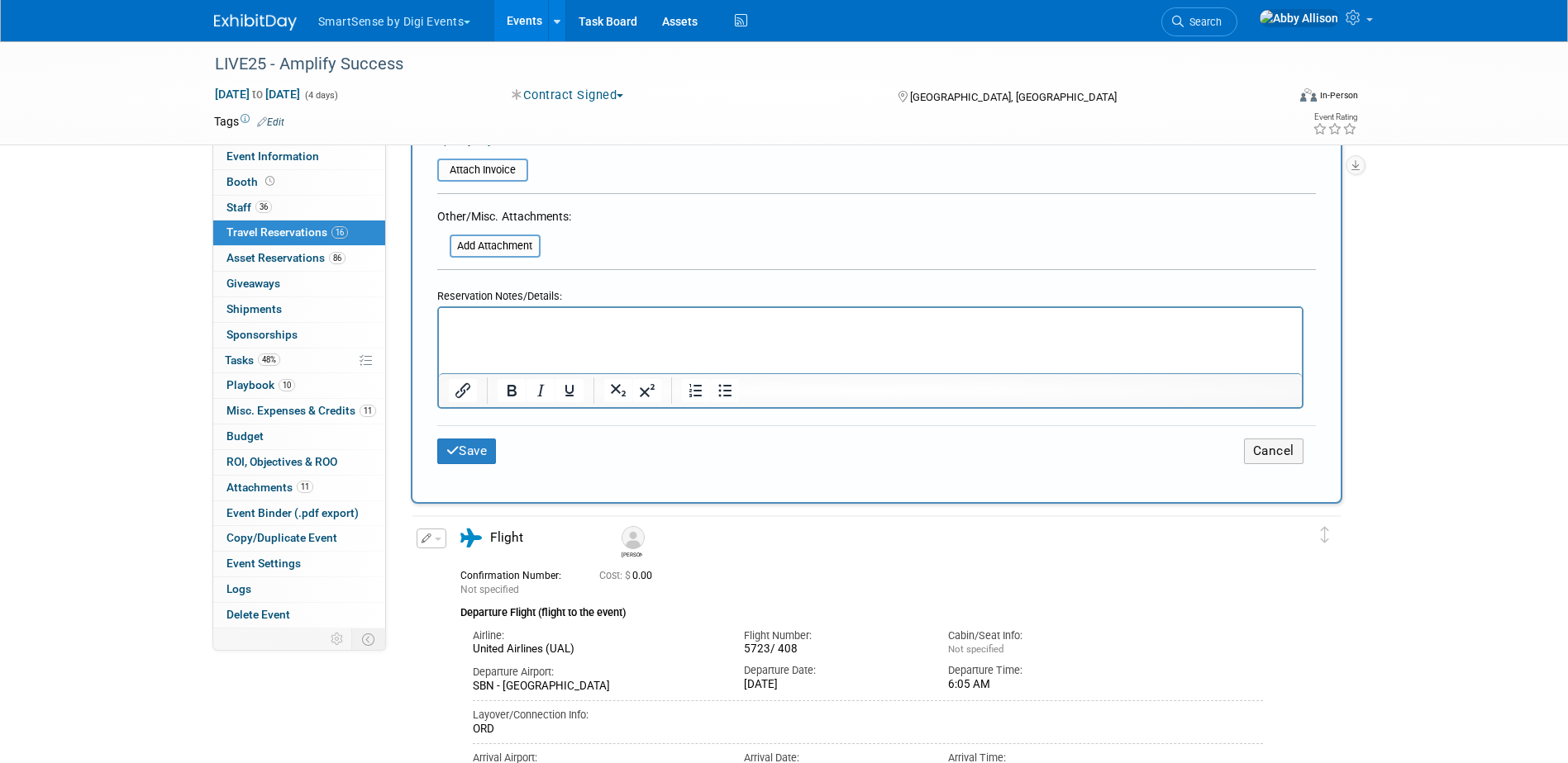
scroll to position [991, 0]
click at [479, 437] on button "Save" at bounding box center [466, 450] width 59 height 26
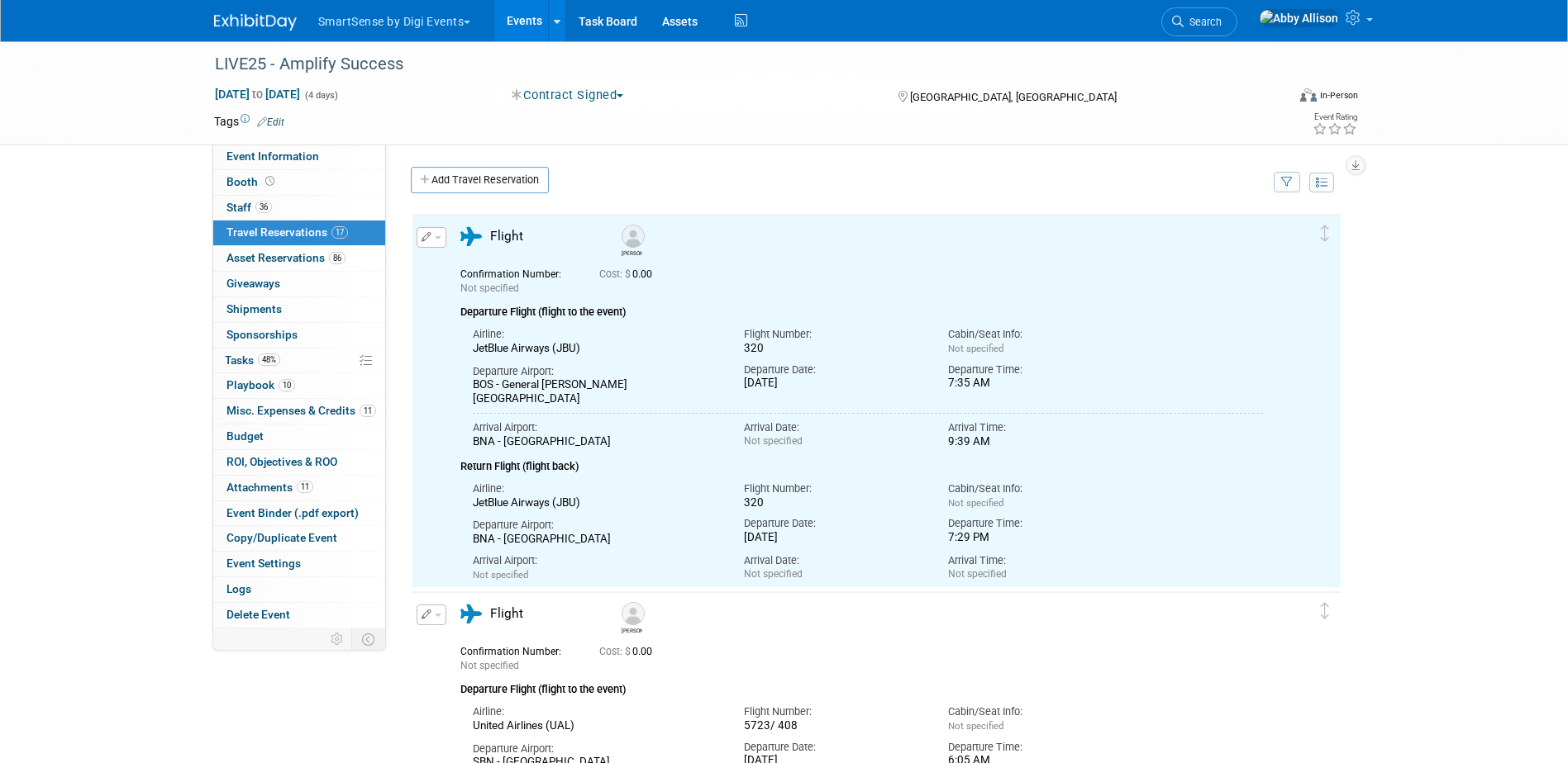
scroll to position [0, 0]
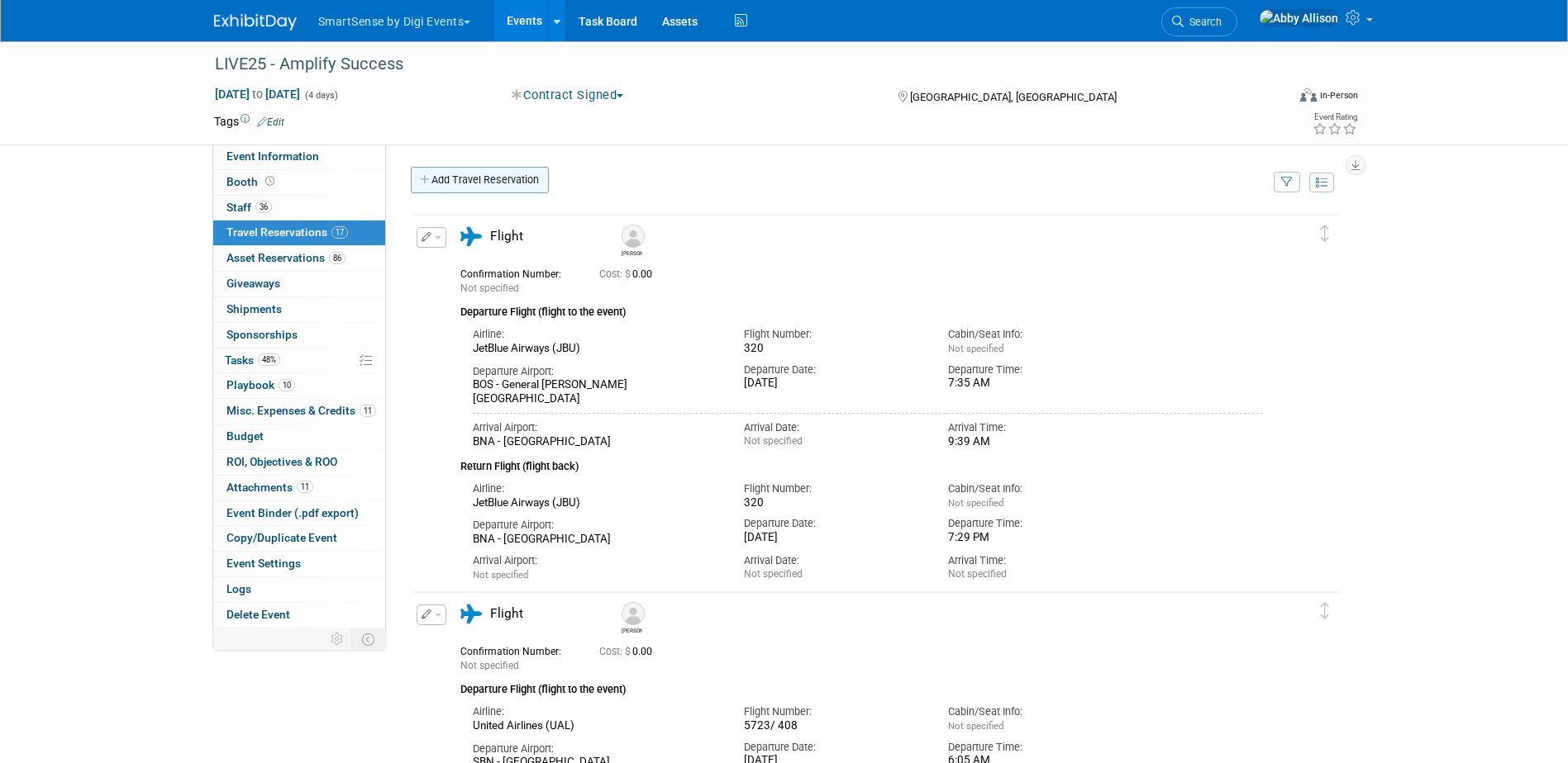
click at [431, 181] on icon at bounding box center [425, 180] width 11 height 10
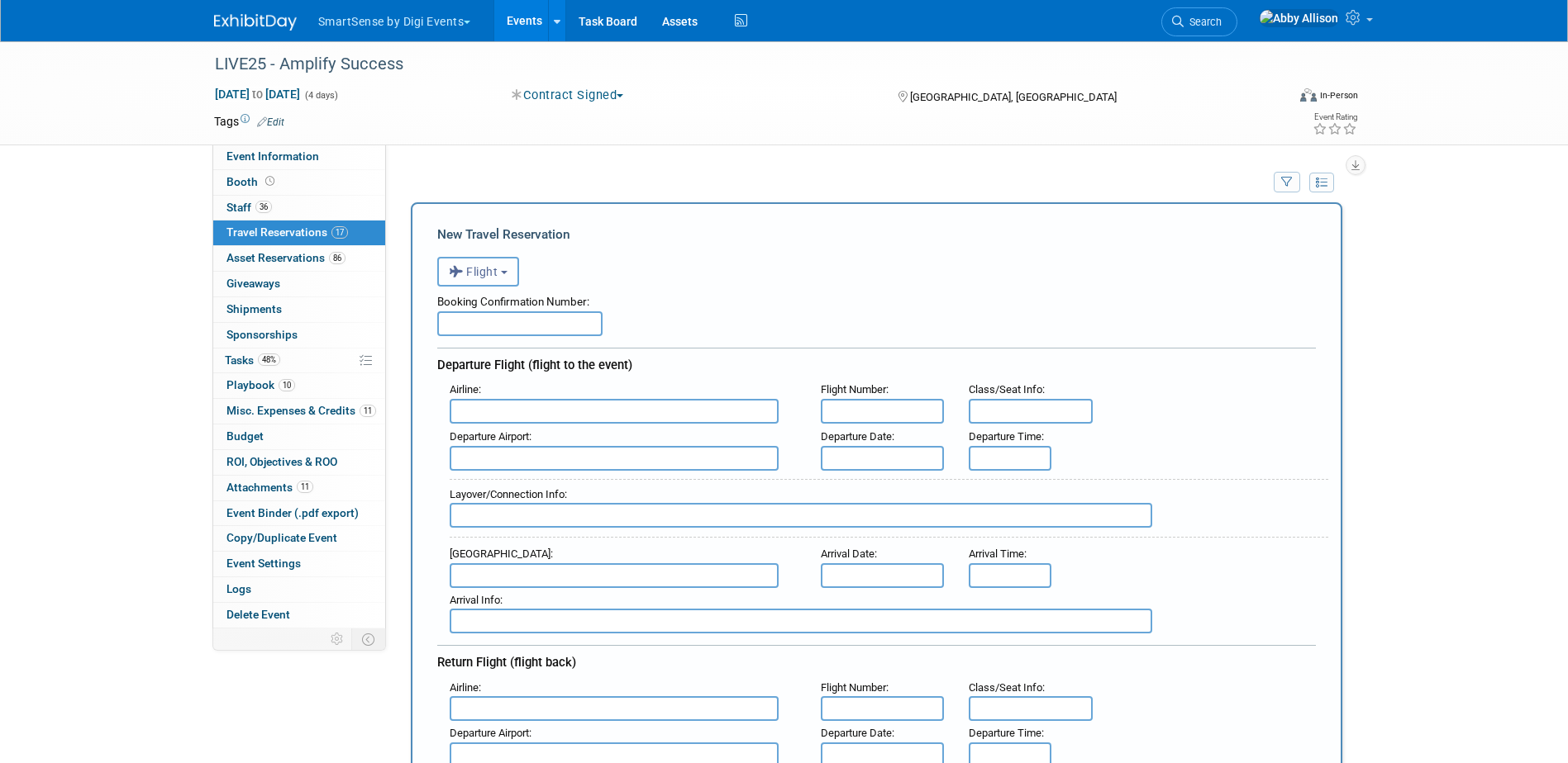
click at [470, 283] on button "Flight" at bounding box center [477, 271] width 82 height 30
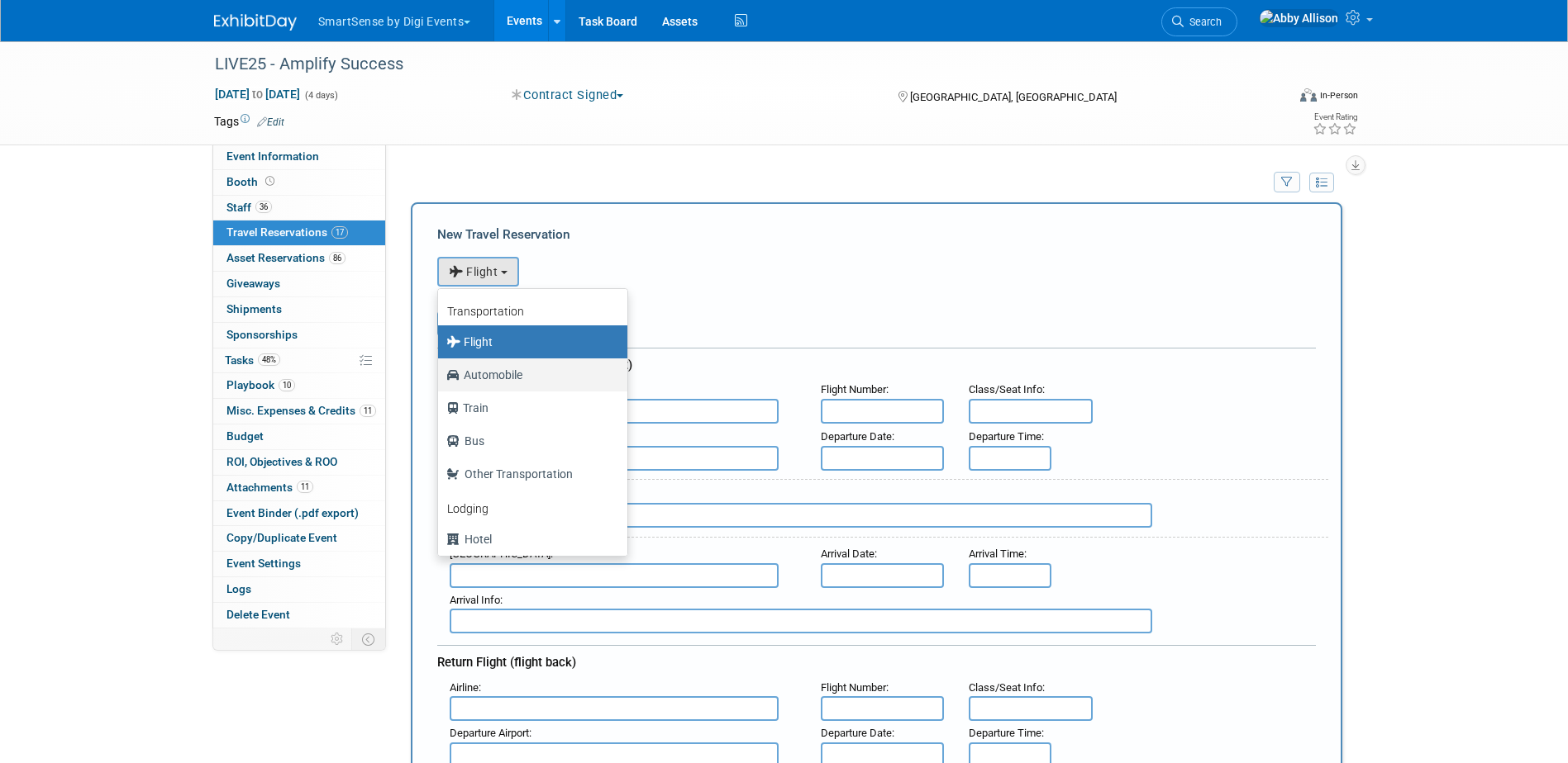
click at [533, 378] on label "Automobile" at bounding box center [528, 375] width 165 height 27
click at [440, 378] on input "Automobile" at bounding box center [435, 373] width 10 height 10
select select "4"
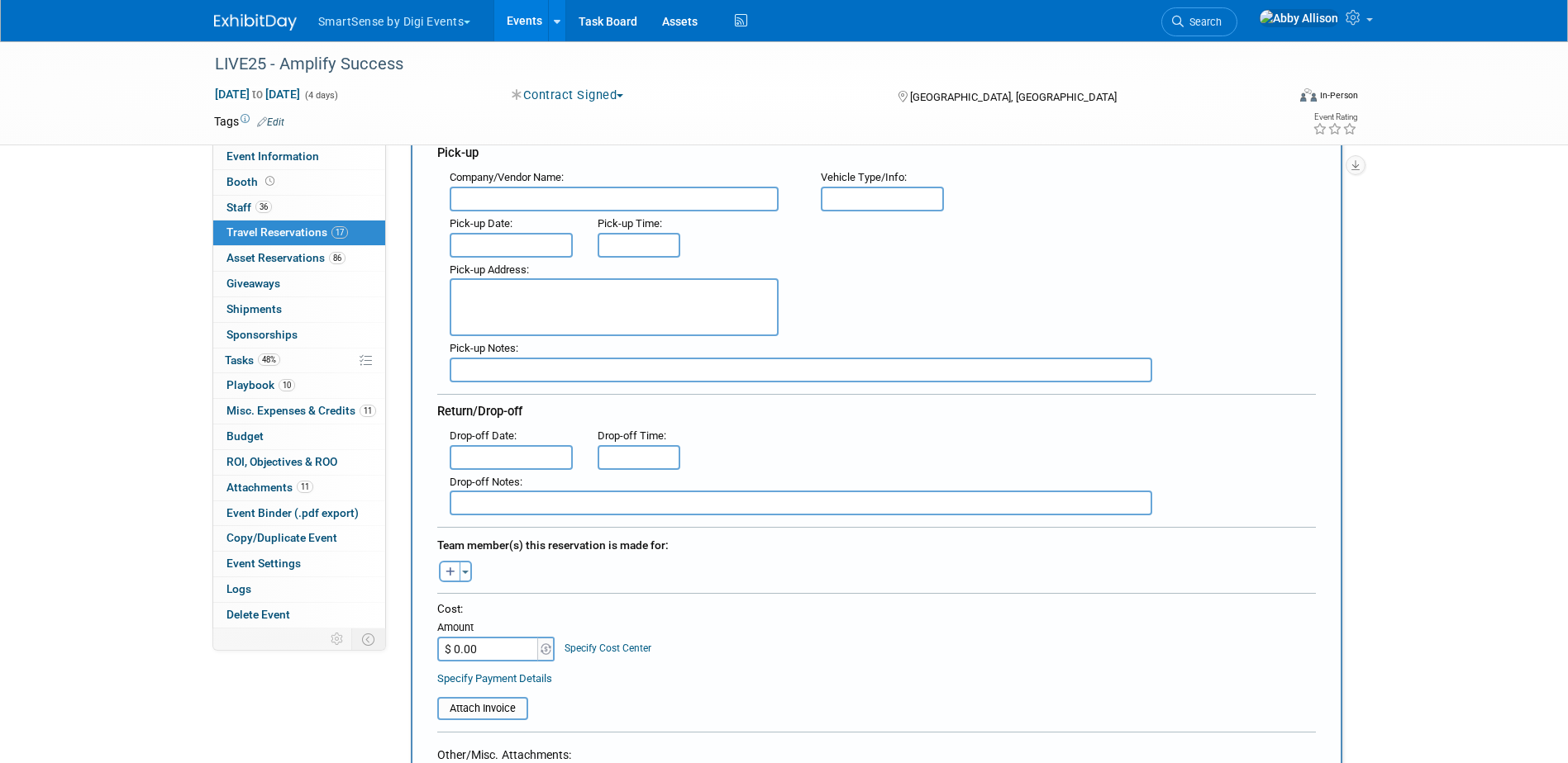
scroll to position [248, 0]
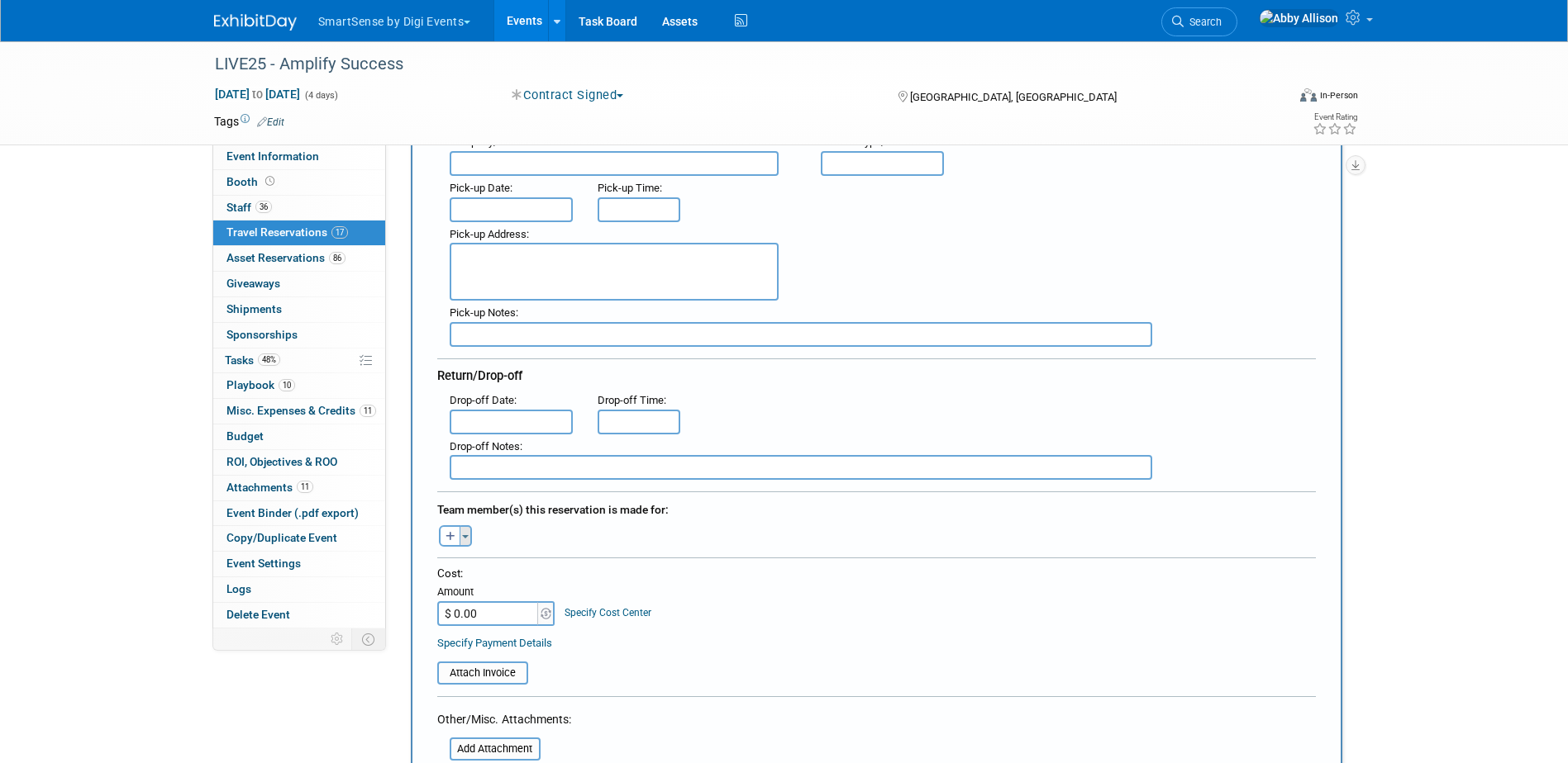
click at [466, 526] on button "Toggle Dropdown" at bounding box center [465, 536] width 12 height 22
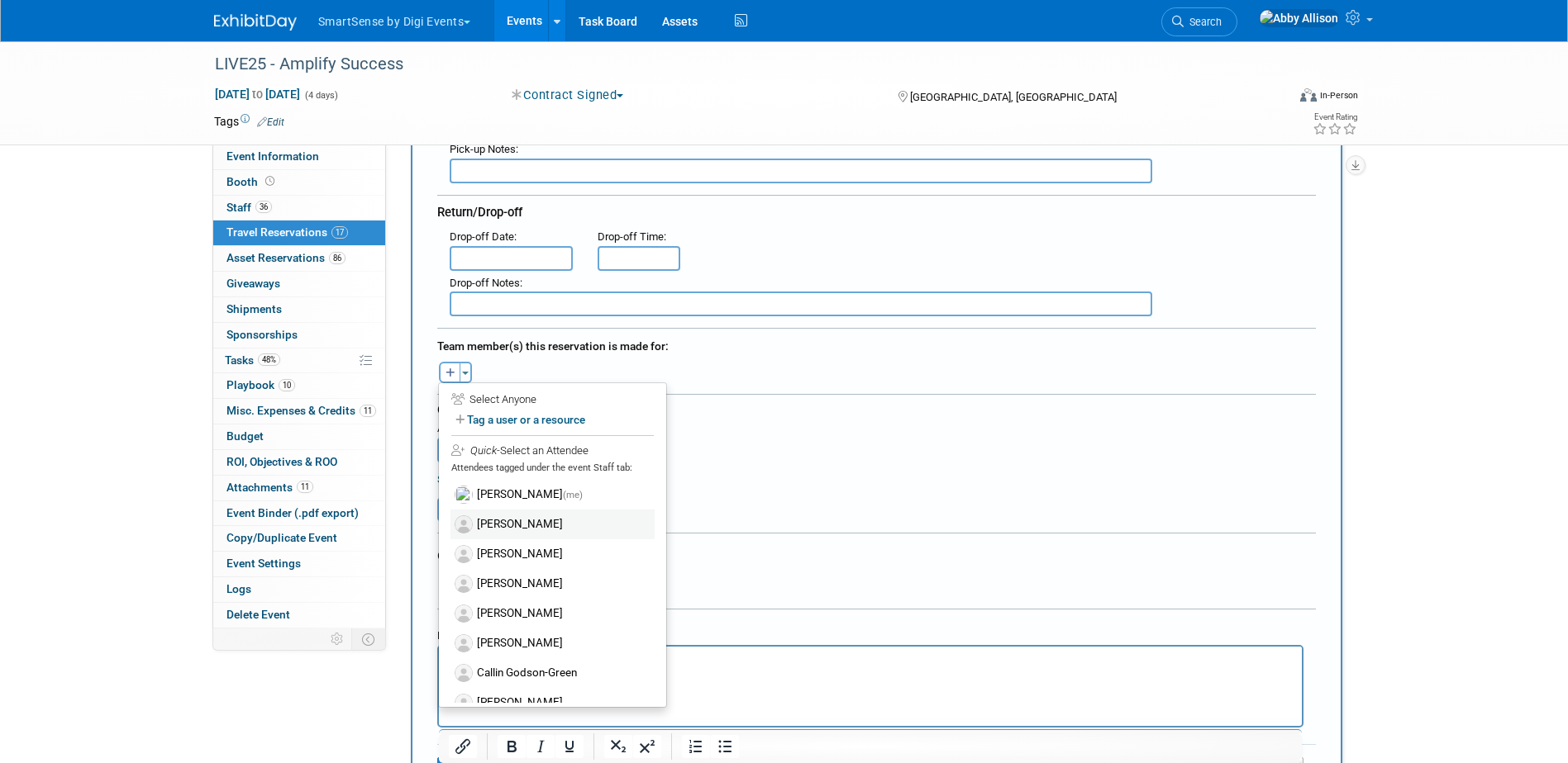
scroll to position [413, 0]
click at [532, 614] on label "[PERSON_NAME]" at bounding box center [552, 612] width 204 height 30
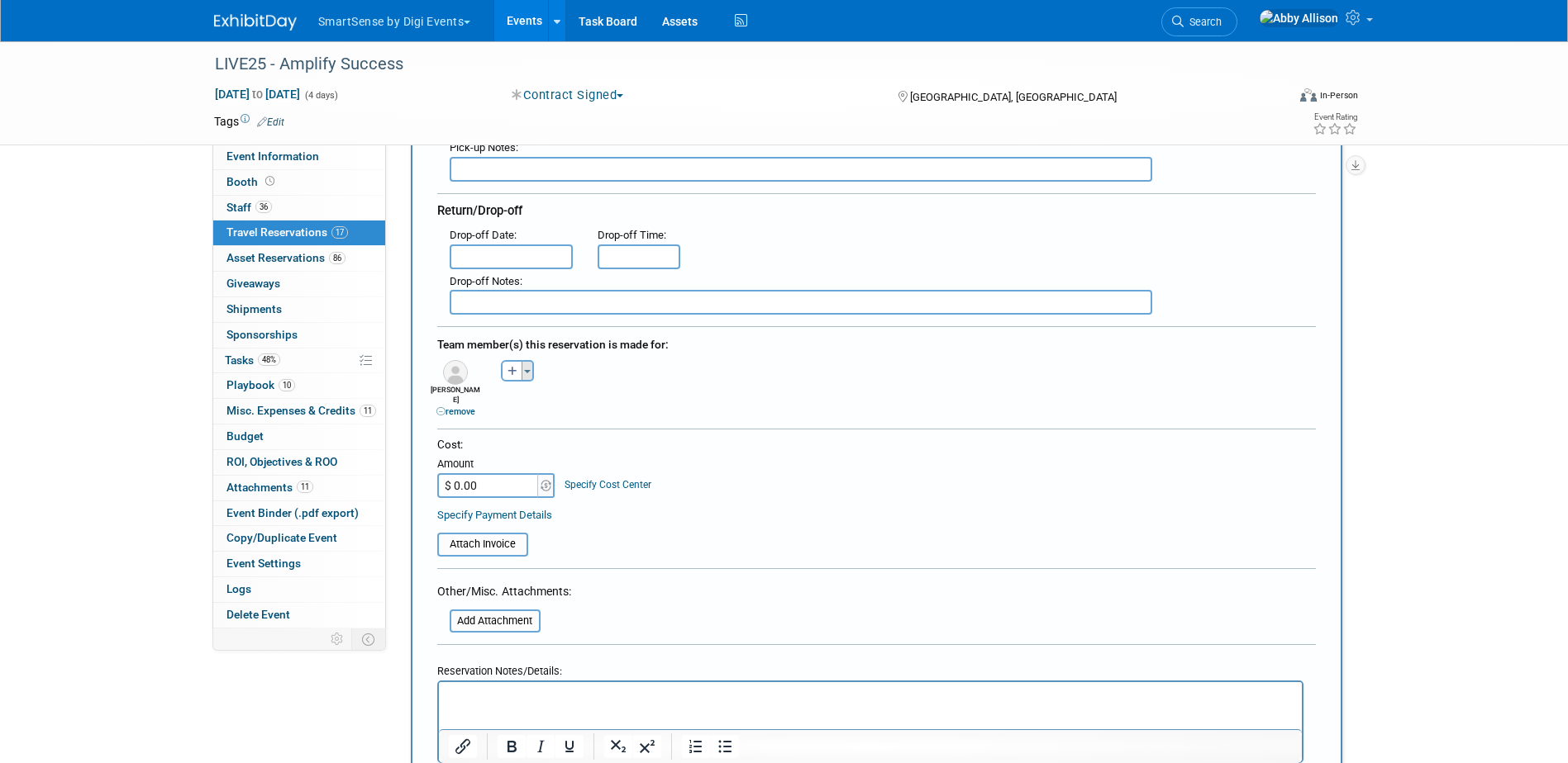
click at [532, 371] on button "Toggle Dropdown" at bounding box center [527, 370] width 12 height 22
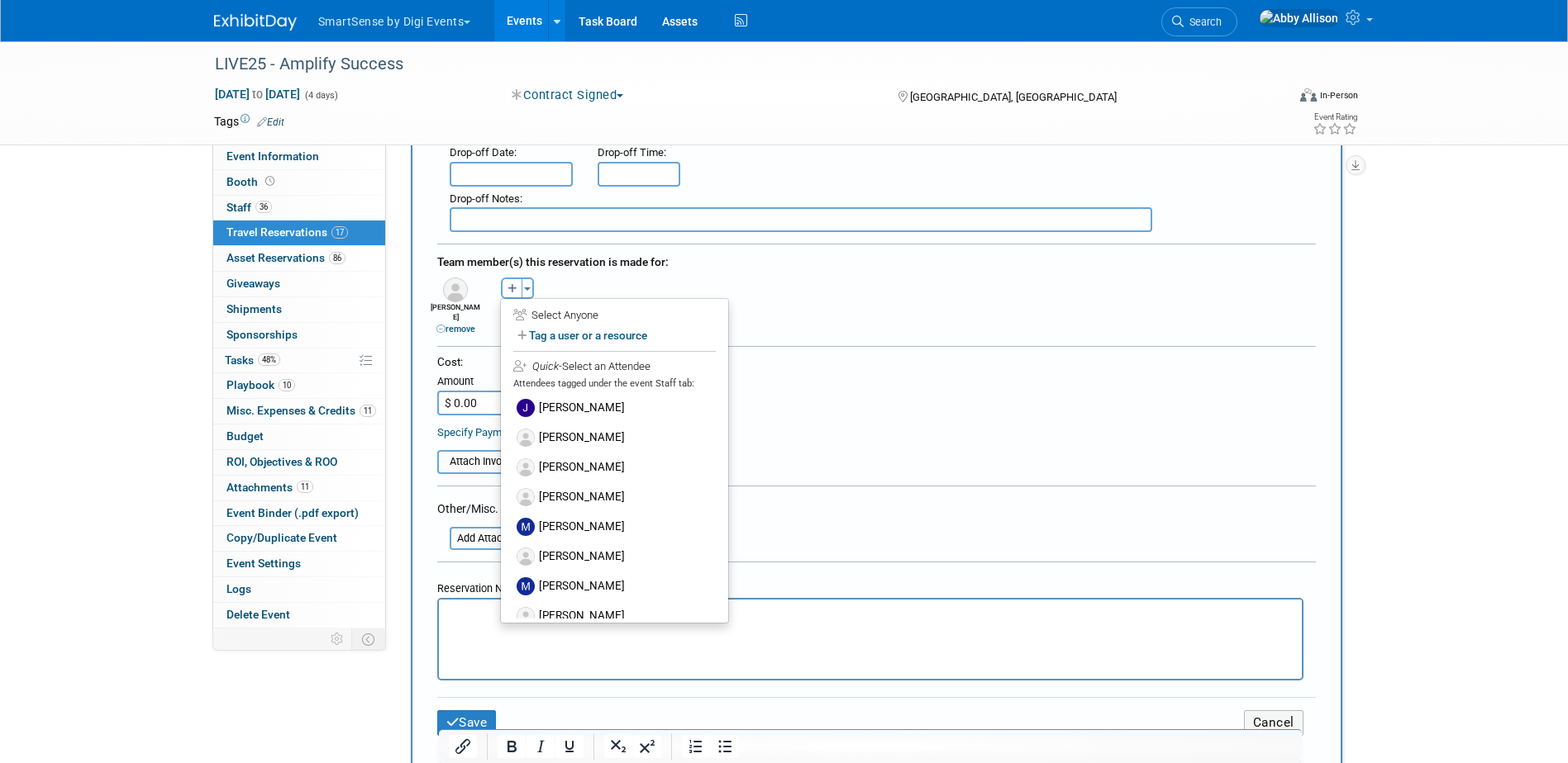
scroll to position [603, 0]
click at [574, 459] on label "[PERSON_NAME]" at bounding box center [614, 462] width 204 height 30
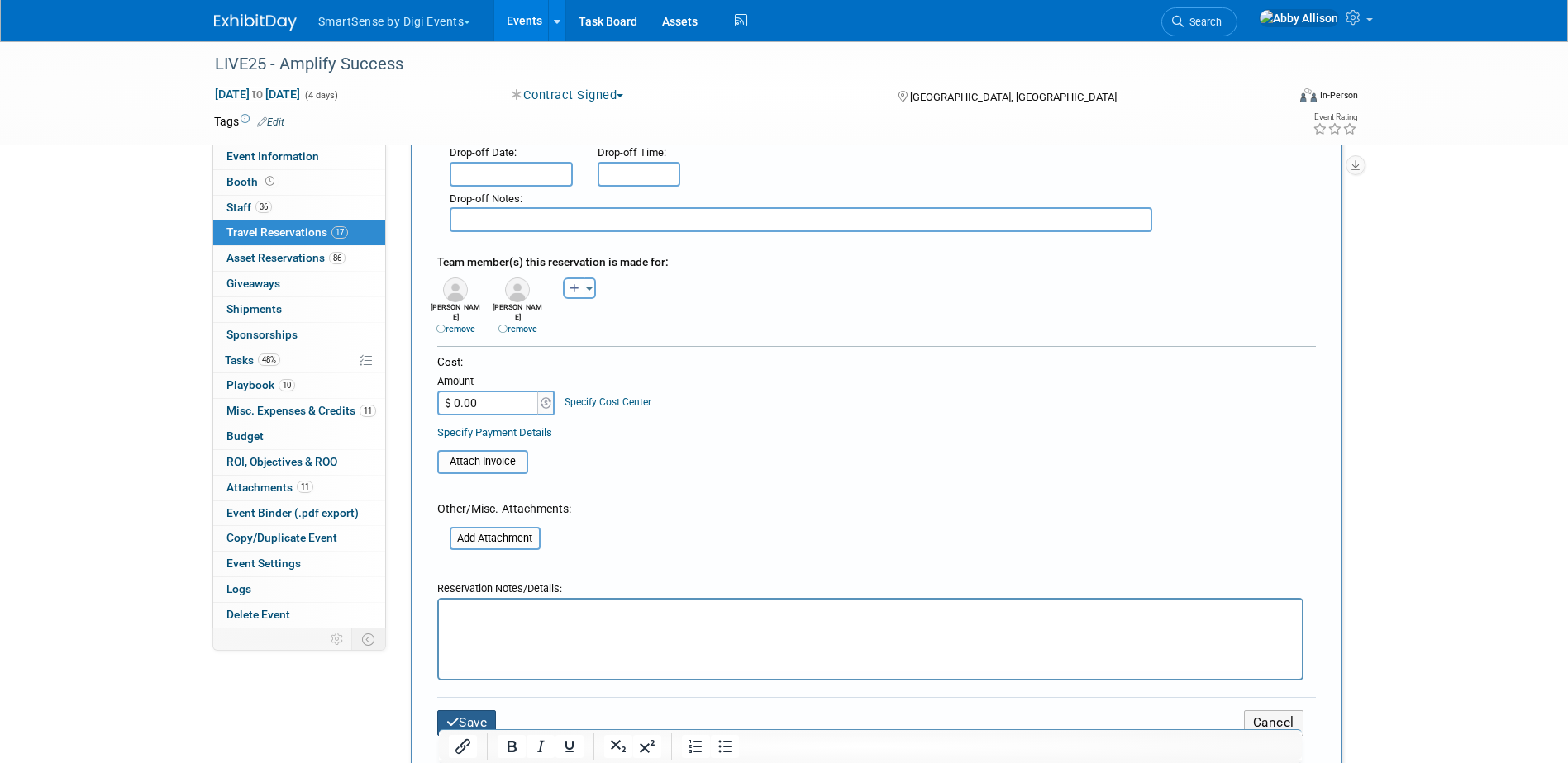
click at [478, 717] on button "Save" at bounding box center [466, 723] width 59 height 26
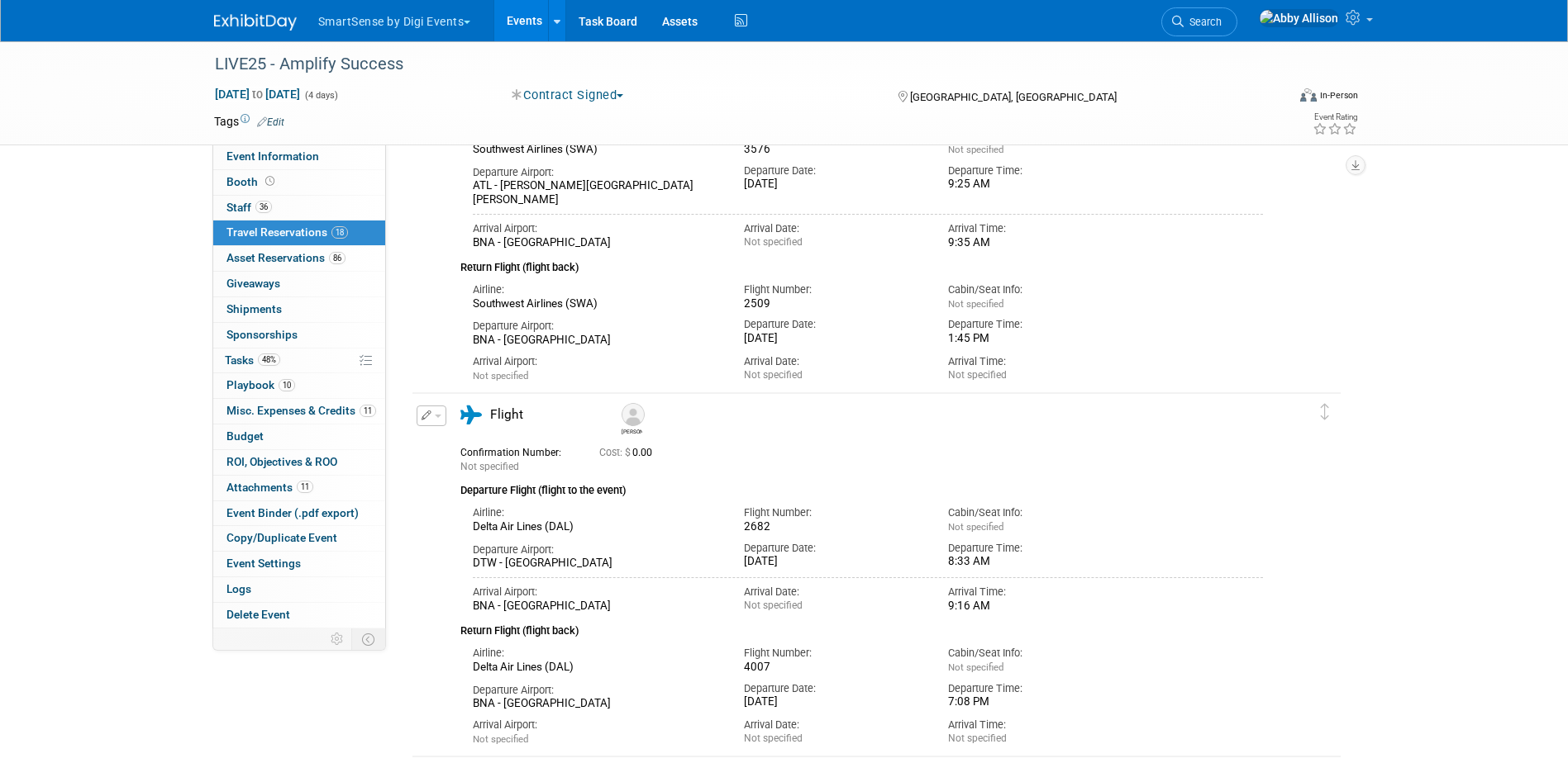
scroll to position [2230, 0]
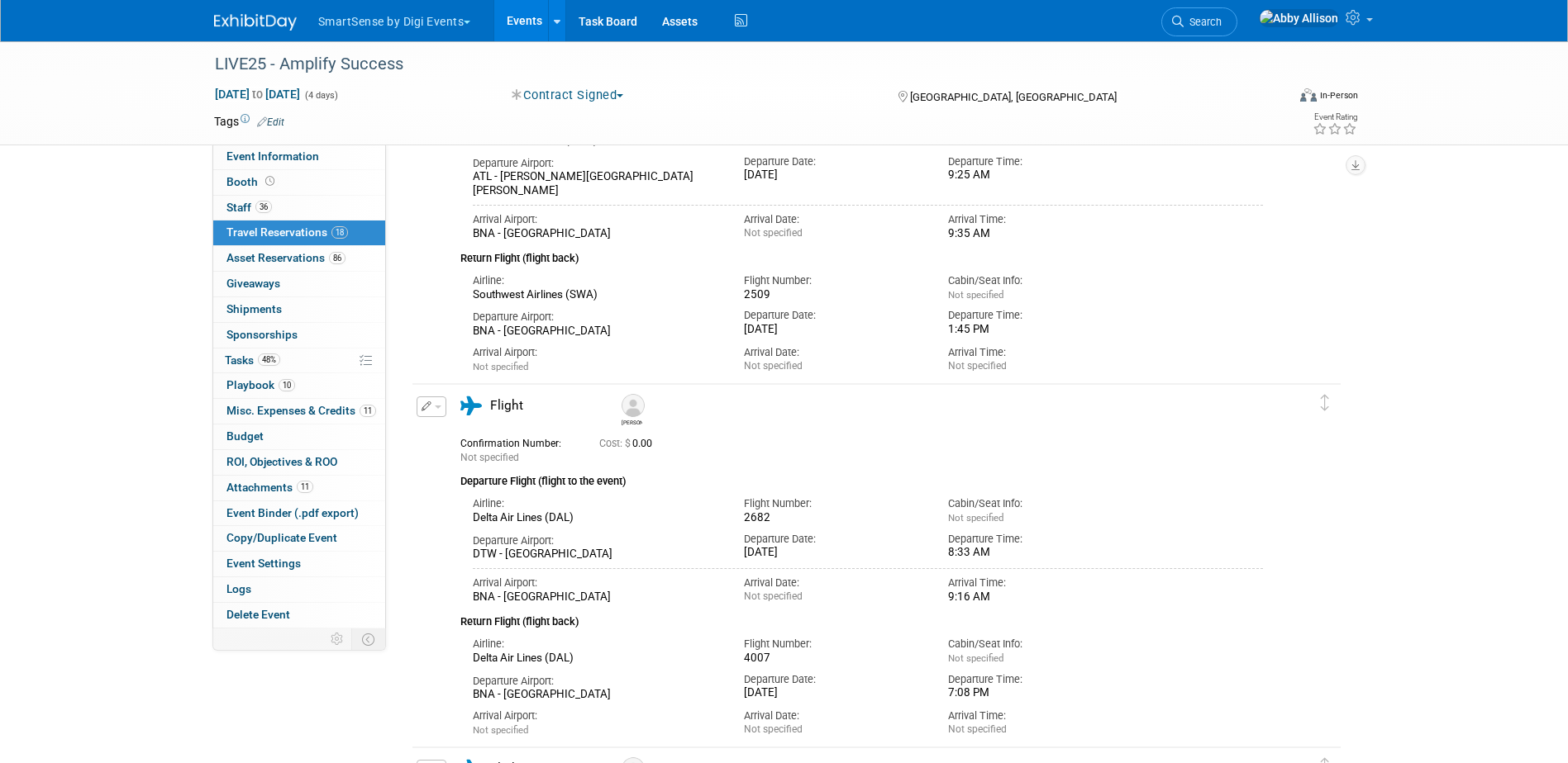
click at [439, 406] on span "button" at bounding box center [439, 407] width 7 height 3
click at [473, 439] on button "Edit Reservation" at bounding box center [487, 436] width 140 height 24
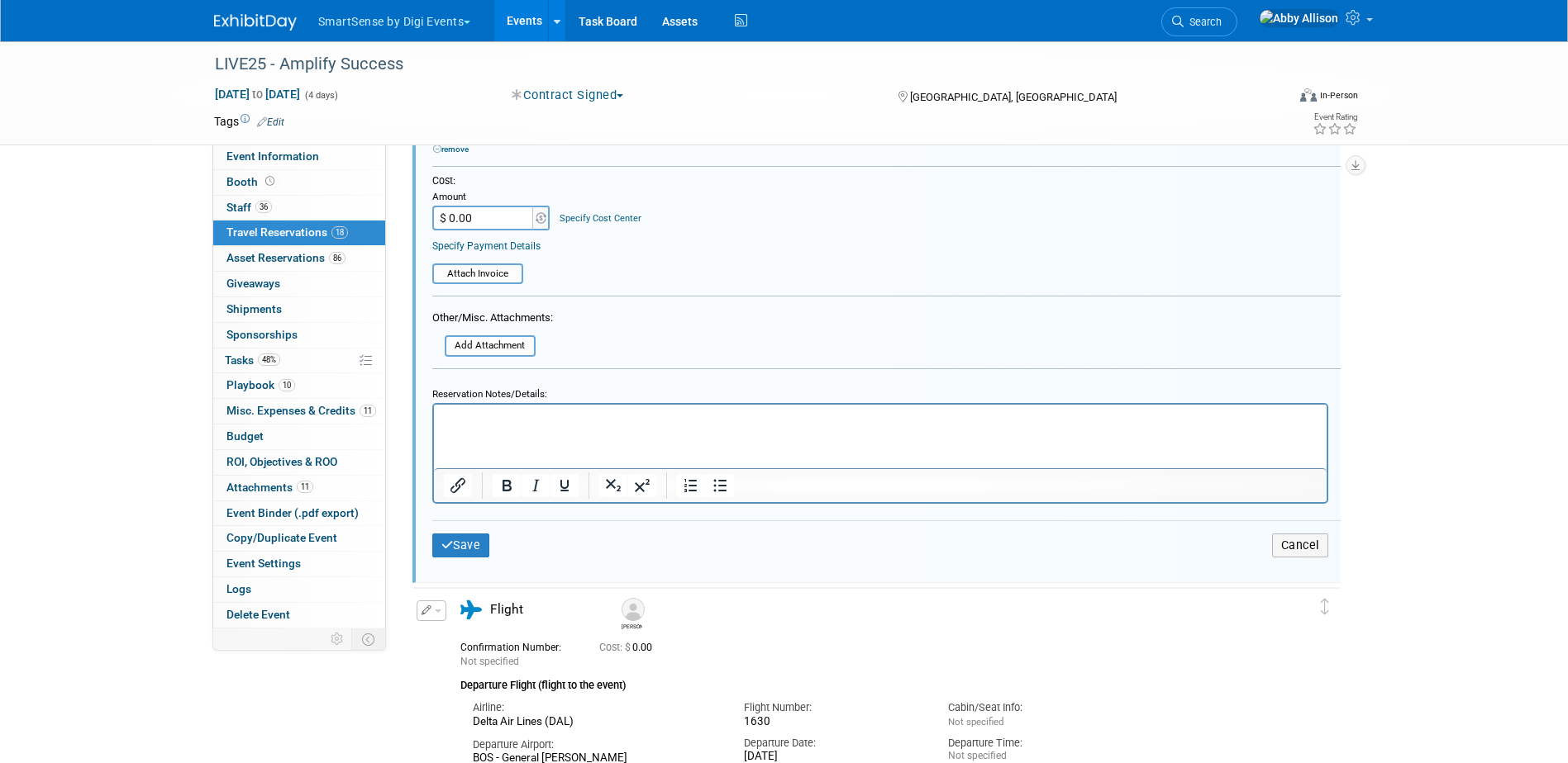
scroll to position [3254, 0]
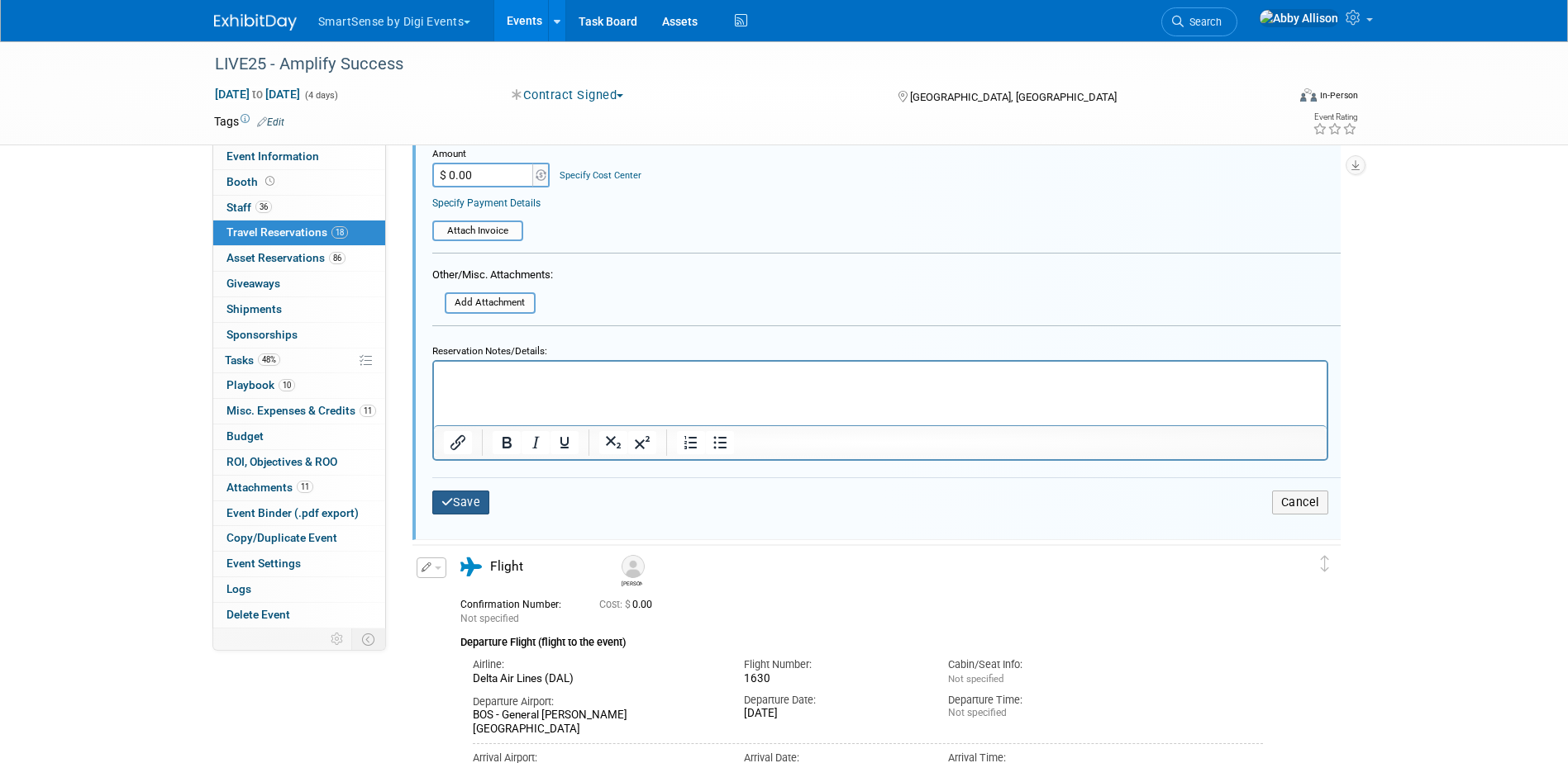
click at [457, 510] on button "Save" at bounding box center [461, 503] width 58 height 24
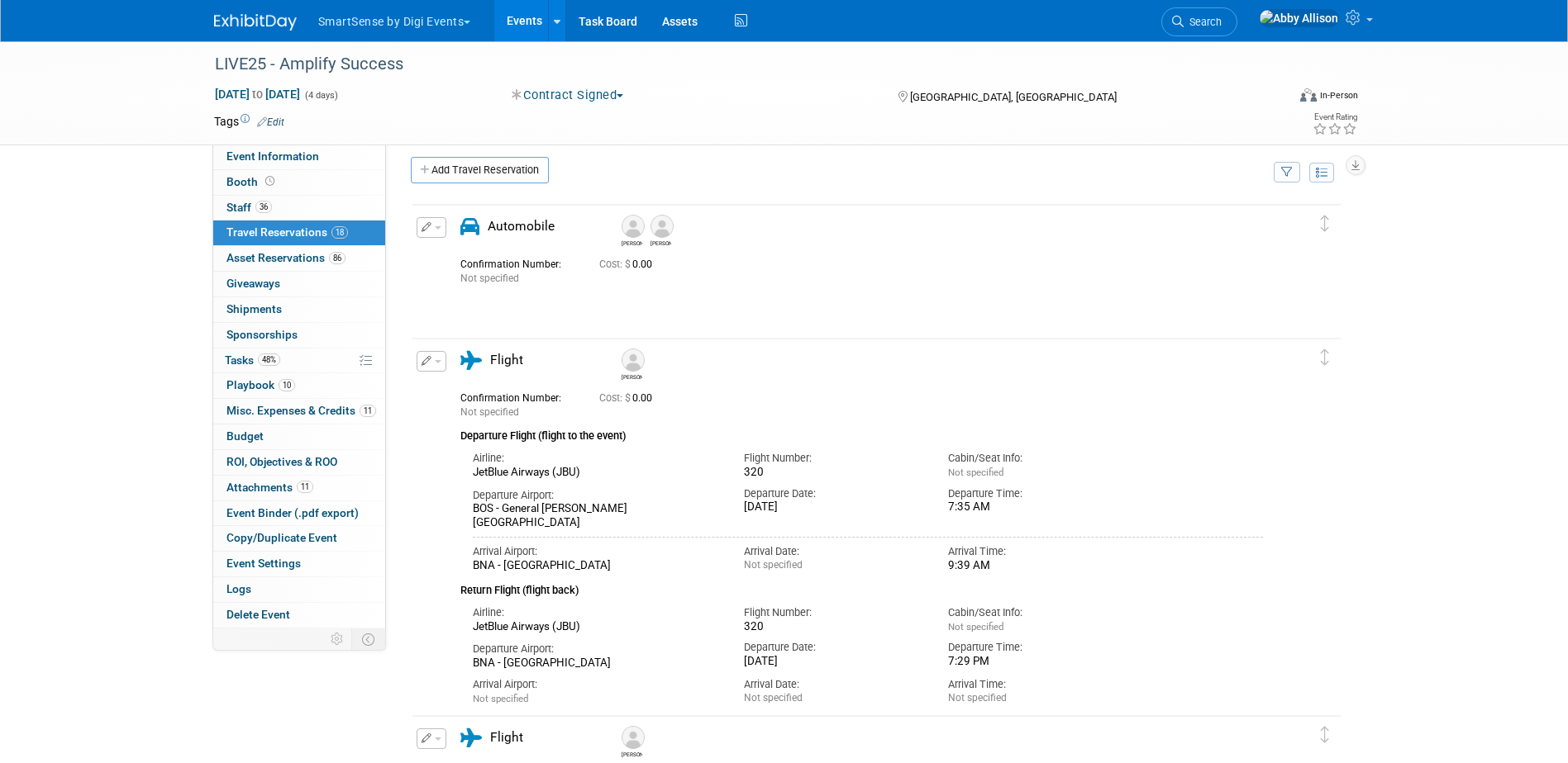
scroll to position [0, 0]
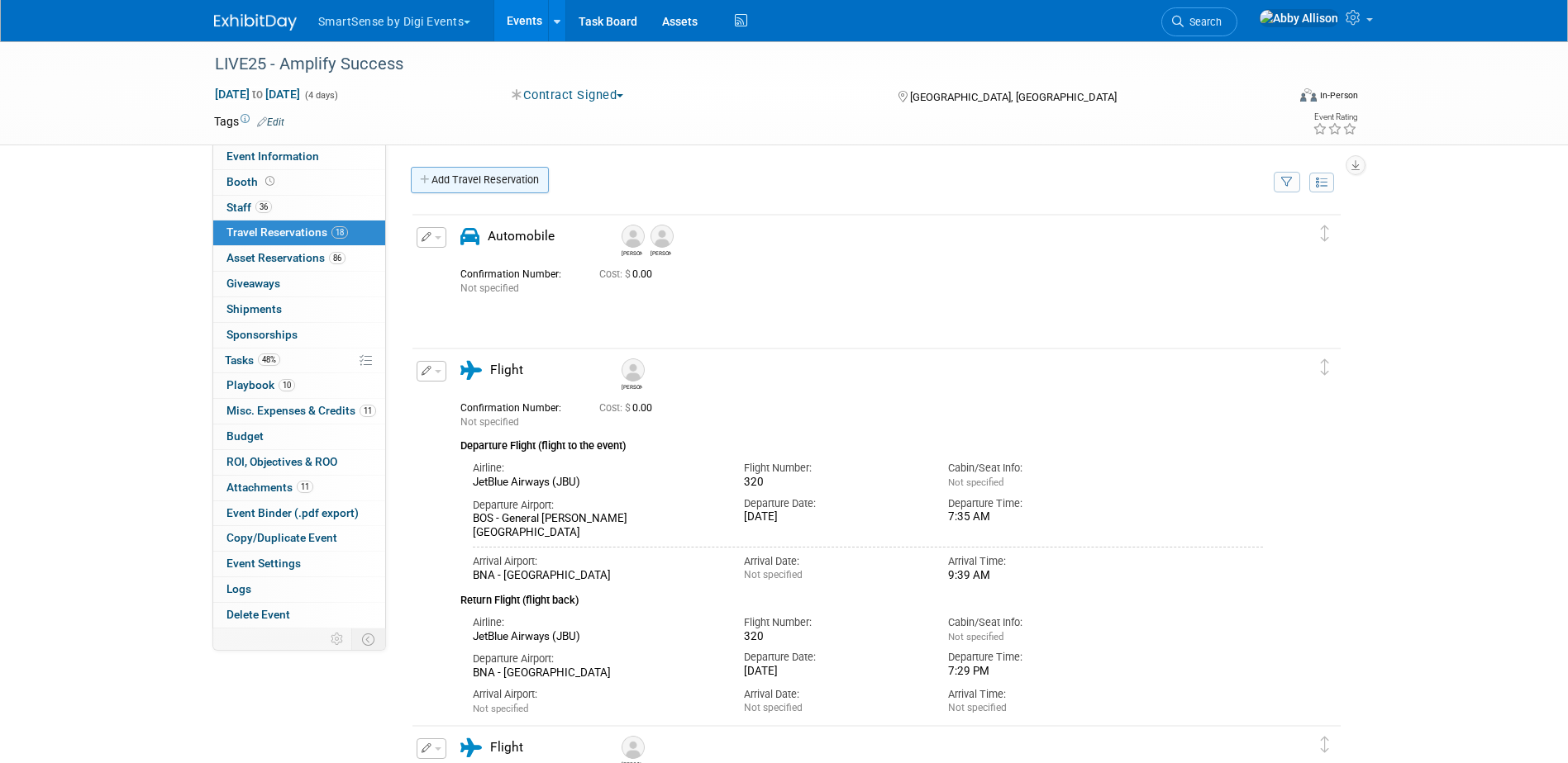
click at [488, 188] on link "Add Travel Reservation" at bounding box center [480, 180] width 138 height 27
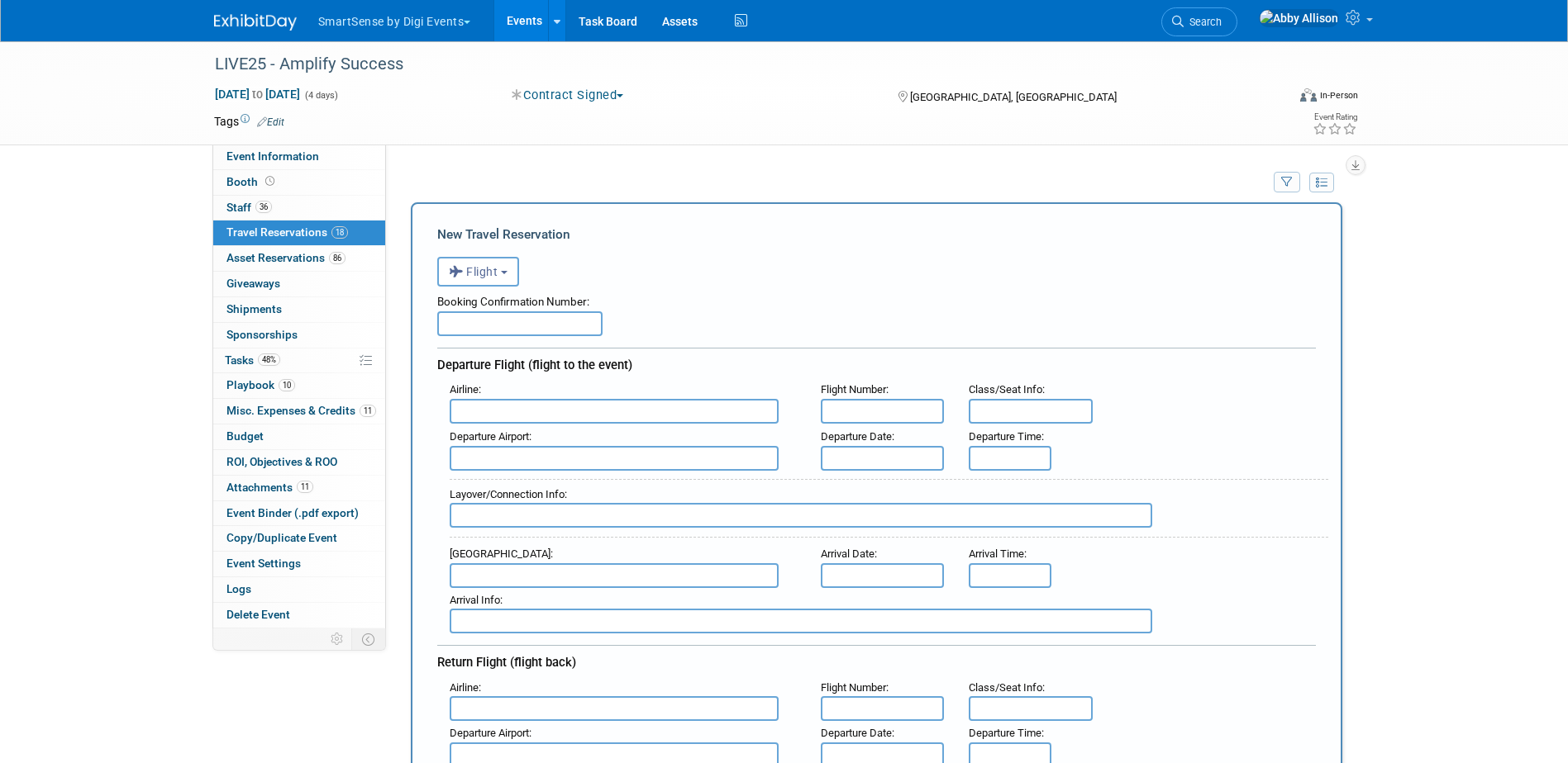
click at [491, 419] on input "text" at bounding box center [614, 411] width 329 height 25
click at [546, 468] on span "Delta Air Lines (DAL)" at bounding box center [622, 466] width 344 height 27
type input "Delta Air Lines (DAL)"
click at [893, 402] on input "text" at bounding box center [883, 411] width 124 height 25
type input "2774"
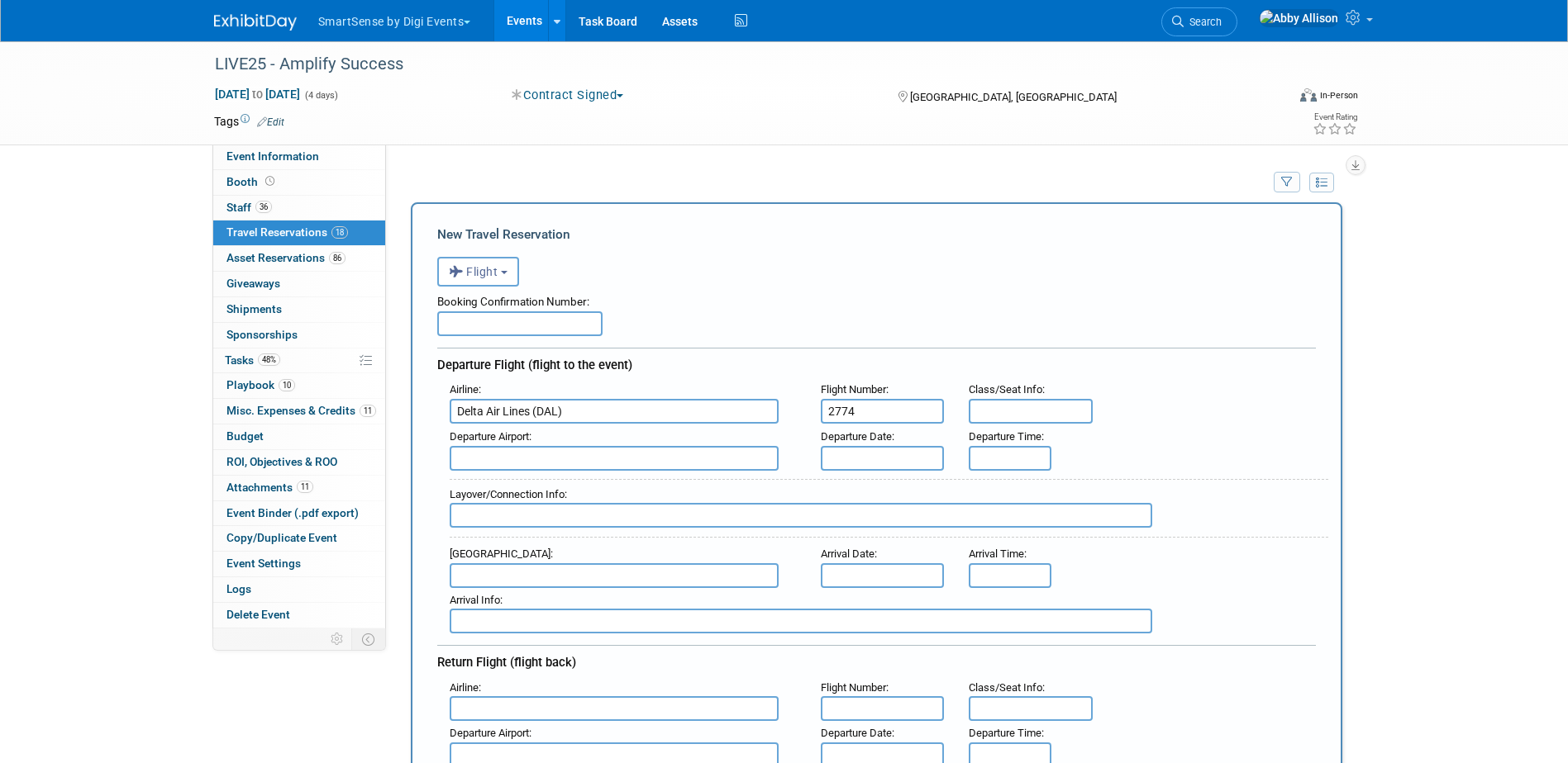
click at [715, 468] on input "text" at bounding box center [614, 458] width 329 height 25
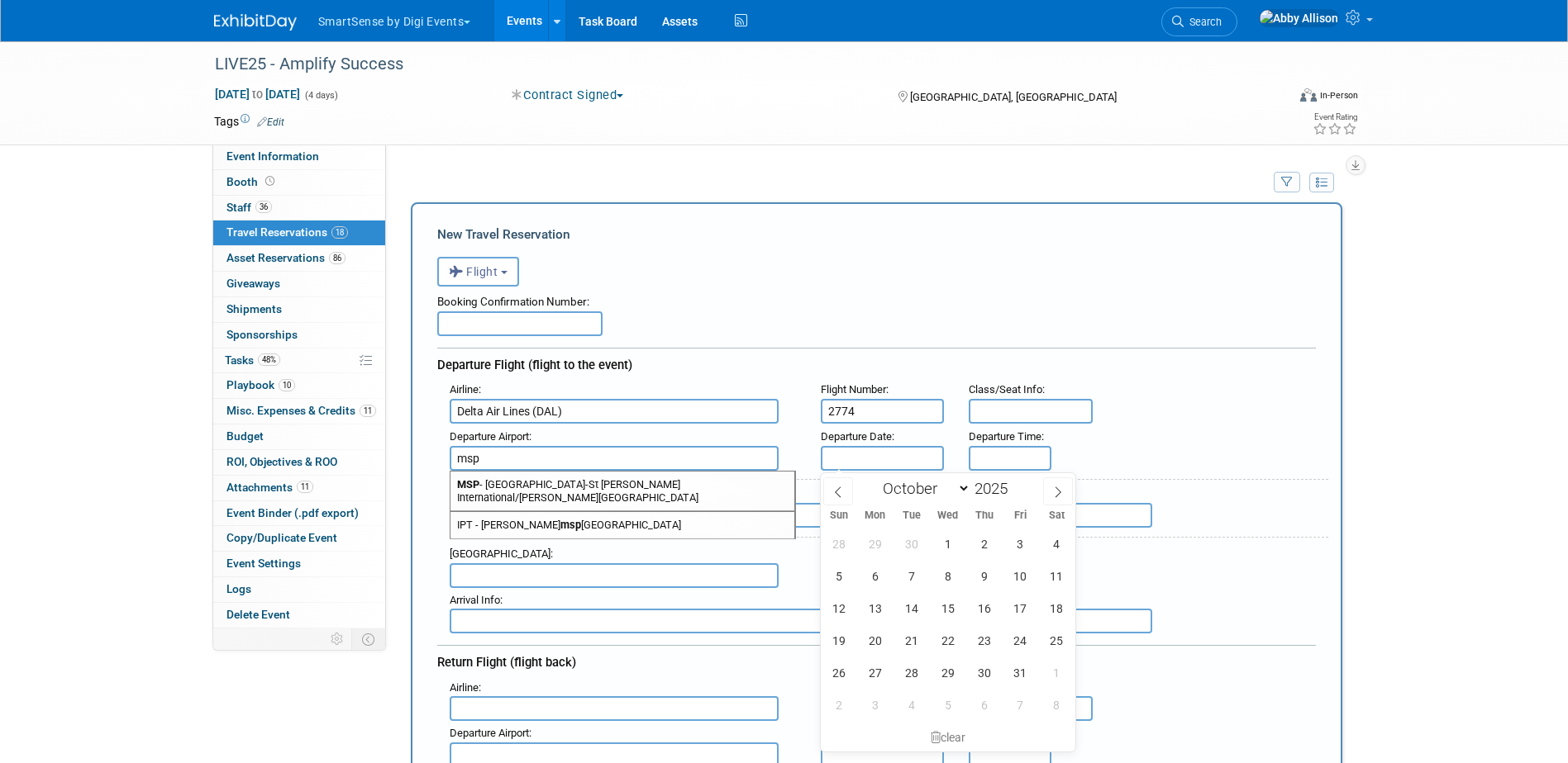
click at [658, 475] on span "MSP - Minneapolis-St Paul International/Wold-Chamberlain Airport" at bounding box center [622, 492] width 344 height 40
type input "MSP - Minneapolis-St Paul International/Wold-Chamberlain Airport"
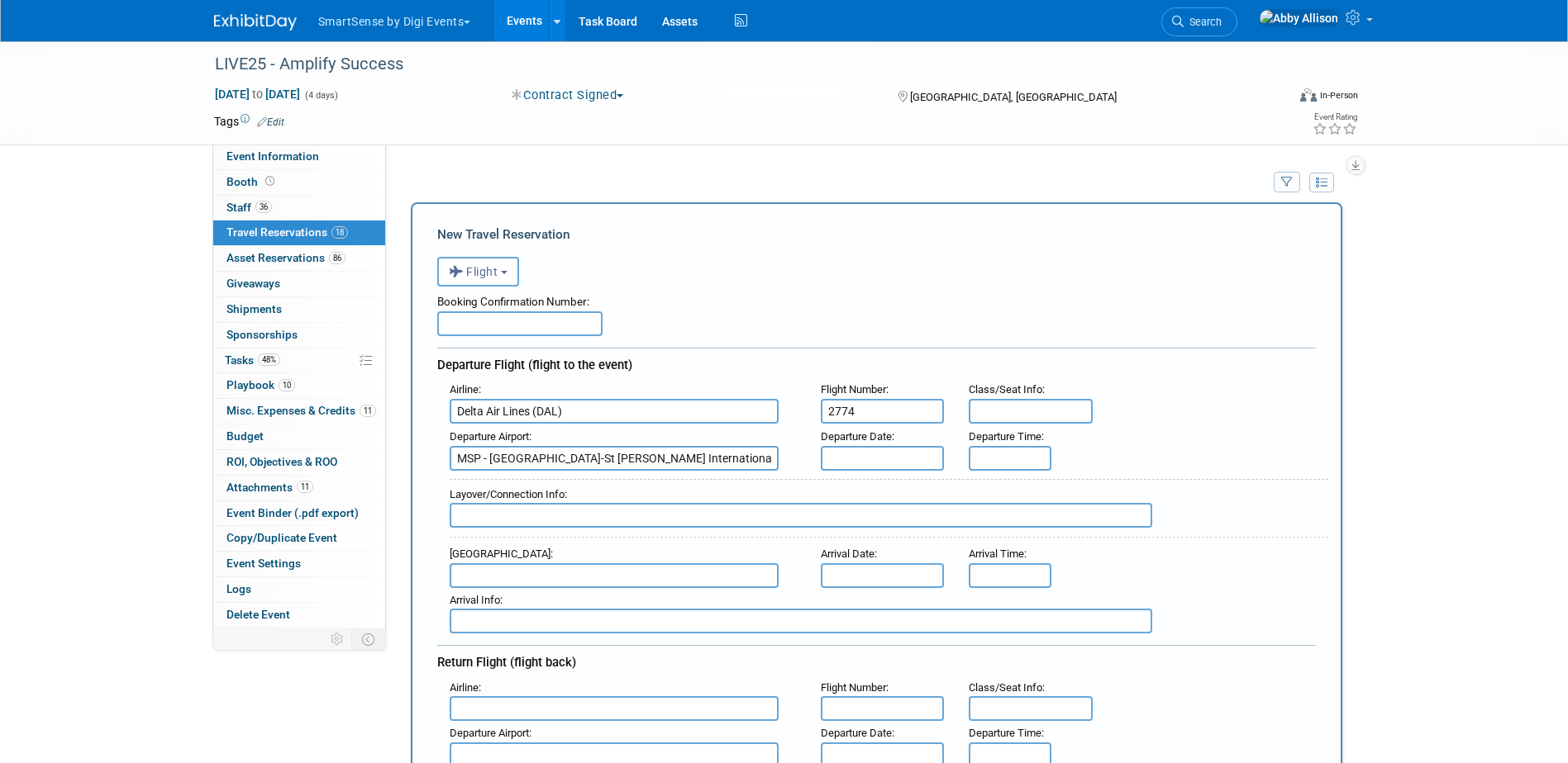
click at [862, 456] on input "text" at bounding box center [883, 458] width 124 height 25
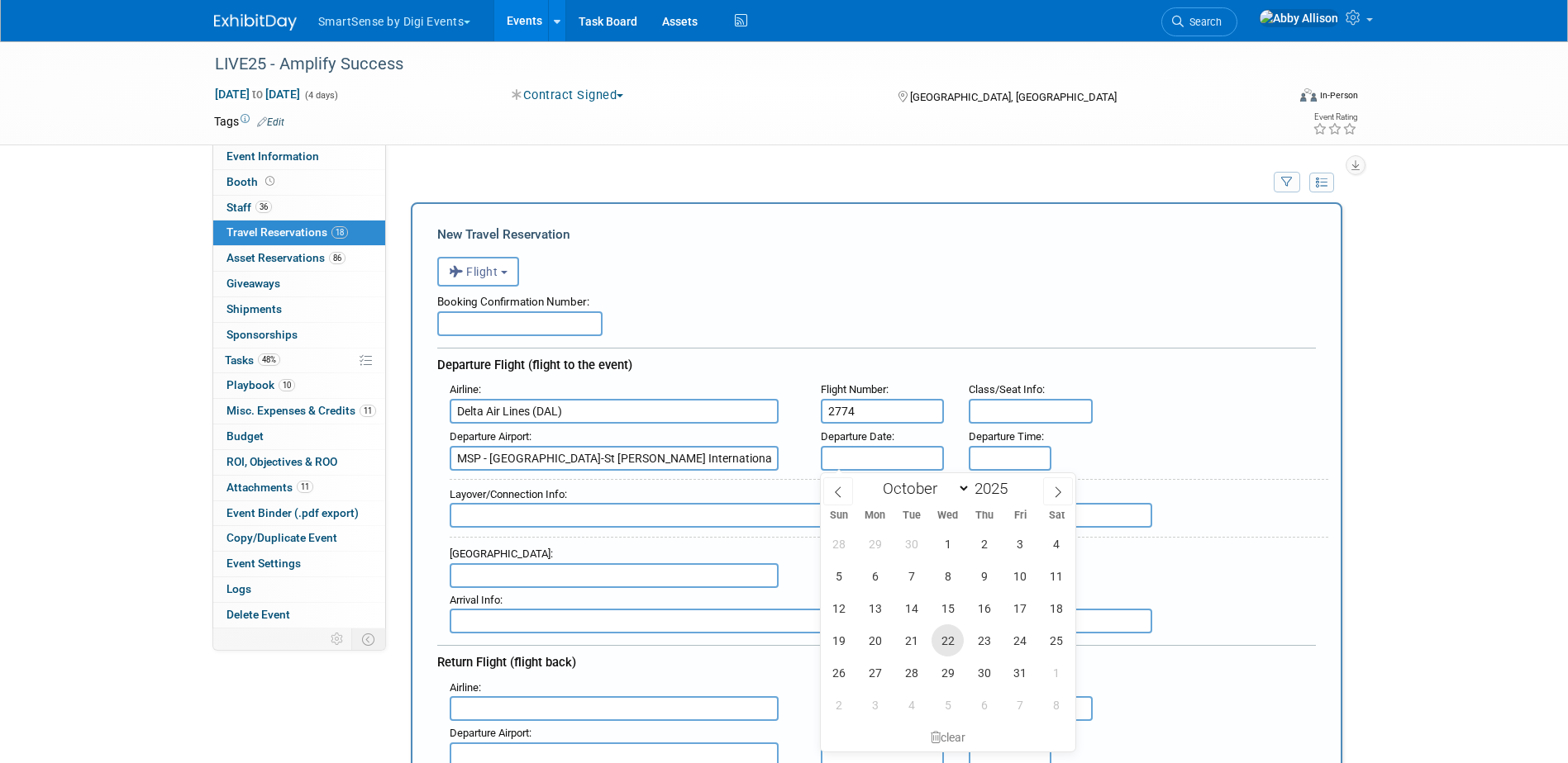
click at [949, 649] on span "22" at bounding box center [947, 640] width 32 height 32
type input "Oct 22, 2025"
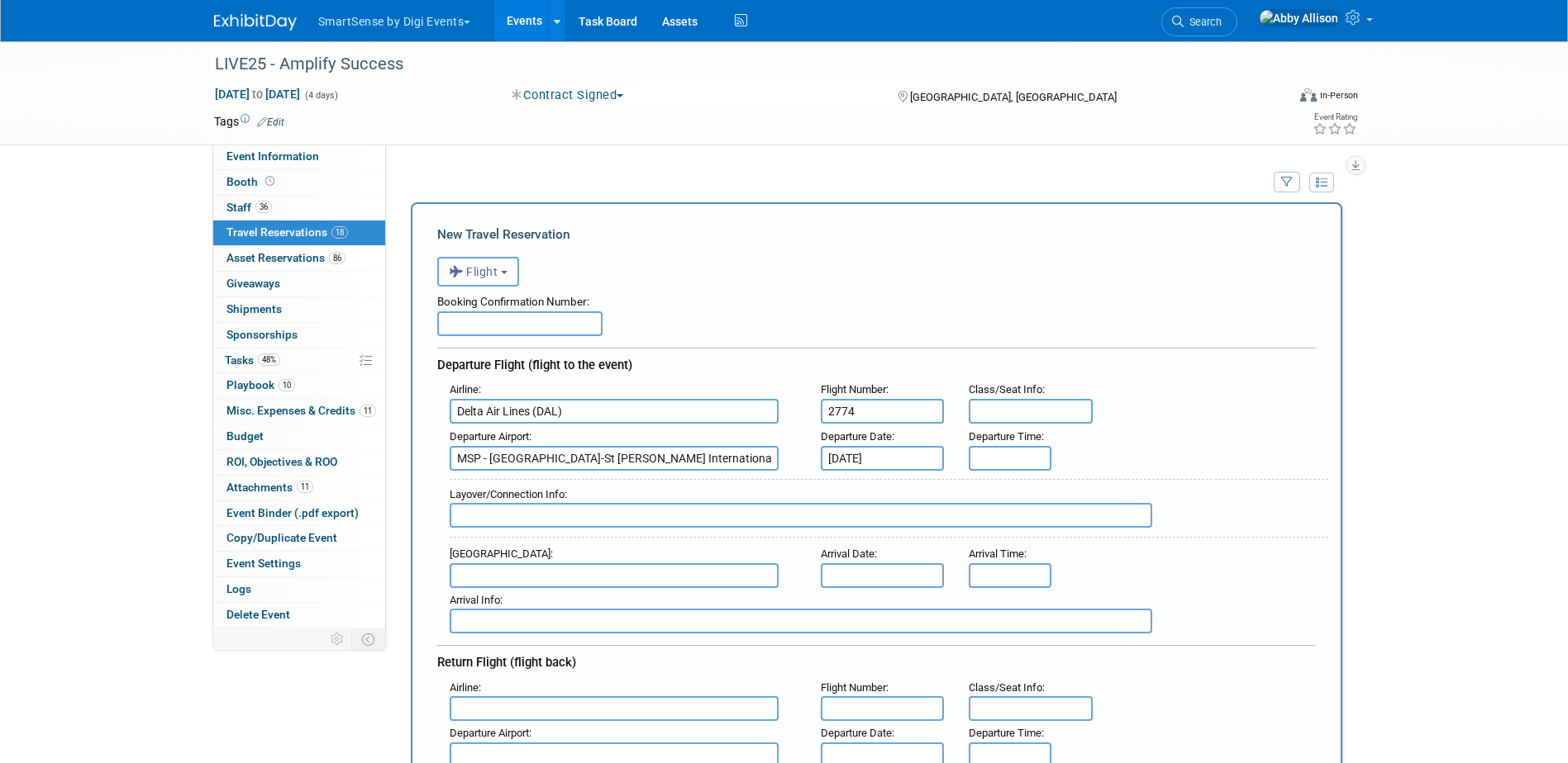
type input "8:00 AM"
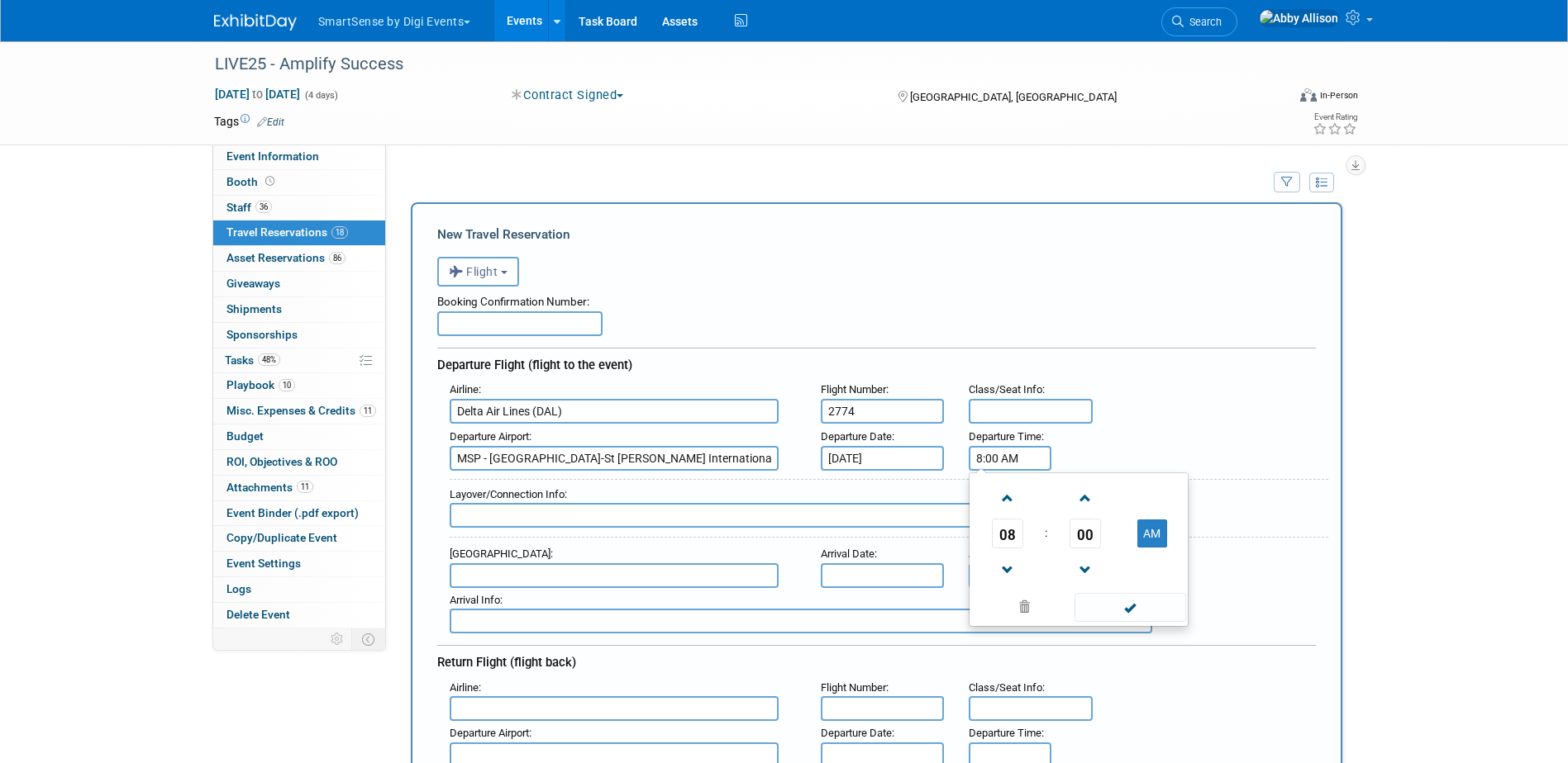
click at [1017, 460] on input "8:00 AM" at bounding box center [1010, 458] width 83 height 25
click at [1241, 445] on div "Departure Airport : MSP - Minneapolis-St Paul International/Wold-Chamberlain Ai…" at bounding box center [882, 448] width 891 height 47
click at [1005, 590] on div "Arrival Info :" at bounding box center [882, 611] width 891 height 47
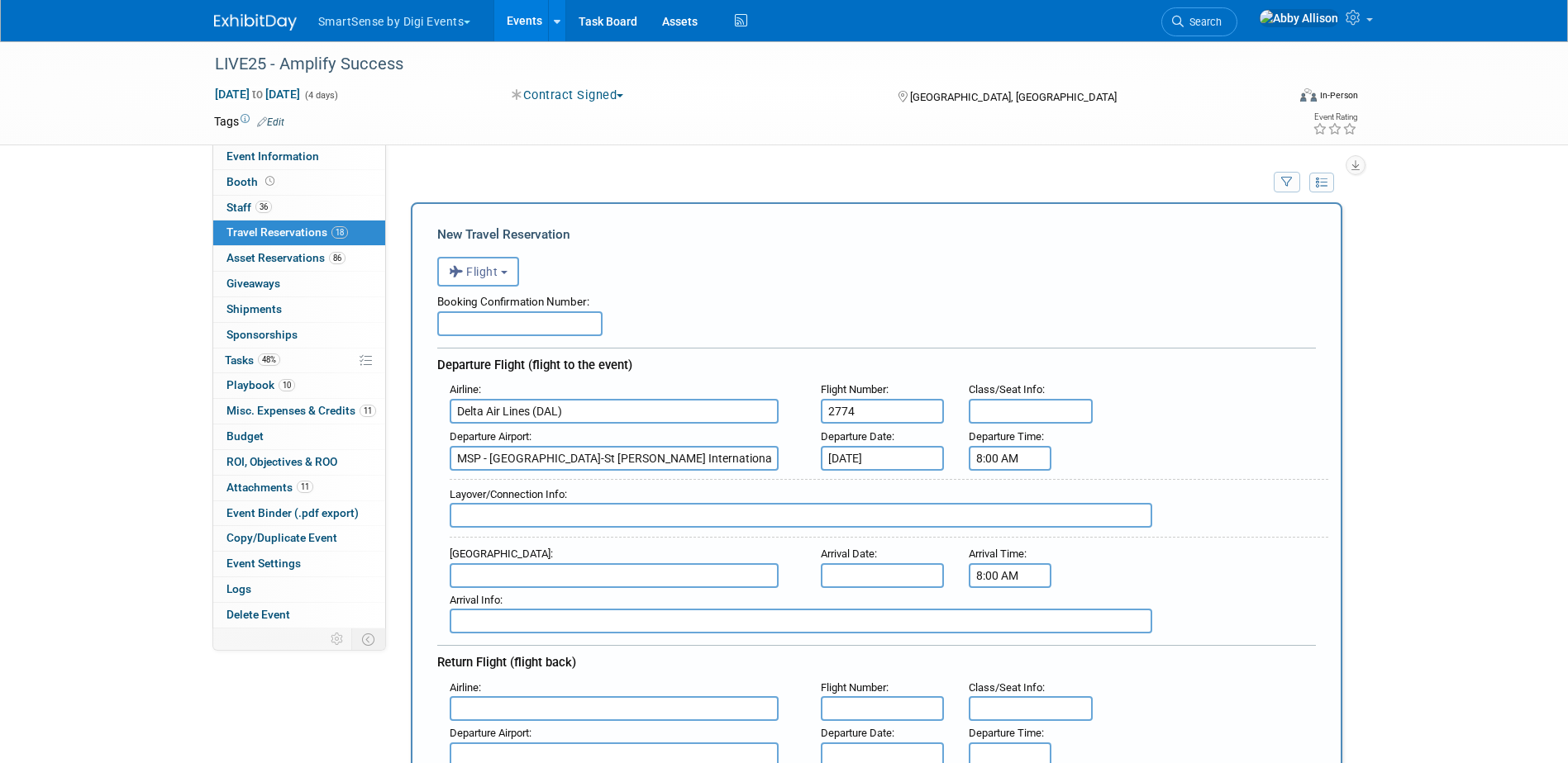
click at [1011, 578] on input "8:00 AM" at bounding box center [1010, 575] width 83 height 25
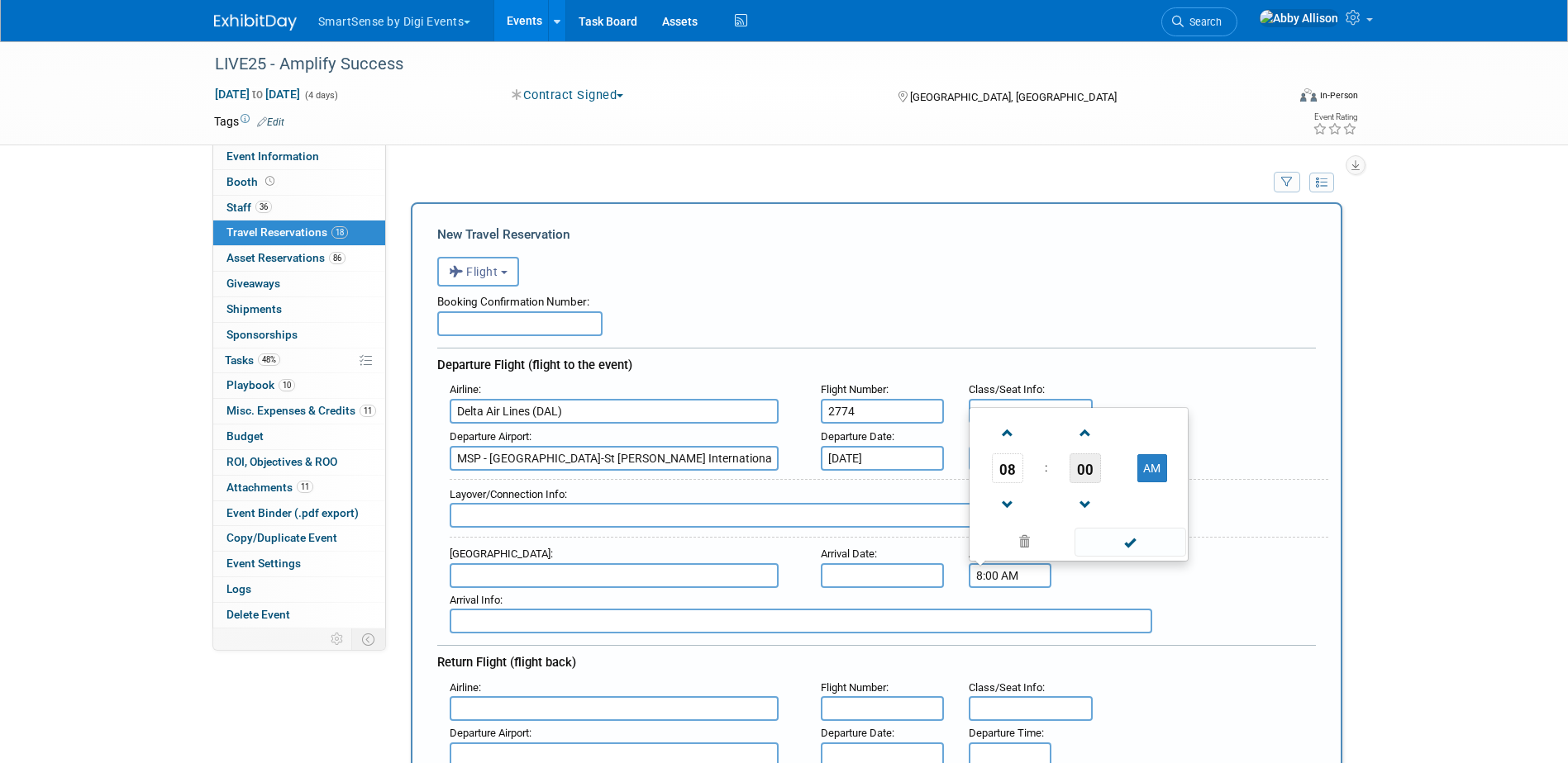
click at [1094, 466] on span "00" at bounding box center [1085, 468] width 31 height 30
click at [1163, 501] on td "55" at bounding box center [1157, 503] width 53 height 45
click at [1084, 438] on span at bounding box center [1085, 433] width 29 height 29
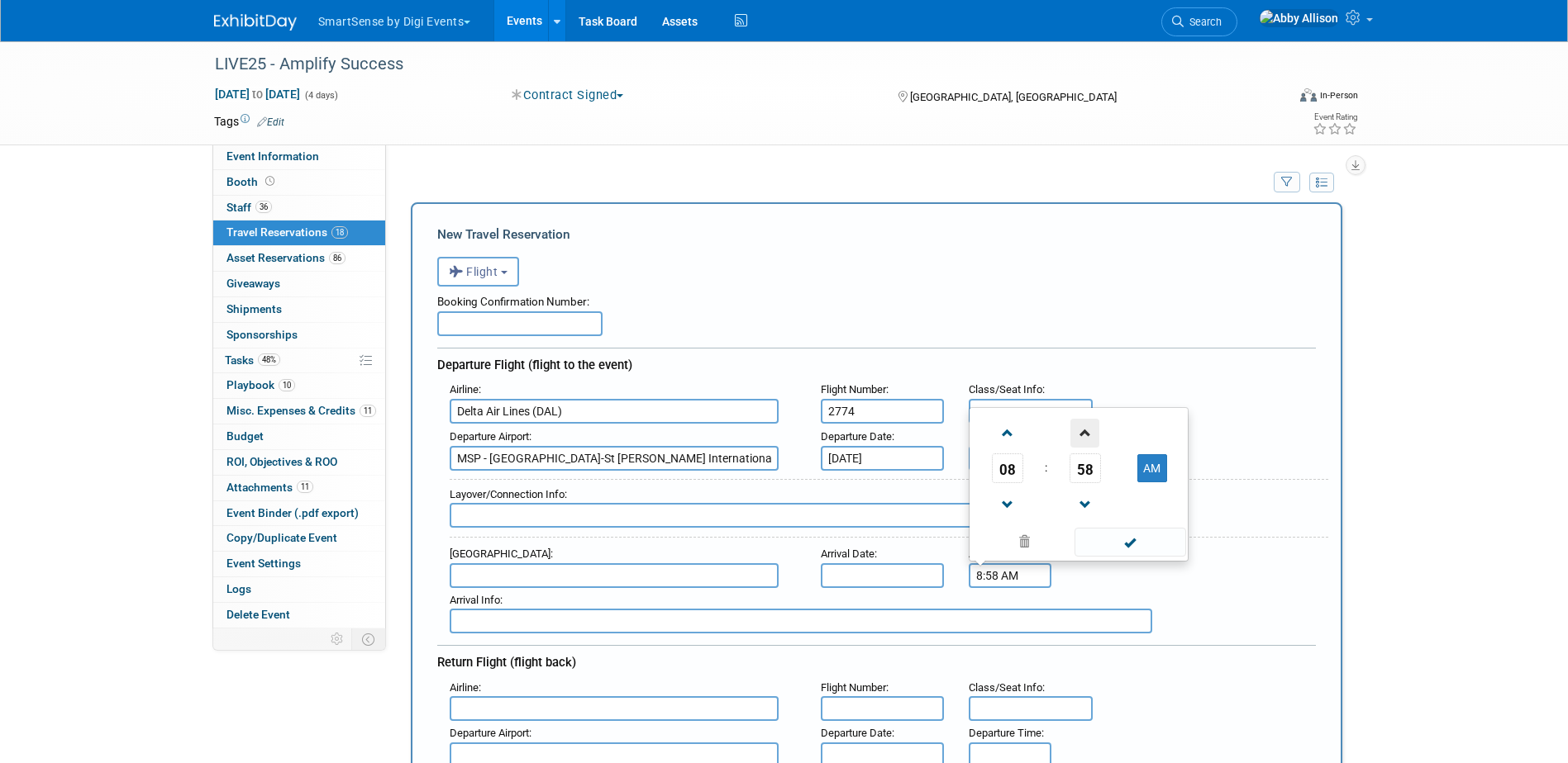
click at [1084, 438] on span at bounding box center [1085, 433] width 29 height 29
type input "8:59 AM"
click at [1154, 541] on span at bounding box center [1129, 543] width 111 height 29
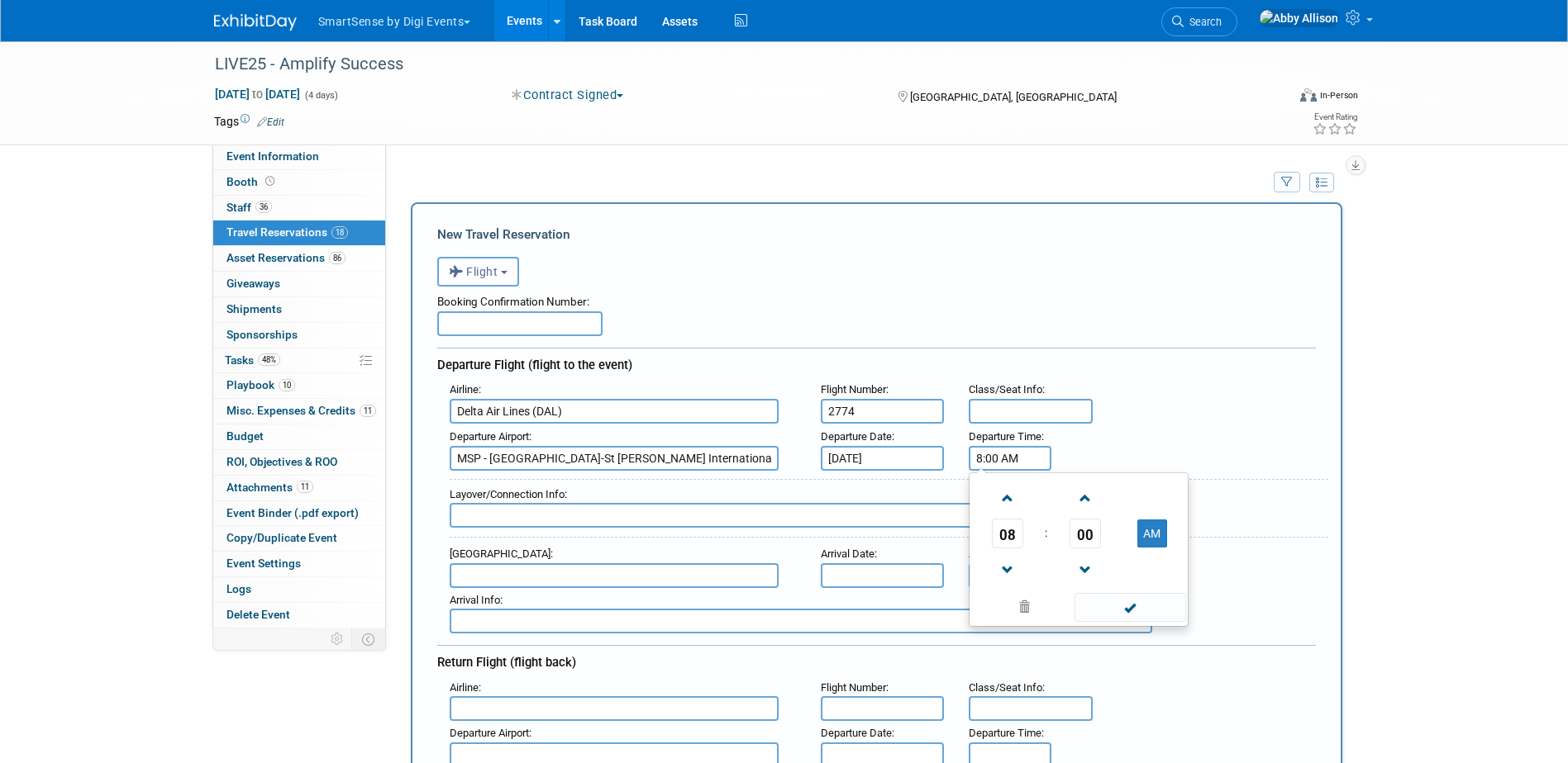
drag, startPoint x: 1025, startPoint y: 462, endPoint x: 906, endPoint y: 459, distance: 119.0
click at [903, 459] on div "Departure Airport : MSP - Minneapolis-St Paul International/Wold-Chamberlain Ai…" at bounding box center [882, 448] width 891 height 47
click at [1136, 604] on span at bounding box center [1129, 608] width 111 height 29
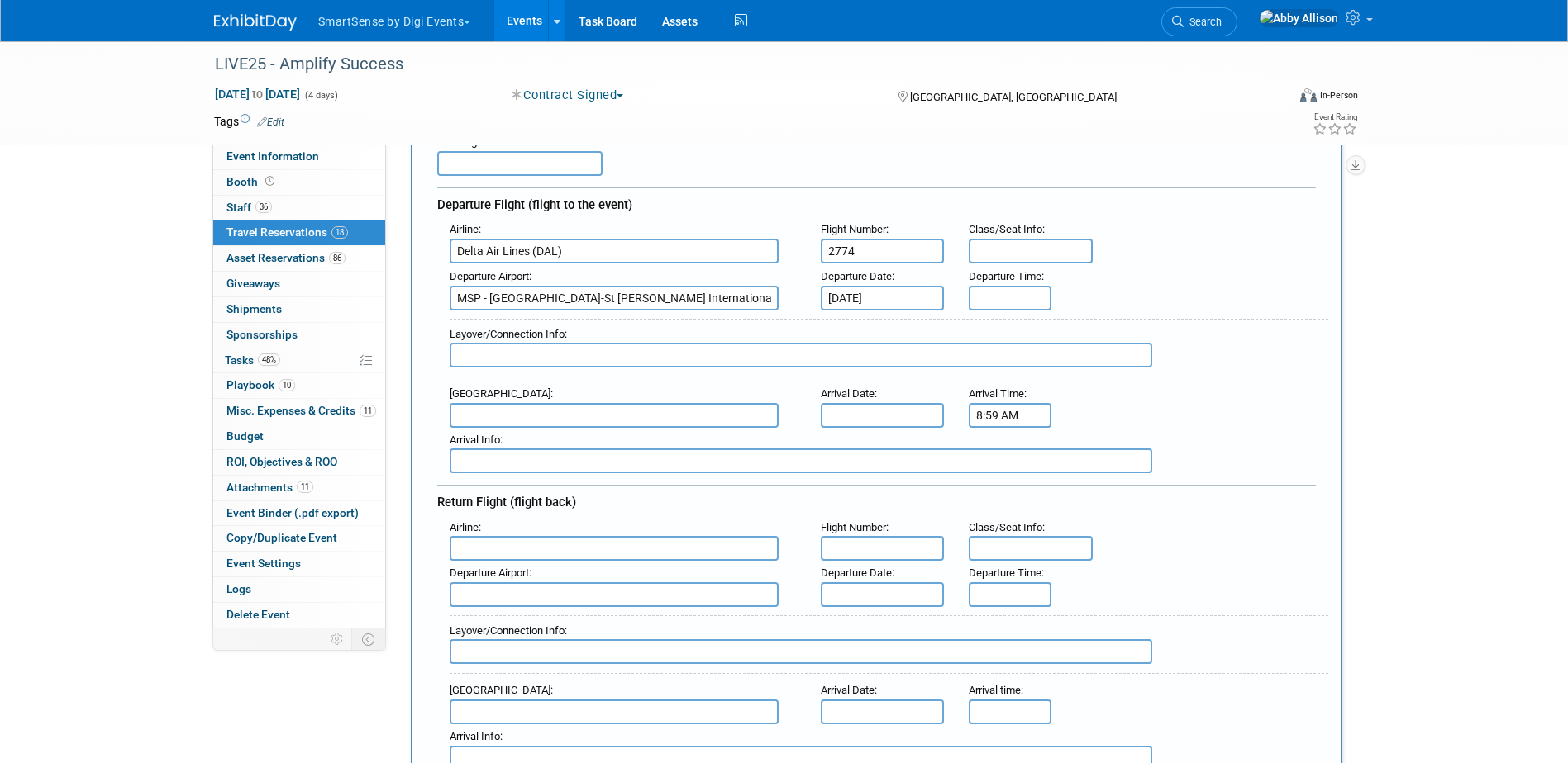
scroll to position [165, 0]
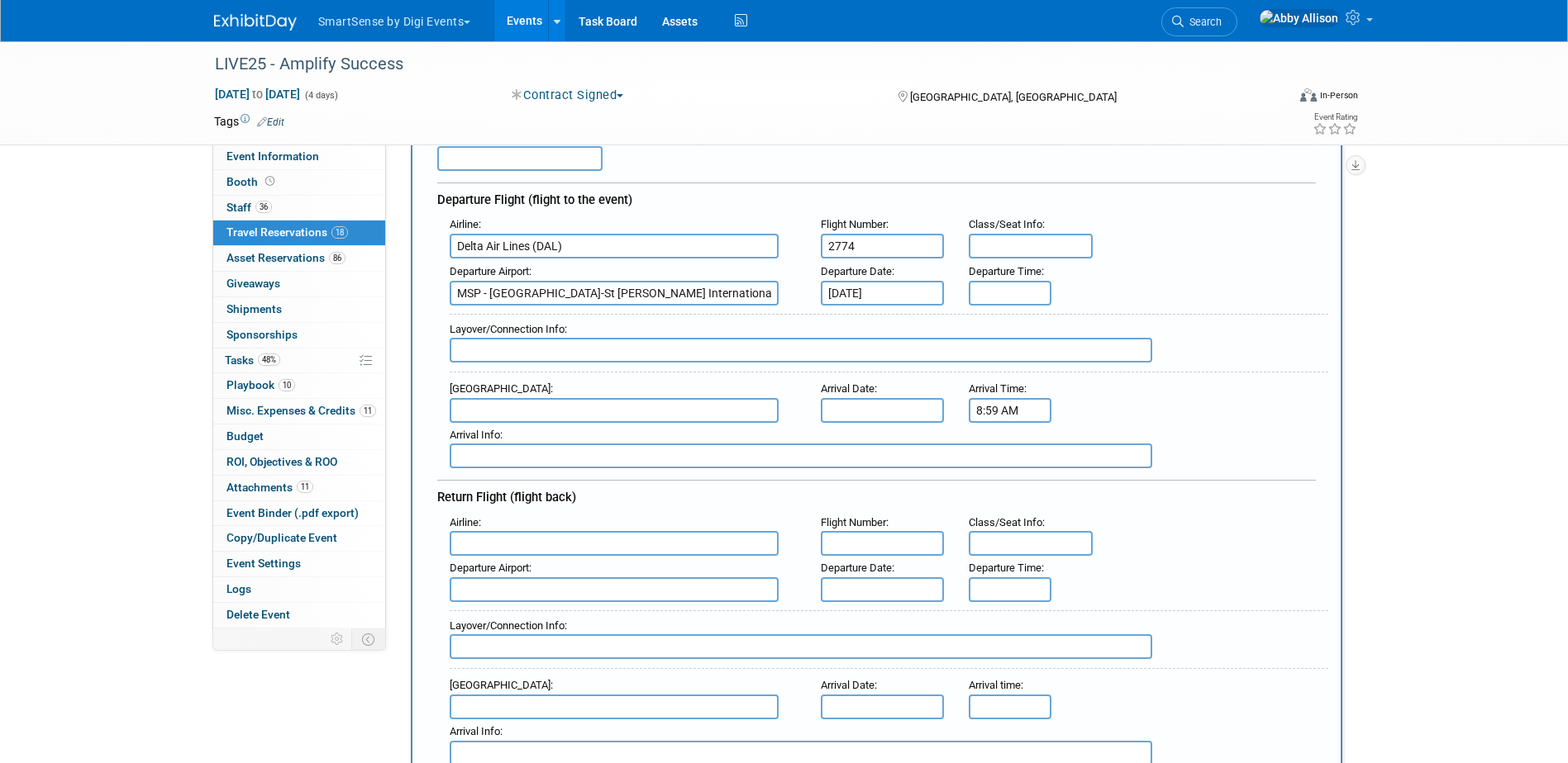
click at [495, 405] on input "text" at bounding box center [614, 410] width 329 height 25
click at [508, 430] on span "BNA - Nashville International Airport" at bounding box center [622, 437] width 344 height 27
type input "BNA - Nashville International Airport"
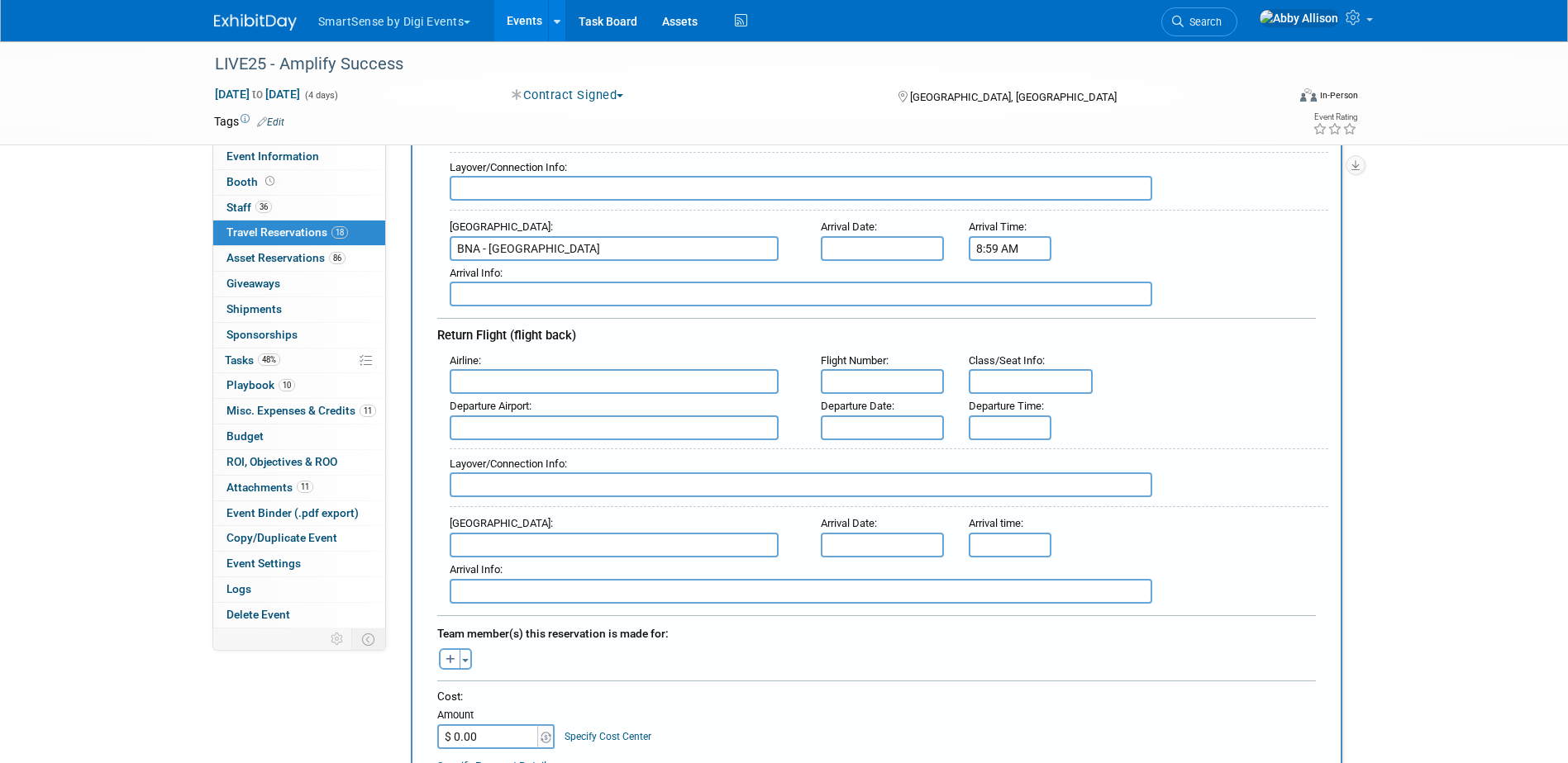
scroll to position [331, 0]
click at [503, 377] on input "text" at bounding box center [614, 378] width 329 height 25
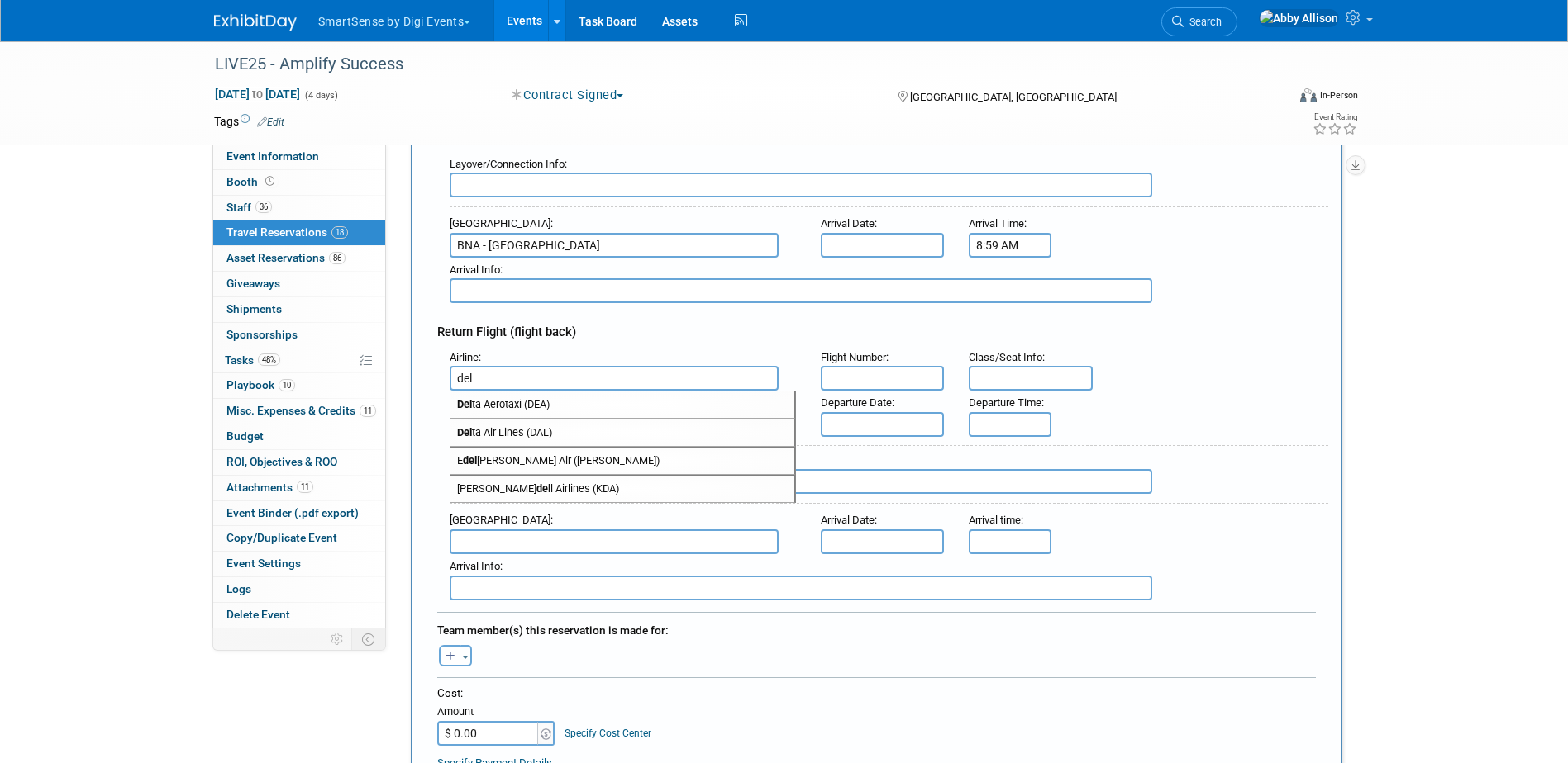
click at [500, 436] on span "Del ta Air Lines (DAL)" at bounding box center [622, 432] width 344 height 27
type input "Delta Air Lines (DAL)"
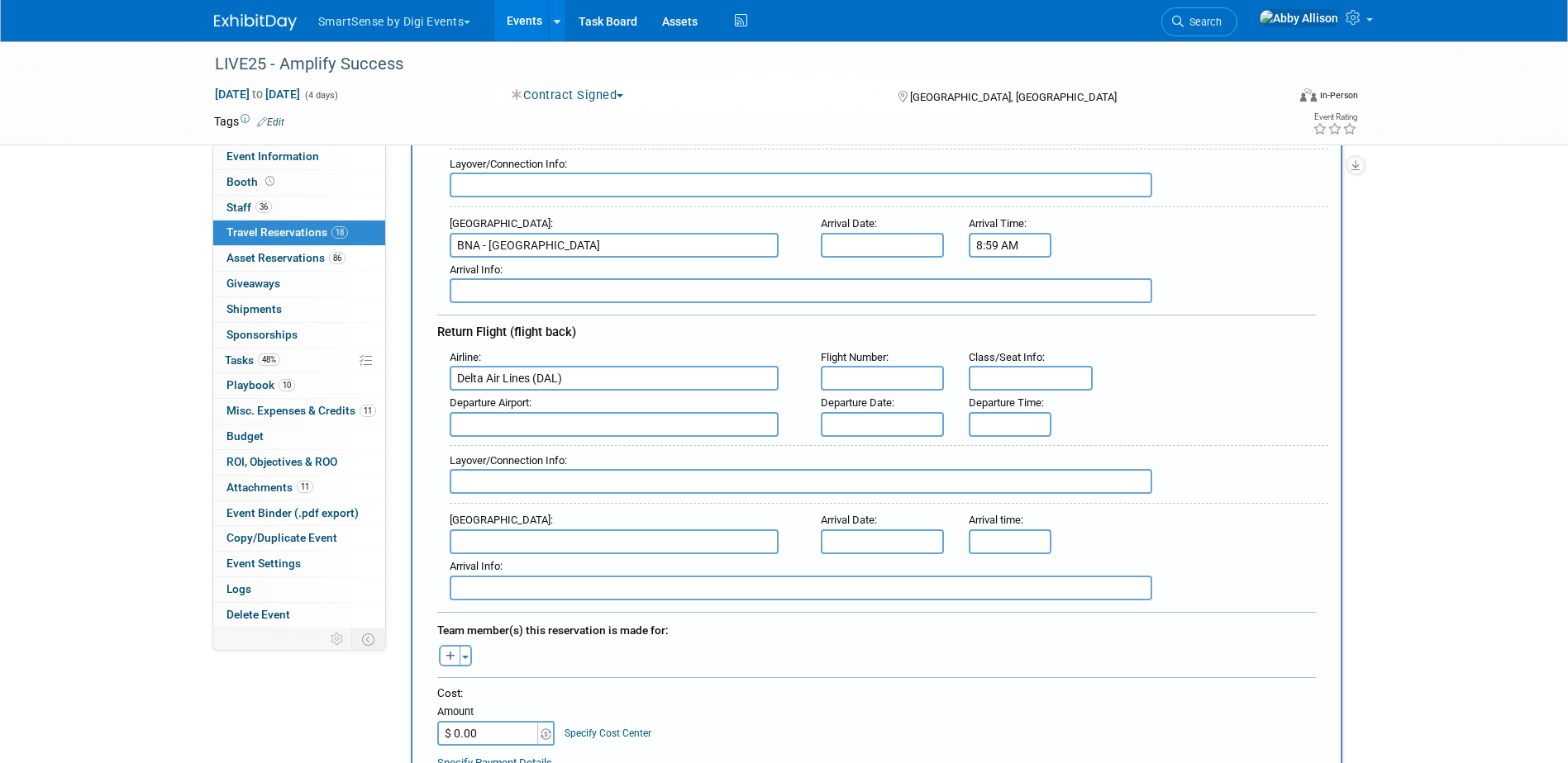
click at [682, 433] on input "text" at bounding box center [614, 425] width 329 height 25
click at [857, 369] on input "text" at bounding box center [883, 378] width 124 height 25
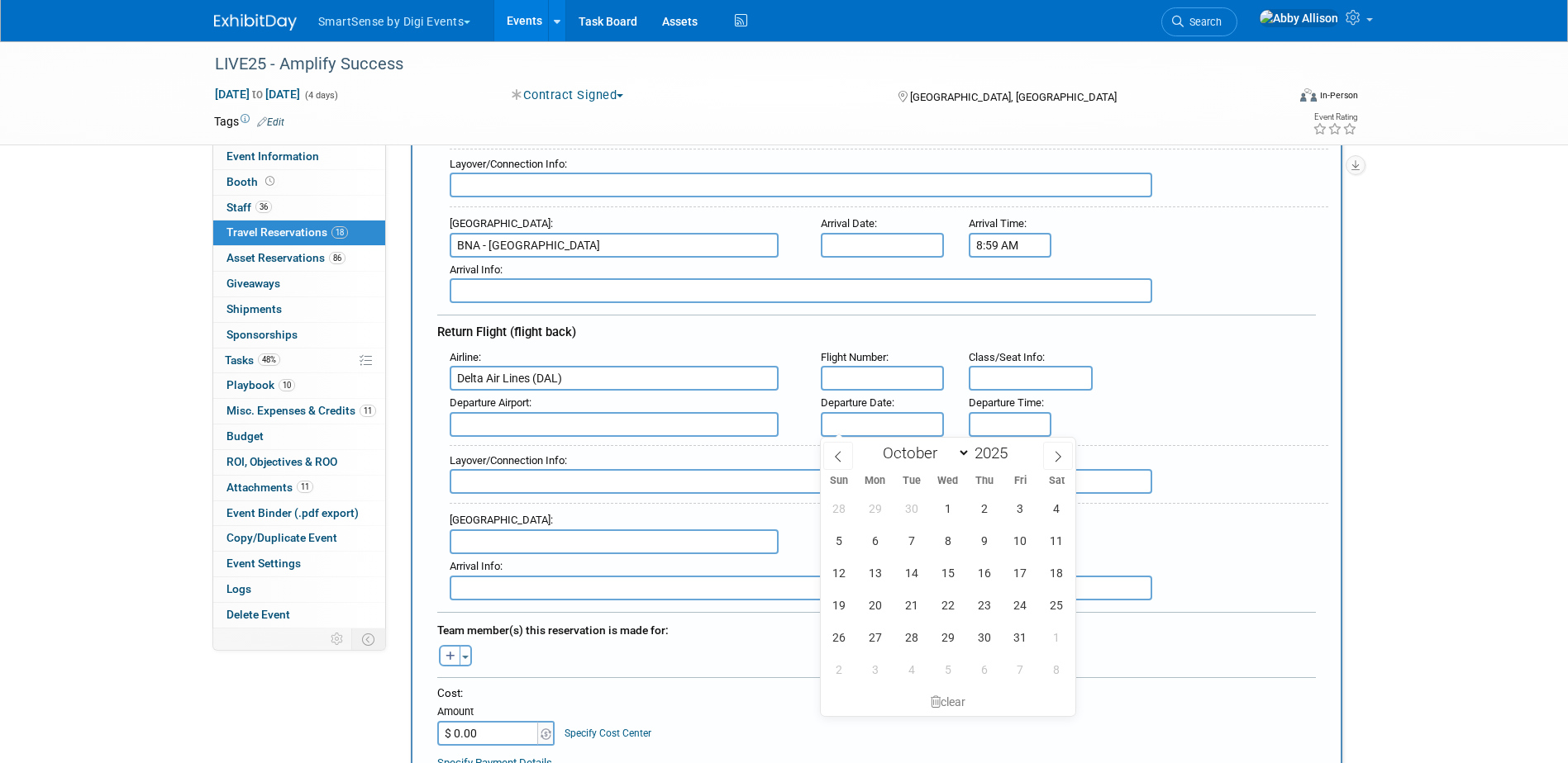
click at [872, 419] on input "text" at bounding box center [883, 425] width 124 height 25
click at [874, 636] on span "27" at bounding box center [874, 636] width 32 height 32
type input "Oct 27, 2025"
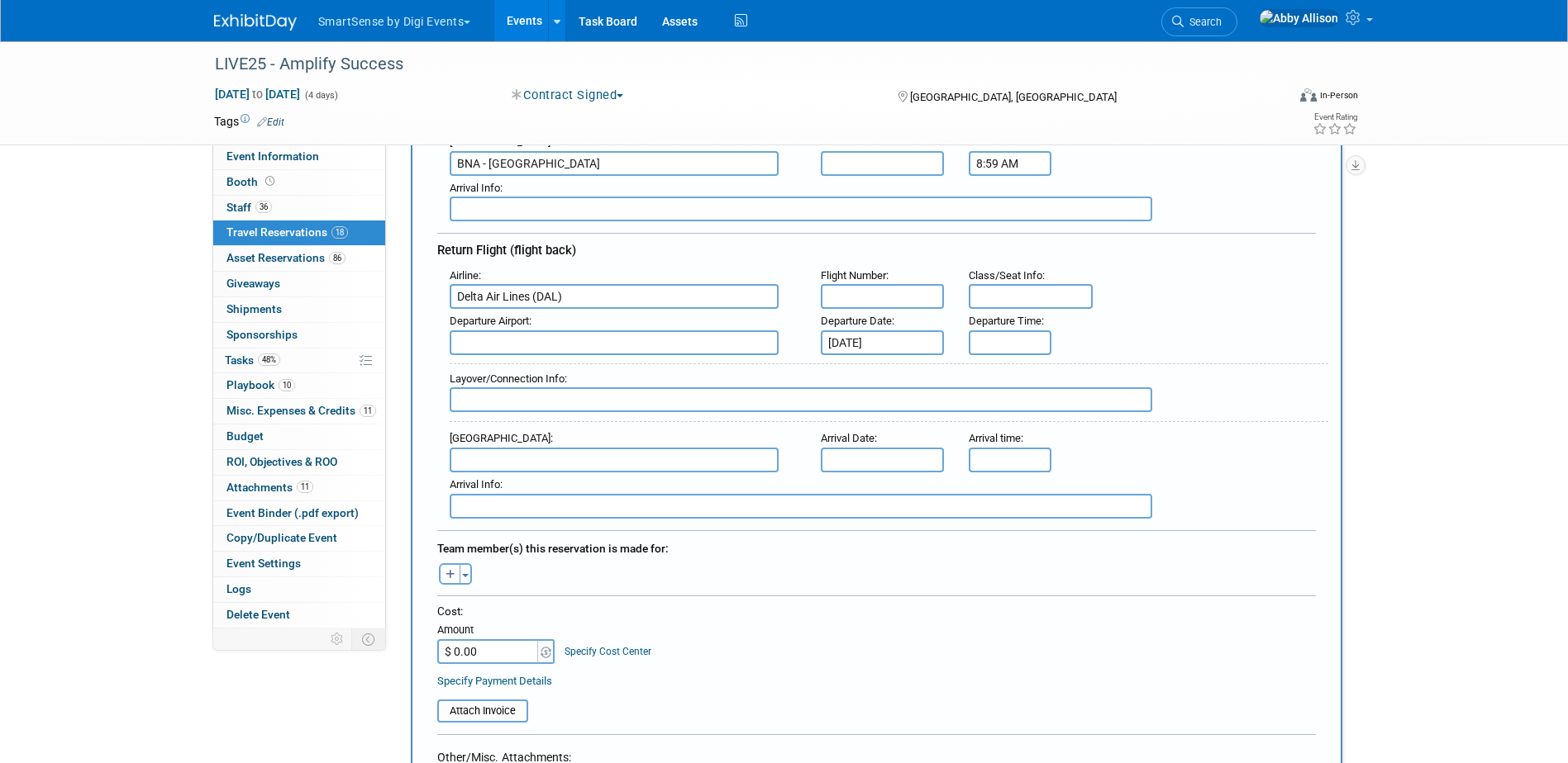
scroll to position [413, 0]
click at [466, 574] on span "button" at bounding box center [465, 575] width 7 height 3
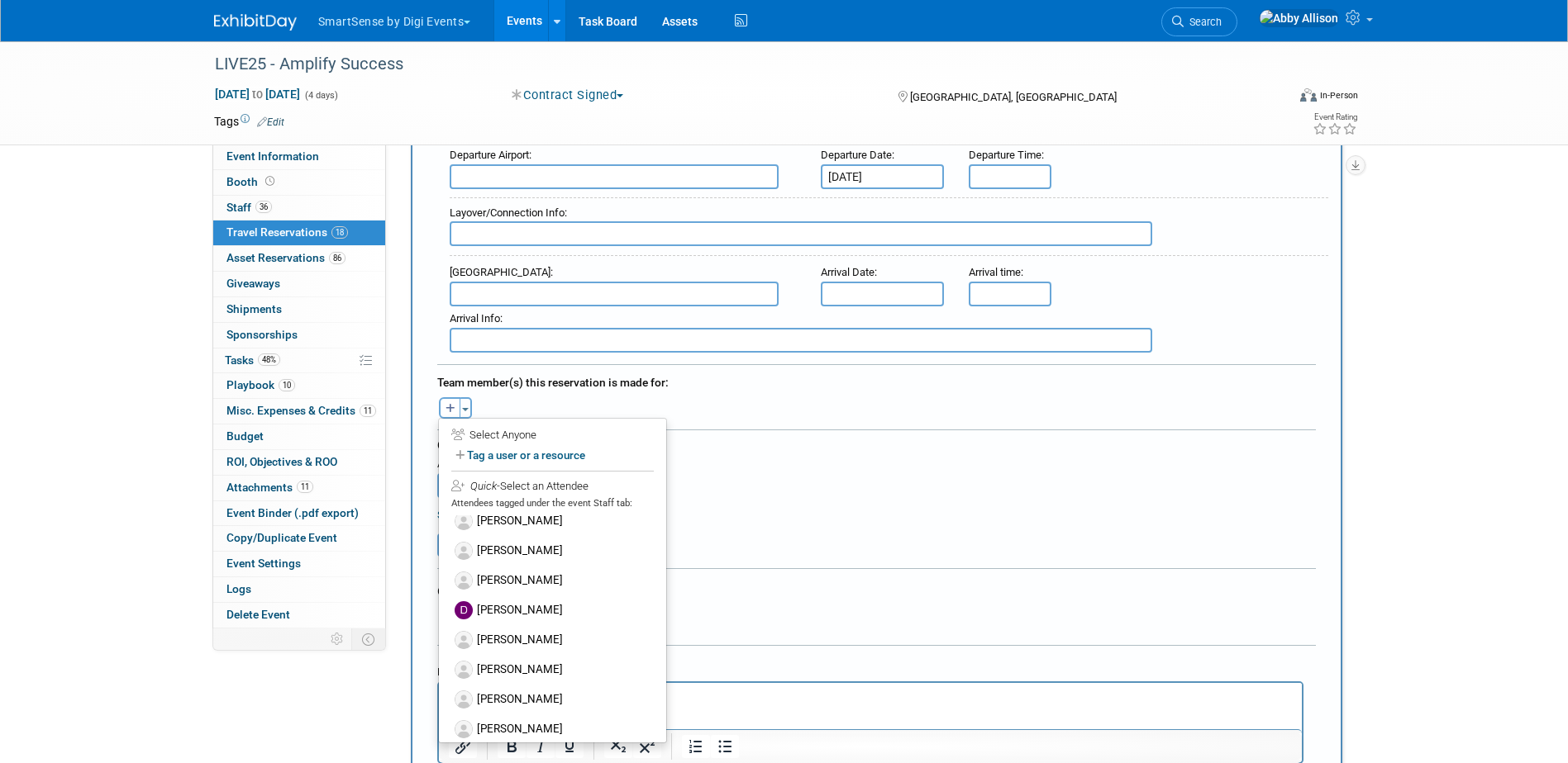
scroll to position [248, 0]
click at [532, 697] on label "[PERSON_NAME]" at bounding box center [552, 698] width 204 height 30
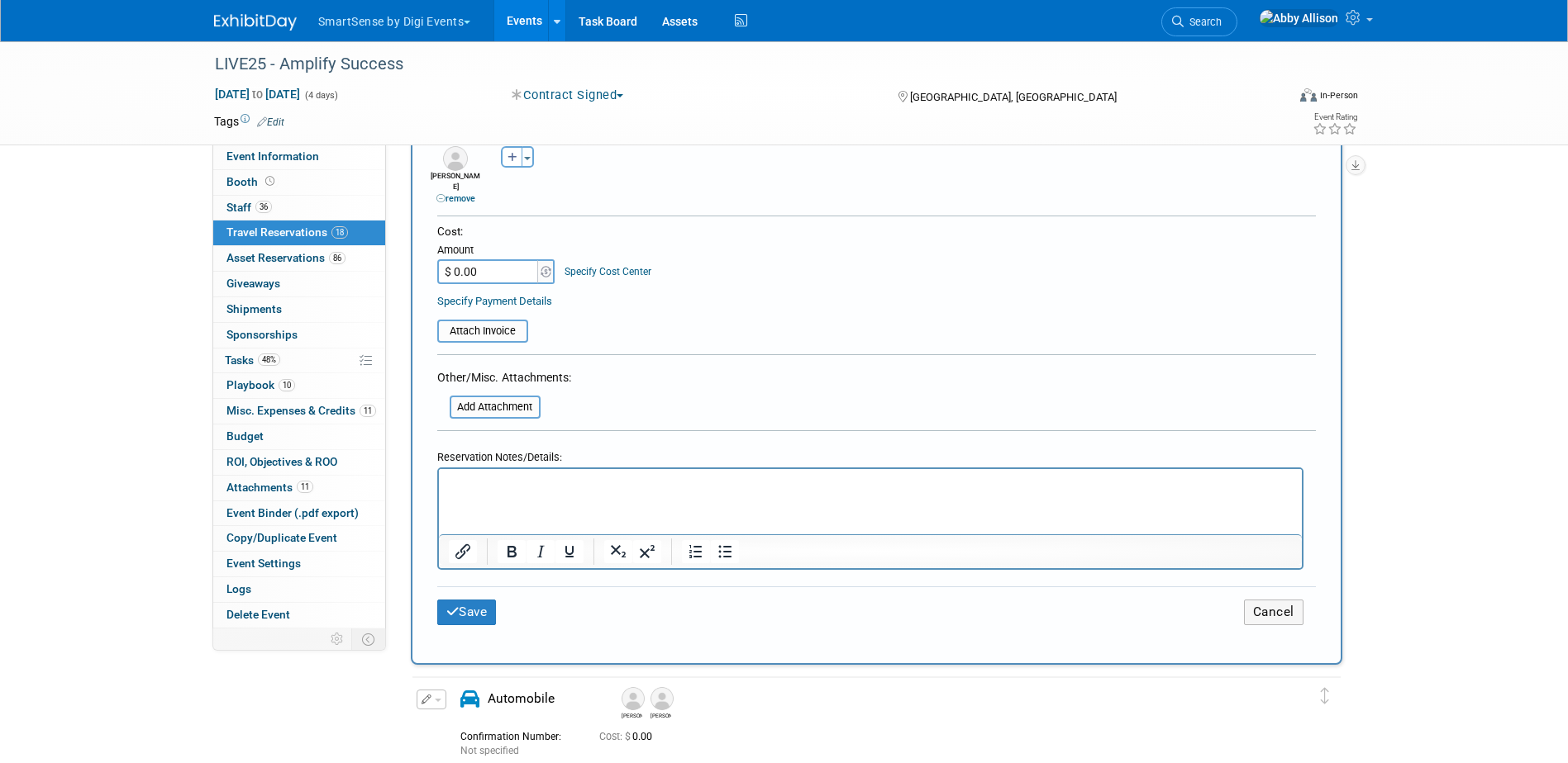
scroll to position [909, 0]
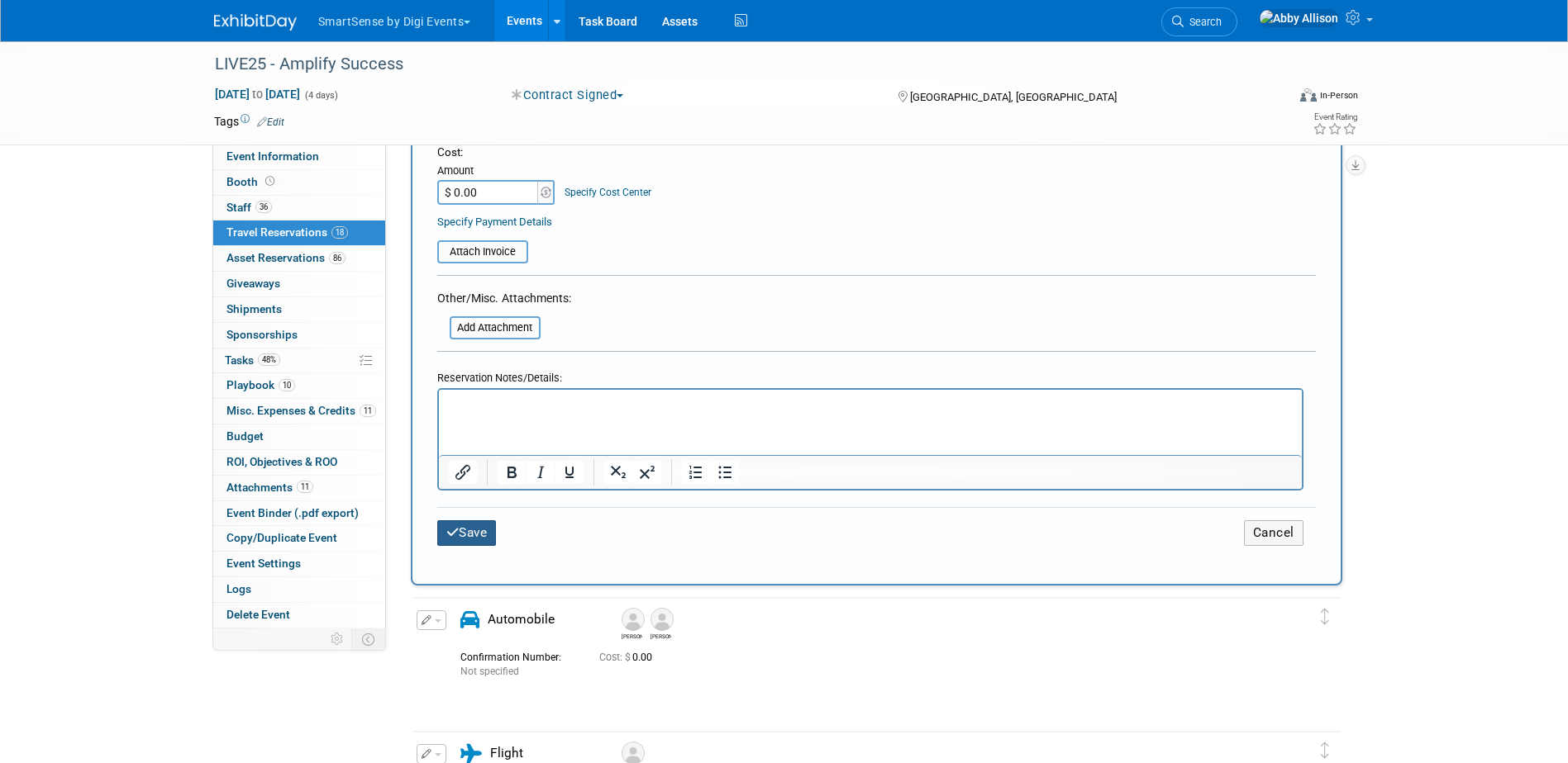
click at [476, 520] on button "Save" at bounding box center [466, 533] width 59 height 26
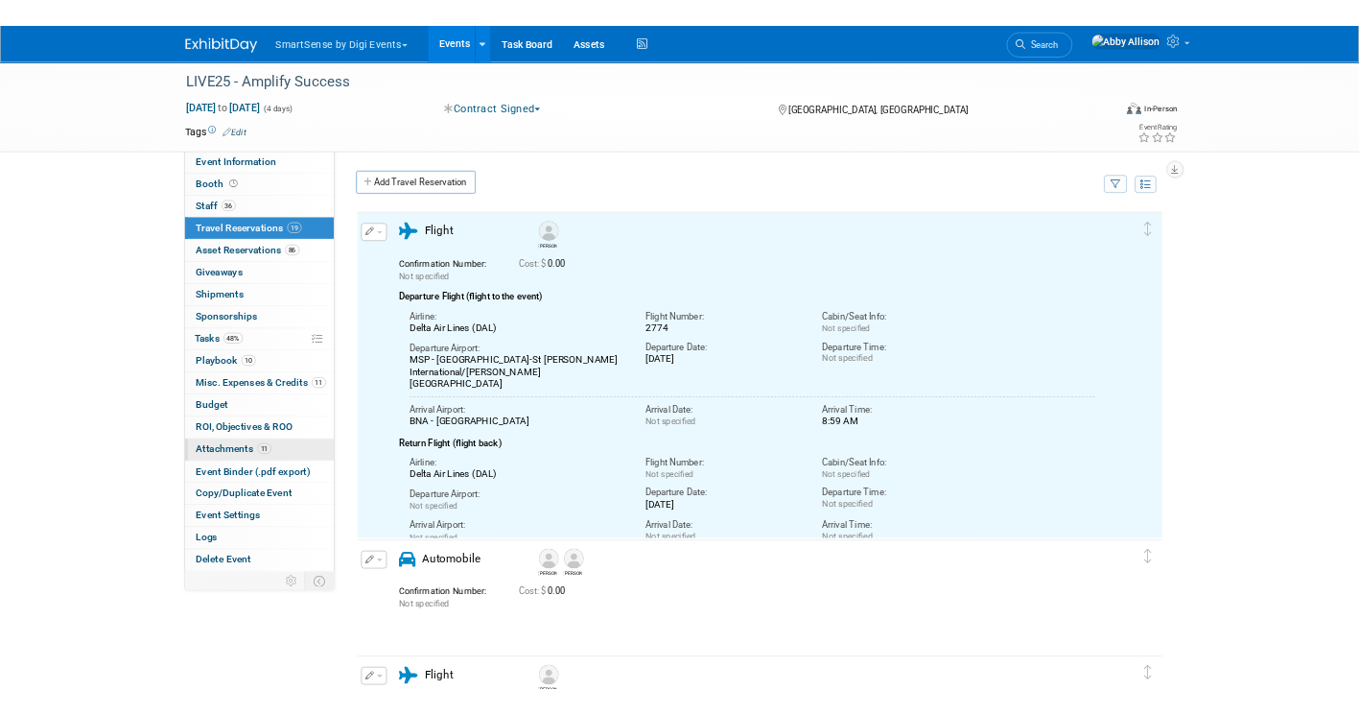
scroll to position [0, 0]
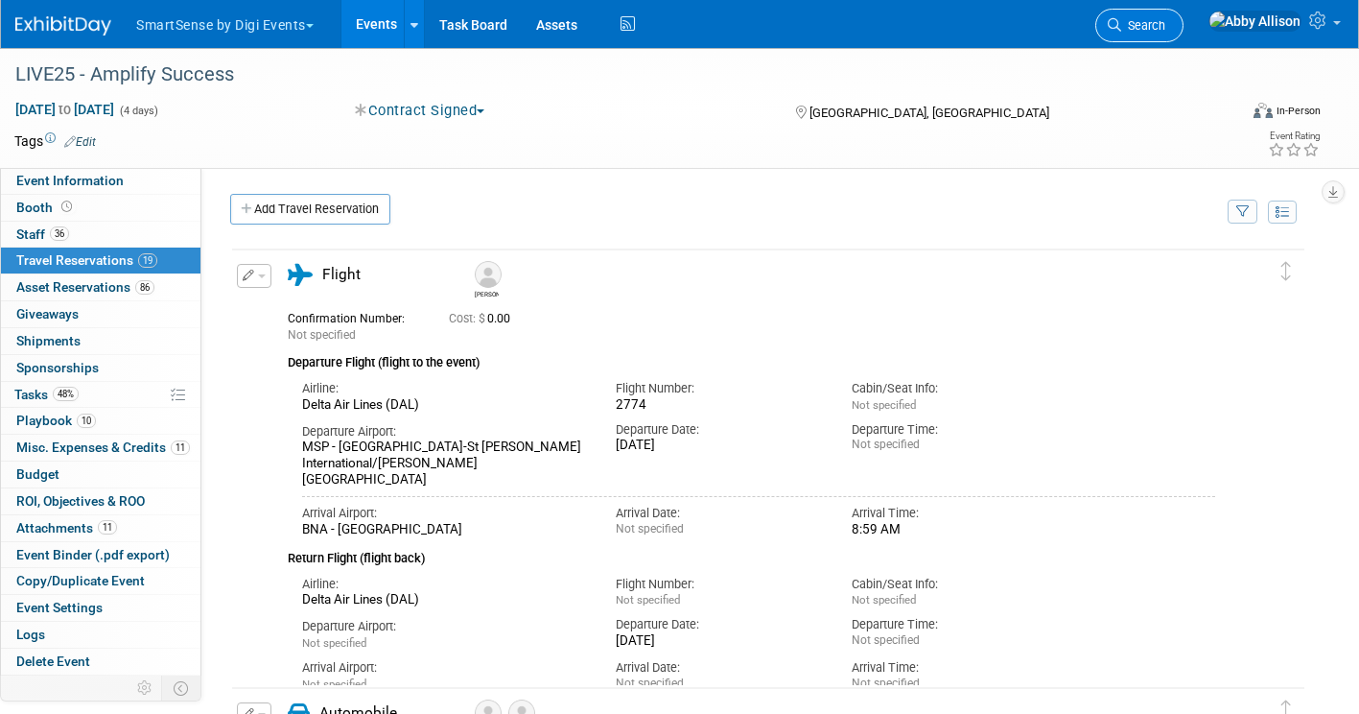
click at [1165, 27] on span "Search" at bounding box center [1143, 25] width 44 height 14
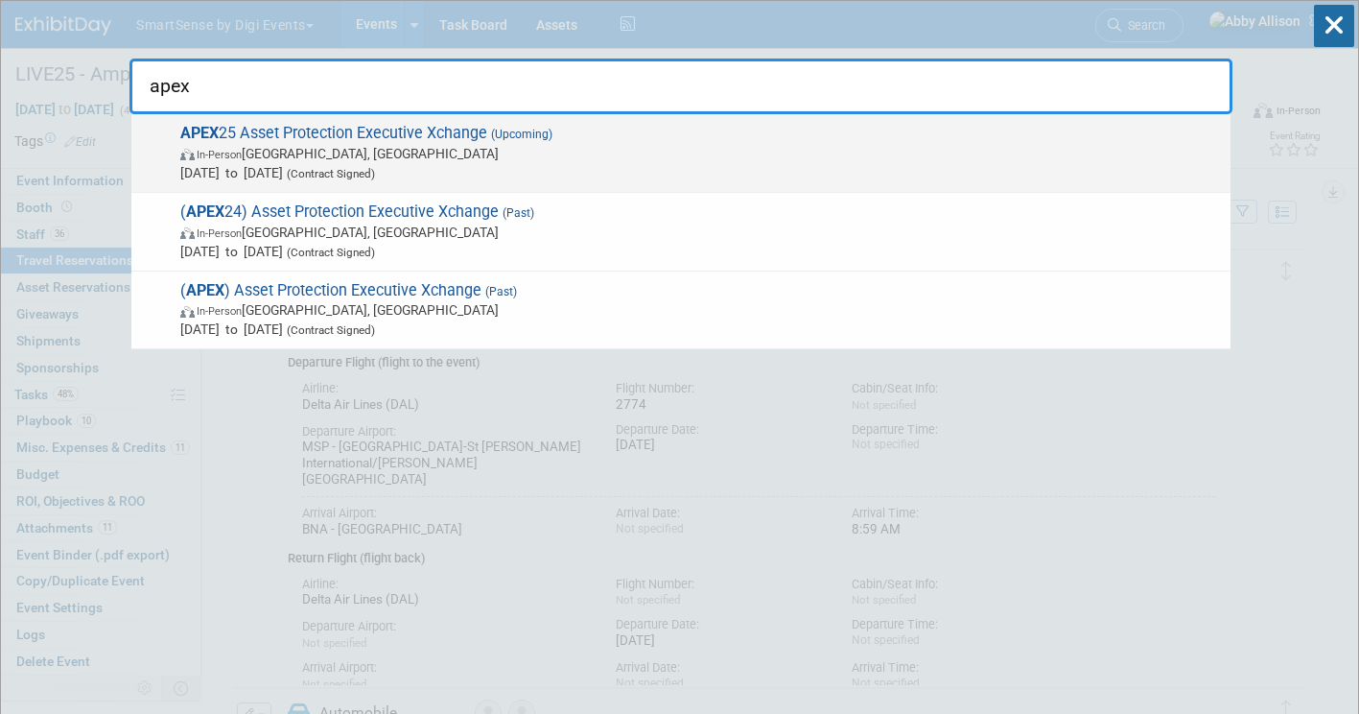
type input "apex"
click at [358, 143] on span "APEX 25 Asset Protection Executive Xchange (Upcoming) In-Person Nashville, TN S…" at bounding box center [698, 153] width 1047 height 59
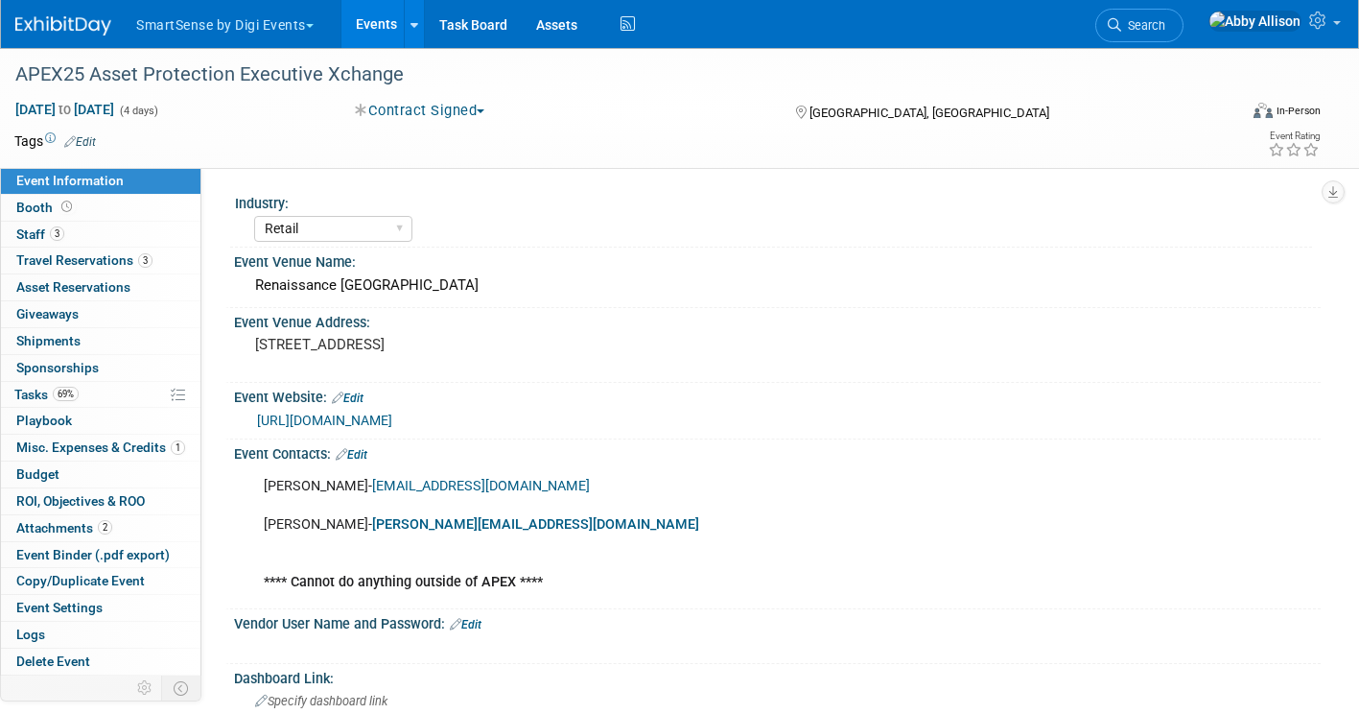
select select "Retail"
click at [14, 258] on link "3 Travel Reservations 3" at bounding box center [101, 260] width 200 height 26
